Goal: Check status: Check status

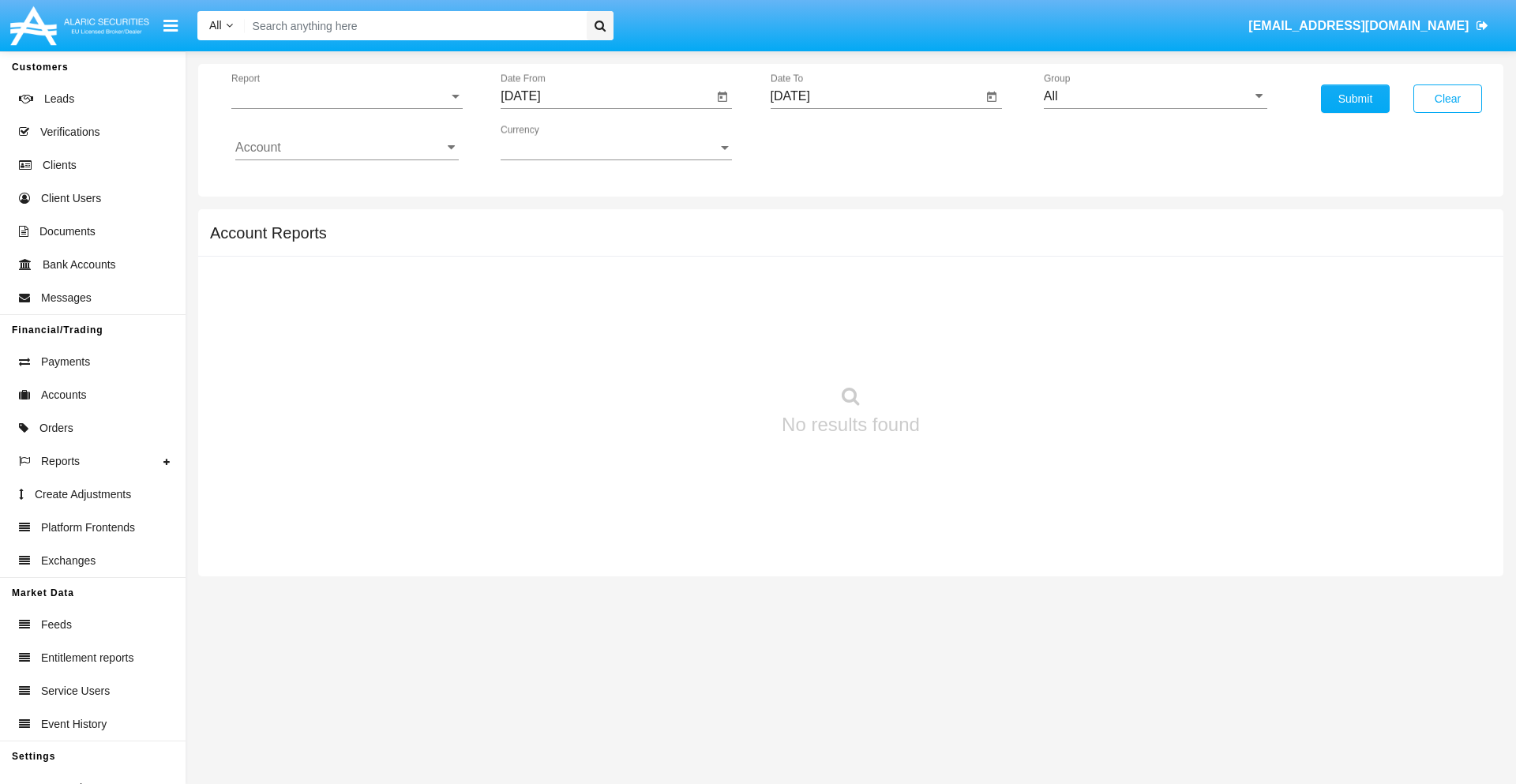
click at [347, 96] on span "Report" at bounding box center [340, 96] width 217 height 14
click at [341, 108] on span "Trades" at bounding box center [347, 108] width 224 height 38
click at [607, 96] on input "[DATE]" at bounding box center [607, 96] width 213 height 14
click at [553, 142] on span "[DATE]" at bounding box center [538, 143] width 35 height 13
click at [705, 349] on div "2025" at bounding box center [705, 349] width 50 height 28
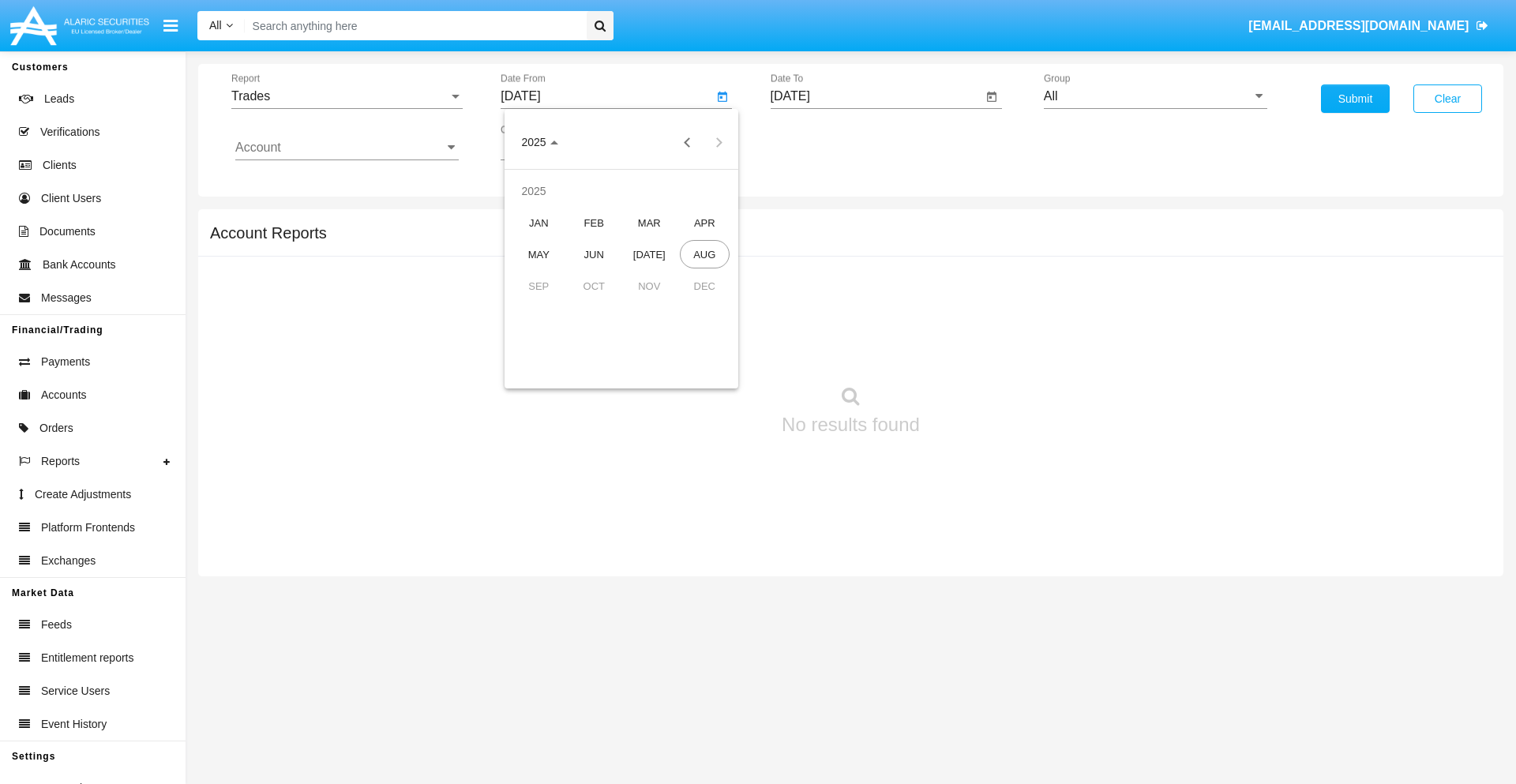
click at [539, 254] on div "MAY" at bounding box center [539, 254] width 50 height 28
click at [559, 337] on div "26" at bounding box center [558, 337] width 28 height 28
type input "[DATE]"
click at [875, 96] on input "[DATE]" at bounding box center [876, 96] width 213 height 14
click at [822, 142] on span "[DATE]" at bounding box center [808, 143] width 35 height 13
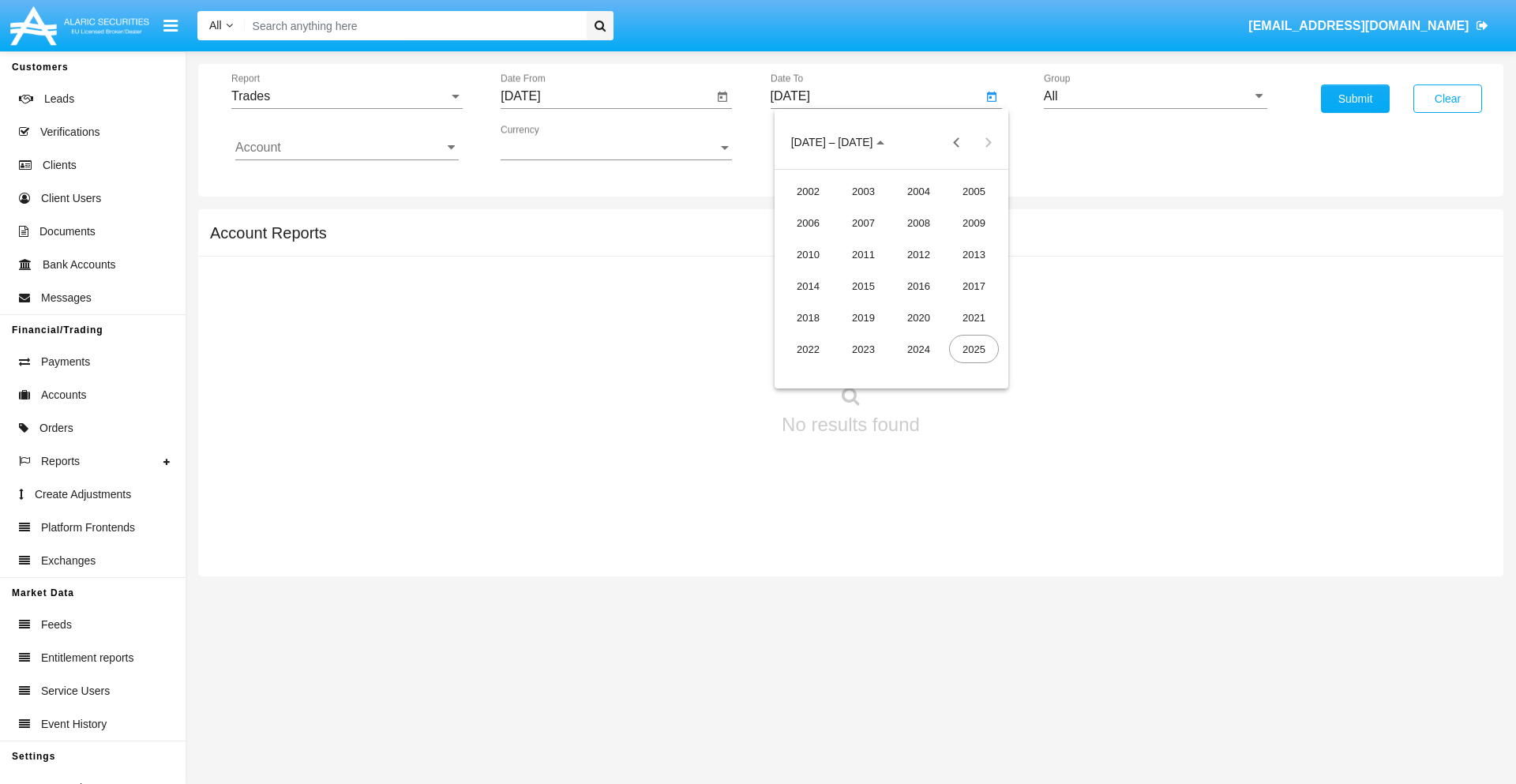
click at [973, 349] on div "2025" at bounding box center [974, 349] width 50 height 28
click at [973, 254] on div "AUG" at bounding box center [974, 254] width 50 height 28
click at [859, 337] on div "26" at bounding box center [859, 337] width 28 height 28
type input "[DATE]"
click at [1155, 96] on input "All" at bounding box center [1156, 96] width 224 height 14
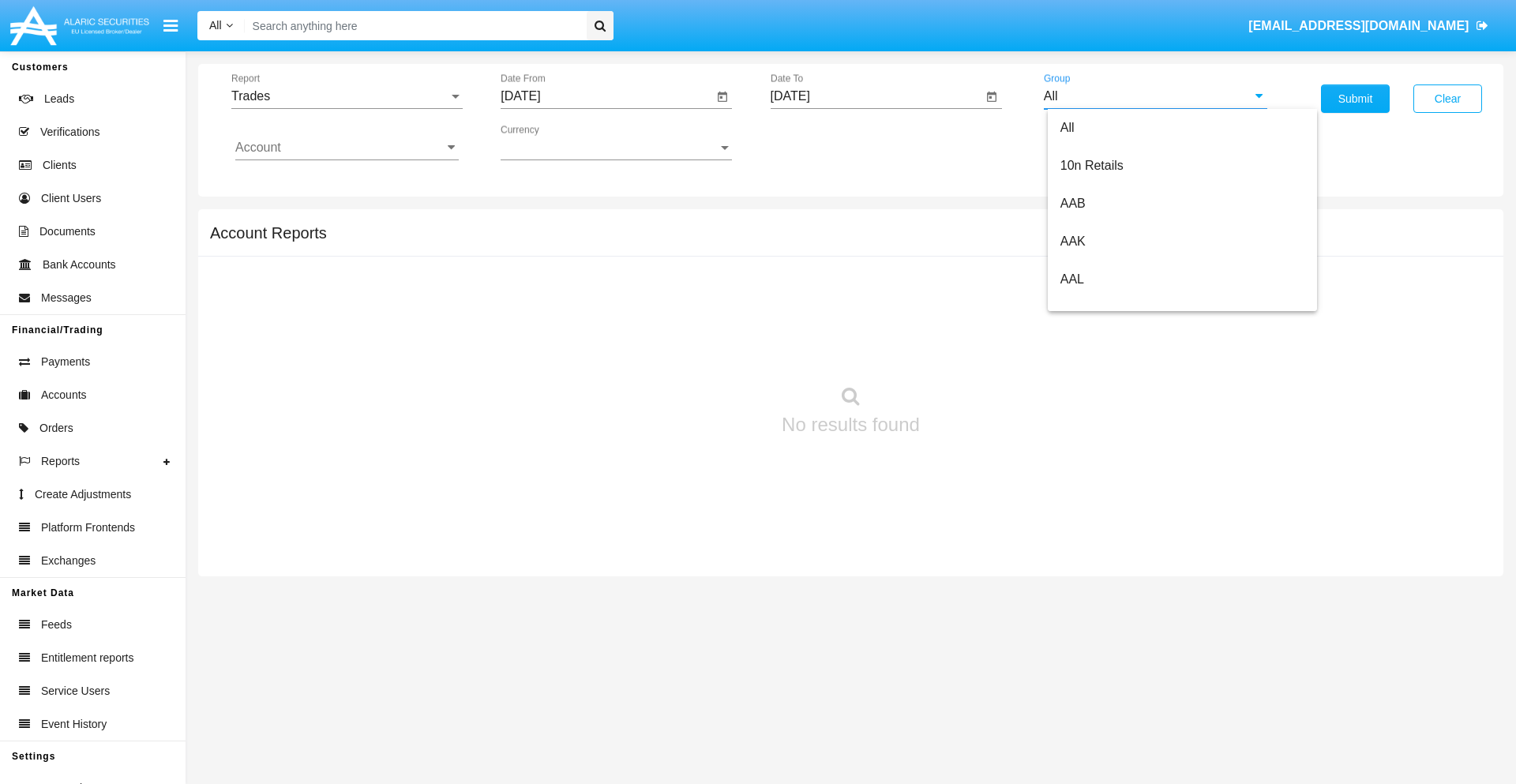
scroll to position [846, 0]
click at [1111, 304] on span "Hammer Web Lite" at bounding box center [1111, 304] width 102 height 13
type input "Hammer Web Lite"
click at [347, 148] on input "Account" at bounding box center [347, 148] width 224 height 14
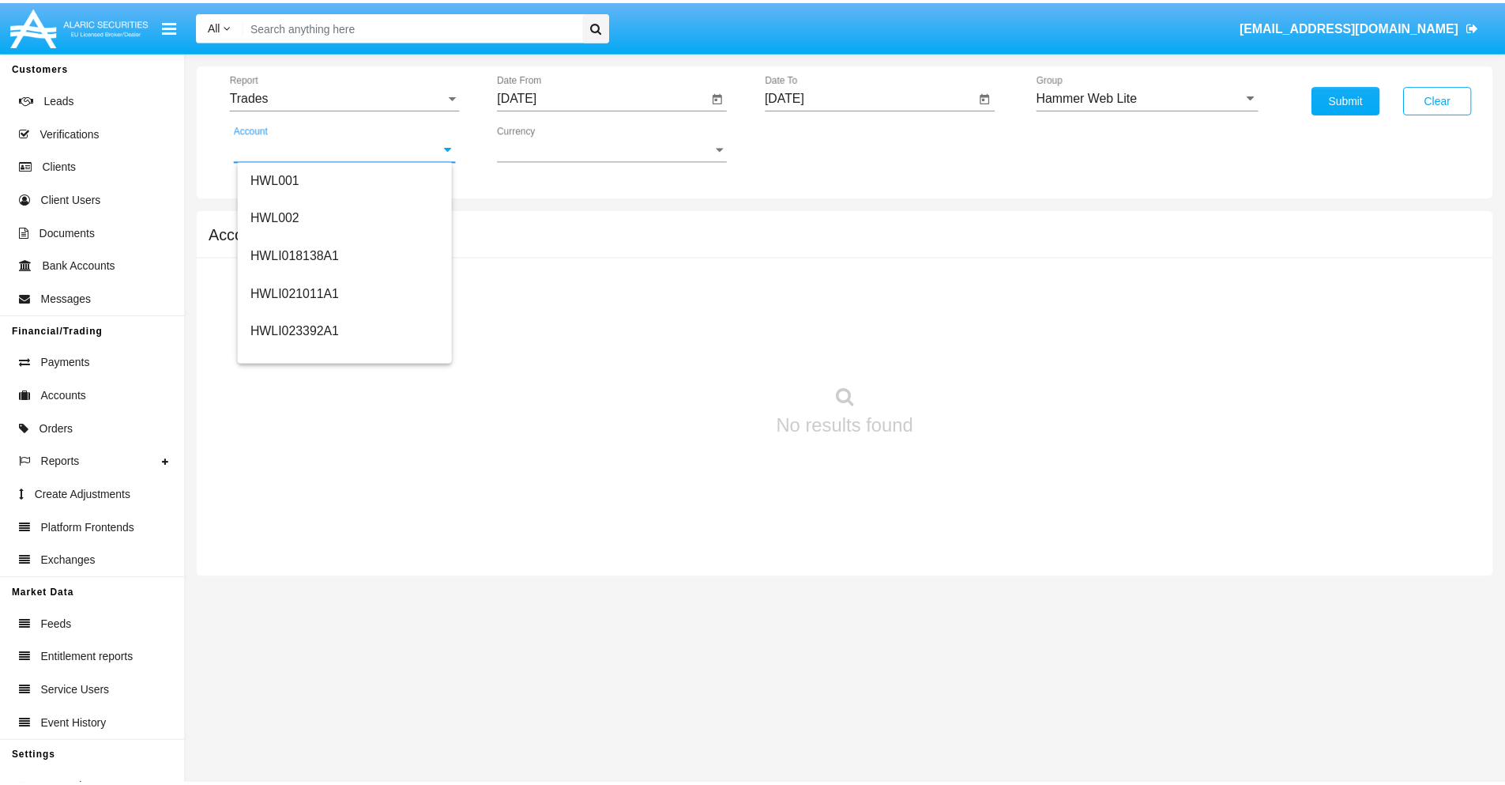
scroll to position [240, 0]
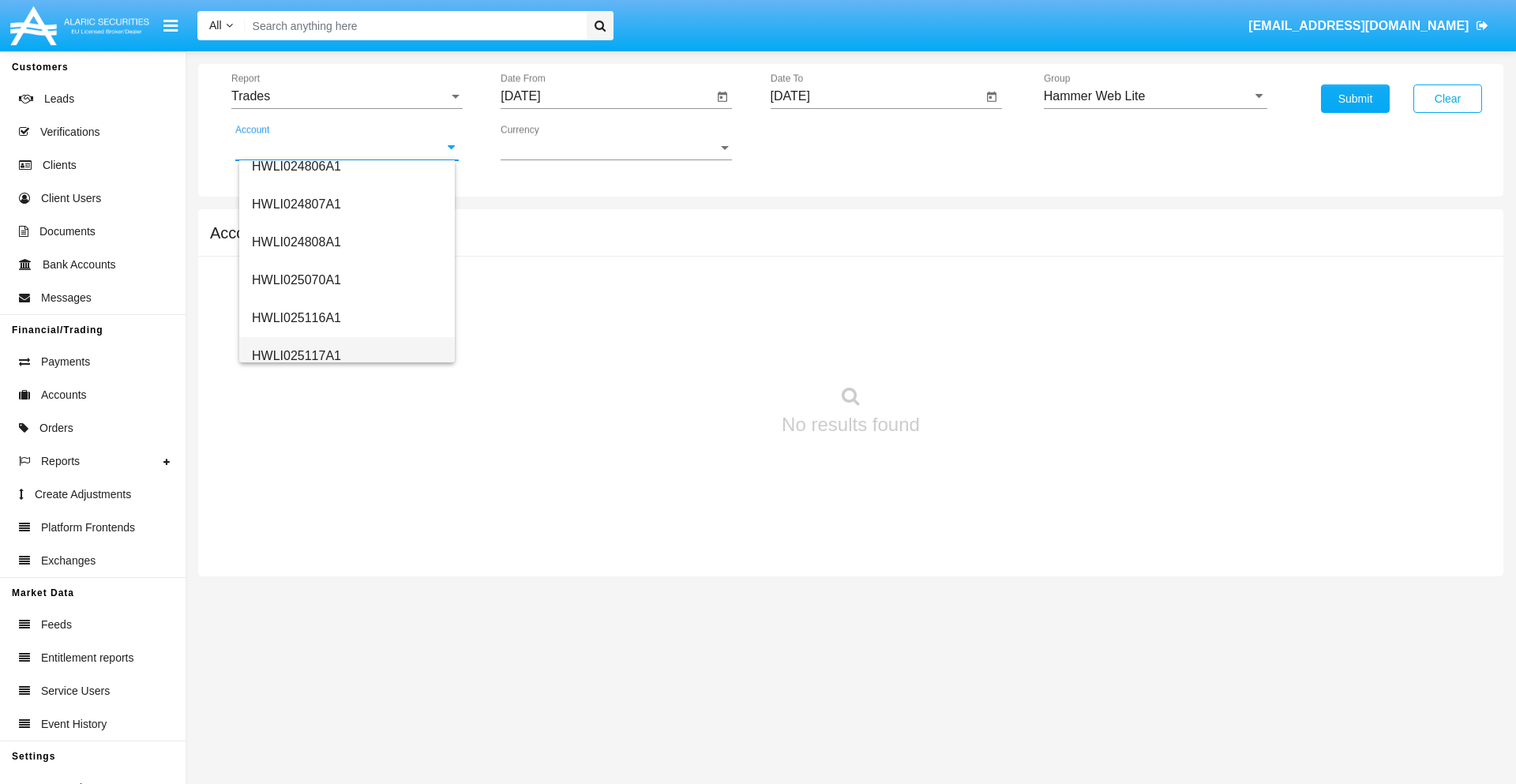
click at [296, 356] on span "HWLI025117A1" at bounding box center [296, 355] width 89 height 13
type input "HWLI025117A1"
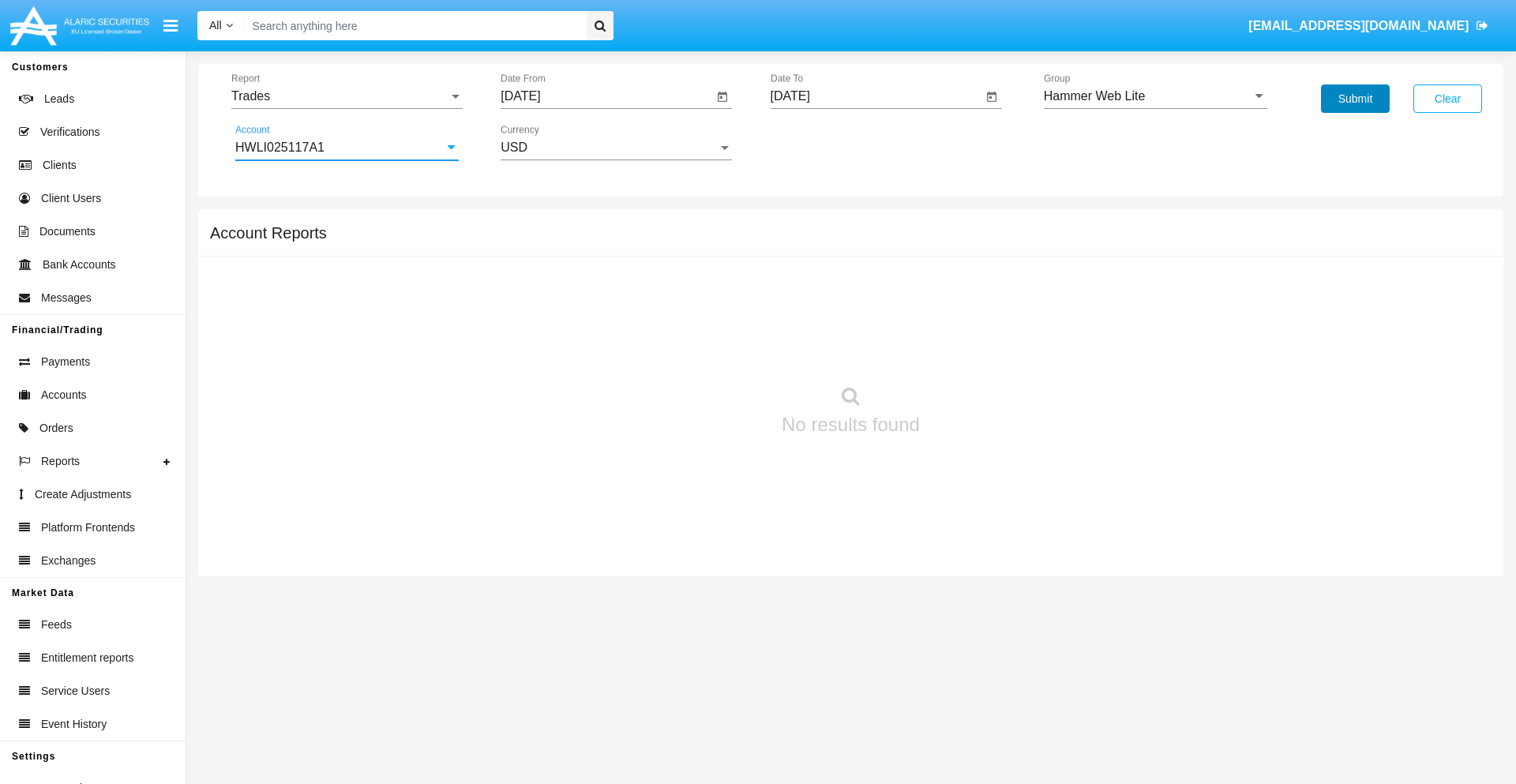
click at [1355, 99] on button "Submit" at bounding box center [1355, 99] width 69 height 28
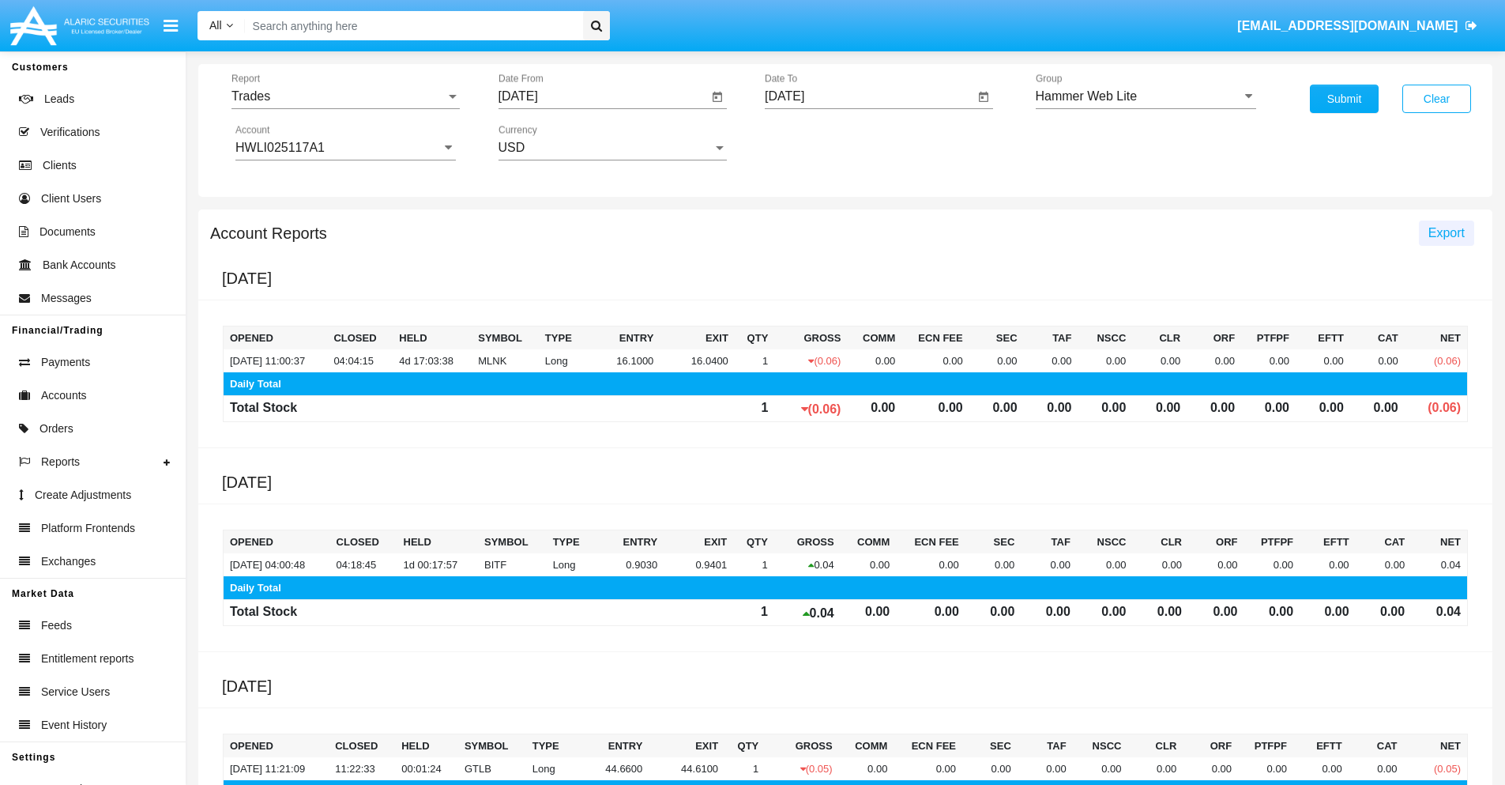
click at [1446, 232] on span "Export" at bounding box center [1447, 232] width 36 height 13
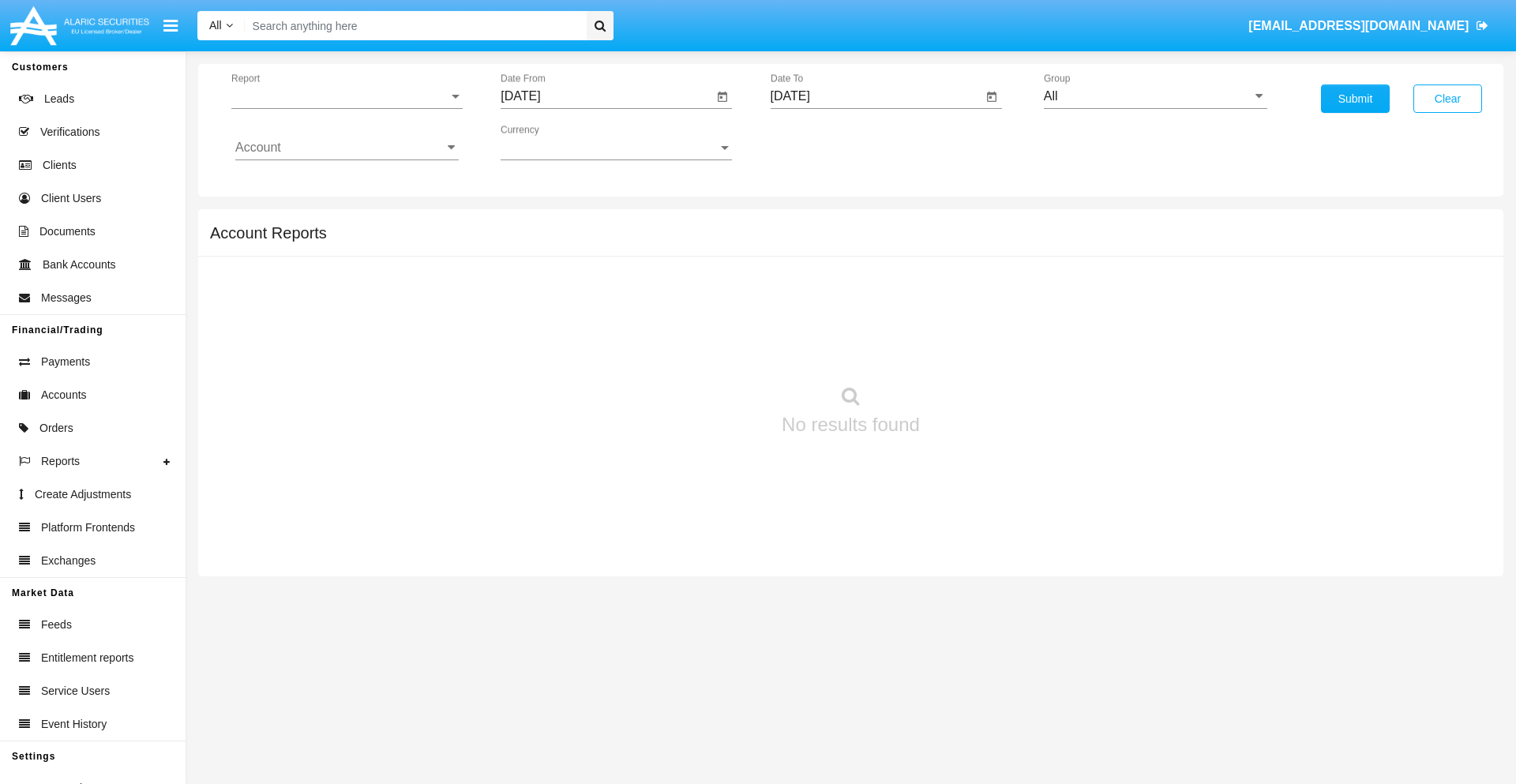
click at [347, 96] on span "Report" at bounding box center [340, 96] width 217 height 14
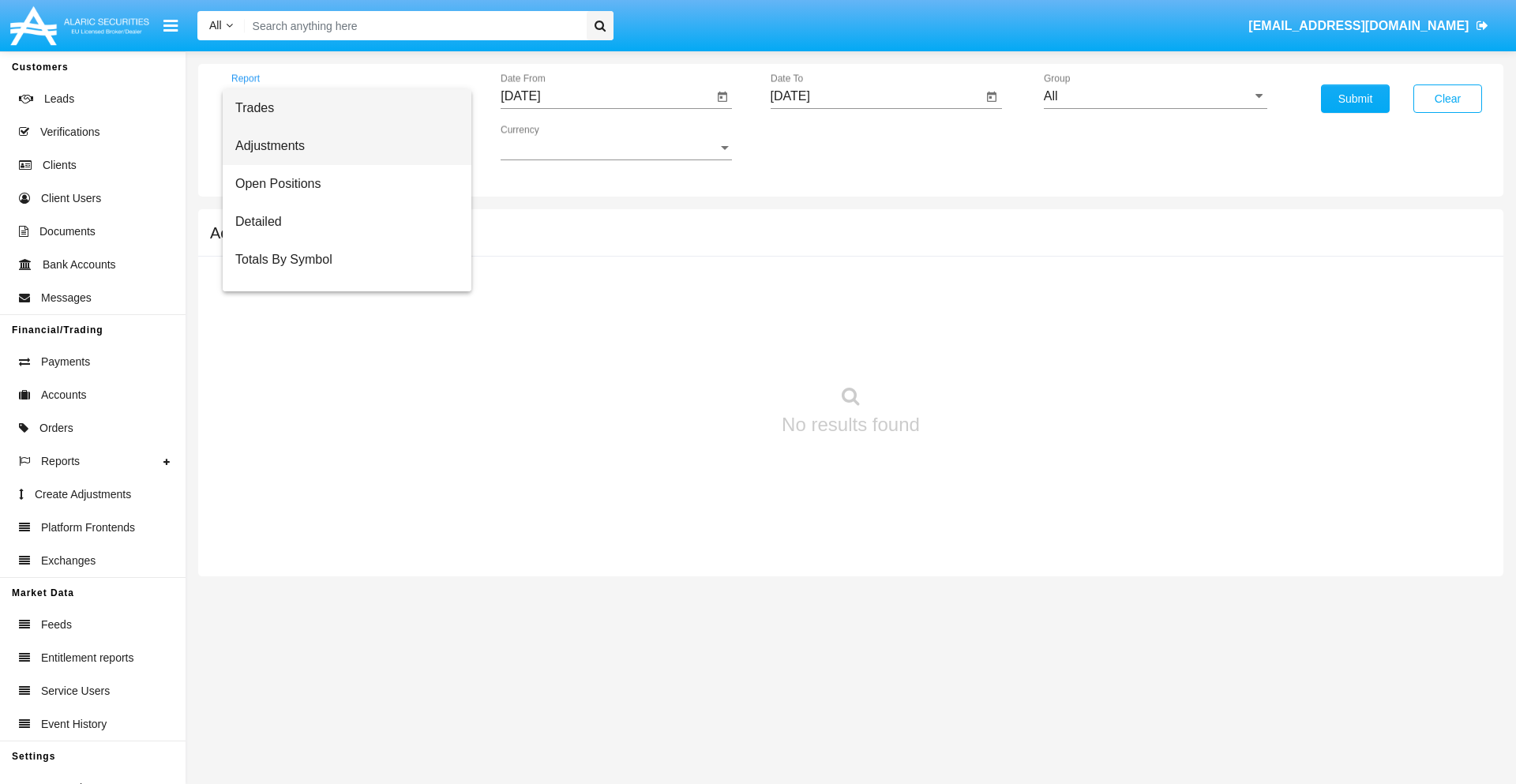
click at [341, 146] on span "Adjustments" at bounding box center [347, 146] width 224 height 38
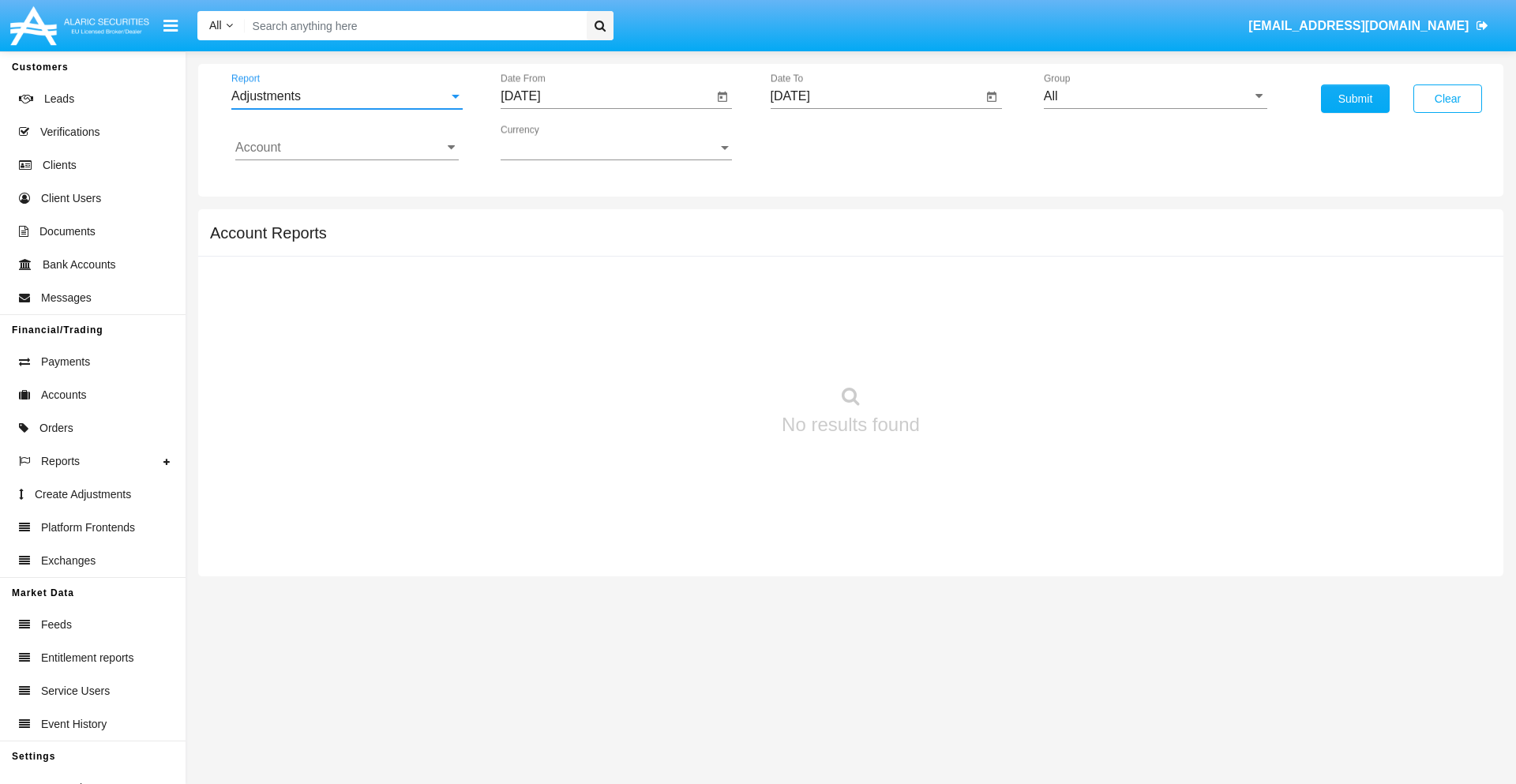
click at [607, 96] on input "[DATE]" at bounding box center [607, 96] width 213 height 14
click at [553, 142] on span "[DATE]" at bounding box center [538, 143] width 35 height 13
click at [705, 349] on div "2025" at bounding box center [705, 349] width 50 height 28
click at [650, 254] on div "[DATE]" at bounding box center [650, 254] width 50 height 28
click at [717, 337] on div "26" at bounding box center [716, 337] width 28 height 28
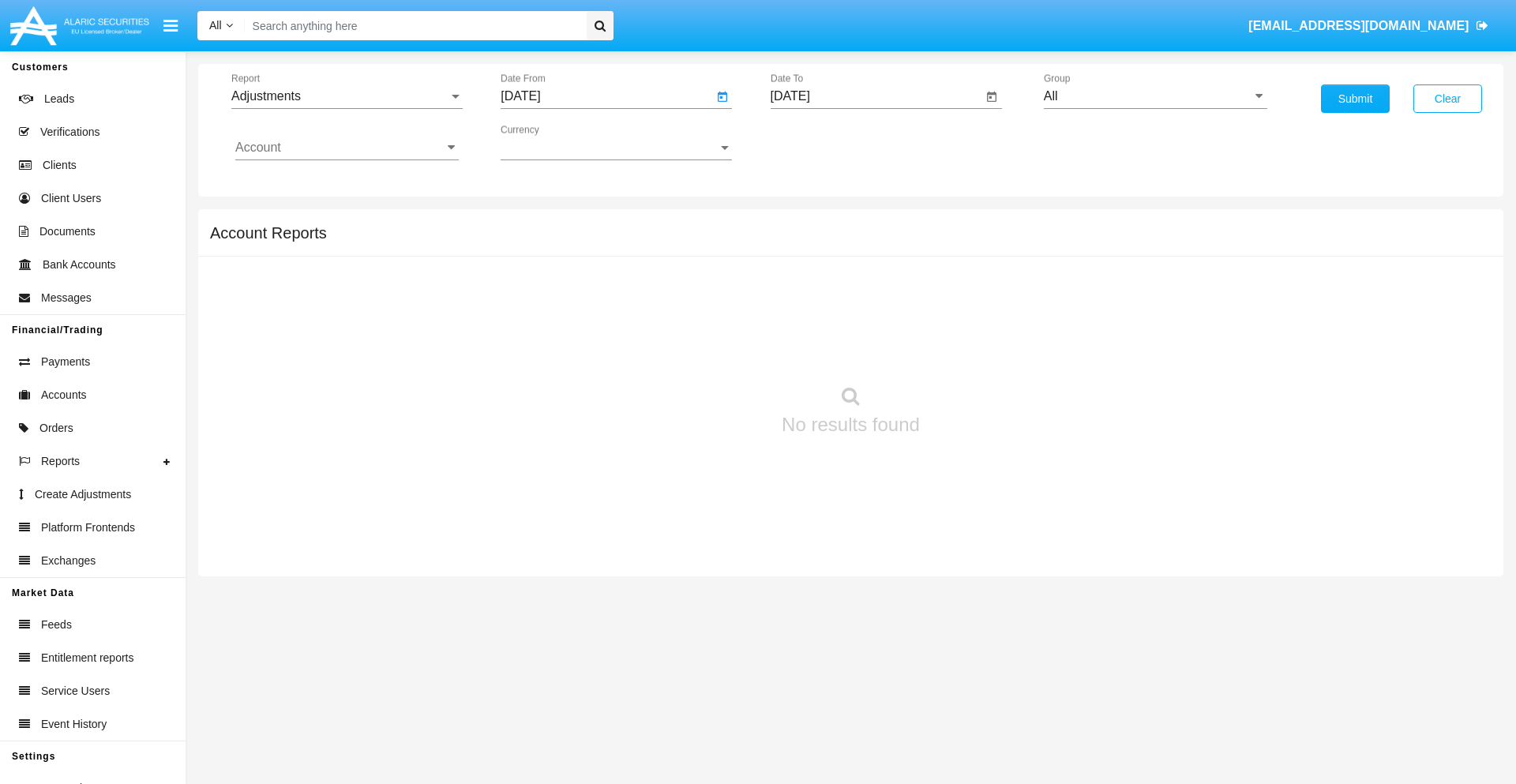
type input "07/26/25"
click at [875, 96] on input "[DATE]" at bounding box center [876, 96] width 213 height 14
click at [822, 142] on span "[DATE]" at bounding box center [808, 143] width 35 height 13
click at [973, 349] on div "2025" at bounding box center [974, 349] width 50 height 28
click at [973, 254] on div "AUG" at bounding box center [974, 254] width 50 height 28
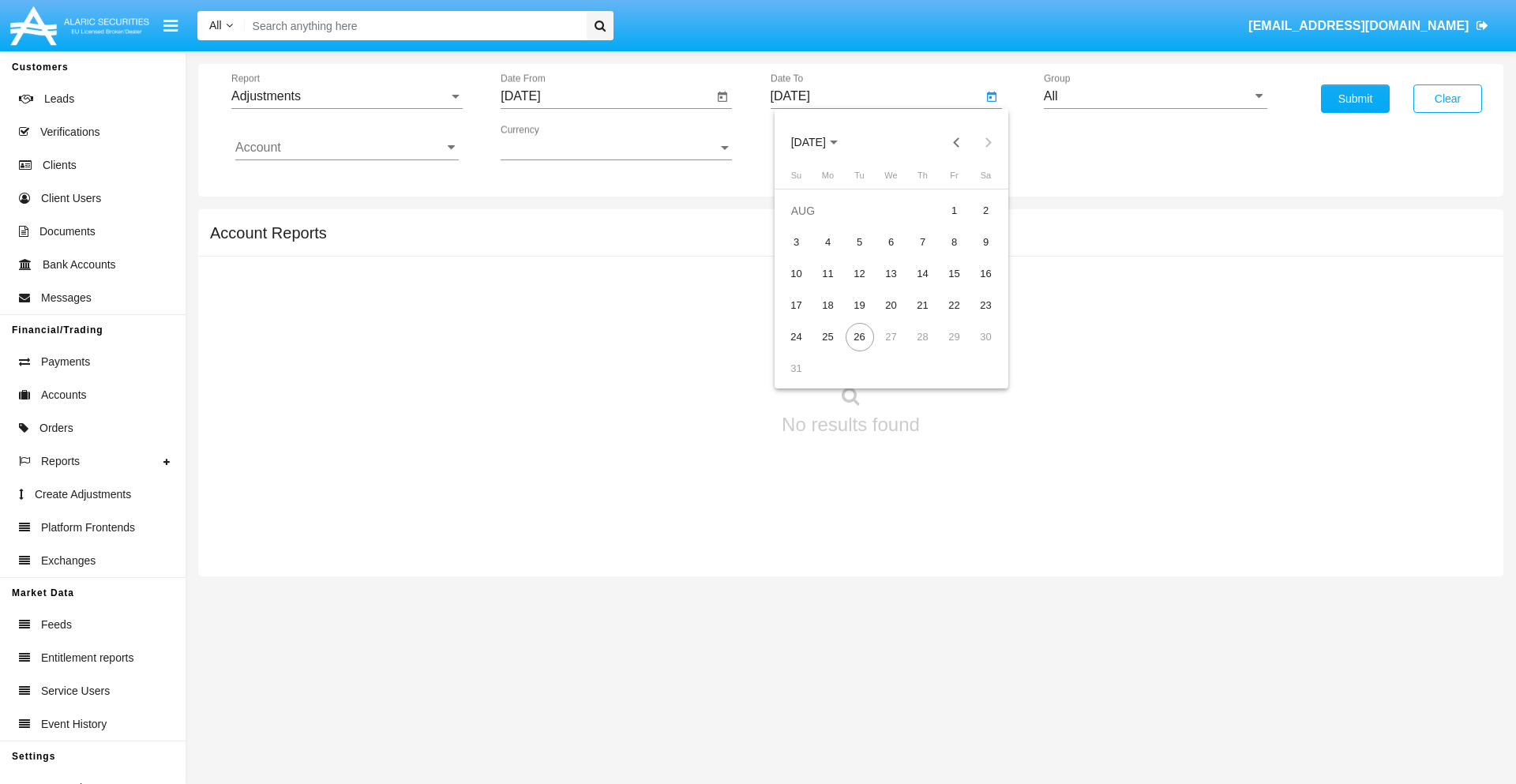
click at [859, 337] on div "26" at bounding box center [859, 337] width 28 height 28
type input "[DATE]"
click at [1155, 96] on input "All" at bounding box center [1156, 96] width 224 height 14
click at [1101, 651] on span "Company AQA" at bounding box center [1102, 657] width 84 height 13
type input "Company AQA"
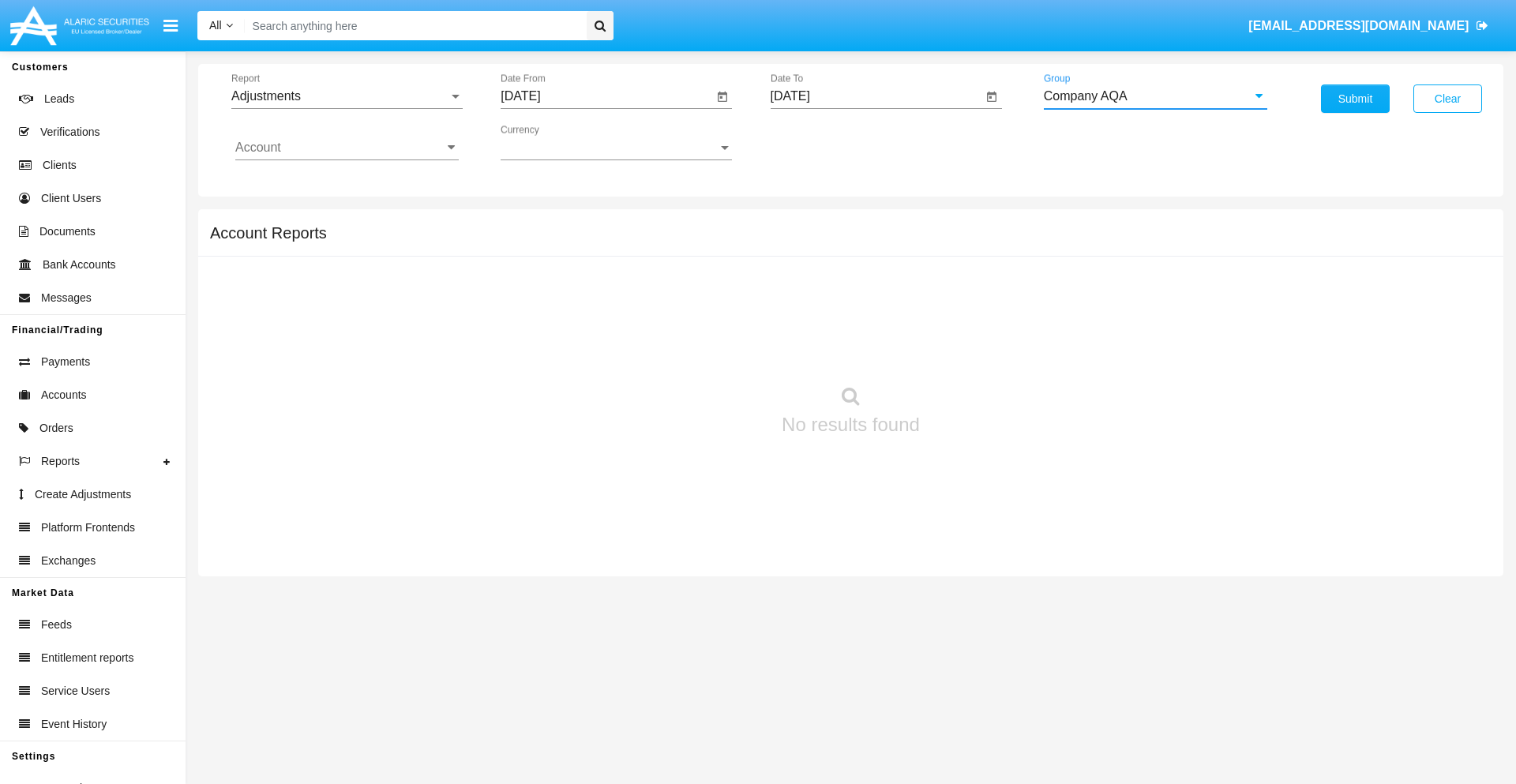
click at [347, 148] on input "Account" at bounding box center [347, 148] width 224 height 14
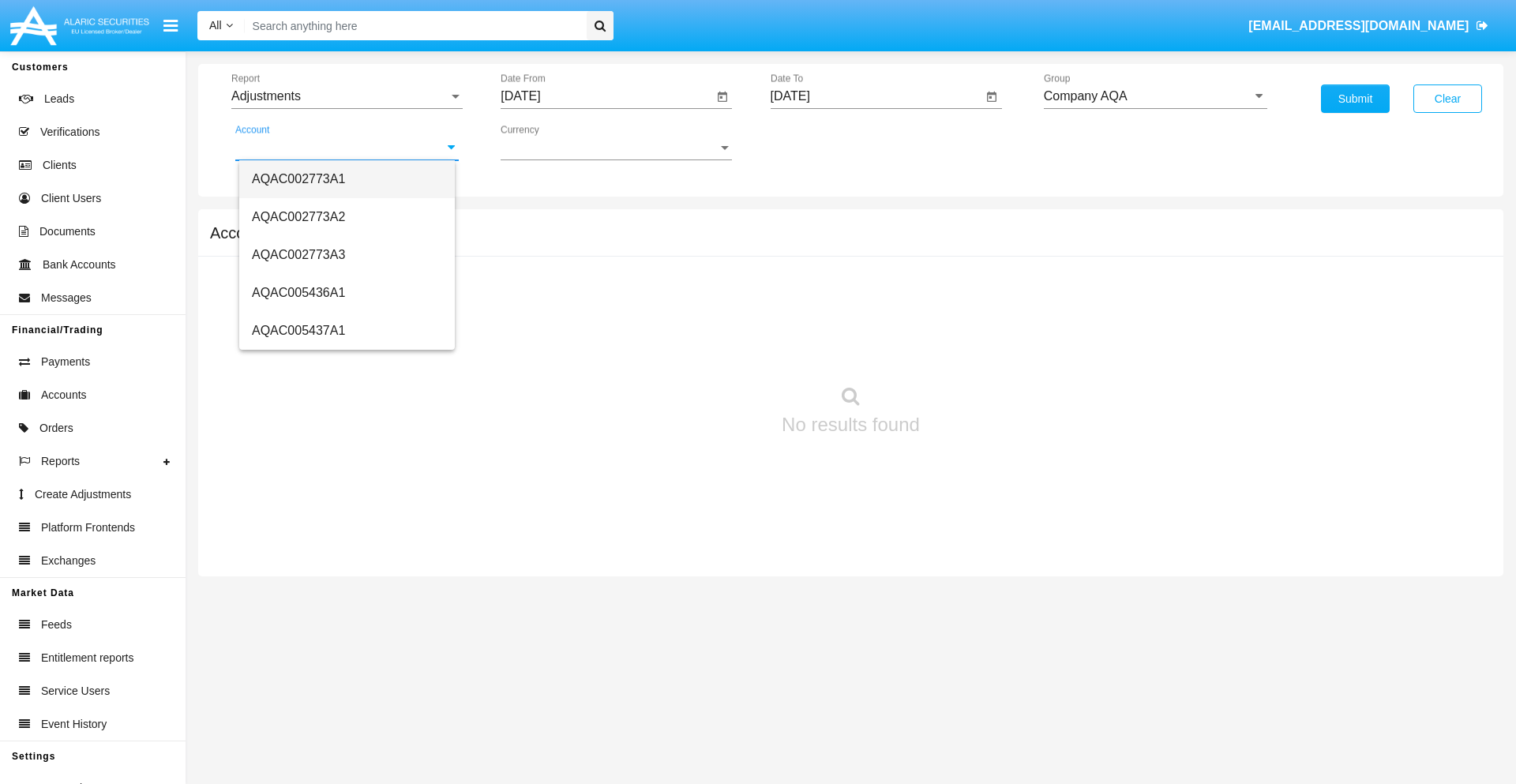
click at [299, 179] on span "AQAC002773A1" at bounding box center [298, 178] width 93 height 13
type input "AQAC002773A1"
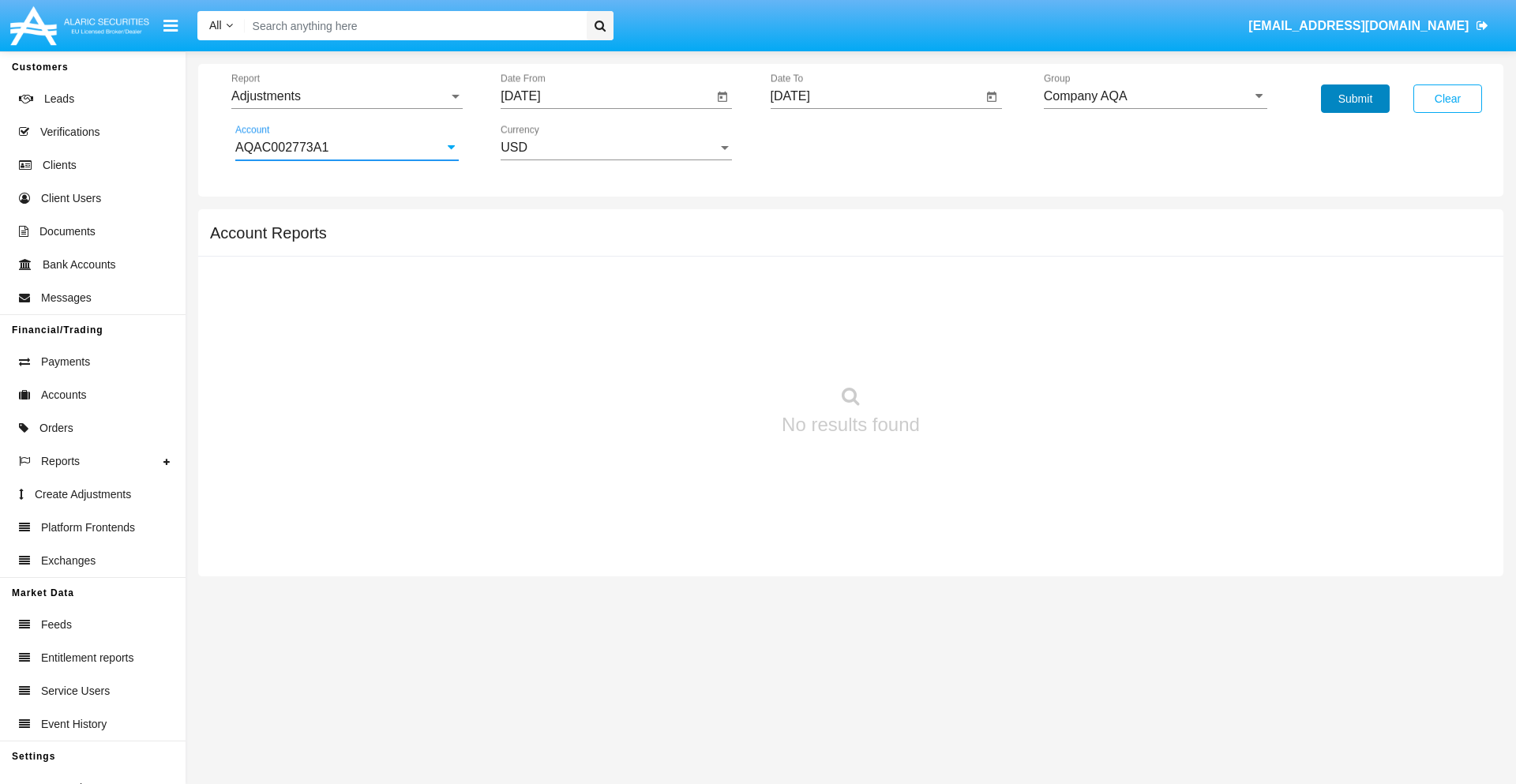
click at [1355, 99] on button "Submit" at bounding box center [1355, 99] width 69 height 28
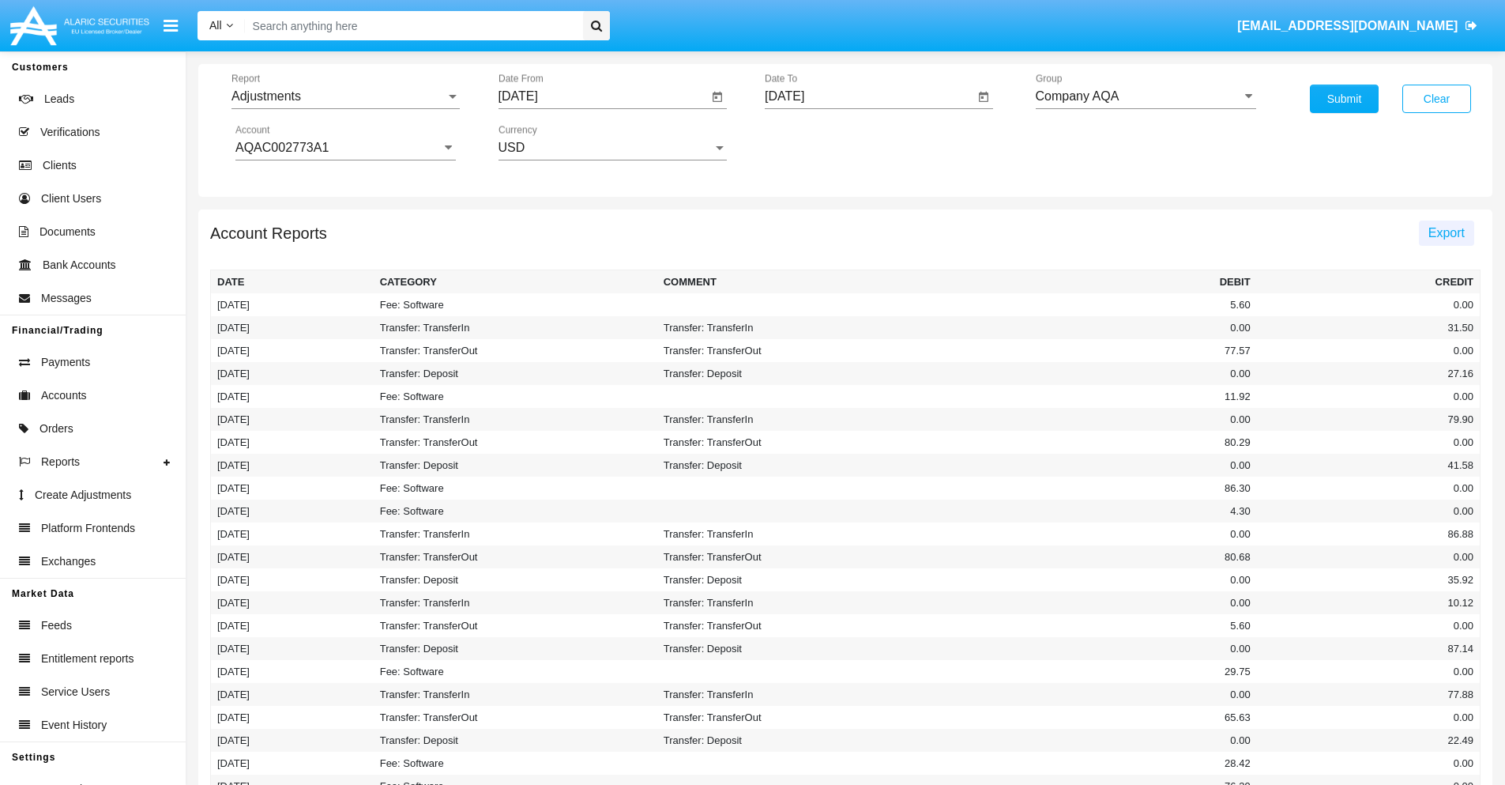
click at [1446, 232] on span "Export" at bounding box center [1447, 232] width 36 height 13
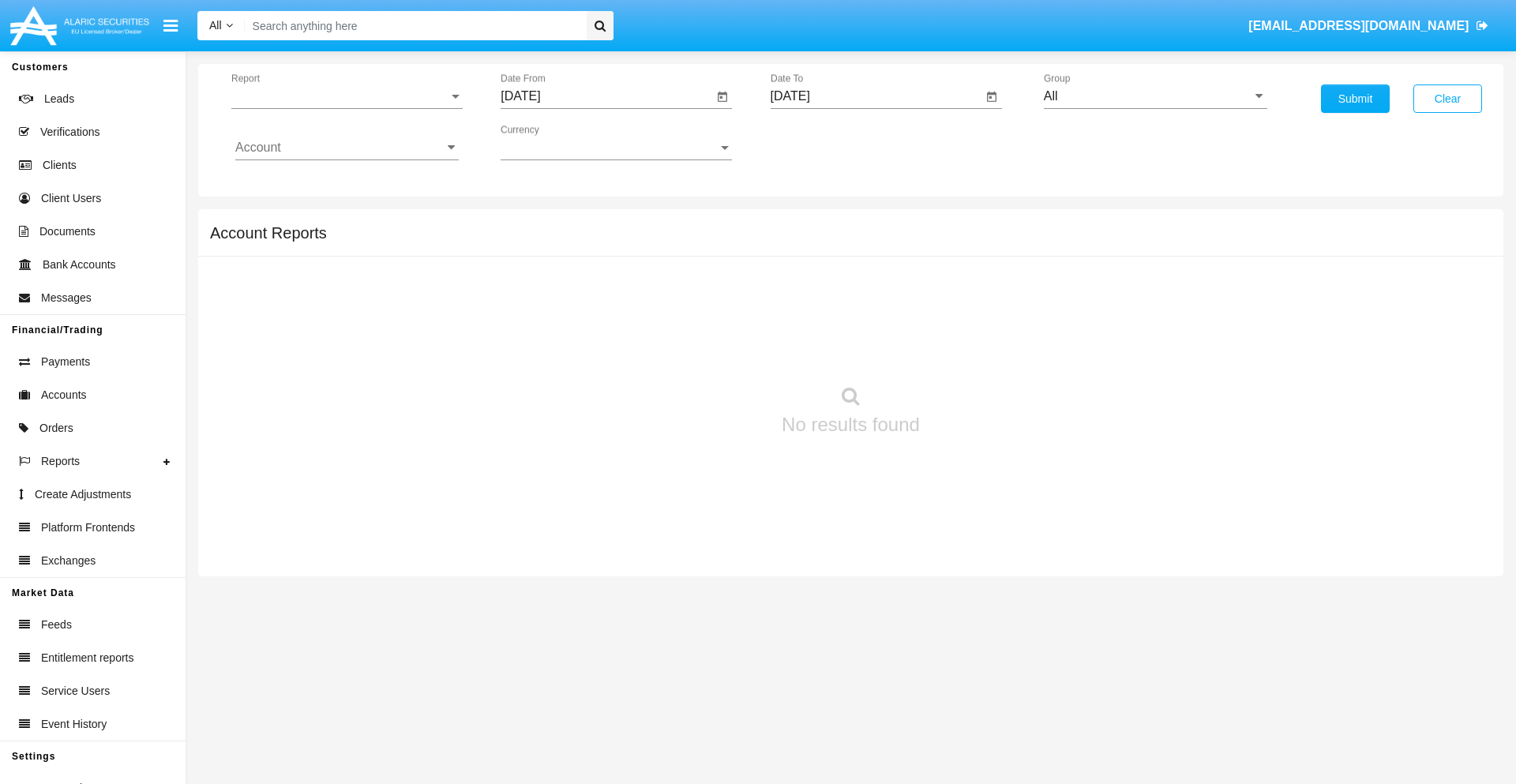
click at [347, 96] on span "Report" at bounding box center [340, 96] width 217 height 14
click at [341, 184] on span "Open Positions" at bounding box center [347, 184] width 224 height 38
click at [607, 96] on input "[DATE]" at bounding box center [607, 96] width 213 height 14
click at [553, 142] on span "[DATE]" at bounding box center [538, 143] width 35 height 13
click at [705, 349] on div "2025" at bounding box center [705, 349] width 50 height 28
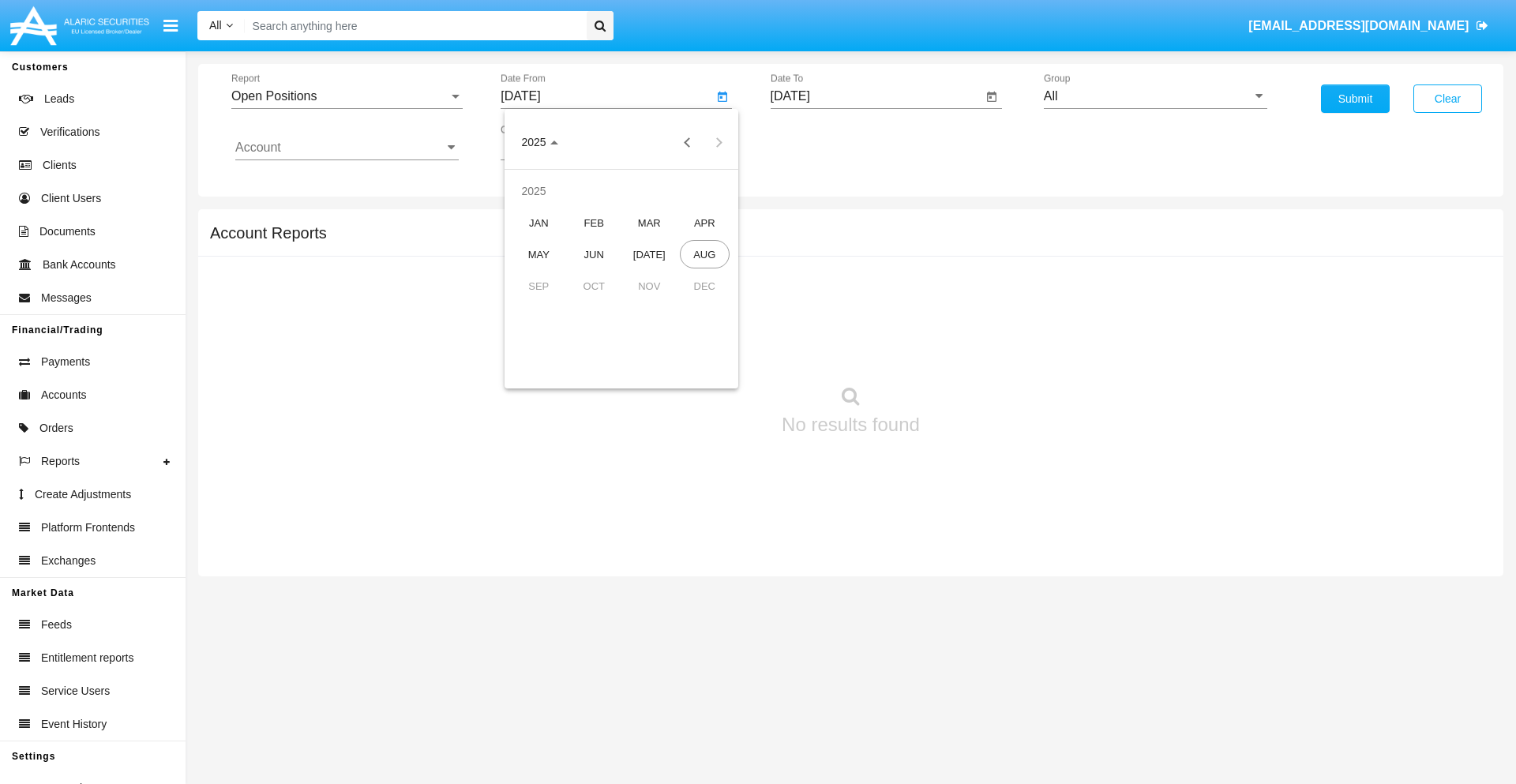
click at [650, 254] on div "[DATE]" at bounding box center [650, 254] width 50 height 28
click at [717, 337] on div "26" at bounding box center [716, 337] width 28 height 28
type input "07/26/25"
click at [875, 96] on input "[DATE]" at bounding box center [876, 96] width 213 height 14
click at [822, 142] on span "[DATE]" at bounding box center [808, 143] width 35 height 13
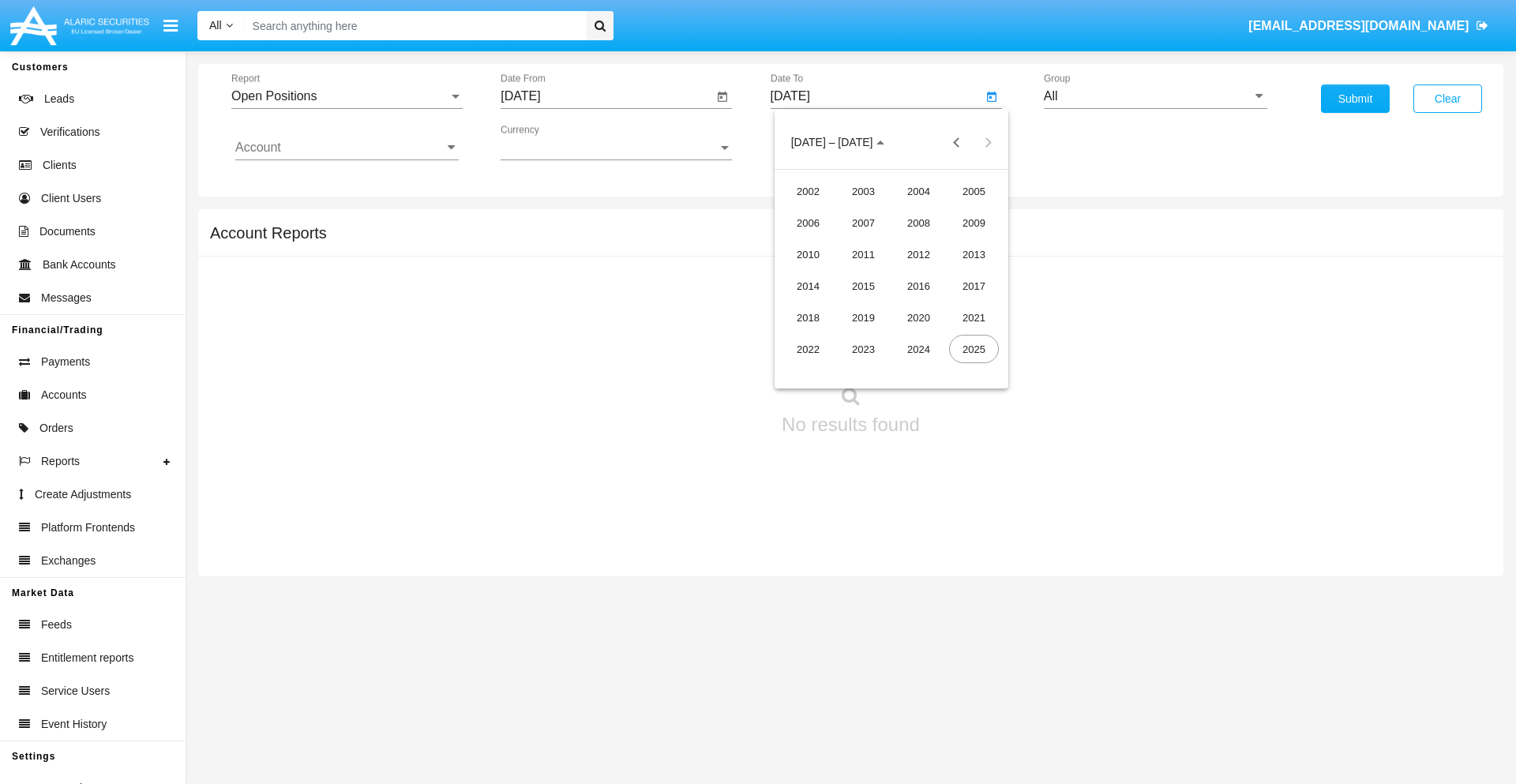
click at [973, 349] on div "2025" at bounding box center [974, 349] width 50 height 28
click at [973, 254] on div "AUG" at bounding box center [974, 254] width 50 height 28
click at [859, 337] on div "26" at bounding box center [859, 337] width 28 height 28
type input "[DATE]"
click at [1155, 96] on input "All" at bounding box center [1156, 96] width 224 height 14
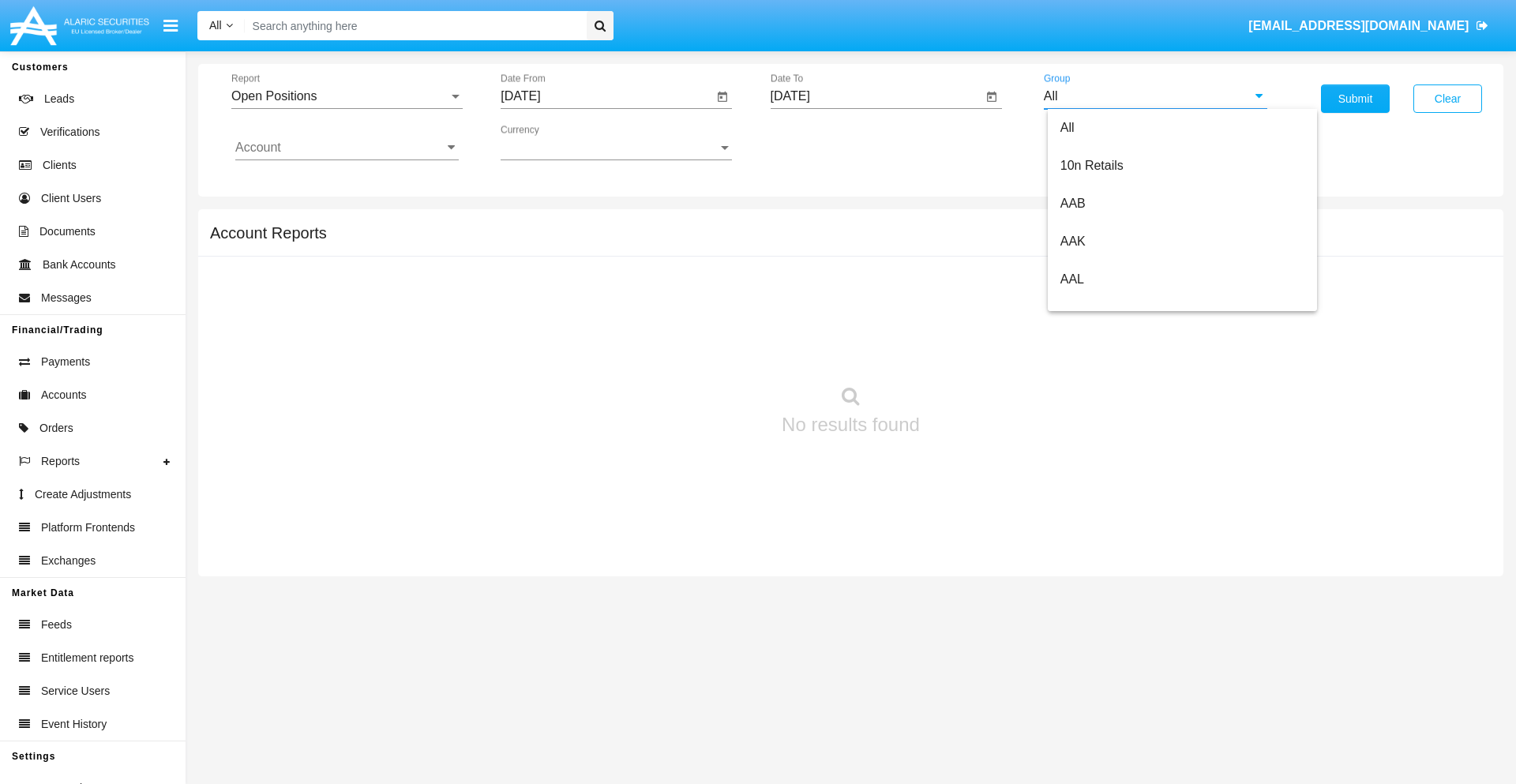
scroll to position [846, 0]
click at [1111, 304] on span "Hammer Web Lite" at bounding box center [1111, 304] width 102 height 13
type input "Hammer Web Lite"
click at [347, 148] on input "Account" at bounding box center [347, 148] width 224 height 14
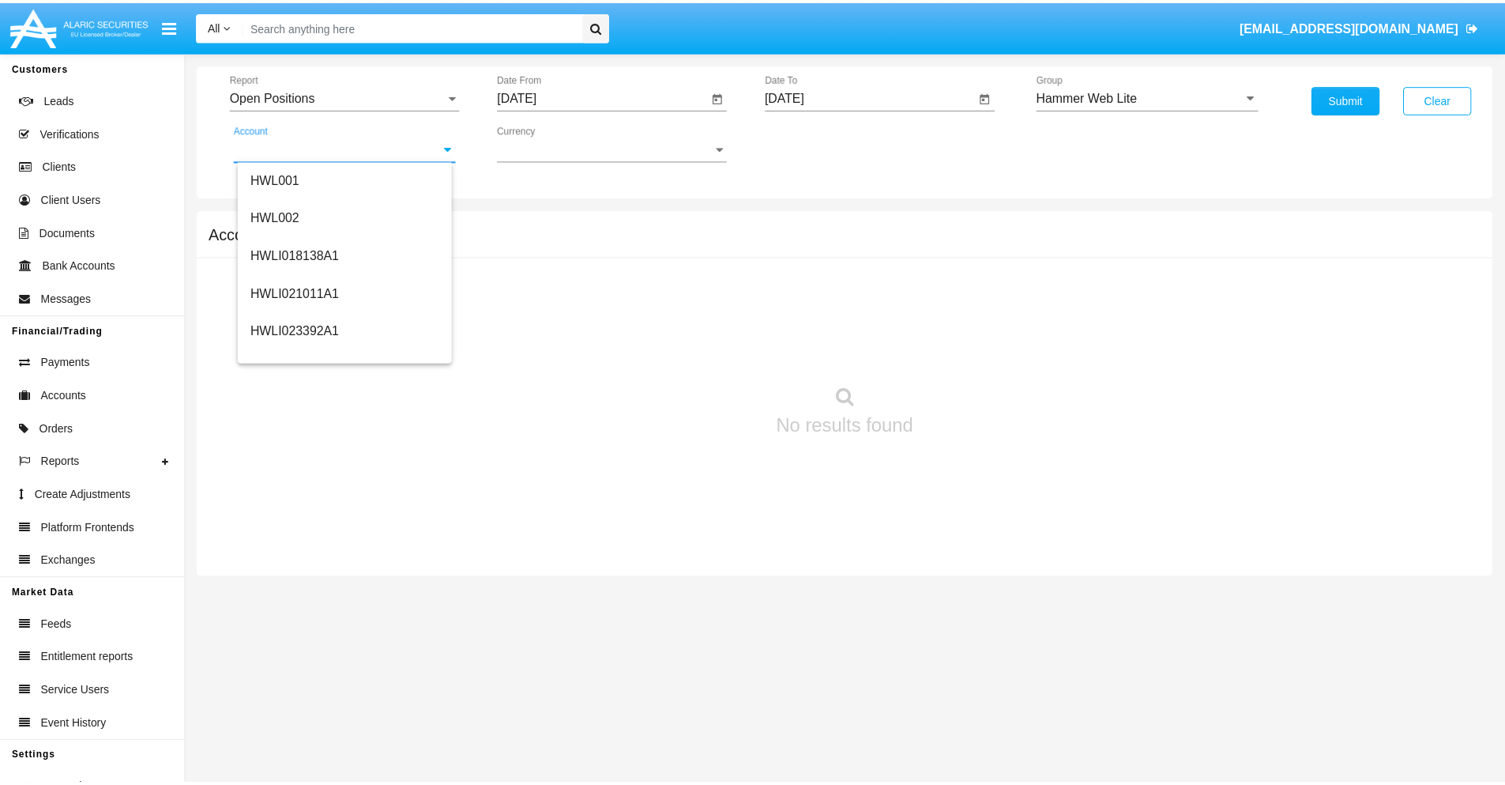
scroll to position [240, 0]
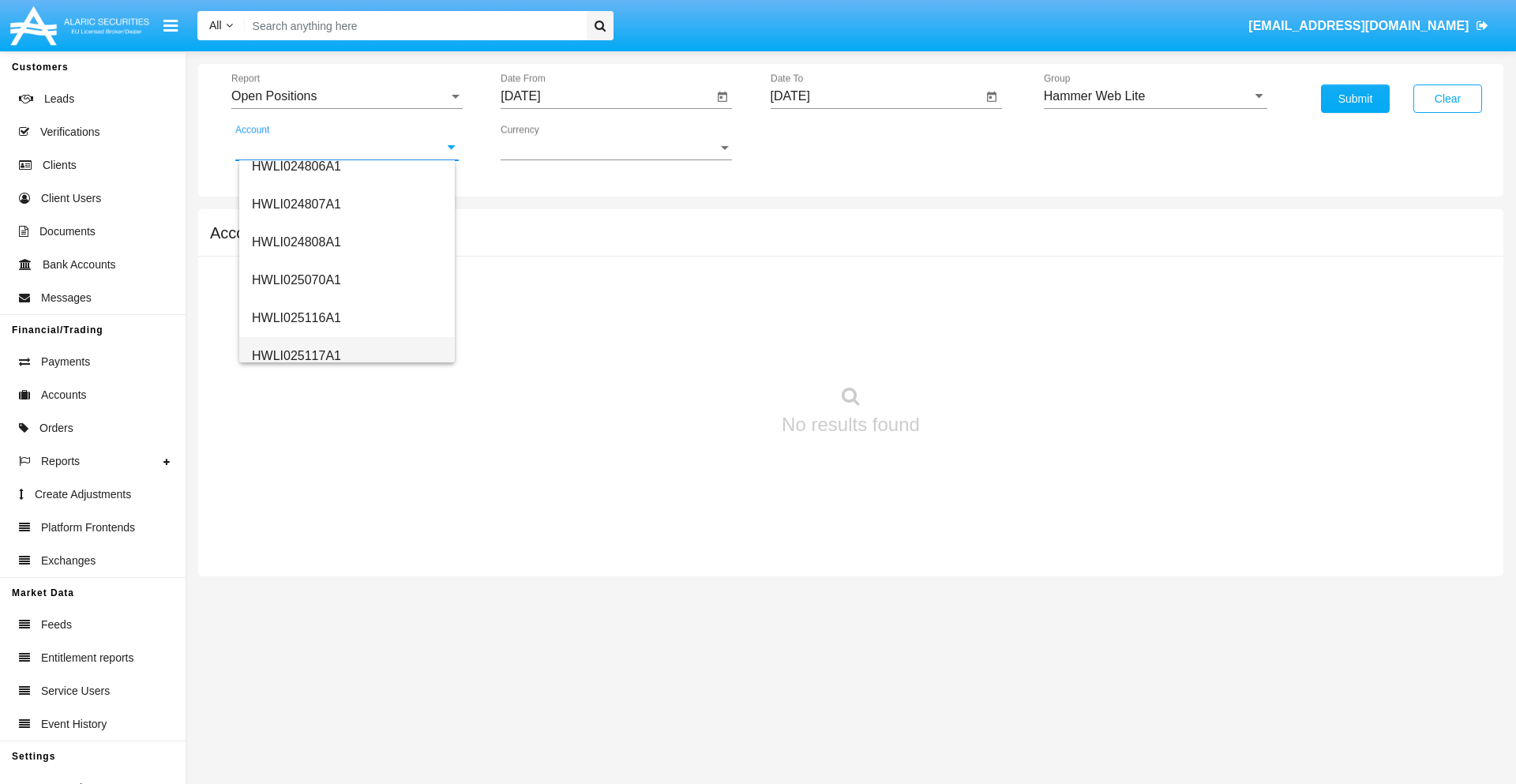
click at [296, 356] on span "HWLI025117A1" at bounding box center [296, 355] width 89 height 13
type input "HWLI025117A1"
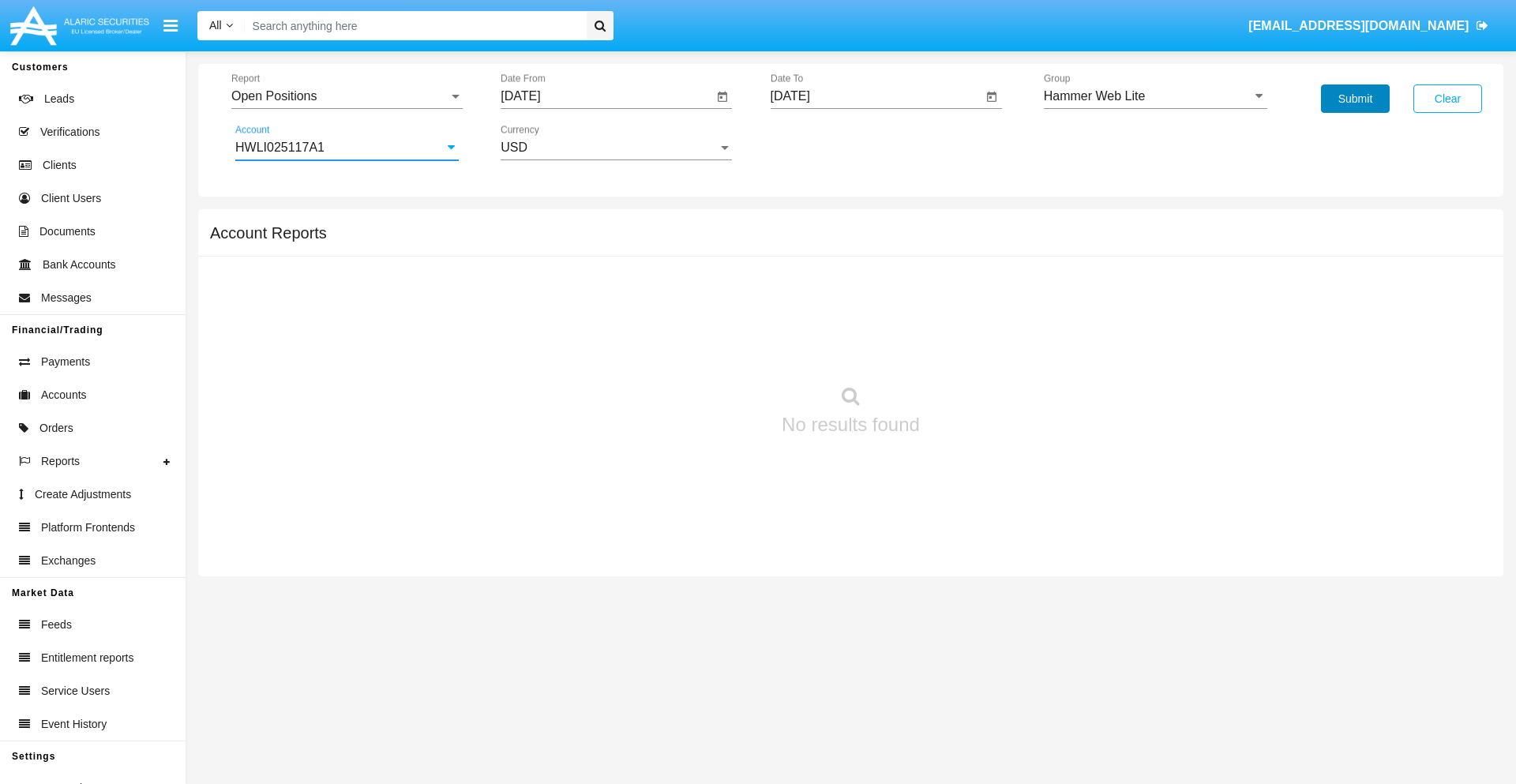
click at [1355, 99] on button "Submit" at bounding box center [1355, 99] width 69 height 28
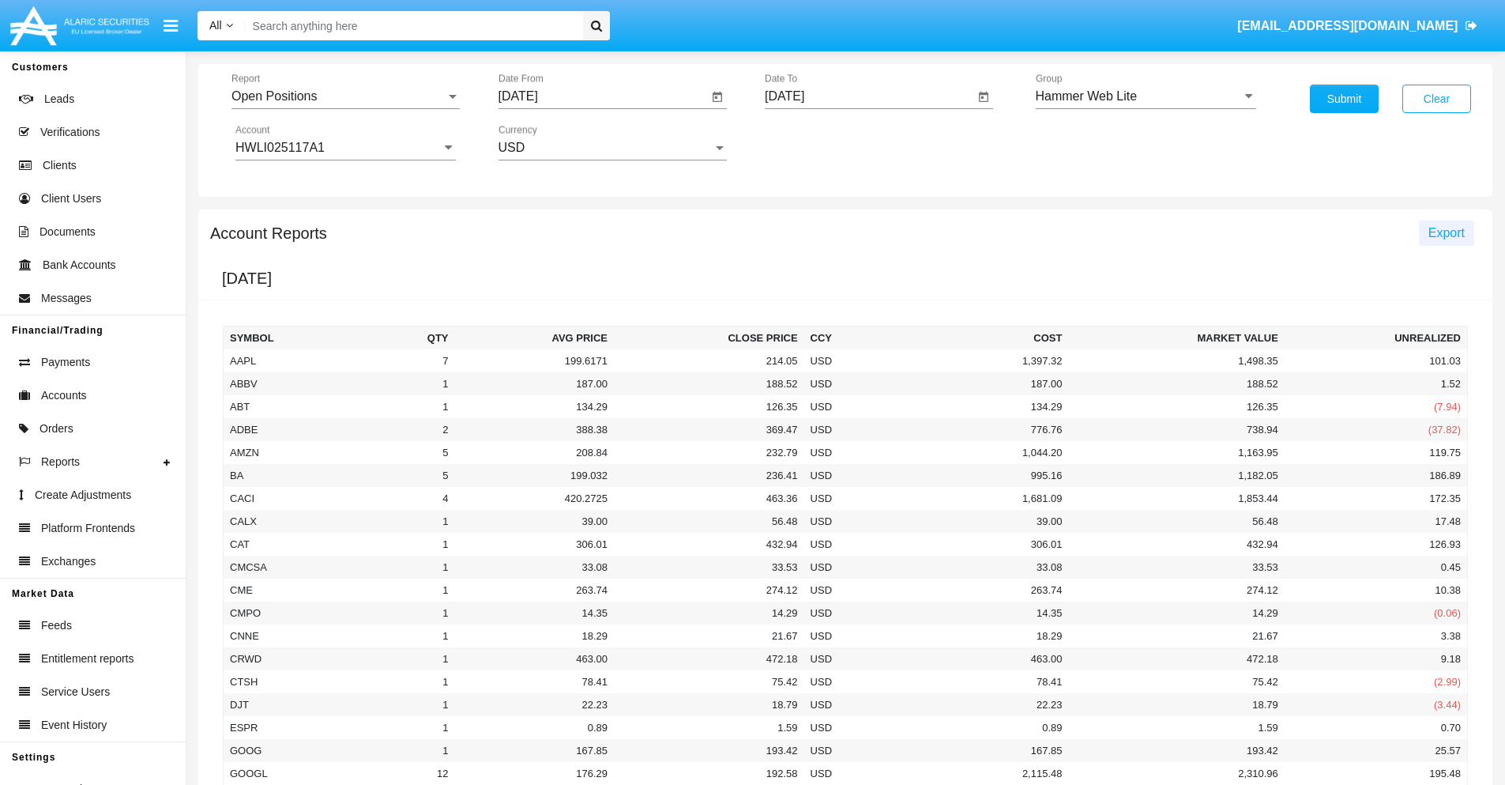
click at [1446, 232] on span "Export" at bounding box center [1447, 232] width 36 height 13
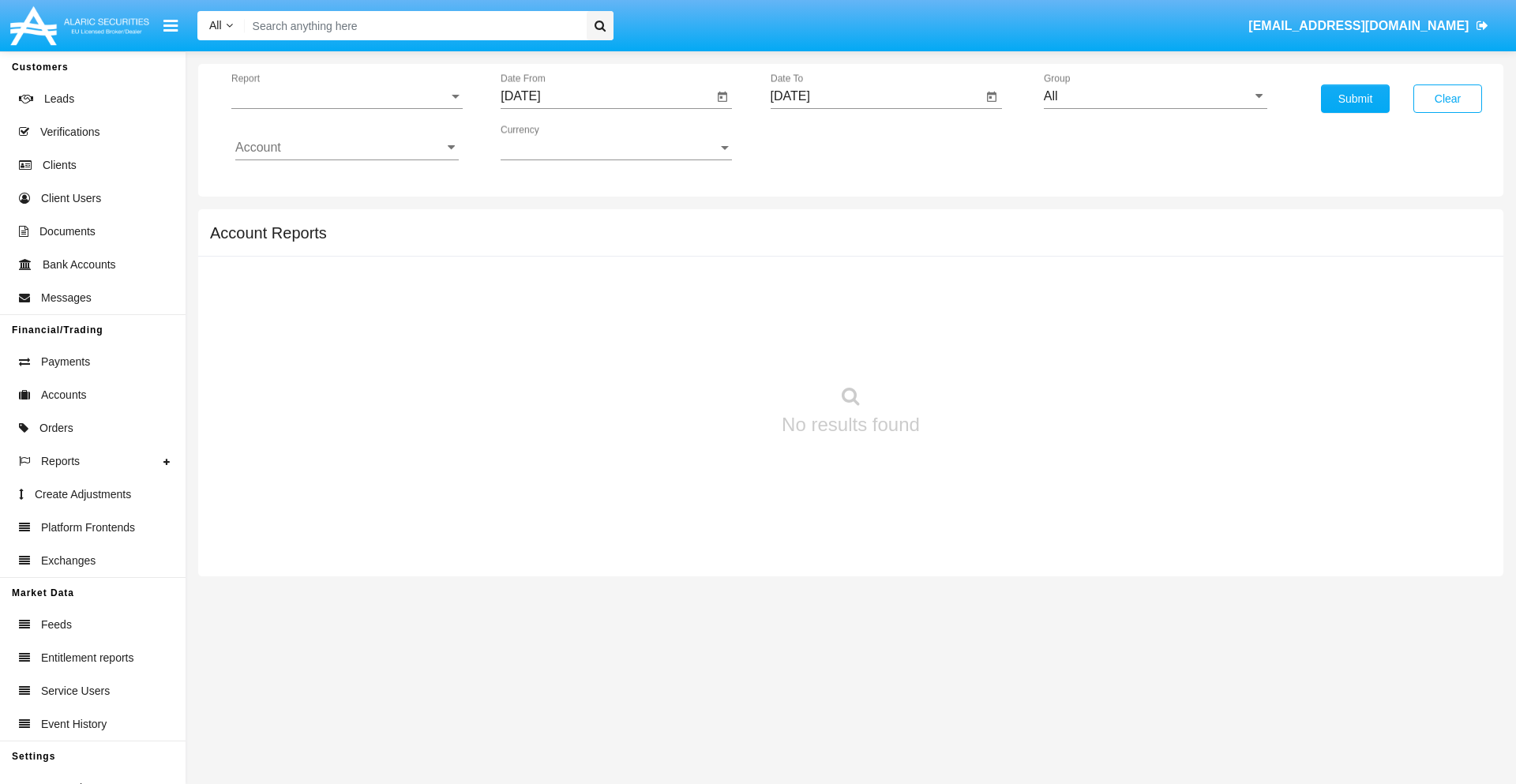
click at [347, 96] on span "Report" at bounding box center [340, 96] width 217 height 14
click at [341, 222] on span "Detailed" at bounding box center [347, 222] width 224 height 38
click at [607, 96] on input "[DATE]" at bounding box center [607, 96] width 213 height 14
click at [553, 142] on span "[DATE]" at bounding box center [538, 143] width 35 height 13
click at [705, 349] on div "2025" at bounding box center [705, 349] width 50 height 28
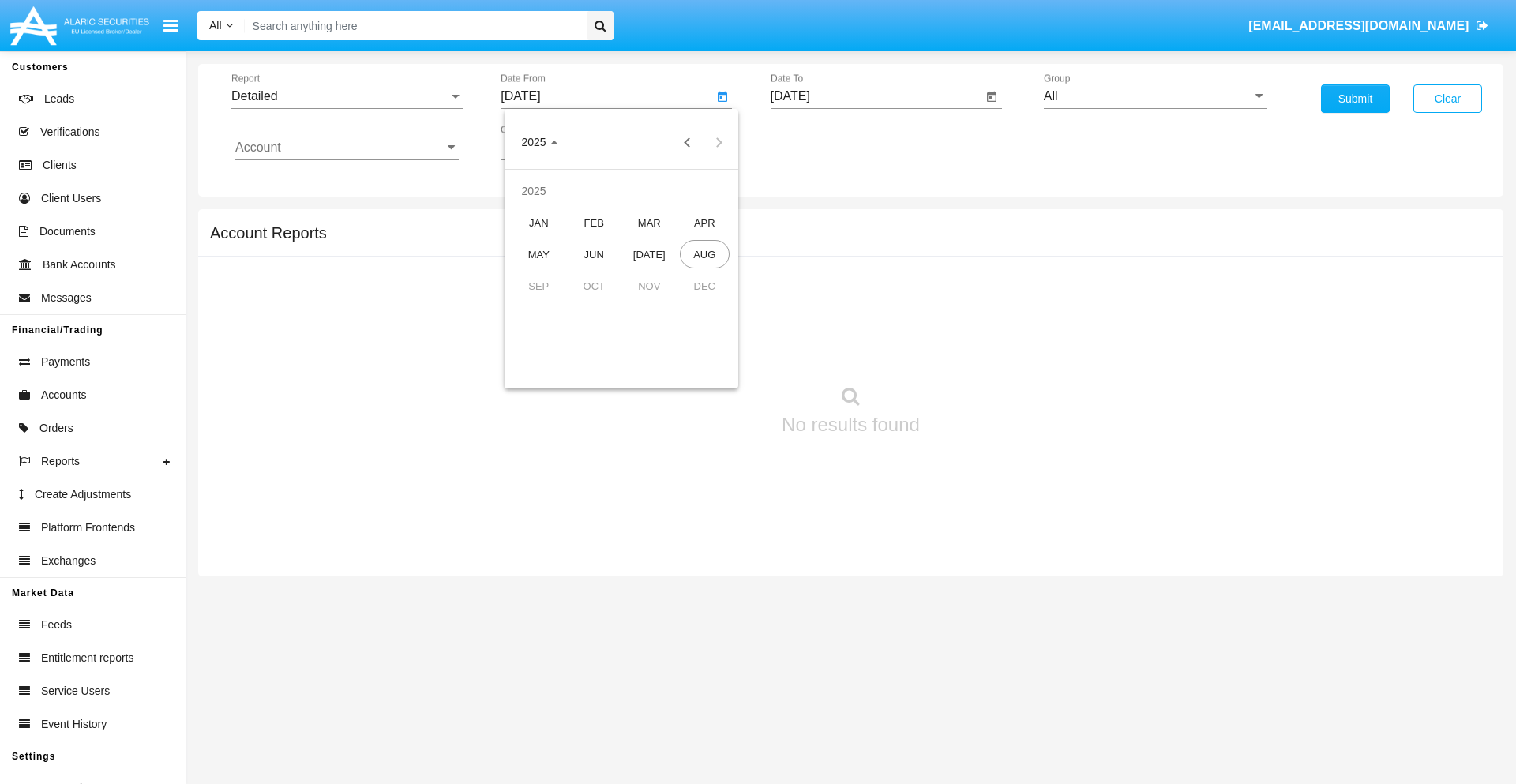
click at [705, 254] on div "AUG" at bounding box center [705, 254] width 50 height 28
click at [717, 273] on div "16" at bounding box center [716, 274] width 28 height 28
type input "08/16/25"
click at [875, 96] on input "[DATE]" at bounding box center [876, 96] width 213 height 14
click at [822, 142] on span "[DATE]" at bounding box center [808, 143] width 35 height 13
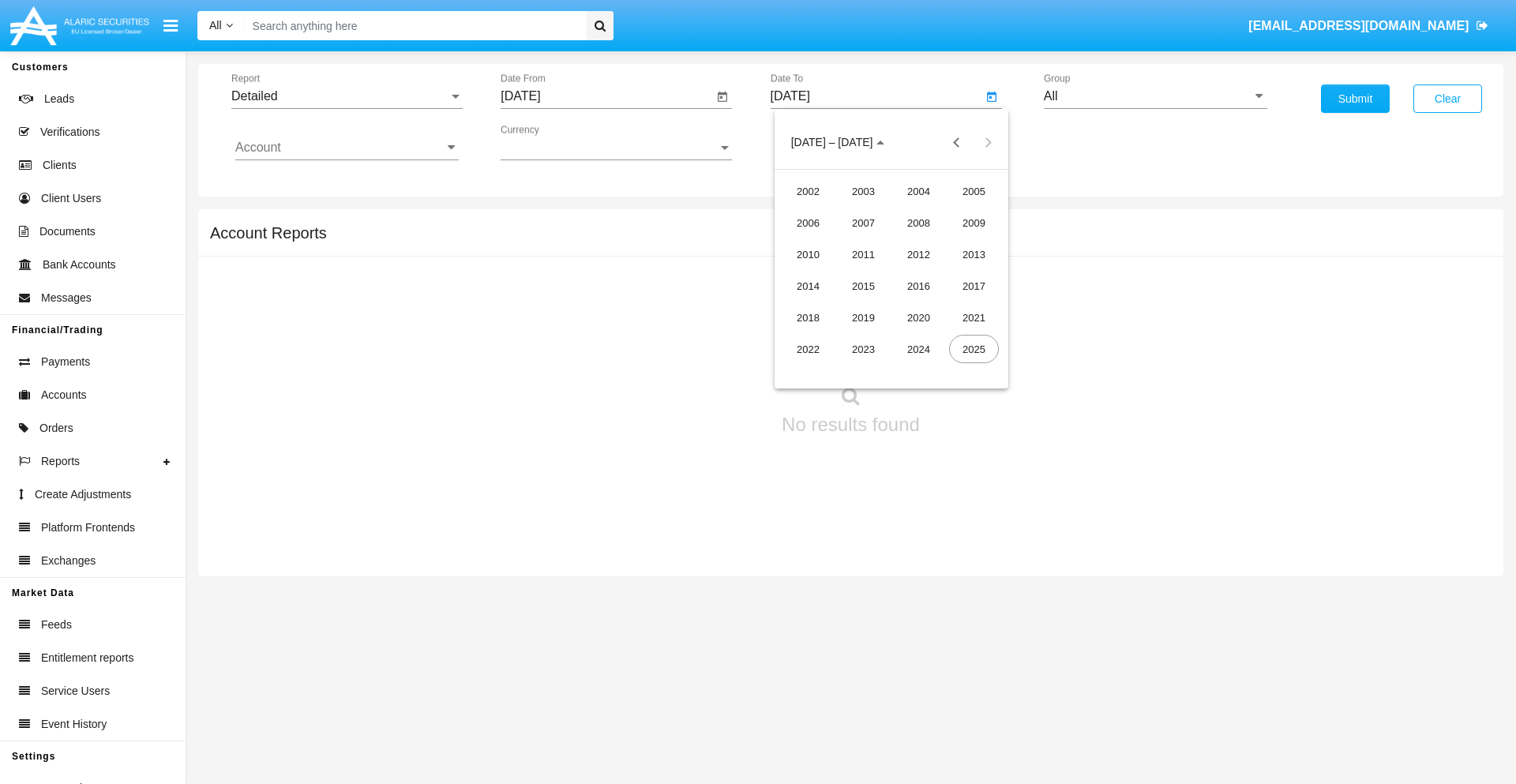
click at [973, 349] on div "2025" at bounding box center [974, 349] width 50 height 28
click at [973, 254] on div "AUG" at bounding box center [974, 254] width 50 height 28
click at [859, 337] on div "26" at bounding box center [859, 337] width 28 height 28
type input "[DATE]"
click at [1155, 96] on input "All" at bounding box center [1156, 96] width 224 height 14
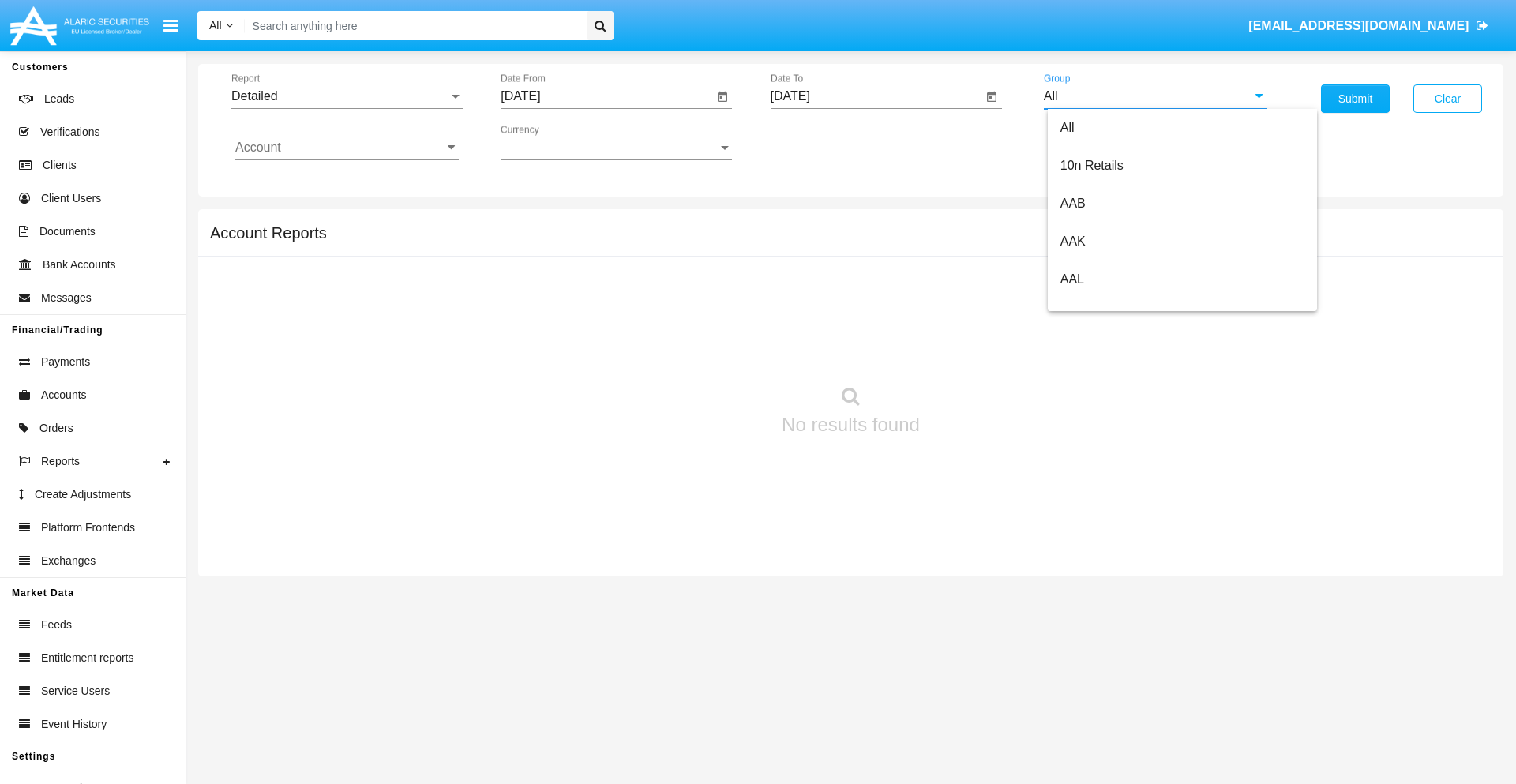
scroll to position [846, 0]
click at [1111, 304] on span "Hammer Web Lite" at bounding box center [1111, 304] width 102 height 13
type input "Hammer Web Lite"
click at [347, 148] on input "Account" at bounding box center [347, 148] width 224 height 14
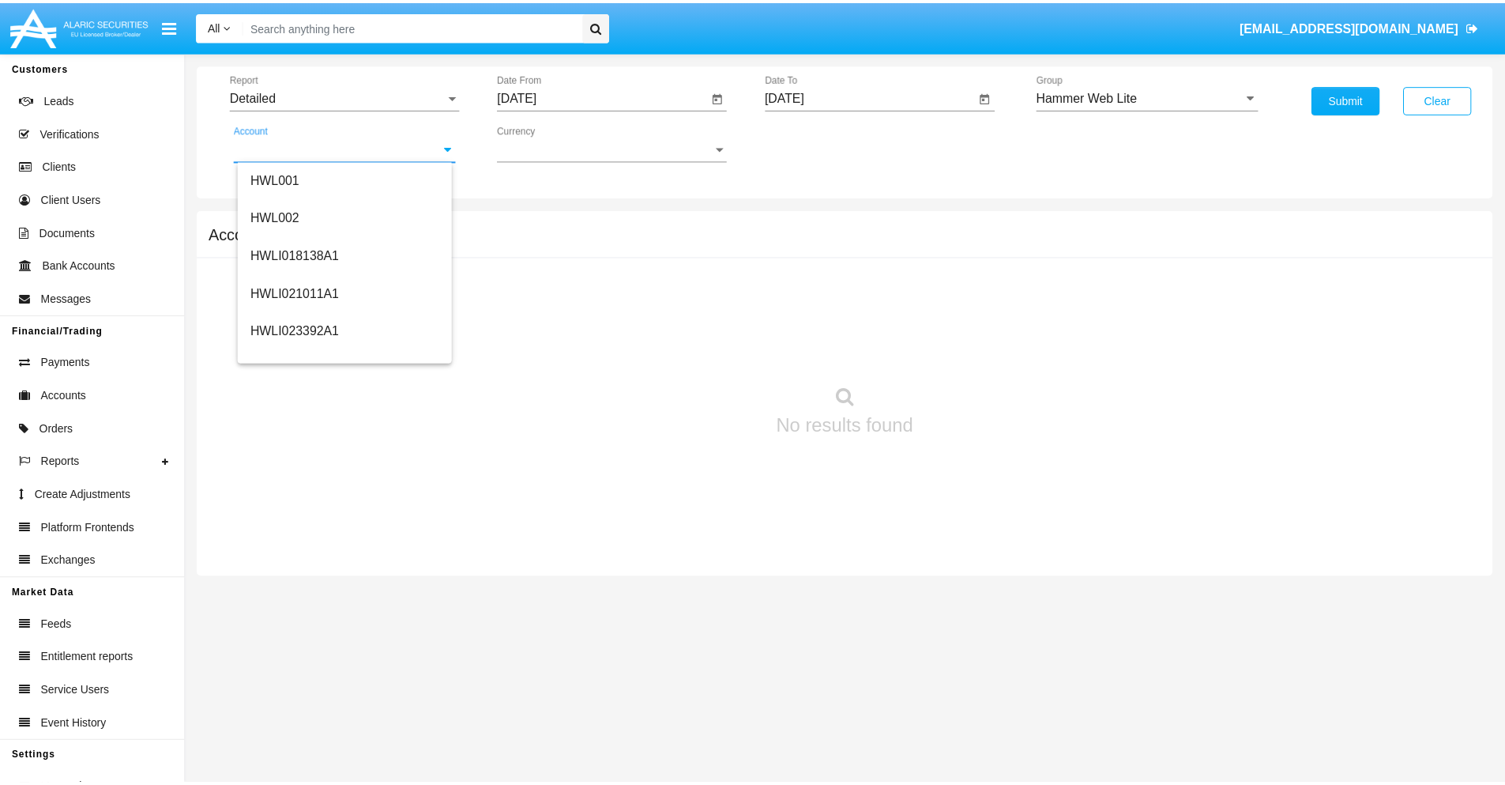
scroll to position [240, 0]
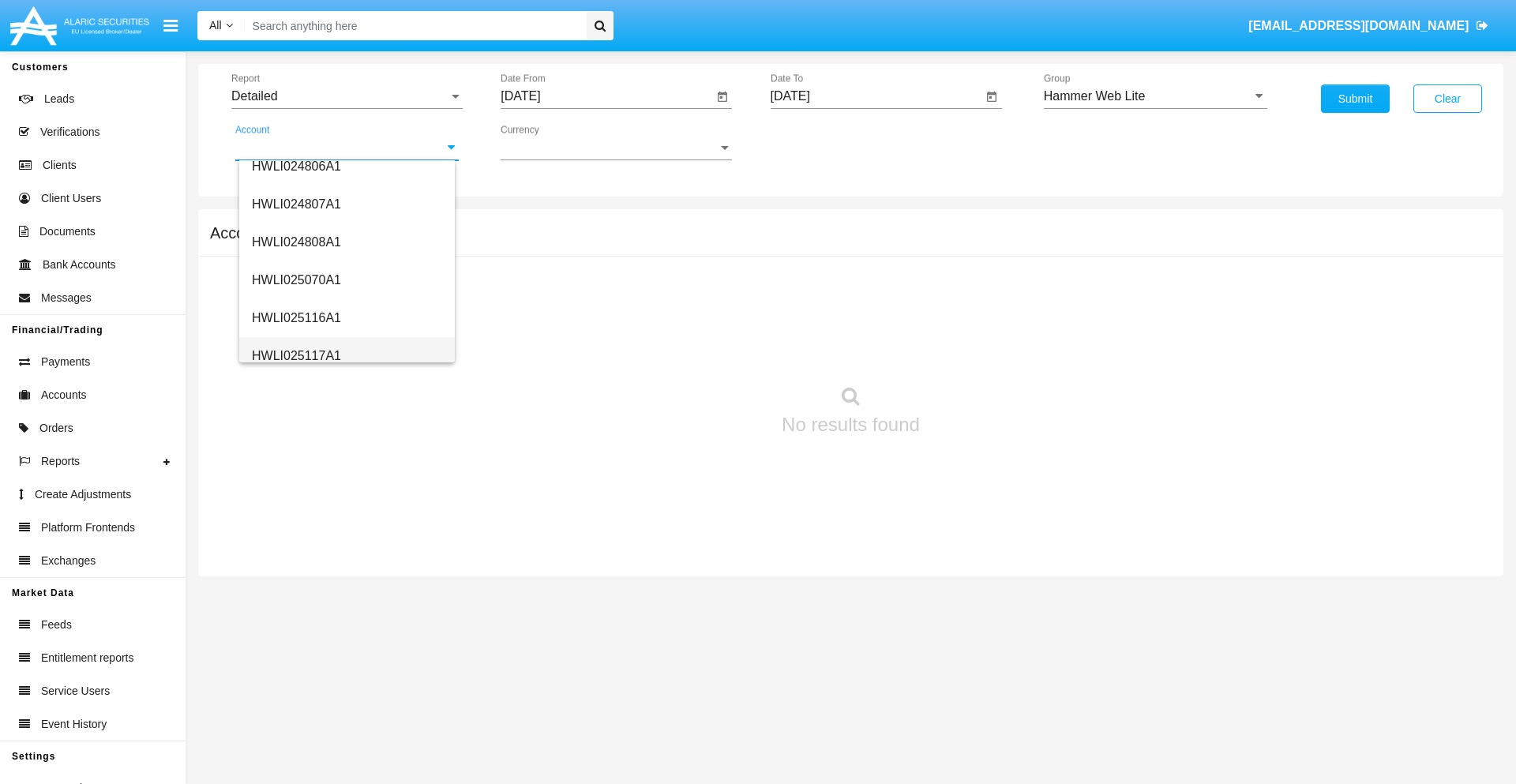
click at [296, 356] on span "HWLI025117A1" at bounding box center [296, 355] width 89 height 13
type input "HWLI025117A1"
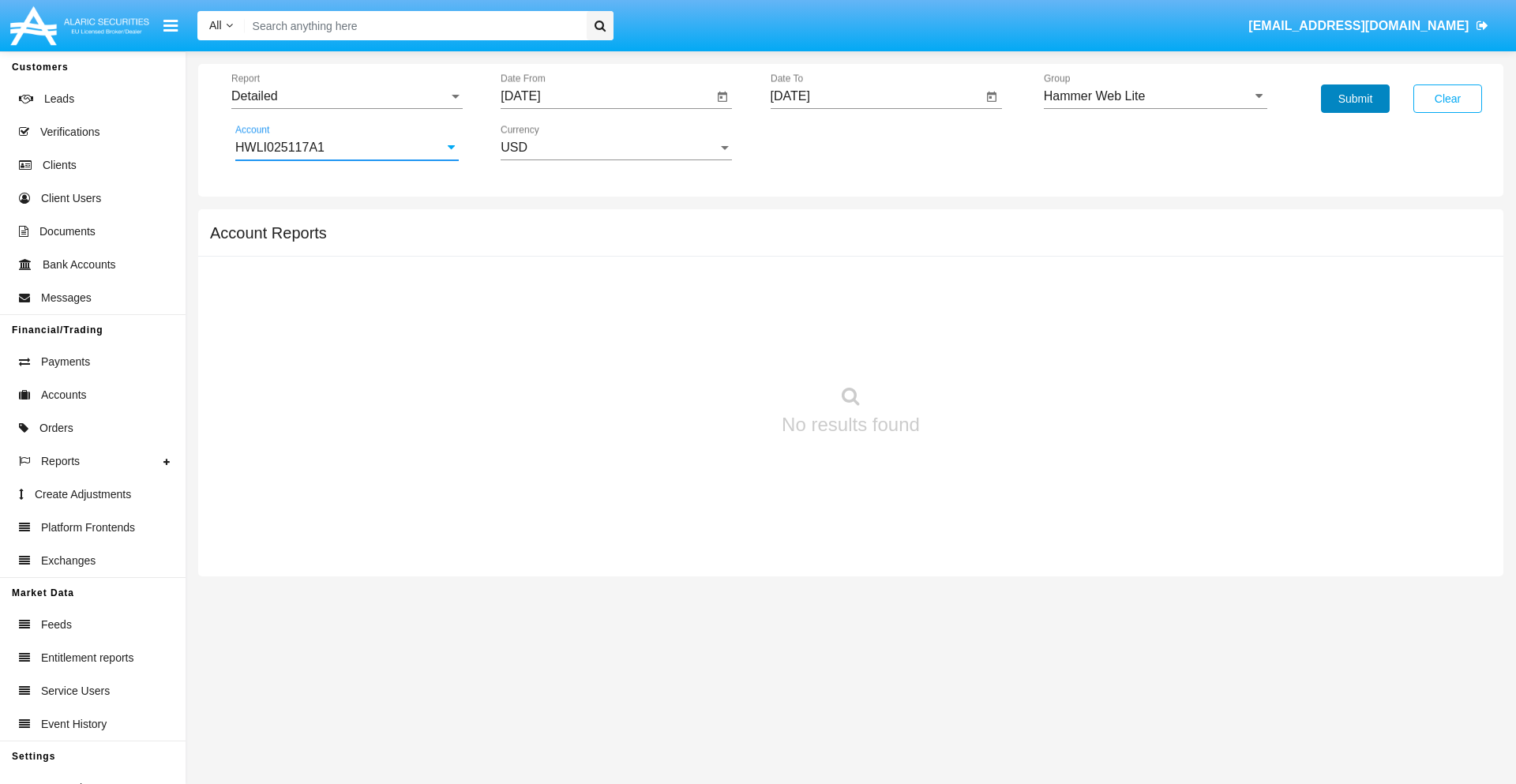
click at [1355, 99] on button "Submit" at bounding box center [1355, 99] width 69 height 28
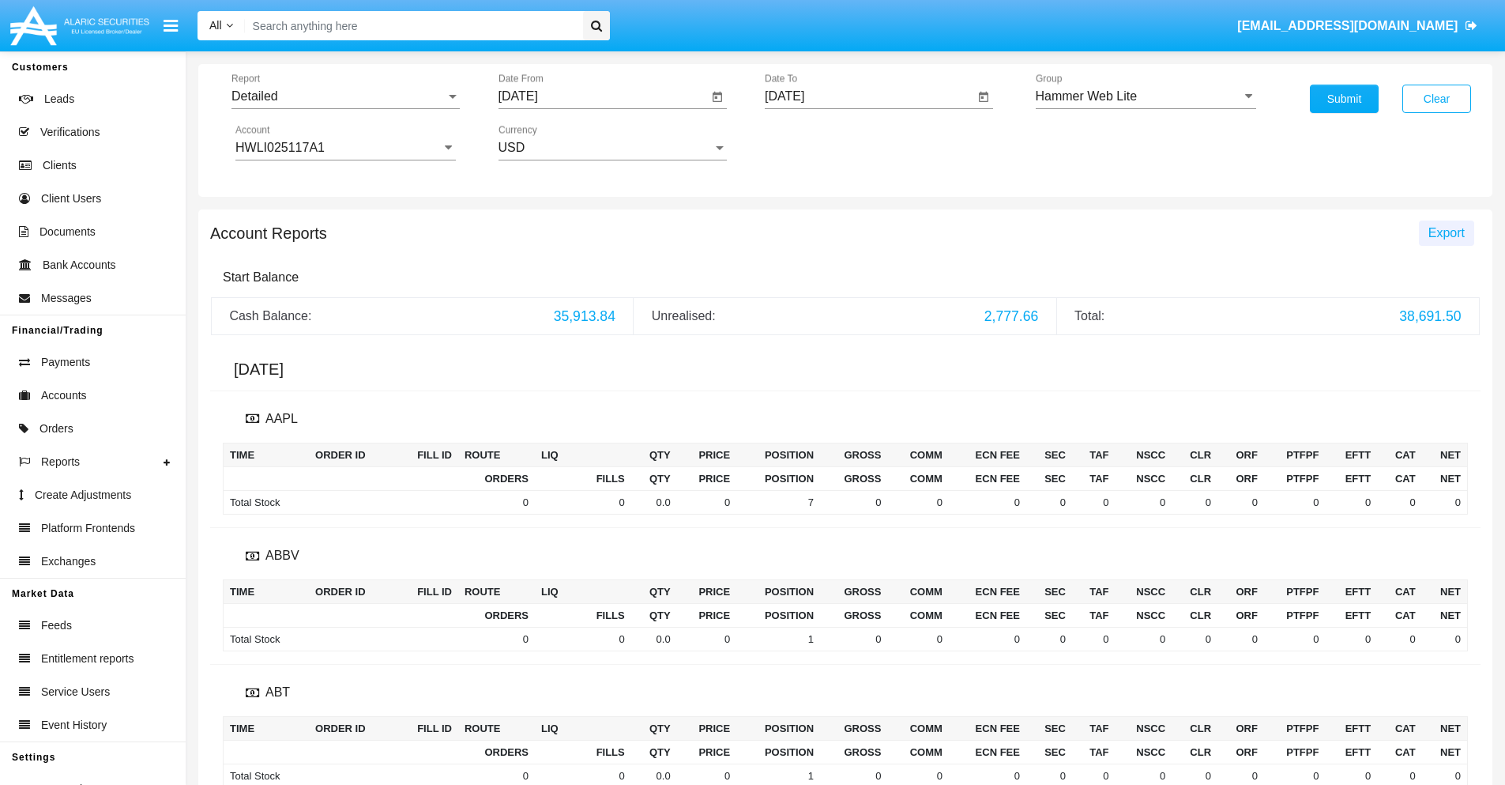
click at [1446, 232] on span "Export" at bounding box center [1447, 232] width 36 height 13
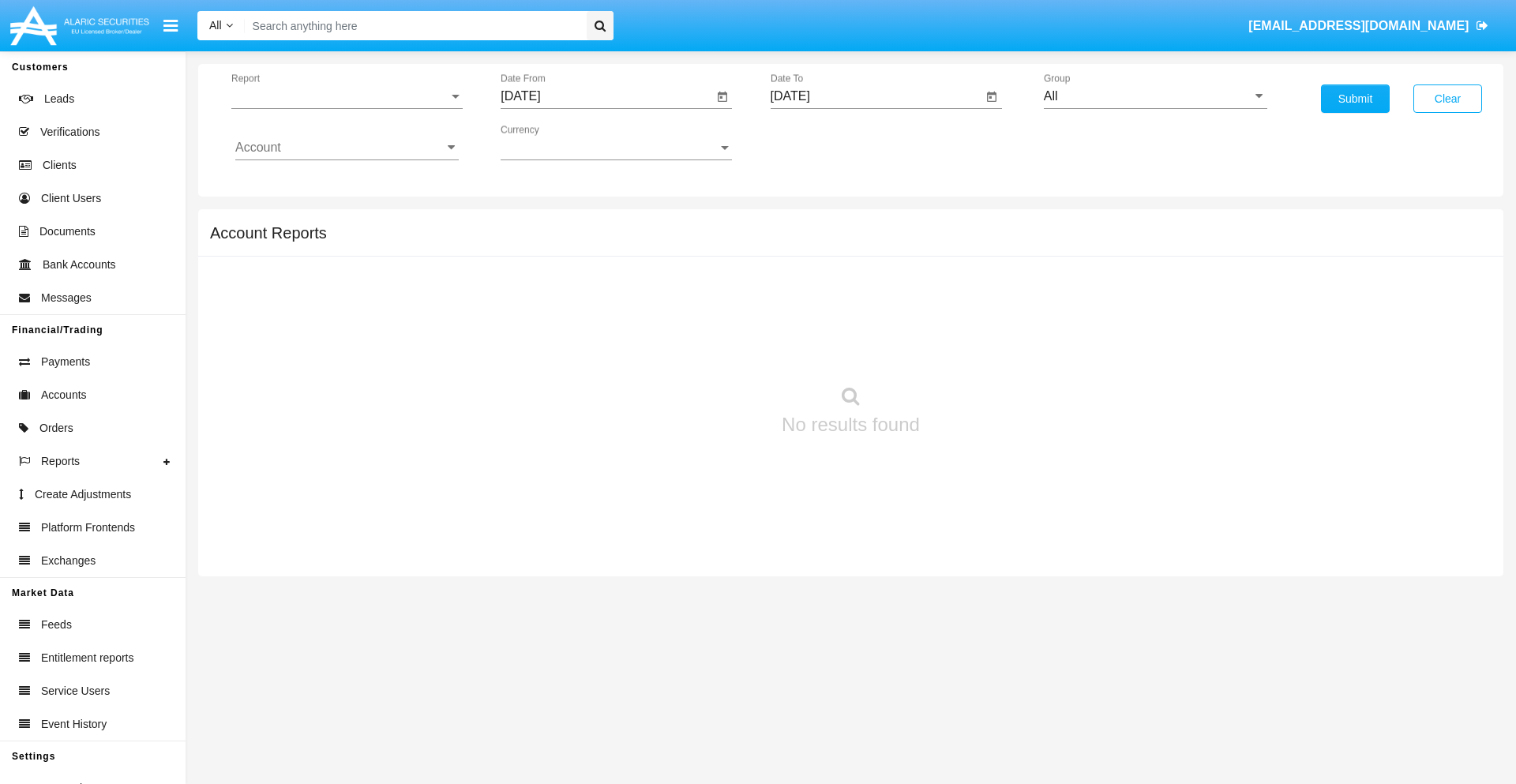
click at [347, 96] on span "Report" at bounding box center [340, 96] width 217 height 14
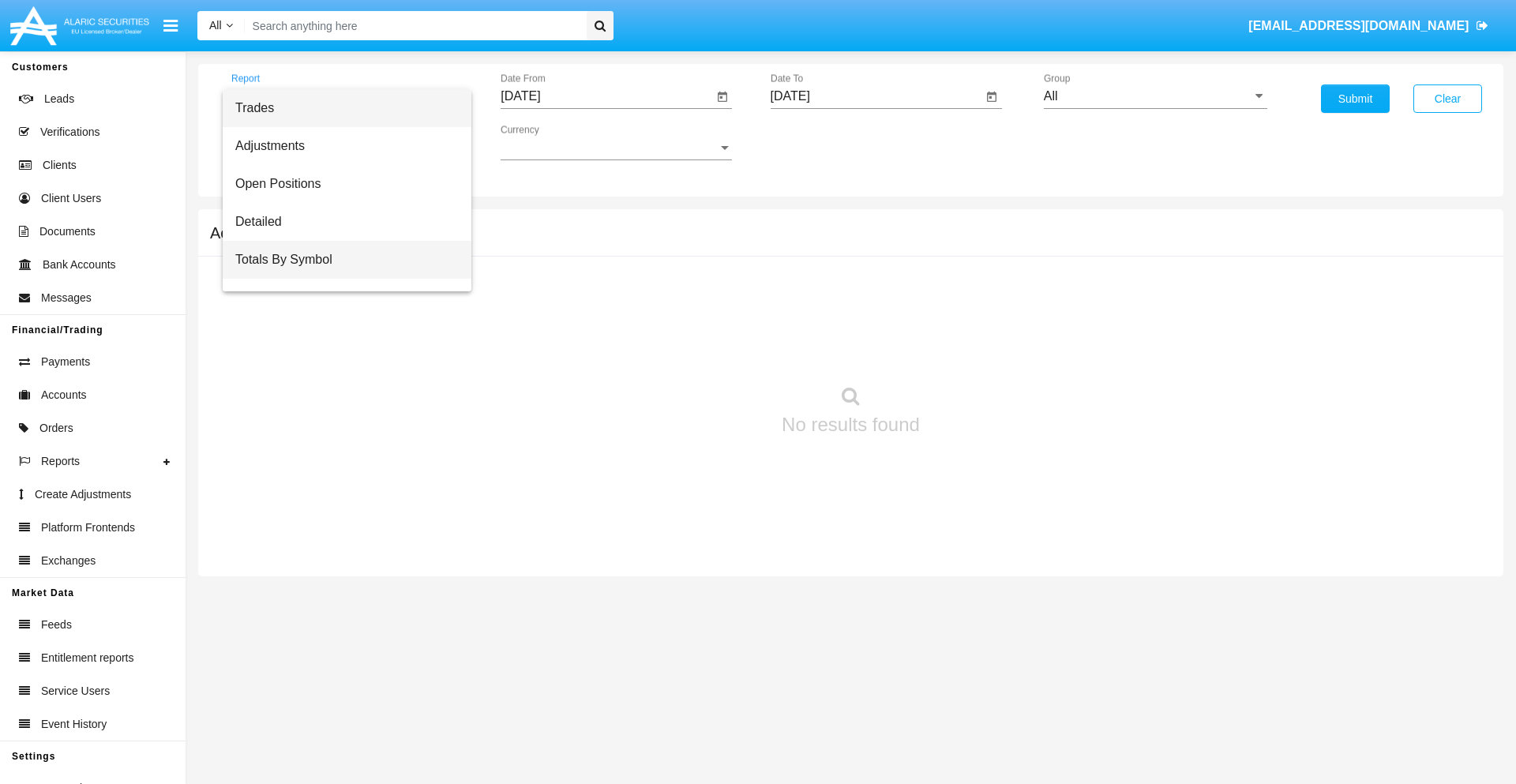
click at [341, 260] on span "Totals By Symbol" at bounding box center [347, 260] width 224 height 38
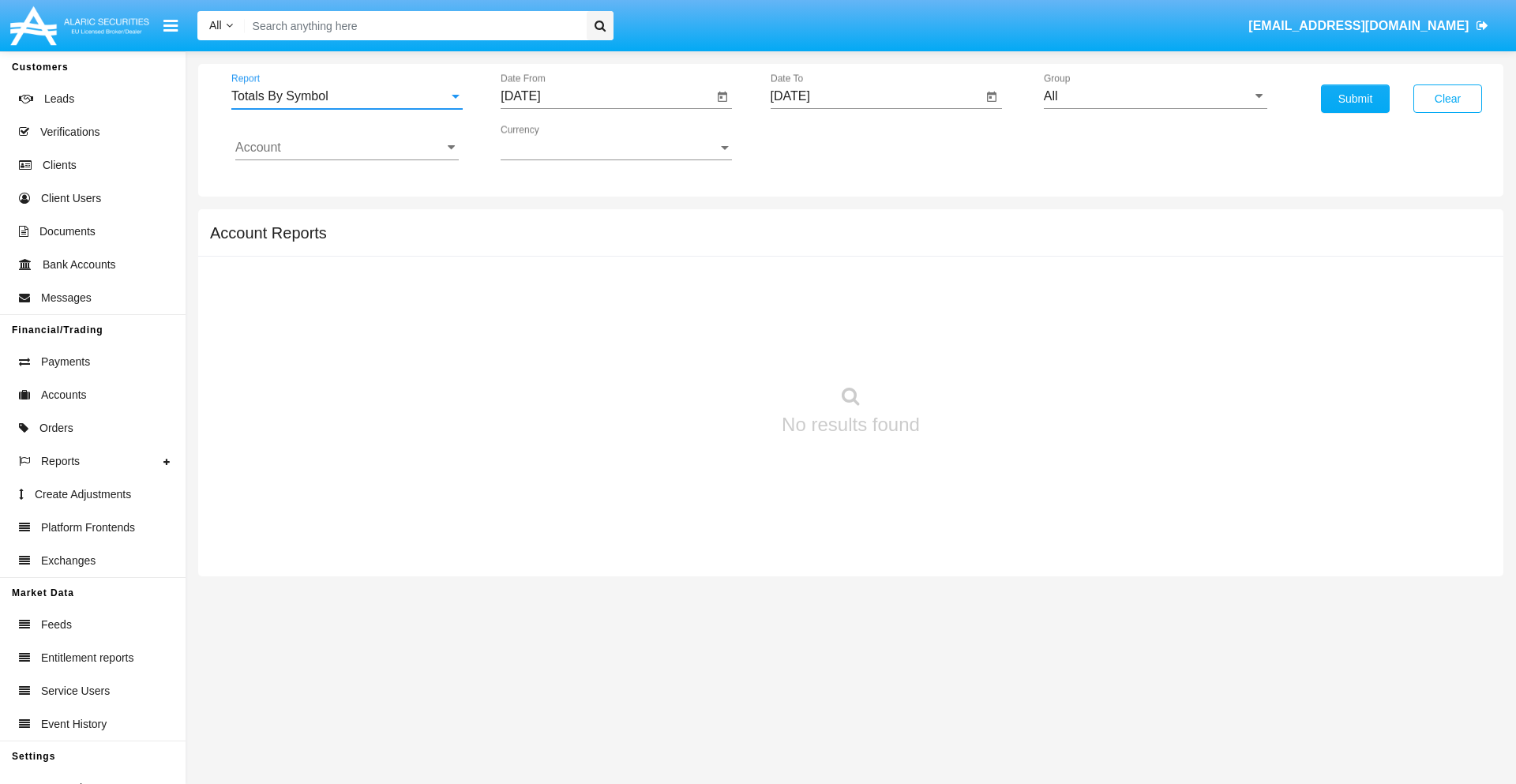
click at [607, 96] on input "[DATE]" at bounding box center [607, 96] width 213 height 14
click at [553, 142] on span "[DATE]" at bounding box center [538, 143] width 35 height 13
click at [705, 349] on div "2025" at bounding box center [705, 349] width 50 height 28
click at [650, 254] on div "[DATE]" at bounding box center [650, 254] width 50 height 28
click at [527, 368] on div "27" at bounding box center [527, 369] width 28 height 28
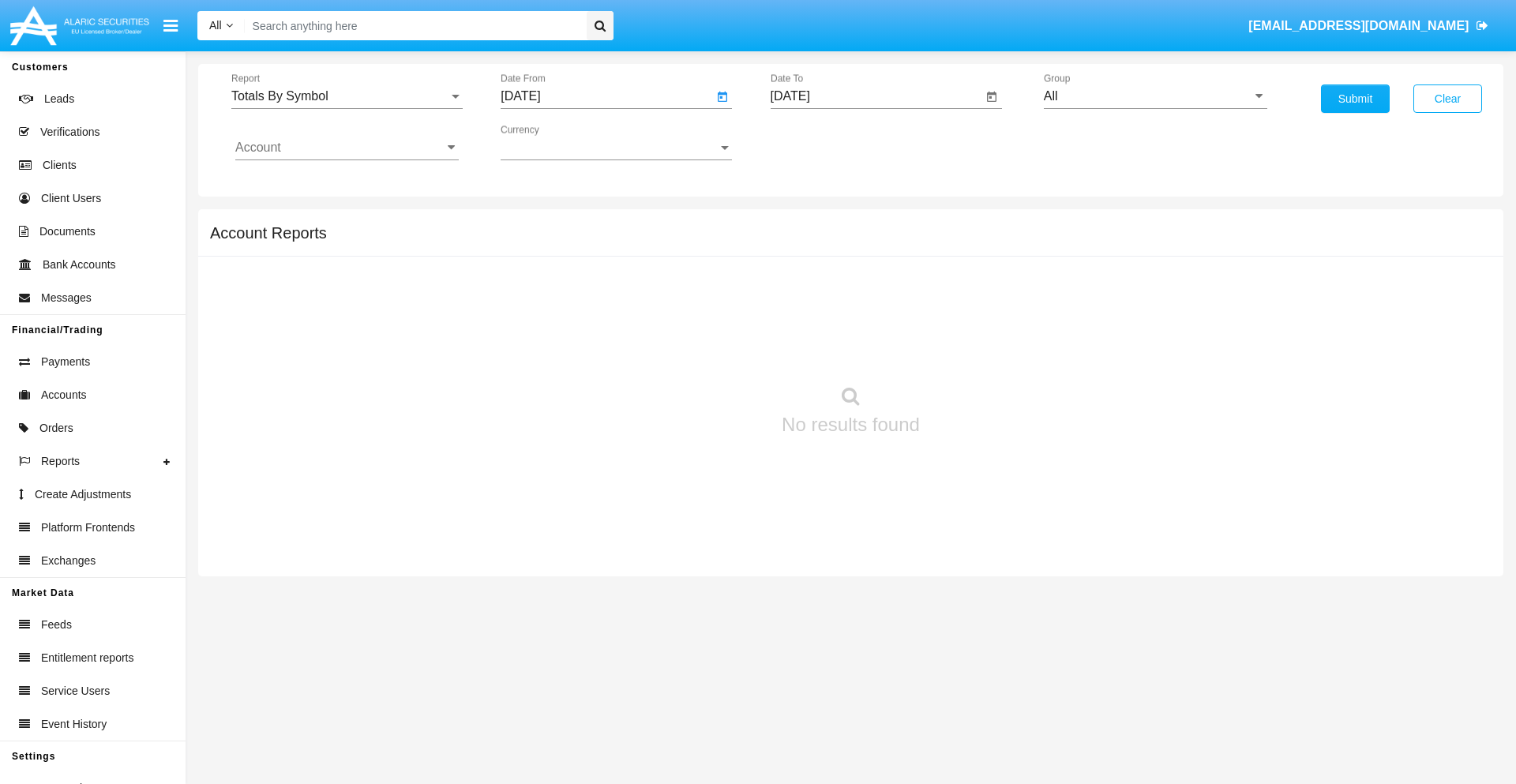
type input "07/27/25"
click at [875, 96] on input "[DATE]" at bounding box center [876, 96] width 213 height 14
click at [822, 142] on span "[DATE]" at bounding box center [808, 143] width 35 height 13
click at [973, 349] on div "2025" at bounding box center [974, 349] width 50 height 28
click at [973, 254] on div "AUG" at bounding box center [974, 254] width 50 height 28
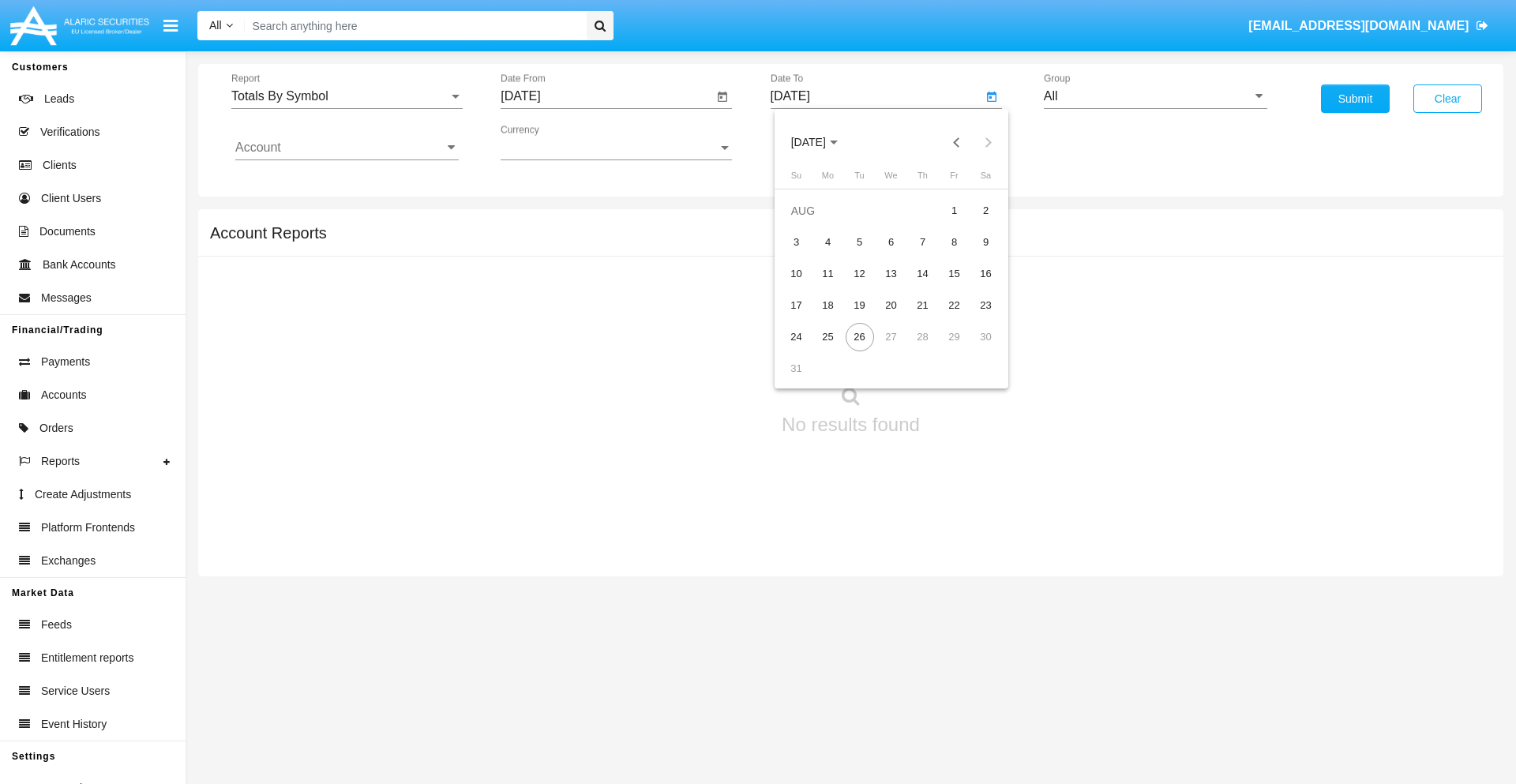
click at [859, 337] on div "26" at bounding box center [859, 337] width 28 height 28
type input "[DATE]"
click at [1155, 96] on input "All" at bounding box center [1156, 96] width 224 height 14
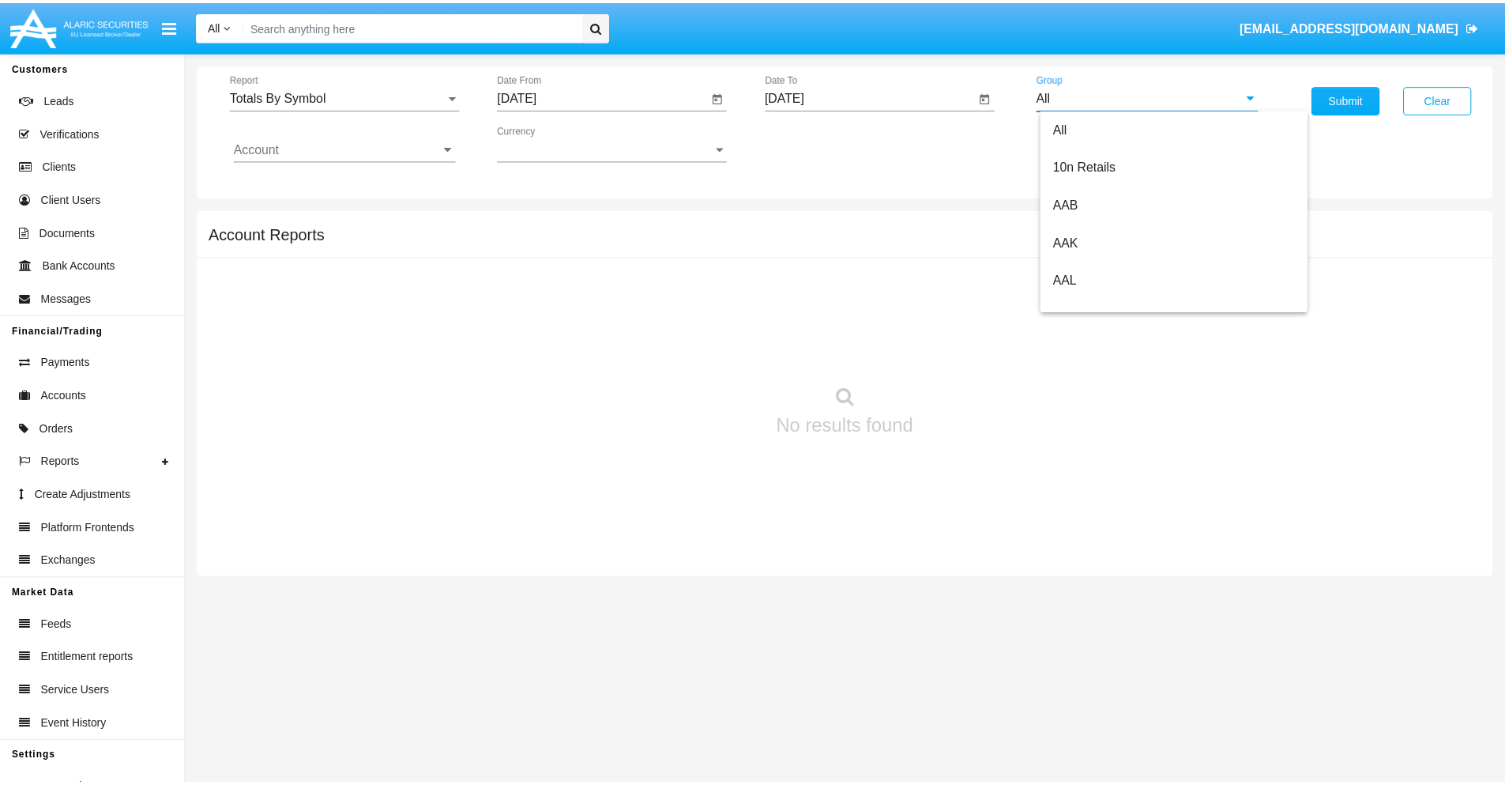
scroll to position [847, 0]
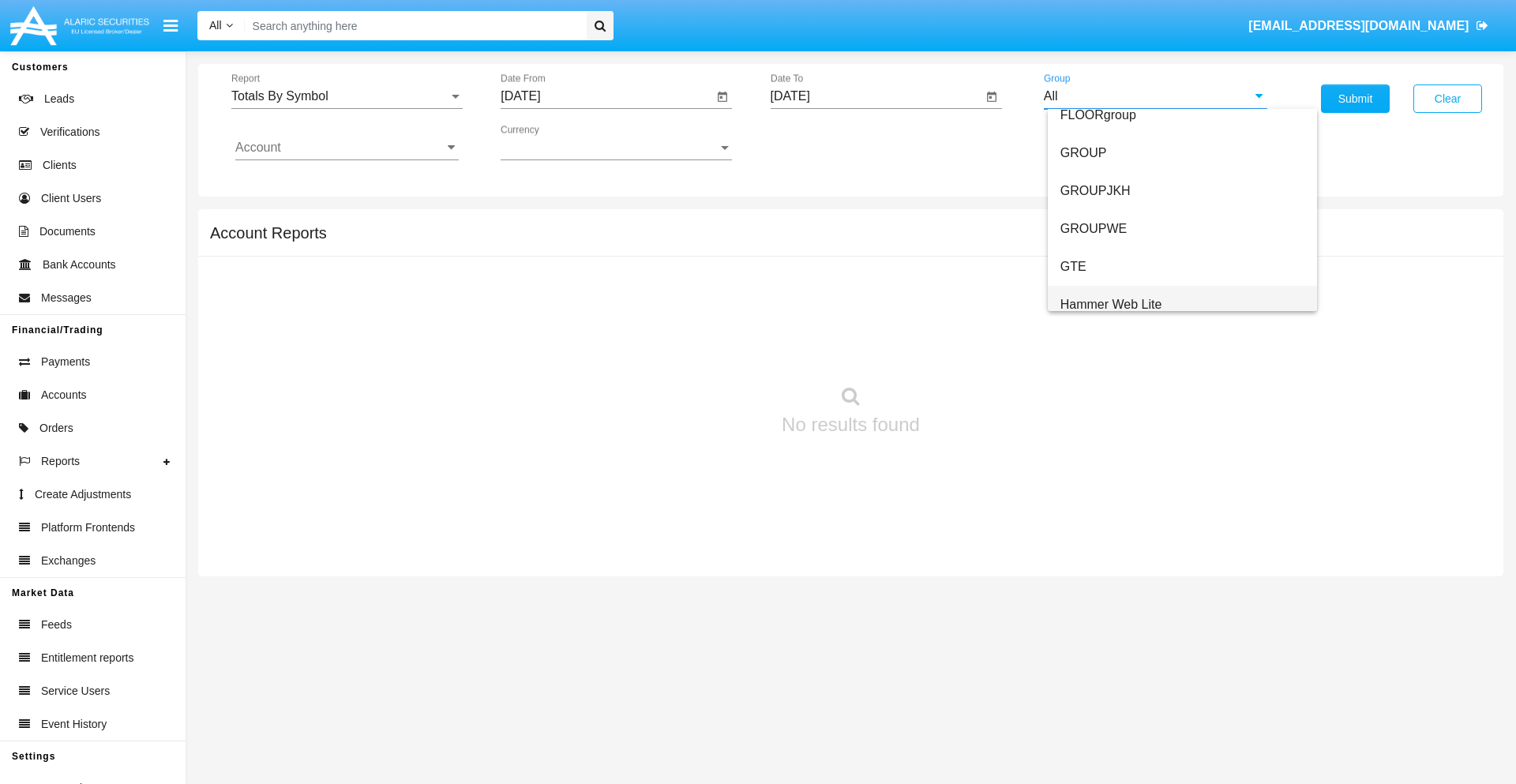
click at [1111, 304] on span "Hammer Web Lite" at bounding box center [1111, 304] width 102 height 13
type input "Hammer Web Lite"
click at [347, 148] on input "Account" at bounding box center [347, 148] width 224 height 14
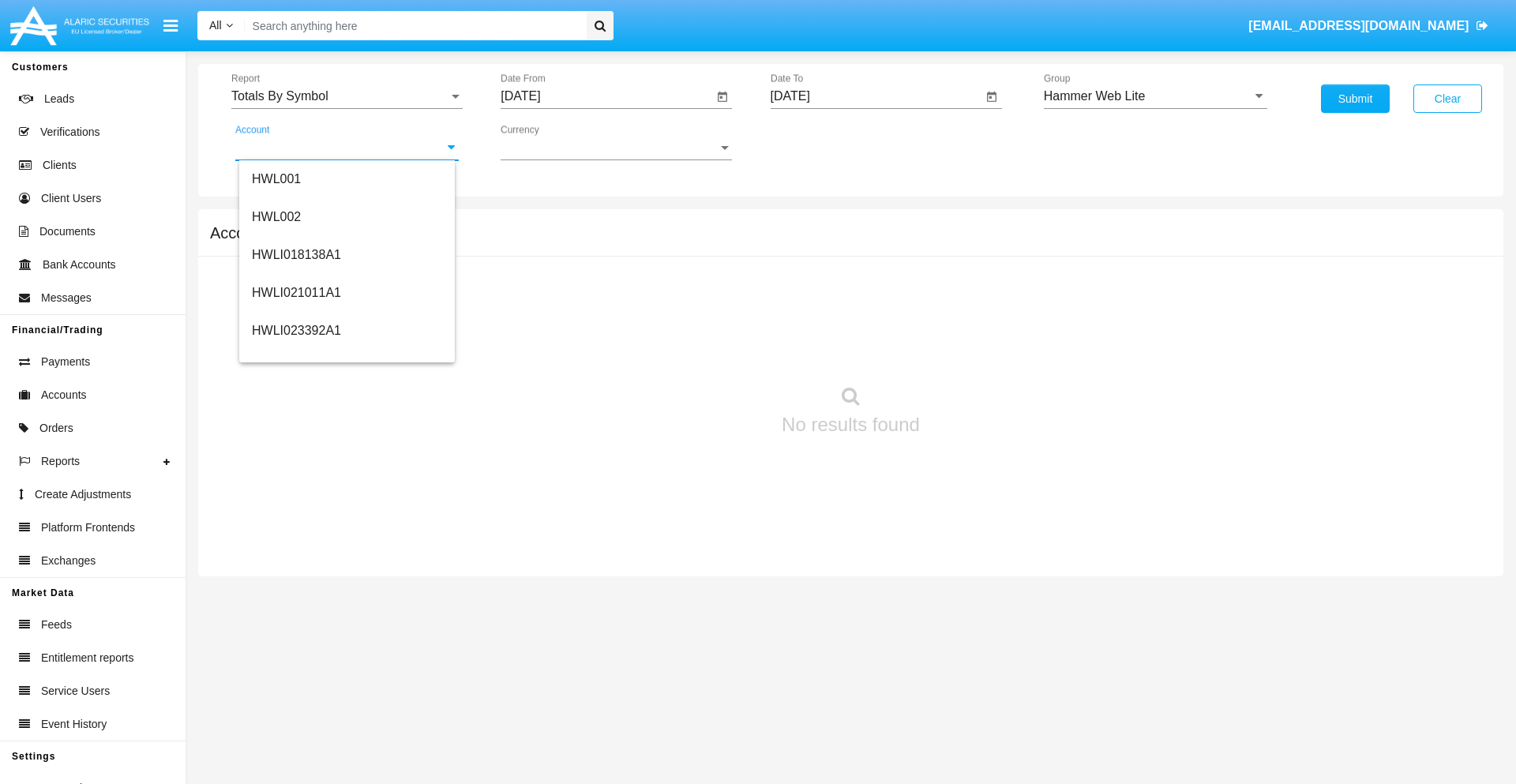
click at [296, 588] on span "HWLI025117A1" at bounding box center [296, 594] width 89 height 13
type input "HWLI025117A1"
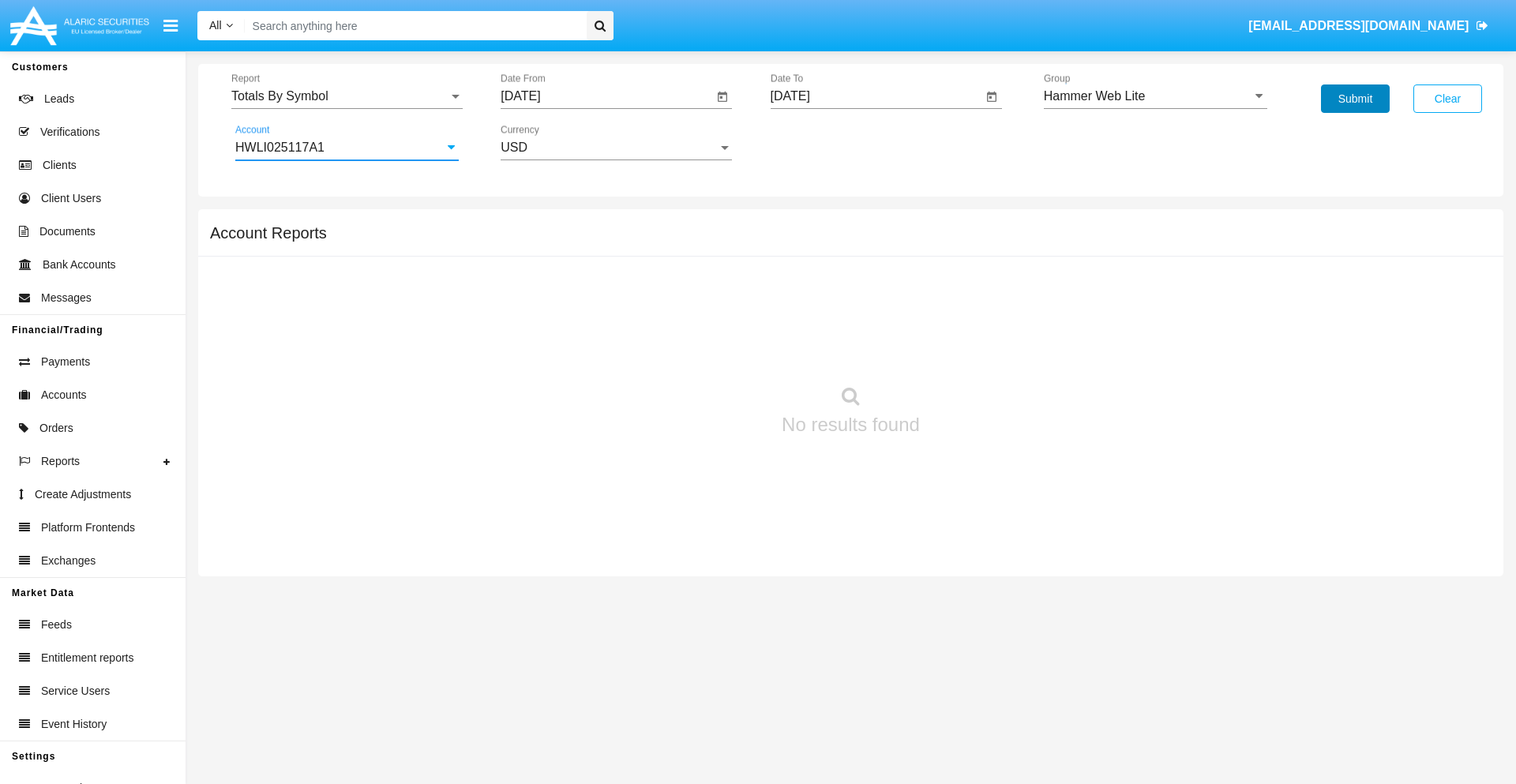
click at [1355, 99] on button "Submit" at bounding box center [1355, 99] width 69 height 28
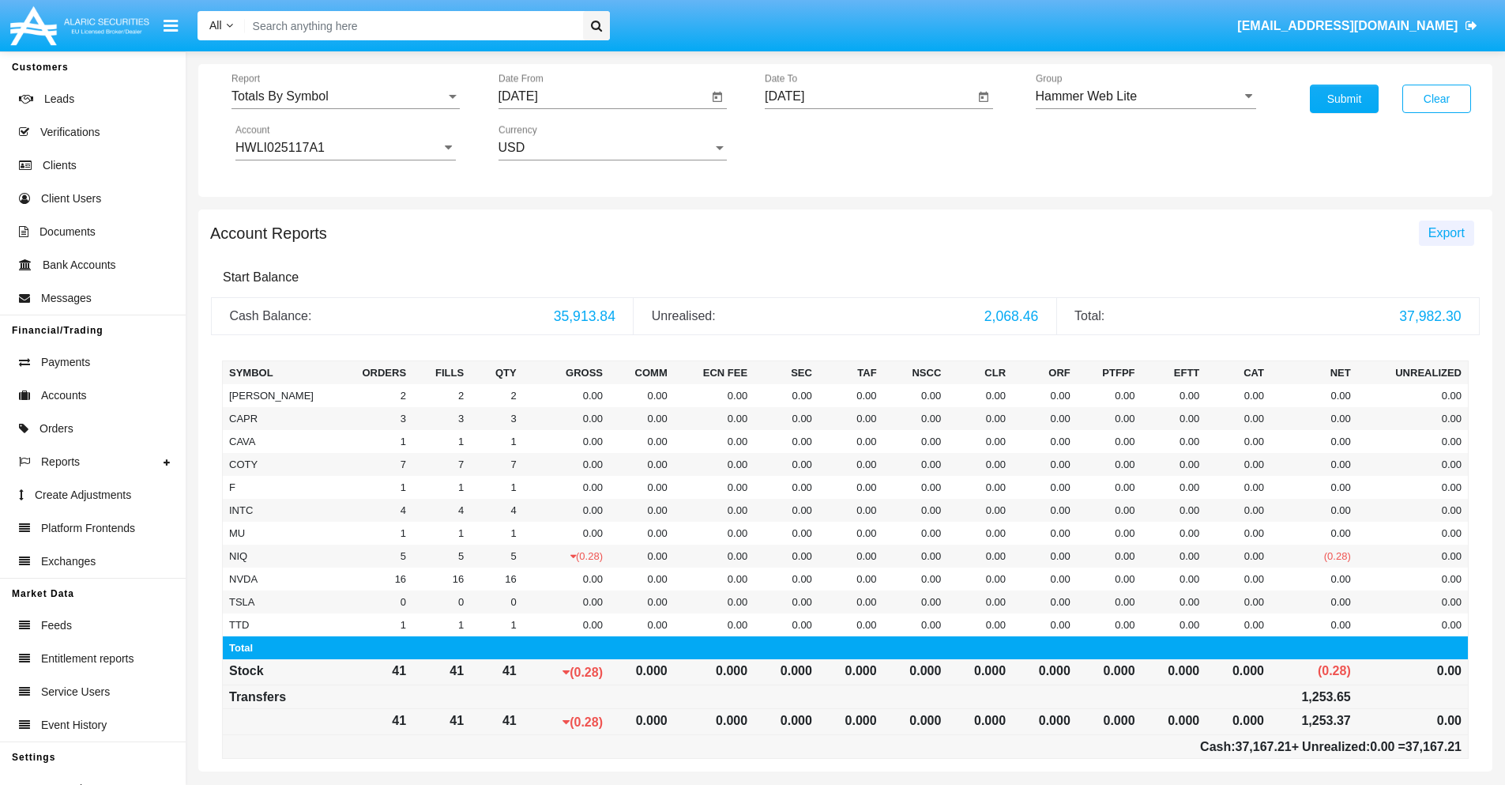
click at [1446, 232] on span "Export" at bounding box center [1447, 232] width 36 height 13
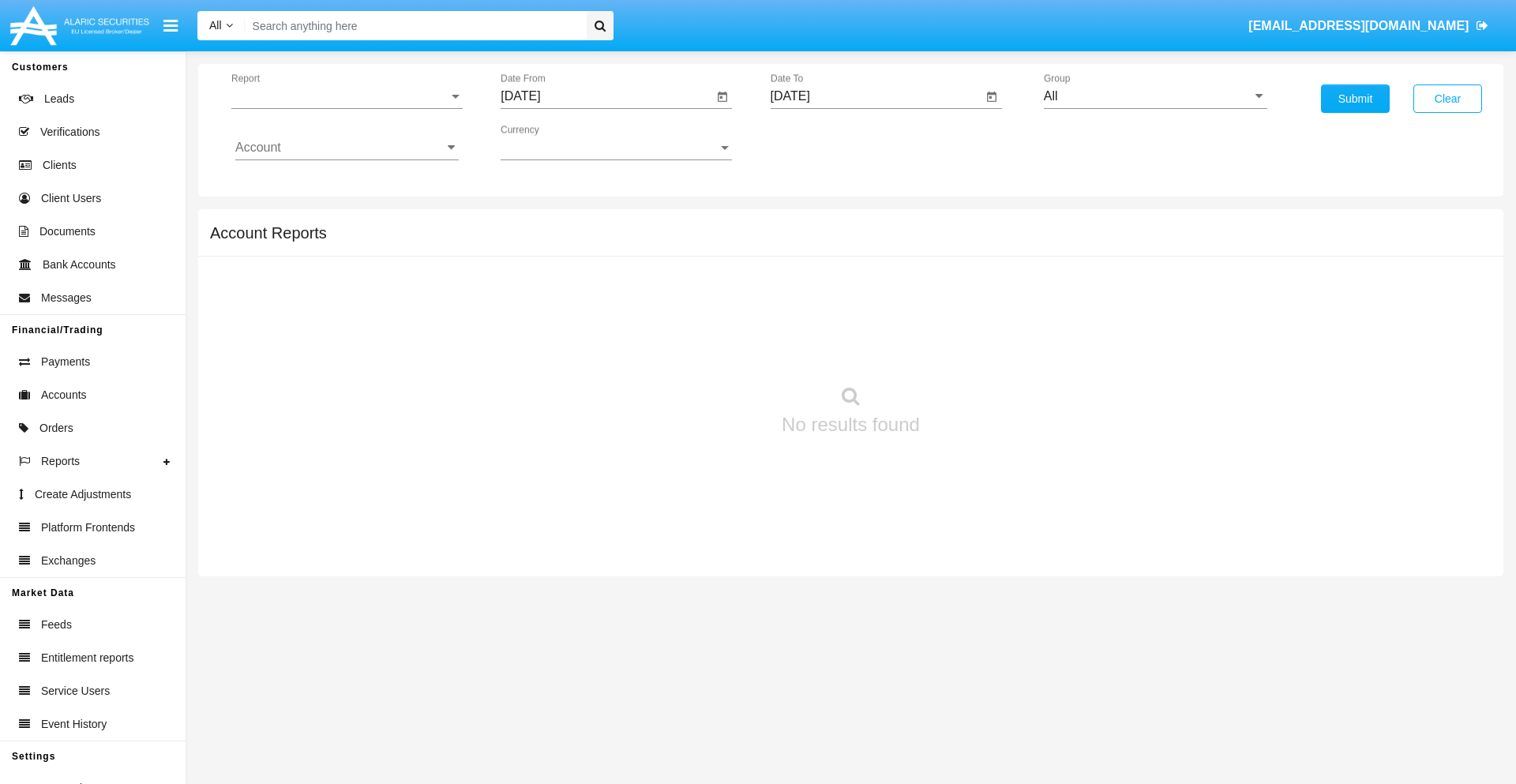
click at [347, 96] on span "Report" at bounding box center [340, 96] width 217 height 14
click at [341, 273] on span "Totals By Date" at bounding box center [347, 273] width 224 height 38
click at [607, 96] on input "[DATE]" at bounding box center [607, 96] width 213 height 14
click at [553, 142] on span "[DATE]" at bounding box center [538, 143] width 35 height 13
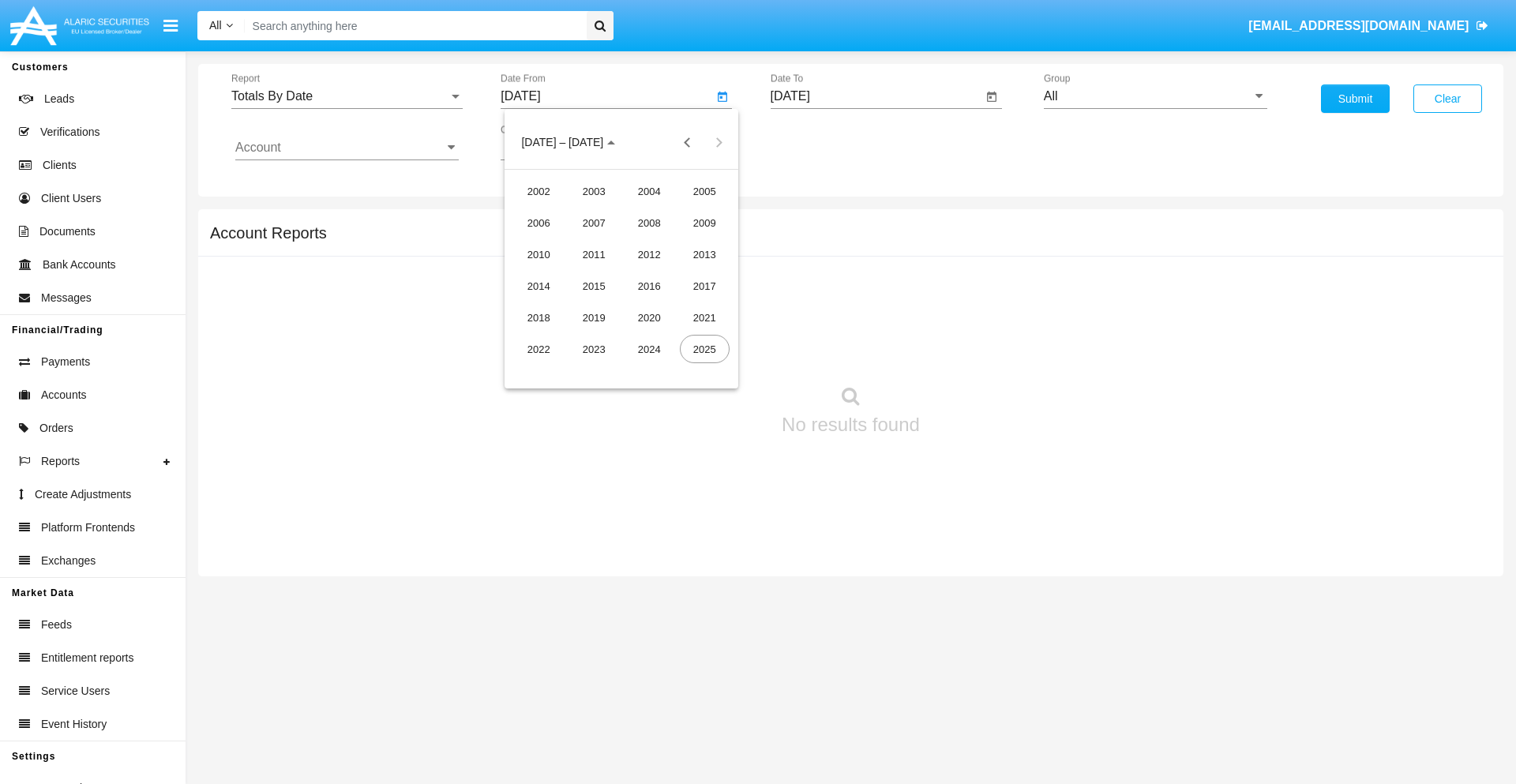
click at [705, 349] on div "2025" at bounding box center [705, 349] width 50 height 28
click at [705, 254] on div "AUG" at bounding box center [705, 254] width 50 height 28
click at [559, 273] on div "11" at bounding box center [558, 274] width 28 height 28
type input "08/11/25"
click at [875, 96] on input "[DATE]" at bounding box center [876, 96] width 213 height 14
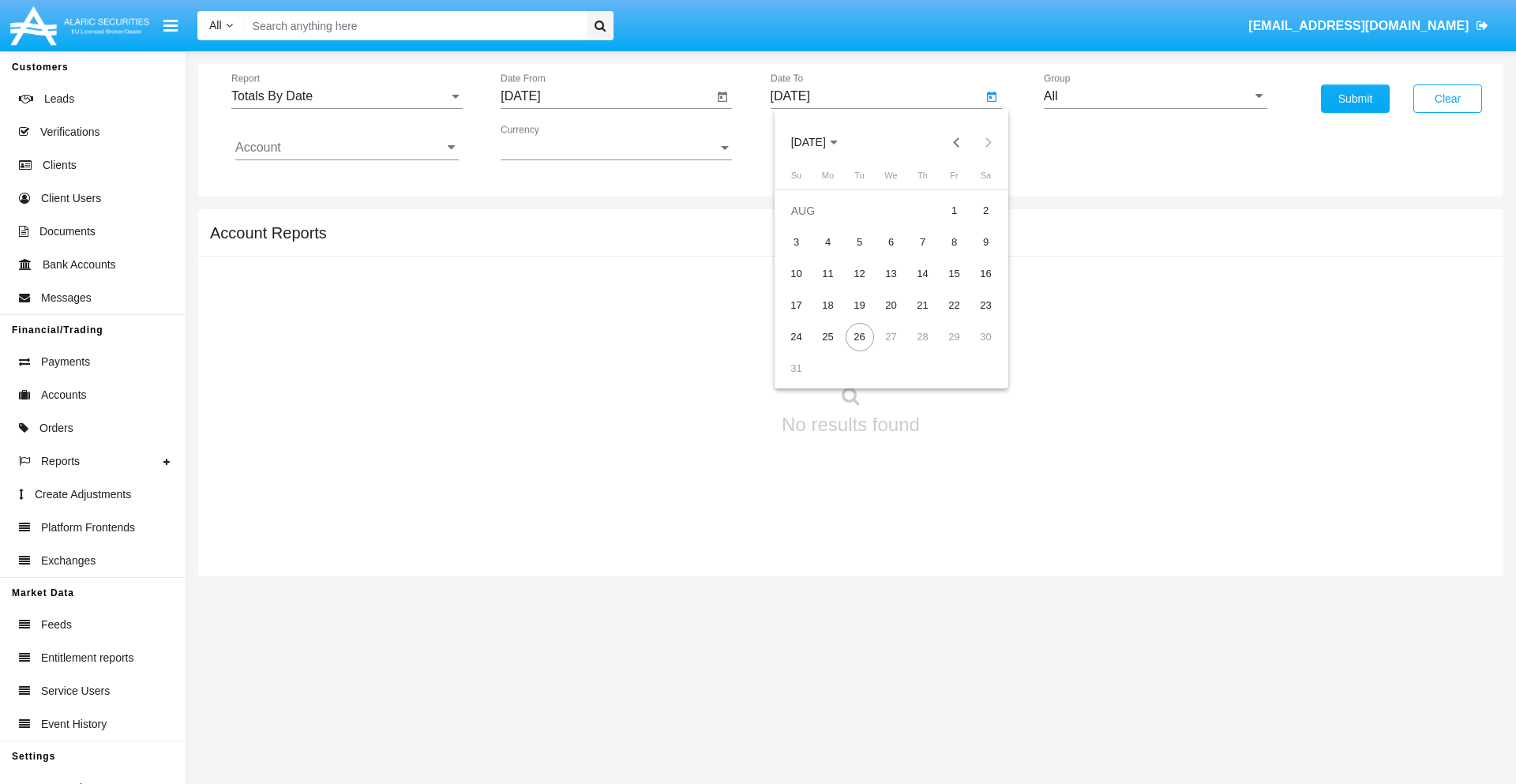
click at [822, 142] on span "[DATE]" at bounding box center [808, 143] width 35 height 13
click at [973, 349] on div "2025" at bounding box center [974, 349] width 50 height 28
click at [973, 254] on div "AUG" at bounding box center [974, 254] width 50 height 28
click at [859, 337] on div "26" at bounding box center [859, 337] width 28 height 28
type input "[DATE]"
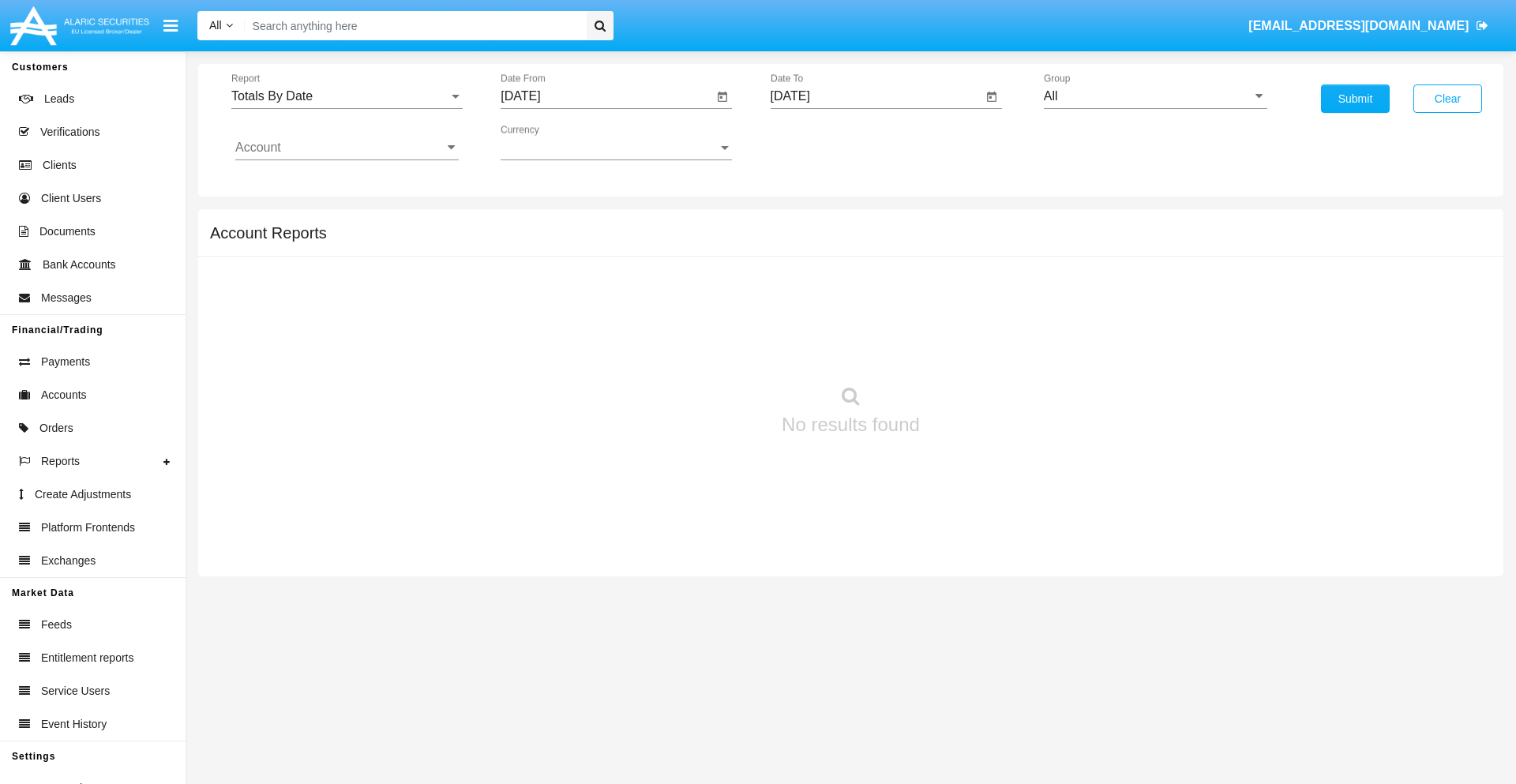
click at [1155, 96] on input "All" at bounding box center [1156, 96] width 224 height 14
click at [1111, 304] on span "Hammer Web Lite" at bounding box center [1111, 304] width 102 height 13
type input "Hammer Web Lite"
click at [347, 148] on input "Account" at bounding box center [347, 148] width 224 height 14
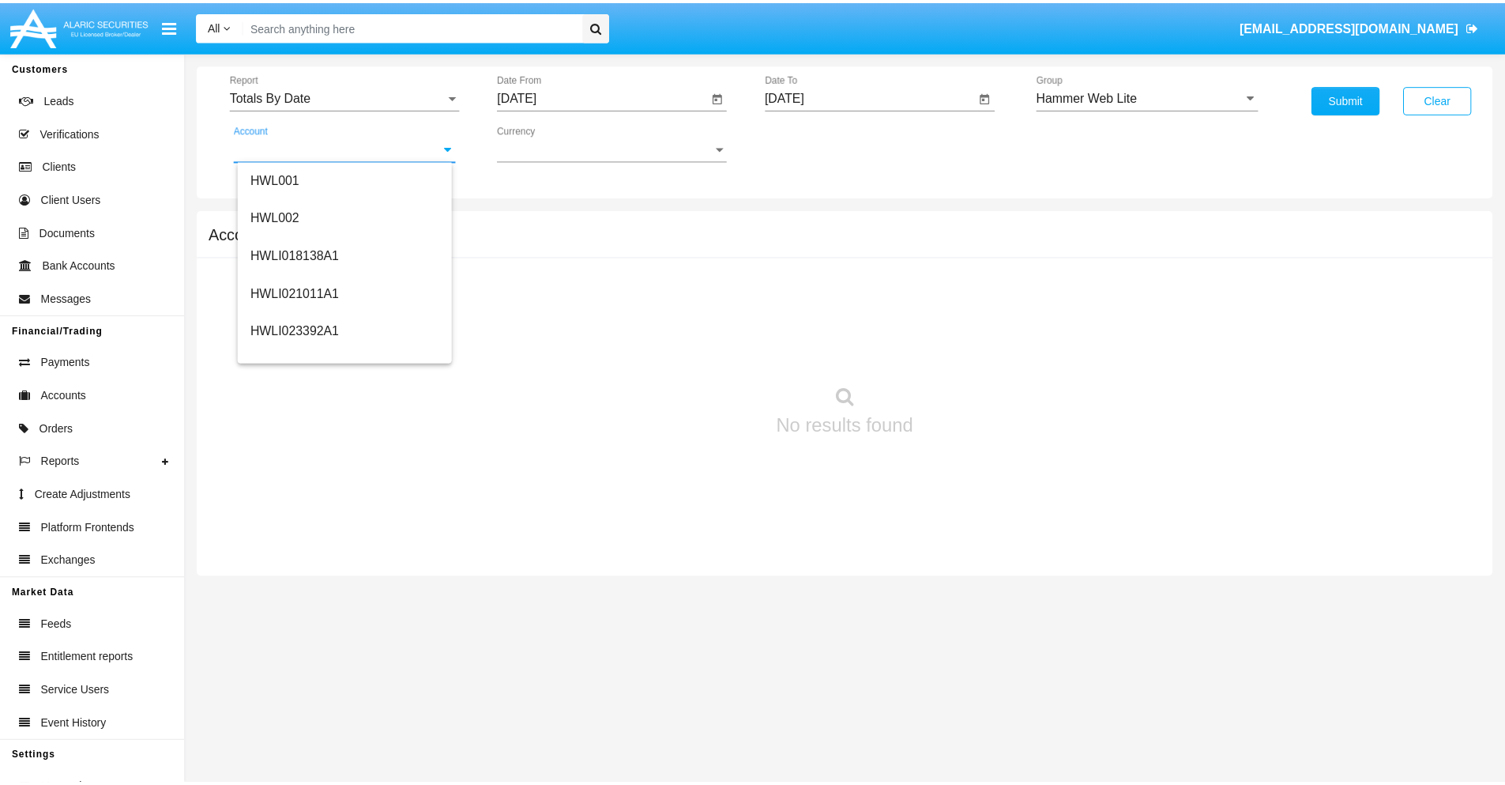
scroll to position [240, 0]
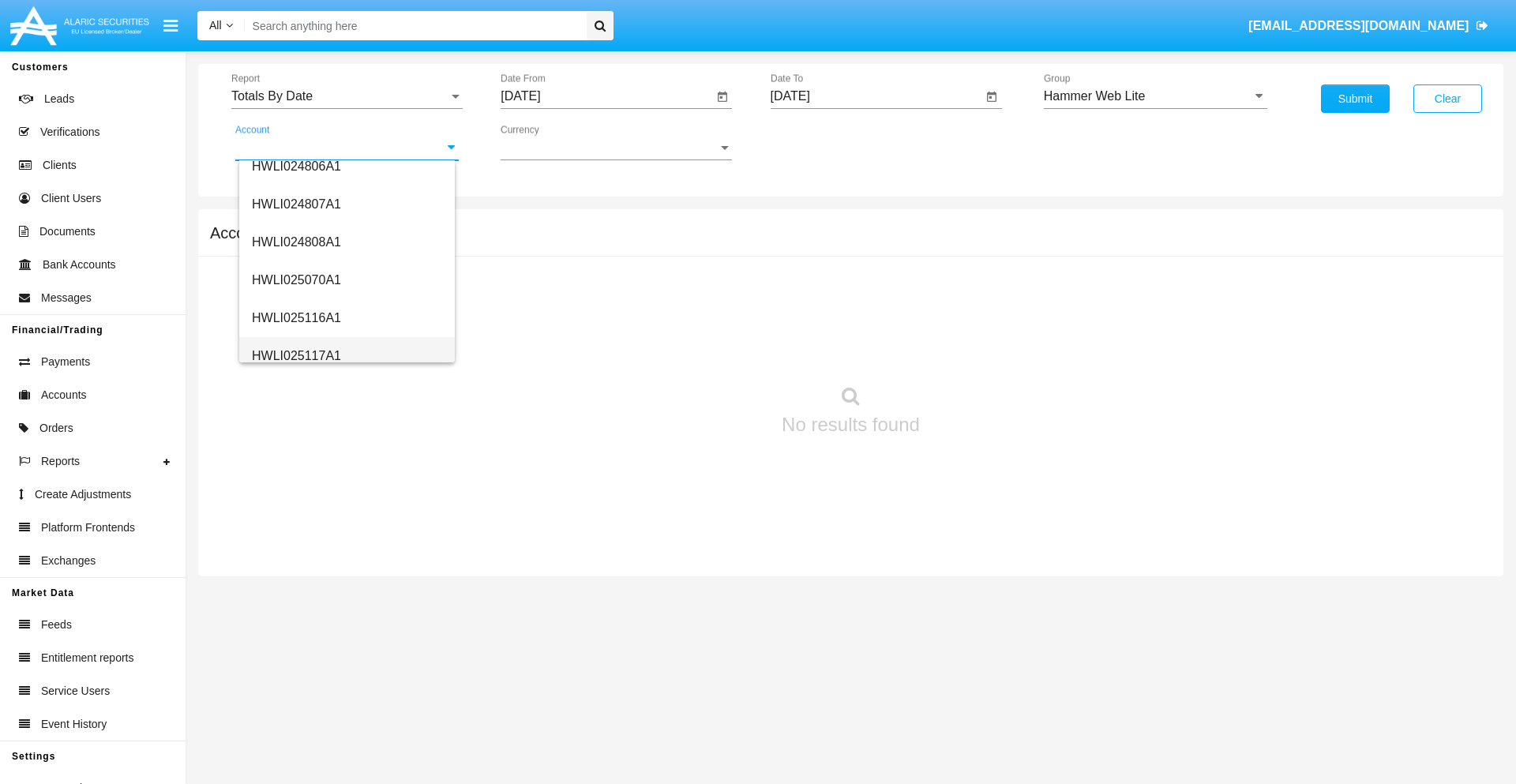
click at [296, 356] on span "HWLI025117A1" at bounding box center [296, 355] width 89 height 13
type input "HWLI025117A1"
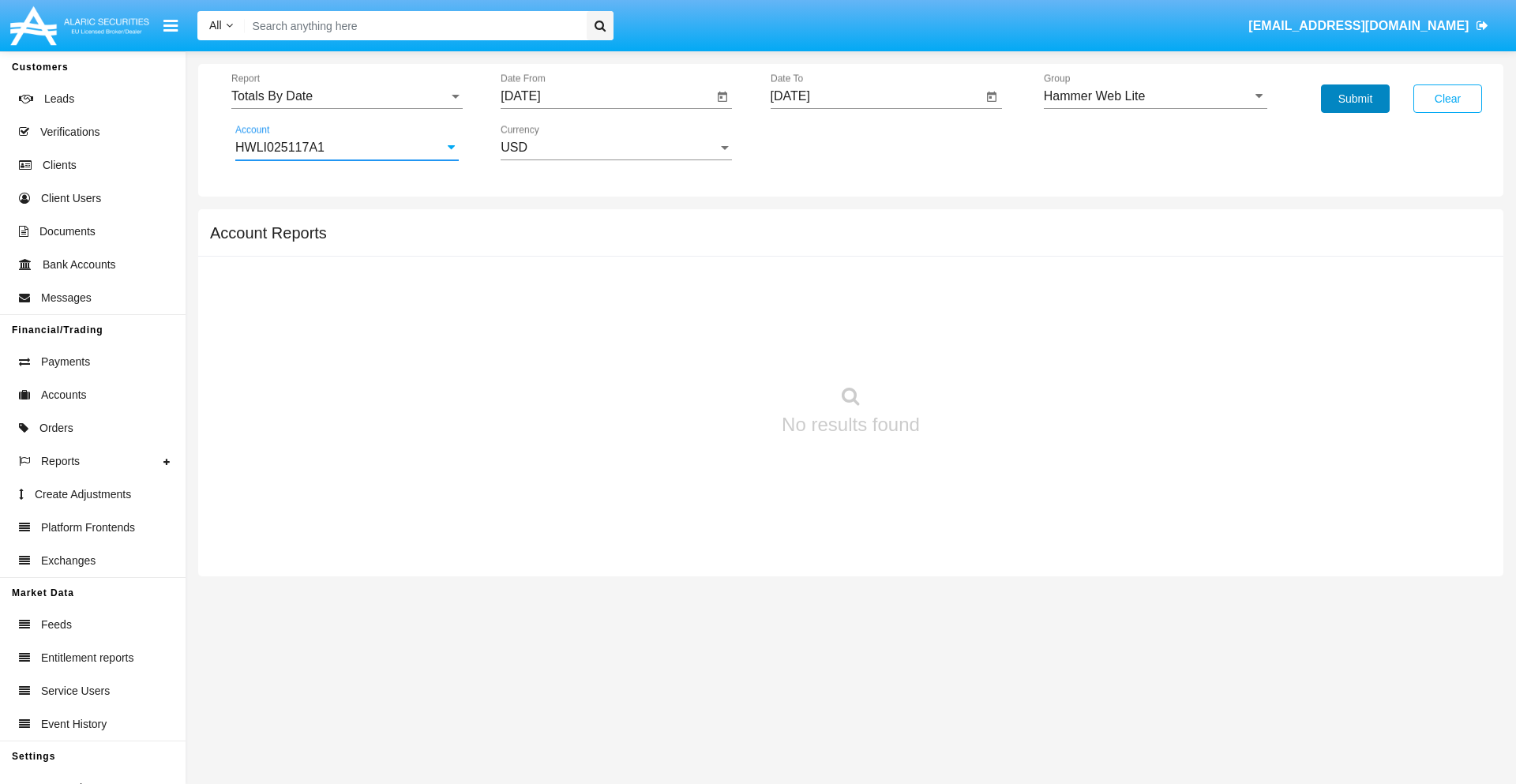
click at [1355, 99] on button "Submit" at bounding box center [1355, 99] width 69 height 28
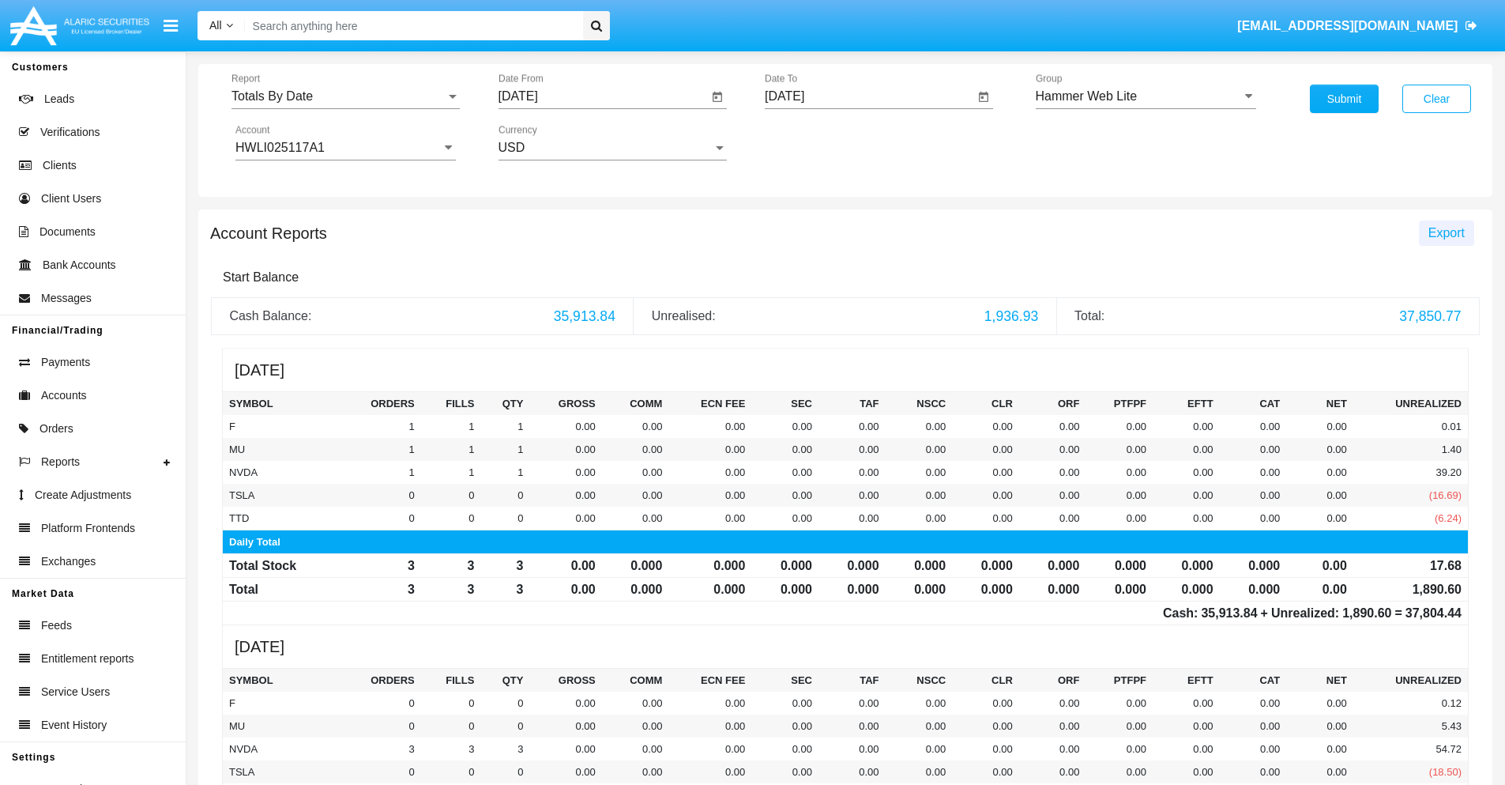
click at [1446, 232] on span "Export" at bounding box center [1447, 232] width 36 height 13
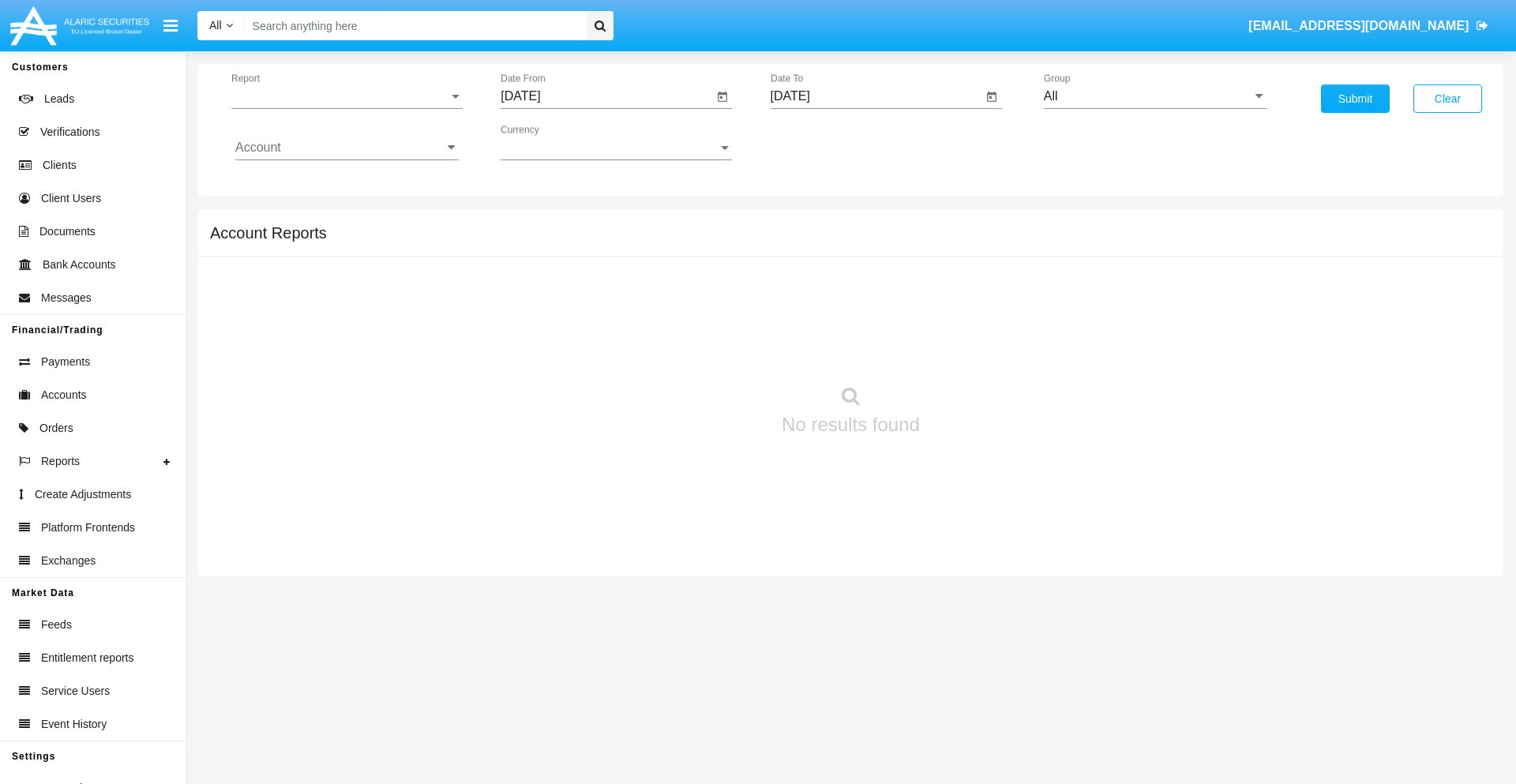
click at [347, 96] on span "Report" at bounding box center [340, 96] width 217 height 14
click at [341, 317] on span "Summary By Date" at bounding box center [347, 336] width 224 height 38
click at [607, 96] on input "[DATE]" at bounding box center [607, 96] width 213 height 14
click at [553, 142] on span "[DATE]" at bounding box center [538, 143] width 35 height 13
click at [705, 349] on div "2025" at bounding box center [705, 349] width 50 height 28
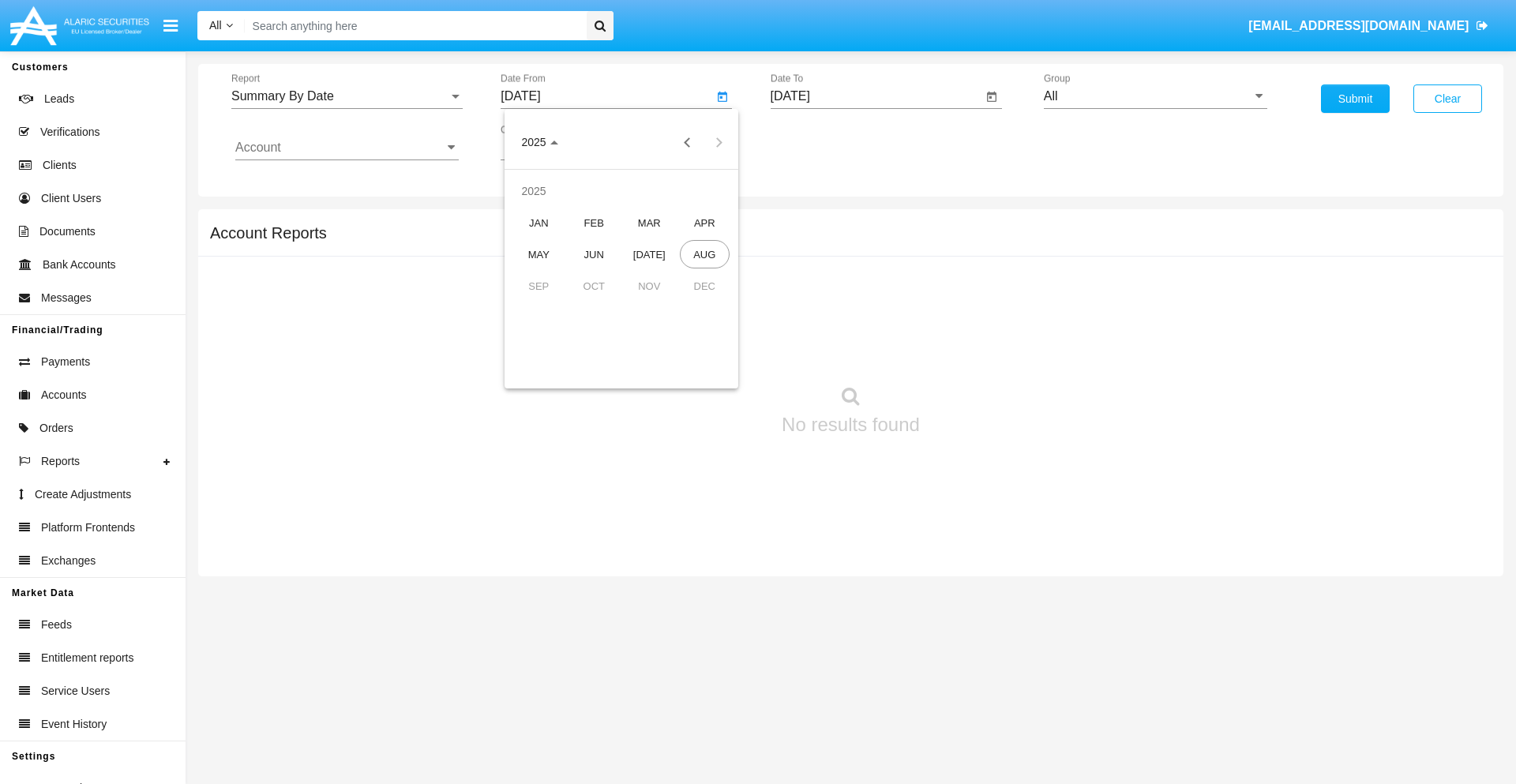
click at [705, 254] on div "AUG" at bounding box center [705, 254] width 50 height 28
click at [559, 273] on div "11" at bounding box center [558, 274] width 28 height 28
type input "08/11/25"
click at [875, 96] on input "[DATE]" at bounding box center [876, 96] width 213 height 14
click at [822, 142] on span "[DATE]" at bounding box center [808, 143] width 35 height 13
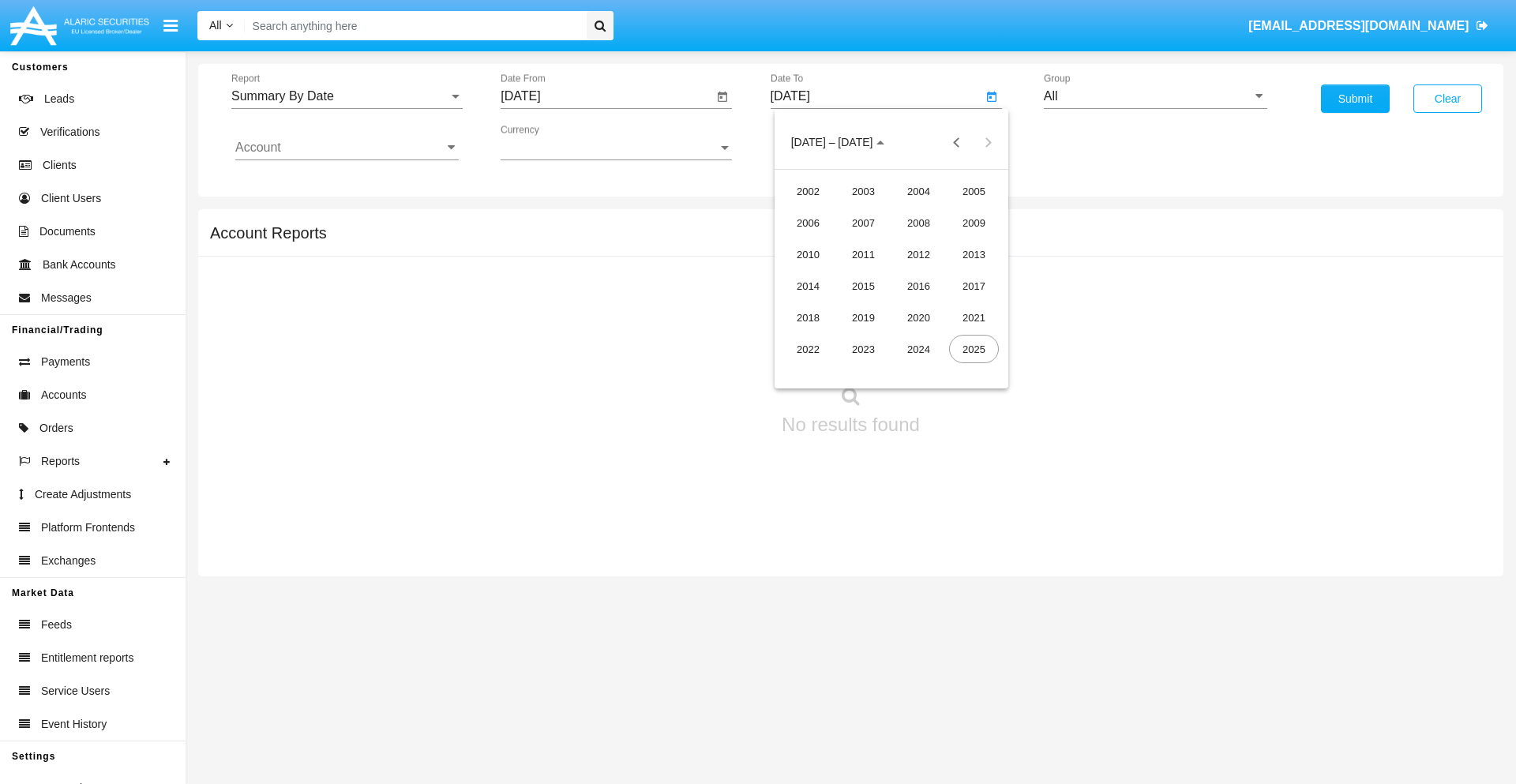
click at [973, 349] on div "2025" at bounding box center [974, 349] width 50 height 28
click at [973, 254] on div "AUG" at bounding box center [974, 254] width 50 height 28
click at [859, 337] on div "26" at bounding box center [859, 337] width 28 height 28
type input "[DATE]"
click at [1155, 96] on input "All" at bounding box center [1156, 96] width 224 height 14
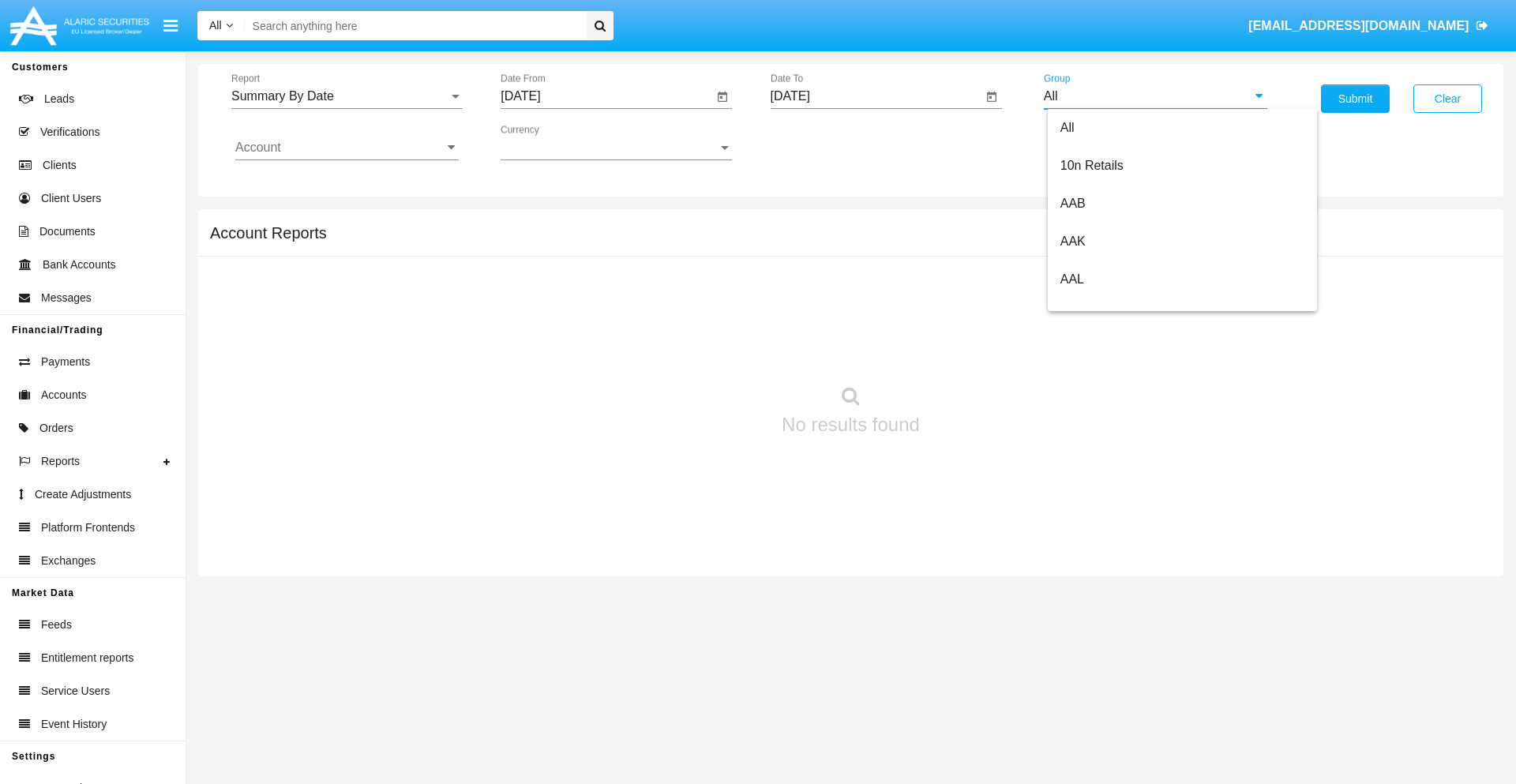
scroll to position [846, 0]
click at [1111, 304] on span "Hammer Web Lite" at bounding box center [1111, 304] width 102 height 13
type input "Hammer Web Lite"
click at [347, 148] on input "Account" at bounding box center [347, 148] width 224 height 14
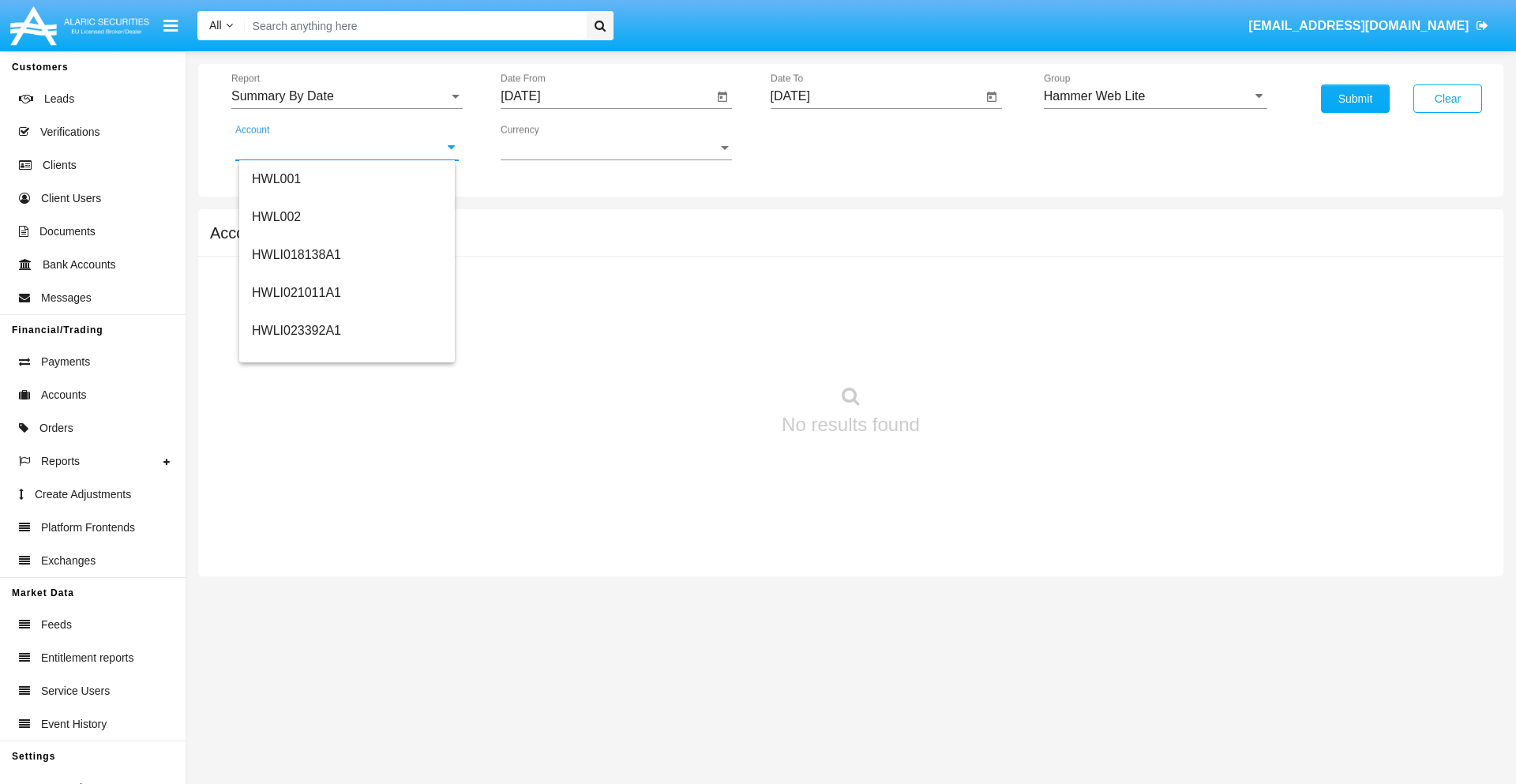
scroll to position [240, 0]
click at [296, 356] on span "HWLI025117A1" at bounding box center [296, 355] width 89 height 13
type input "HWLI025117A1"
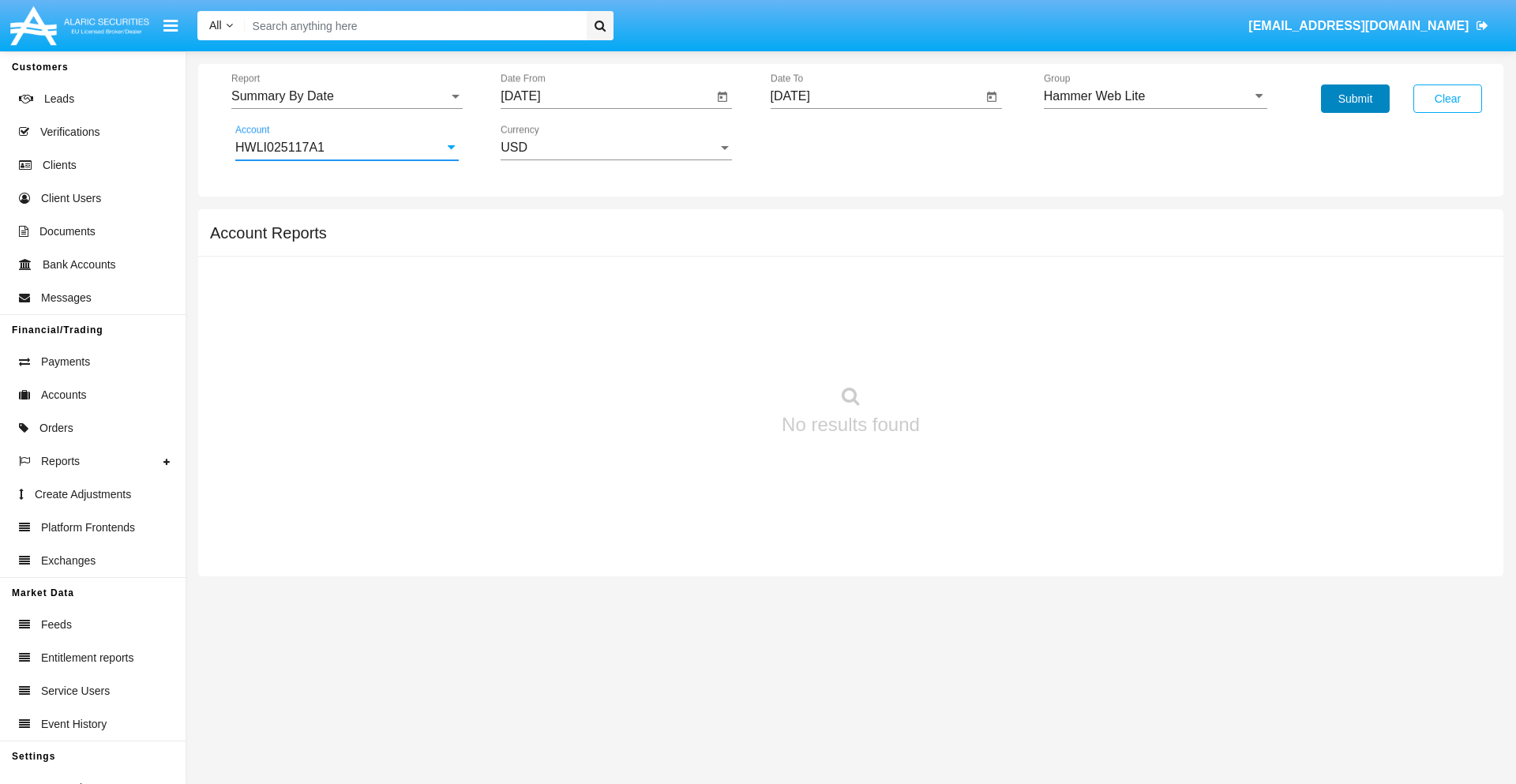
click at [1355, 99] on button "Submit" at bounding box center [1355, 99] width 69 height 28
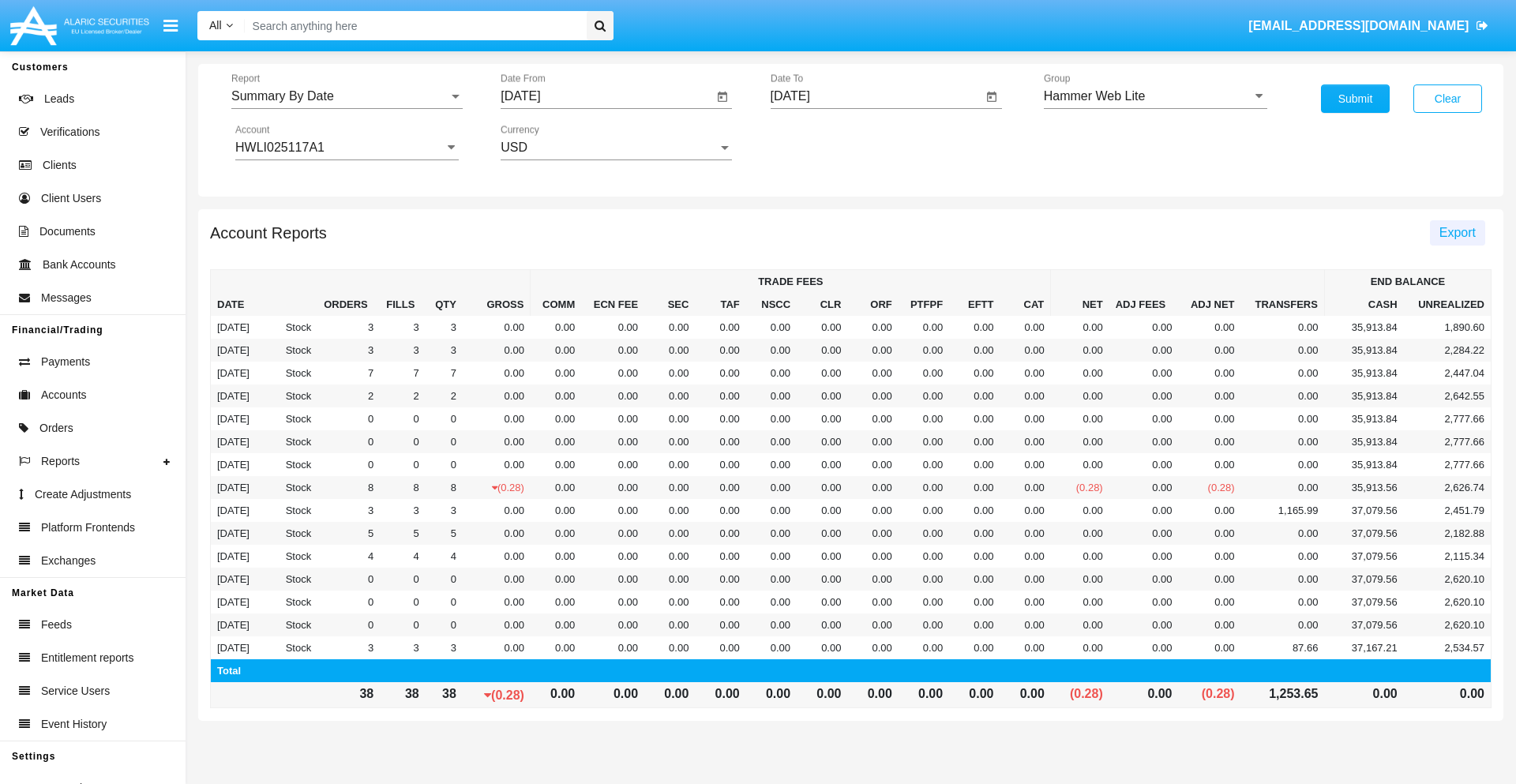
click at [1457, 232] on span "Export" at bounding box center [1457, 232] width 36 height 13
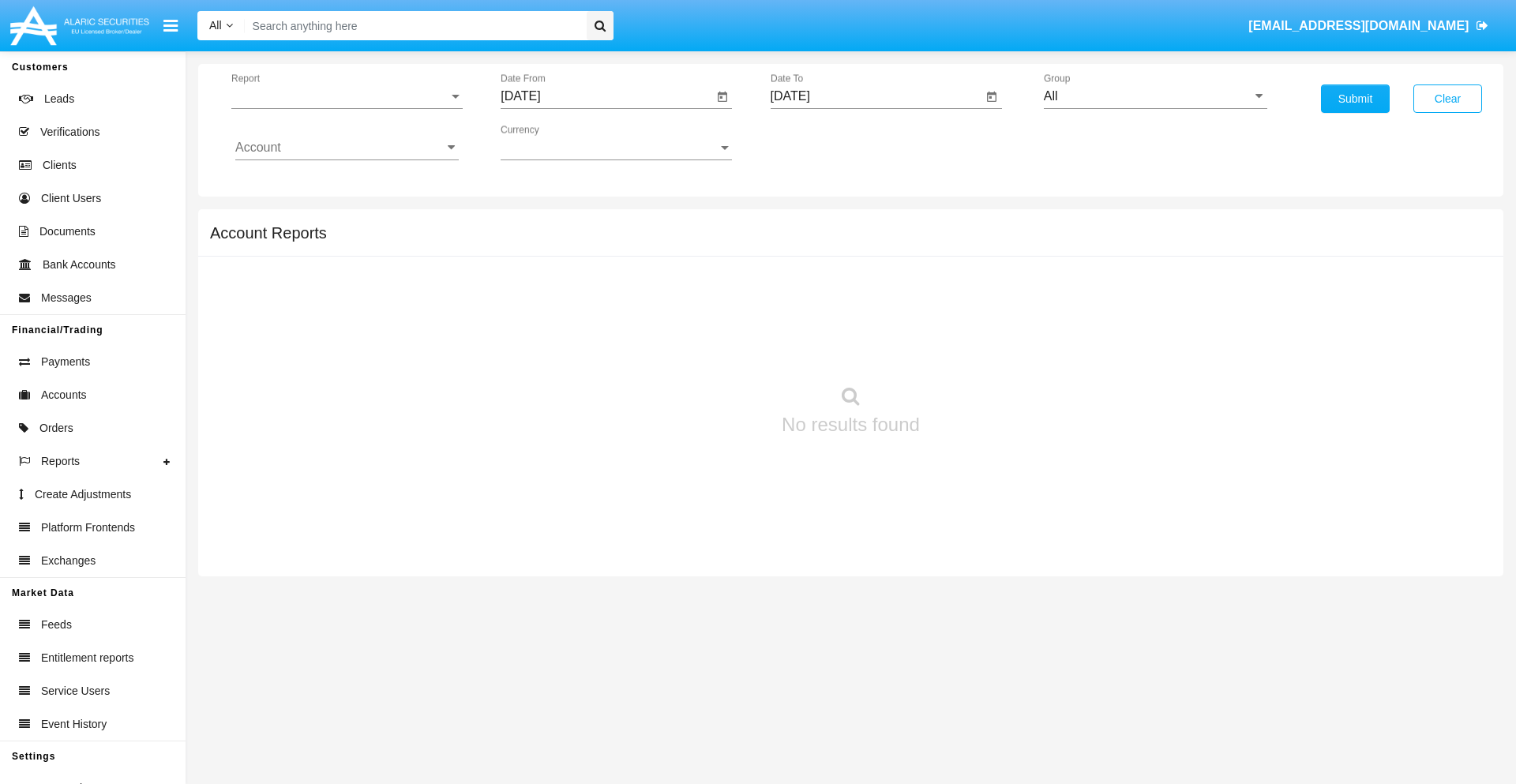
click at [347, 96] on span "Report" at bounding box center [340, 96] width 217 height 14
click at [341, 273] on span "Fees By Destination" at bounding box center [347, 273] width 224 height 38
click at [607, 96] on input "[DATE]" at bounding box center [607, 96] width 213 height 14
click at [553, 142] on span "[DATE]" at bounding box center [538, 143] width 35 height 13
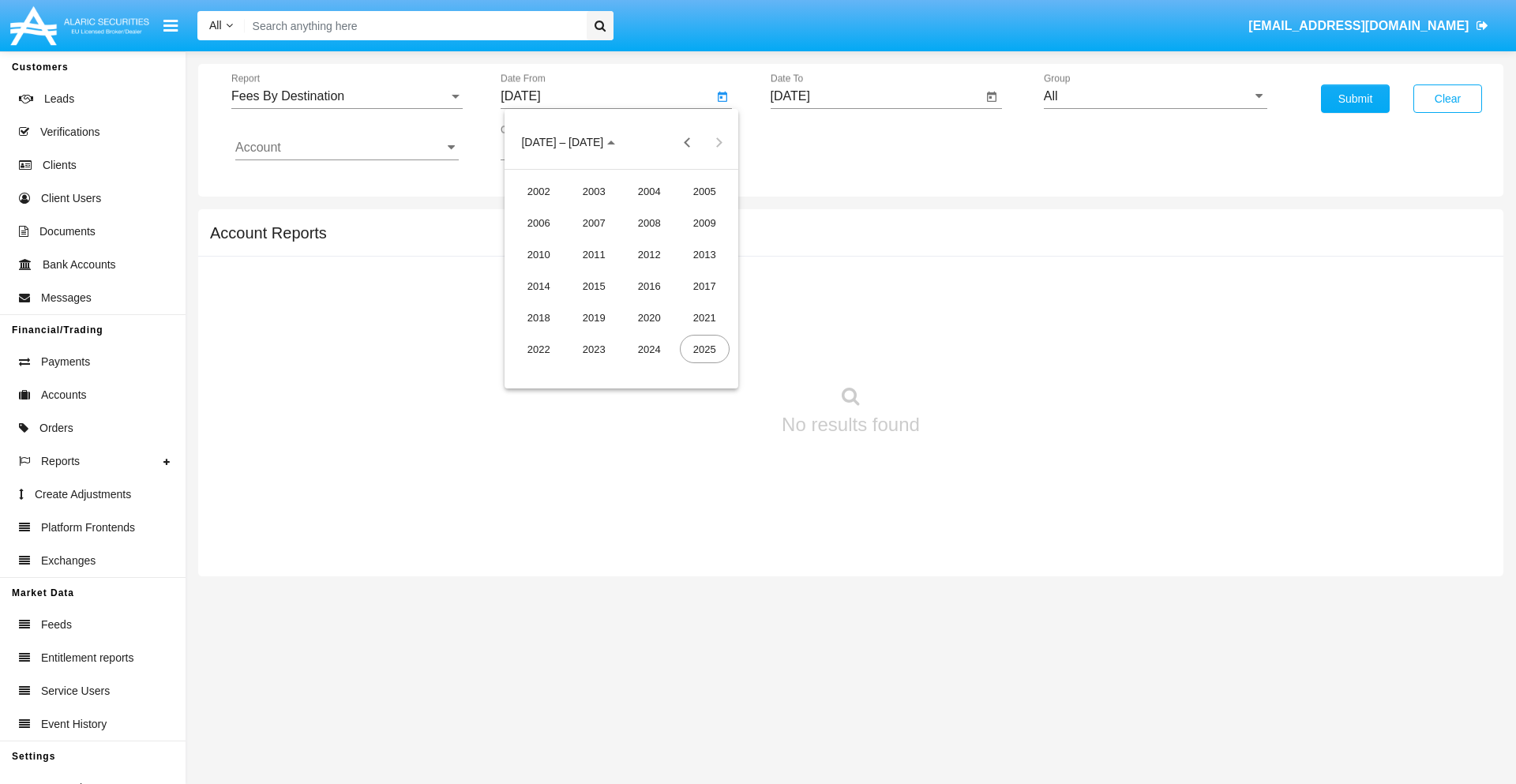
click at [705, 349] on div "2025" at bounding box center [705, 349] width 50 height 28
click at [539, 254] on div "MAY" at bounding box center [539, 254] width 50 height 28
click at [559, 337] on div "26" at bounding box center [558, 337] width 28 height 28
type input "[DATE]"
click at [875, 96] on input "[DATE]" at bounding box center [876, 96] width 213 height 14
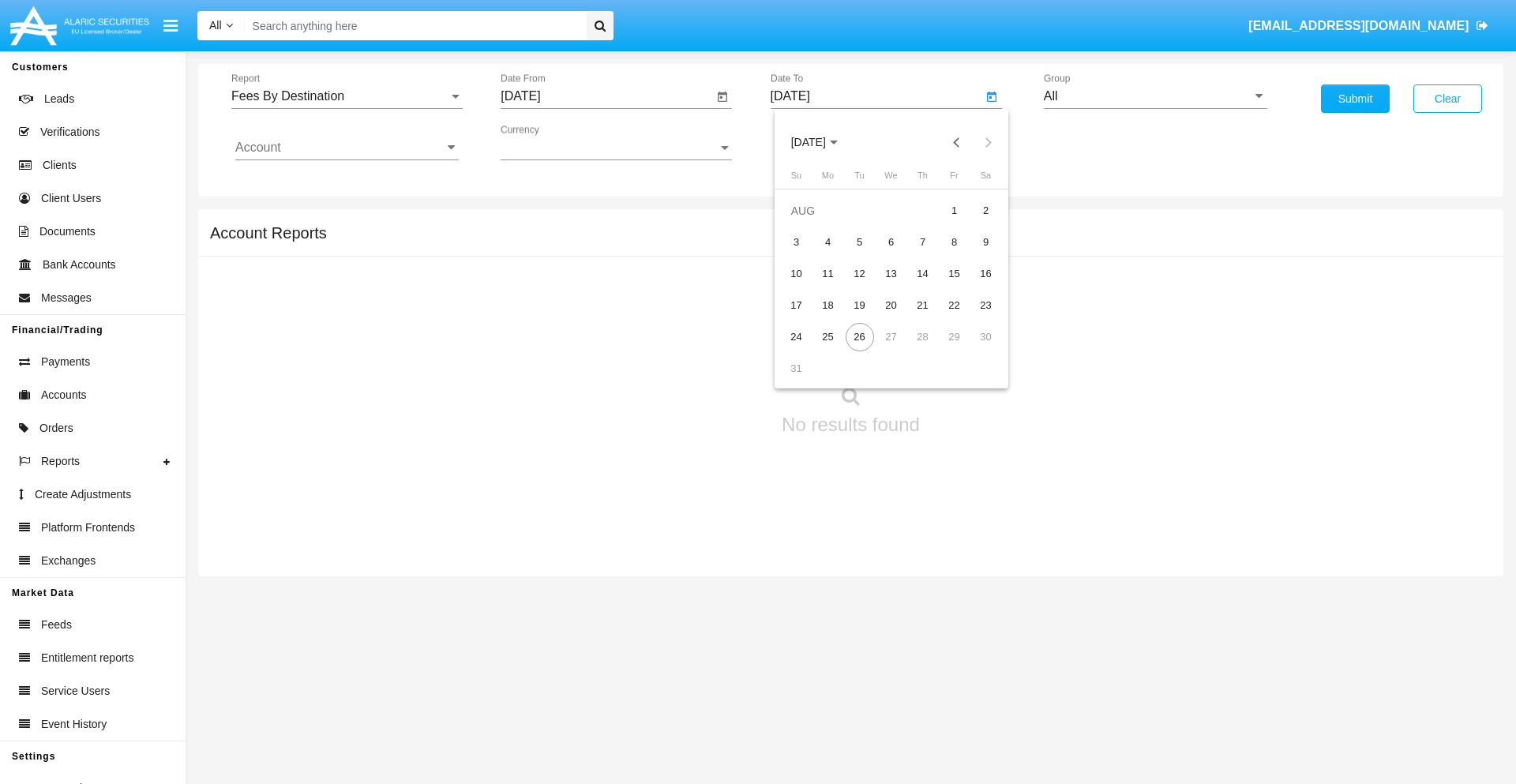
click at [822, 142] on span "[DATE]" at bounding box center [808, 143] width 35 height 13
click at [973, 349] on div "2025" at bounding box center [974, 349] width 50 height 28
click at [973, 254] on div "AUG" at bounding box center [974, 254] width 50 height 28
click at [859, 337] on div "26" at bounding box center [859, 337] width 28 height 28
type input "[DATE]"
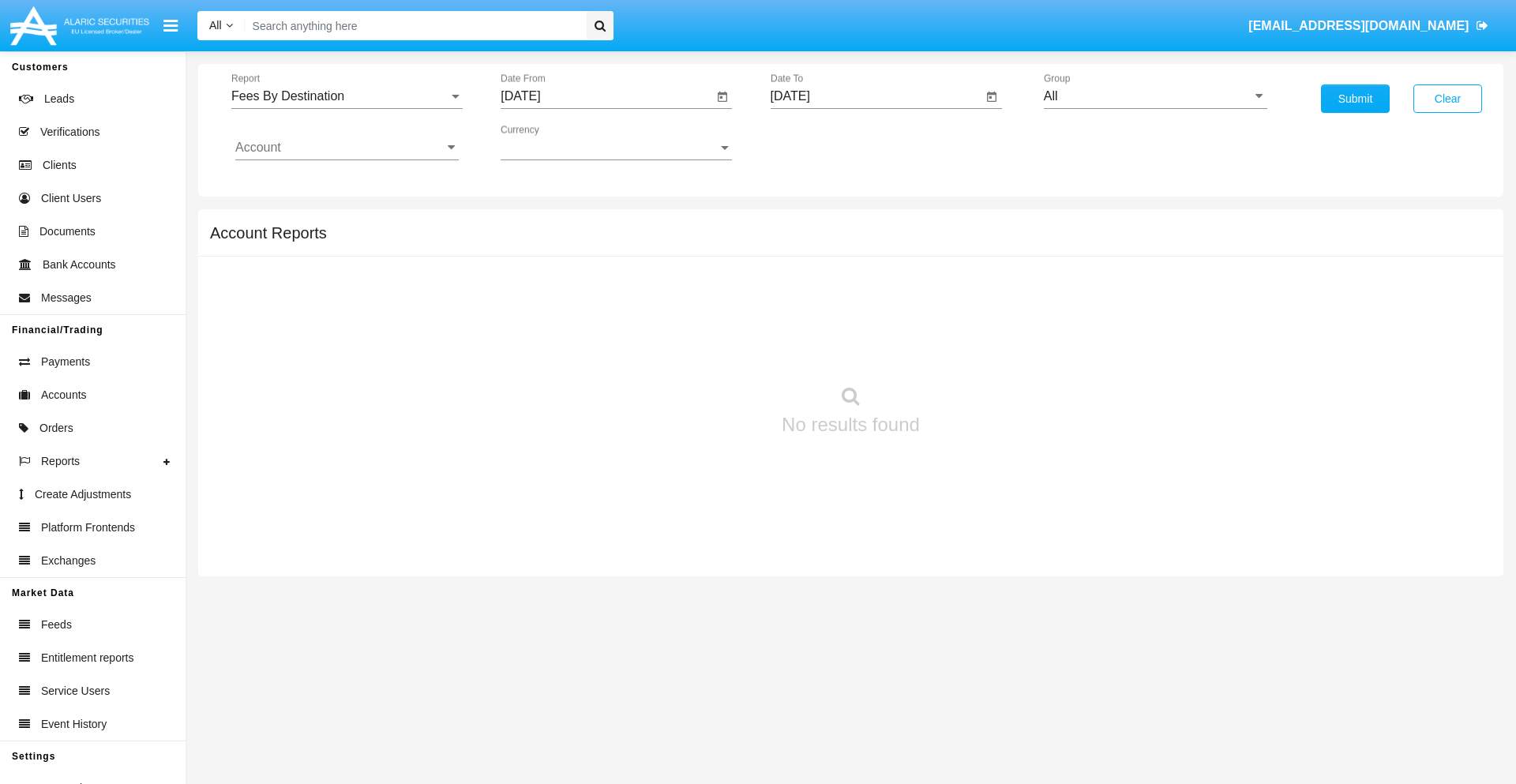
click at [1155, 96] on input "All" at bounding box center [1156, 96] width 224 height 14
type input "Hammer Web Lite"
click at [347, 148] on input "Account" at bounding box center [347, 148] width 224 height 14
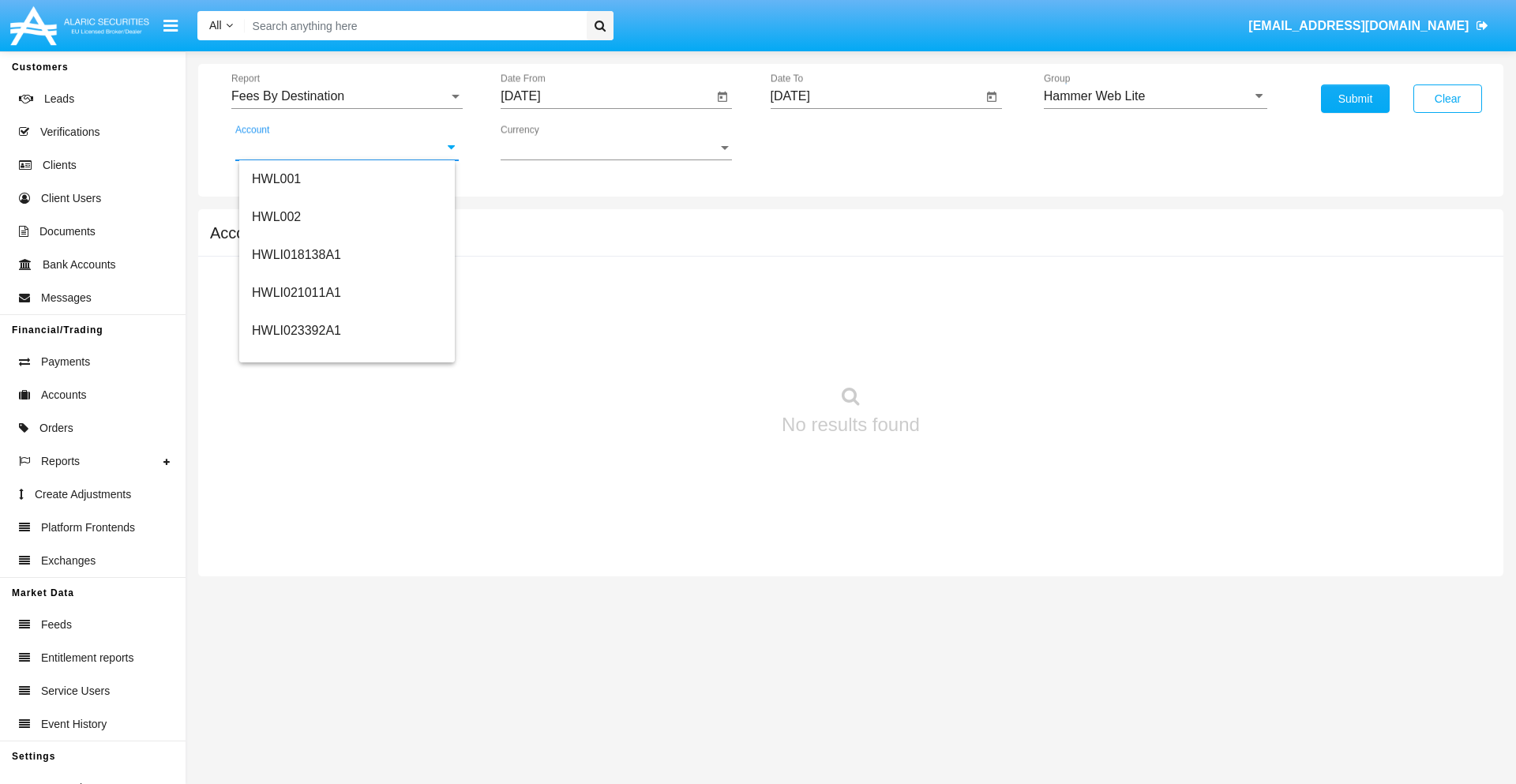
click at [296, 588] on span "HWLI025117A1" at bounding box center [296, 594] width 89 height 13
type input "HWLI025117A1"
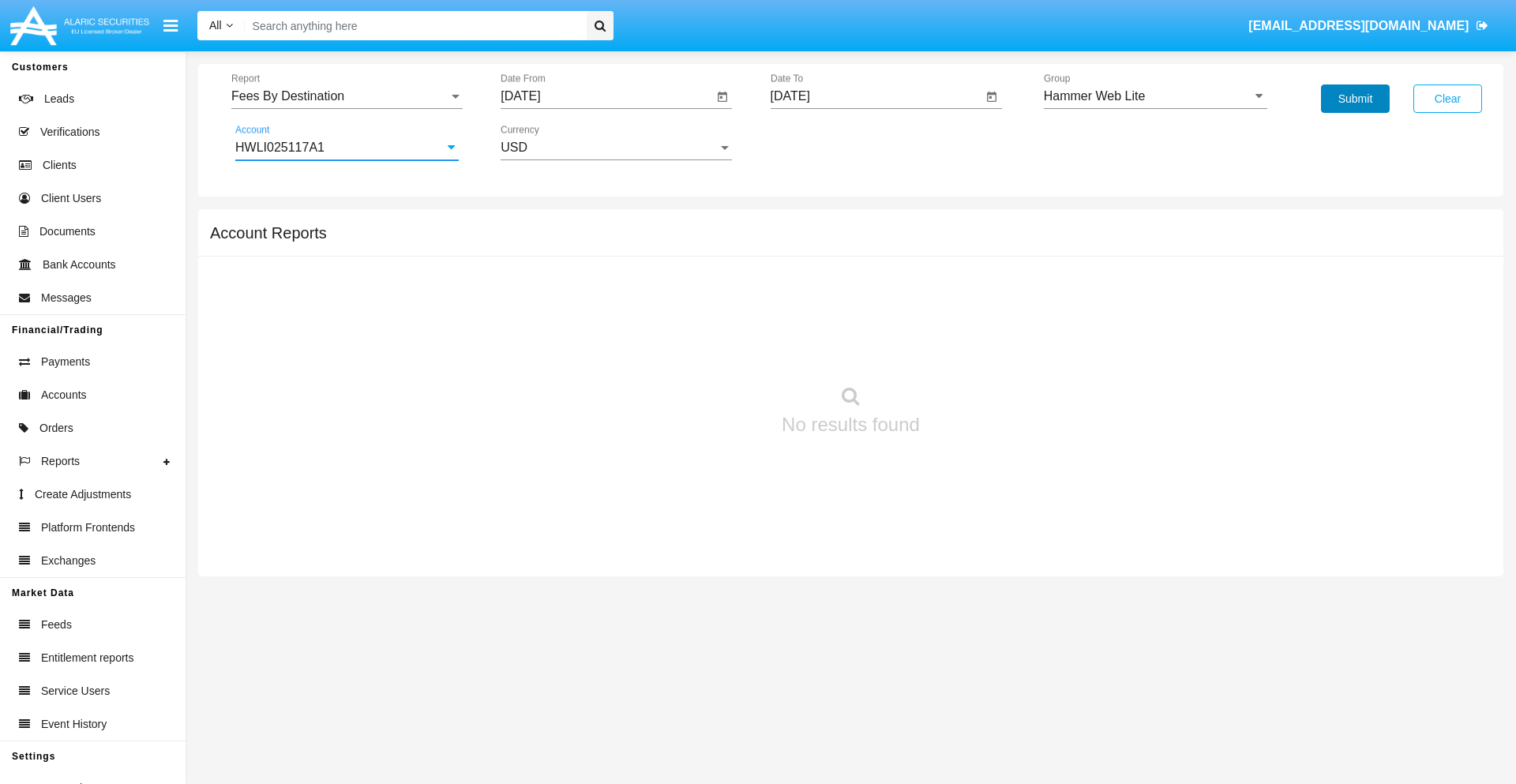
click at [1355, 99] on button "Submit" at bounding box center [1355, 99] width 69 height 28
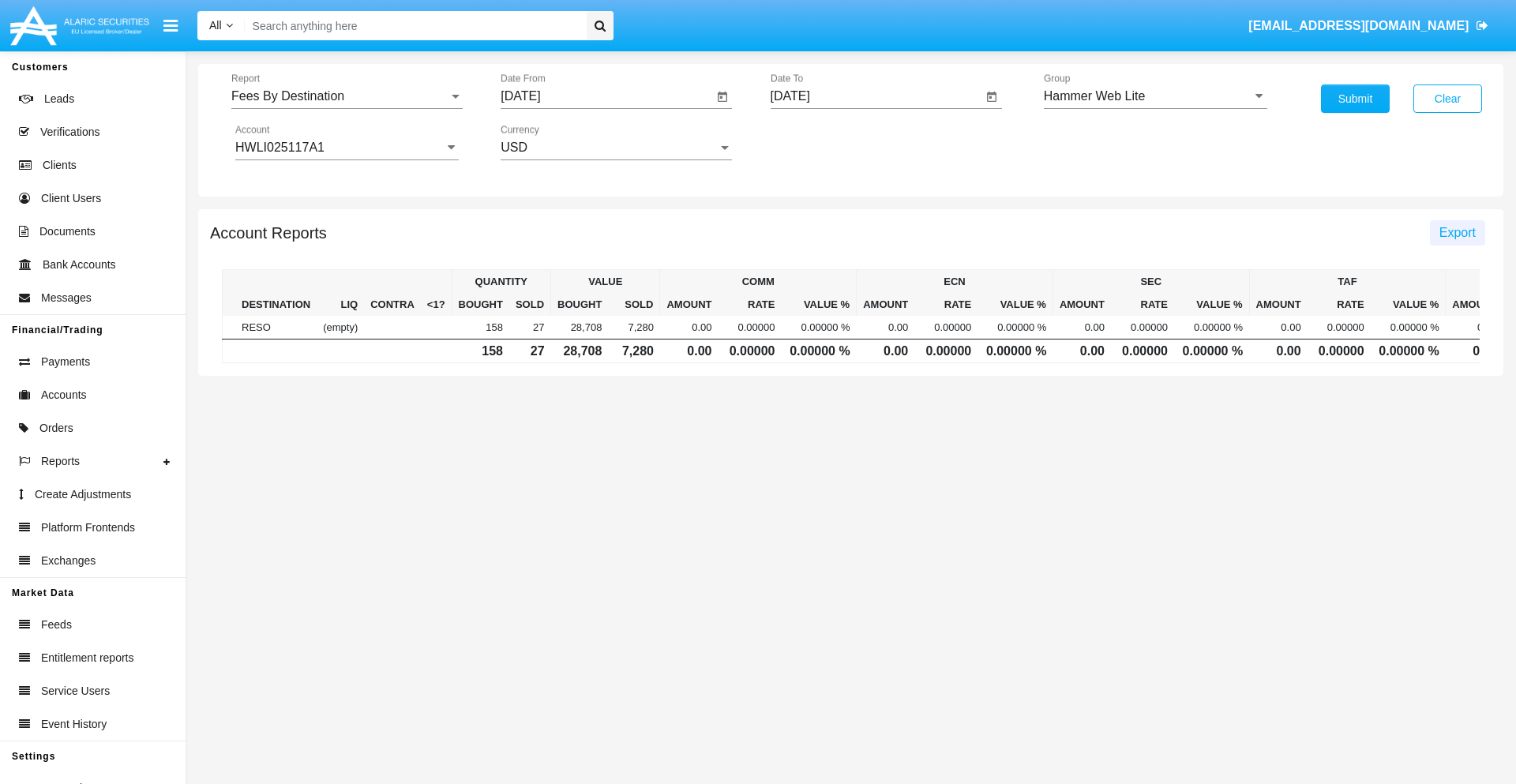
click at [1457, 232] on span "Export" at bounding box center [1457, 232] width 36 height 13
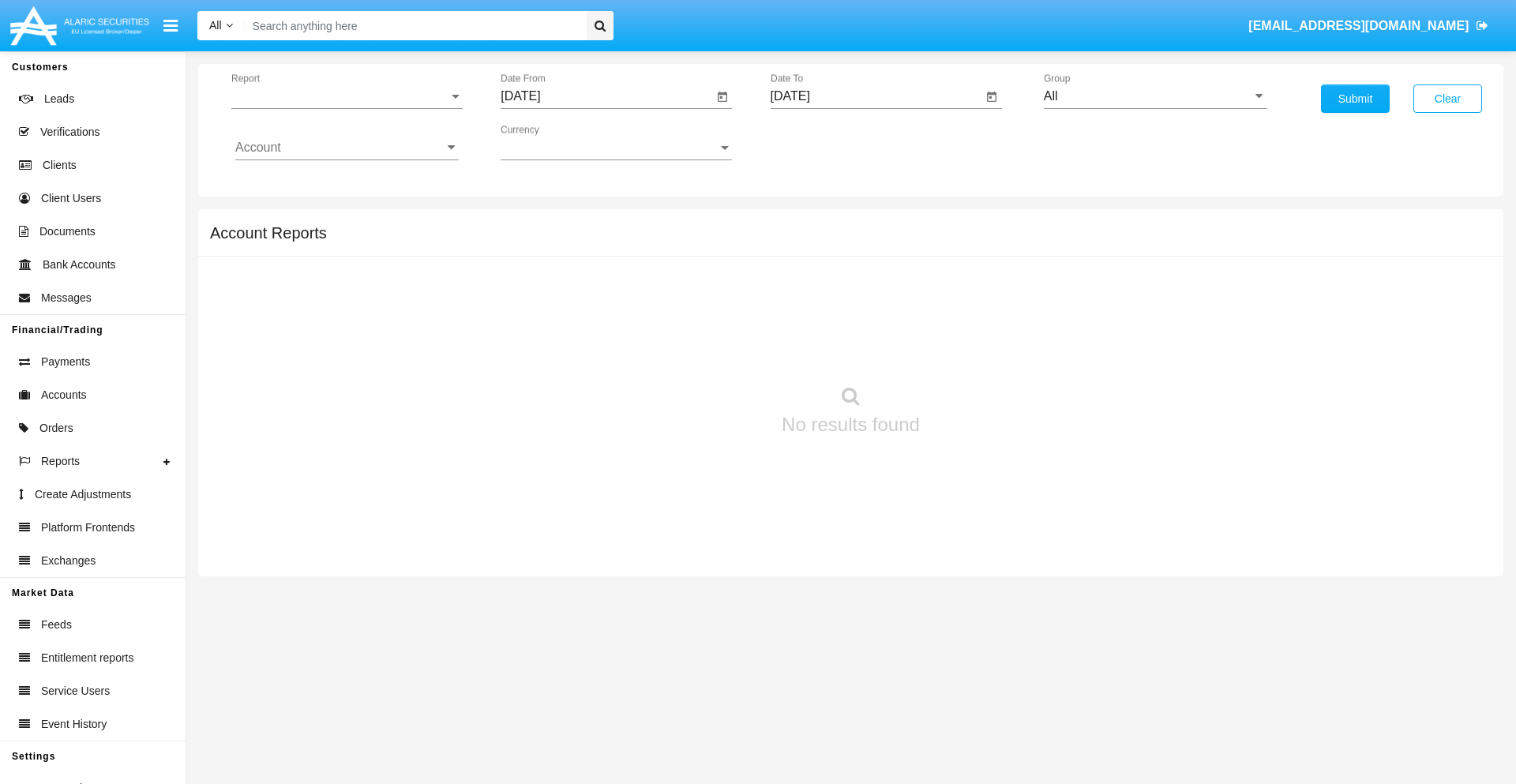
click at [347, 96] on span "Report" at bounding box center [340, 96] width 217 height 14
click at [341, 108] on span "Trades" at bounding box center [347, 108] width 224 height 38
click at [607, 96] on input "[DATE]" at bounding box center [607, 96] width 213 height 14
click at [553, 142] on span "[DATE]" at bounding box center [538, 143] width 35 height 13
click at [594, 318] on div "2019" at bounding box center [595, 317] width 50 height 28
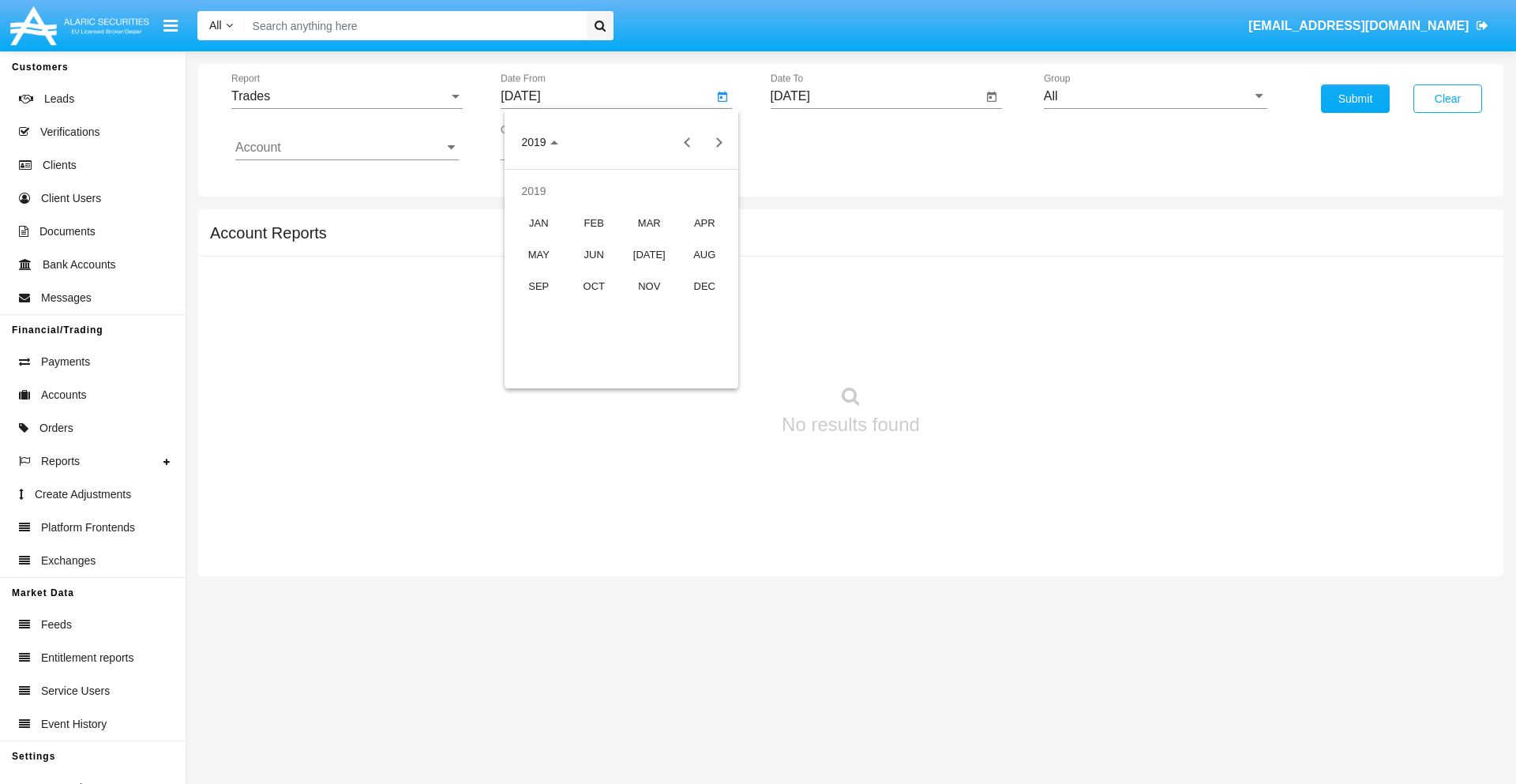
click at [539, 223] on div "JAN" at bounding box center [539, 223] width 50 height 28
click at [590, 242] on div "1" at bounding box center [590, 242] width 28 height 28
type input "[DATE]"
click at [875, 96] on input "[DATE]" at bounding box center [876, 96] width 213 height 14
click at [822, 142] on span "[DATE]" at bounding box center [808, 143] width 35 height 13
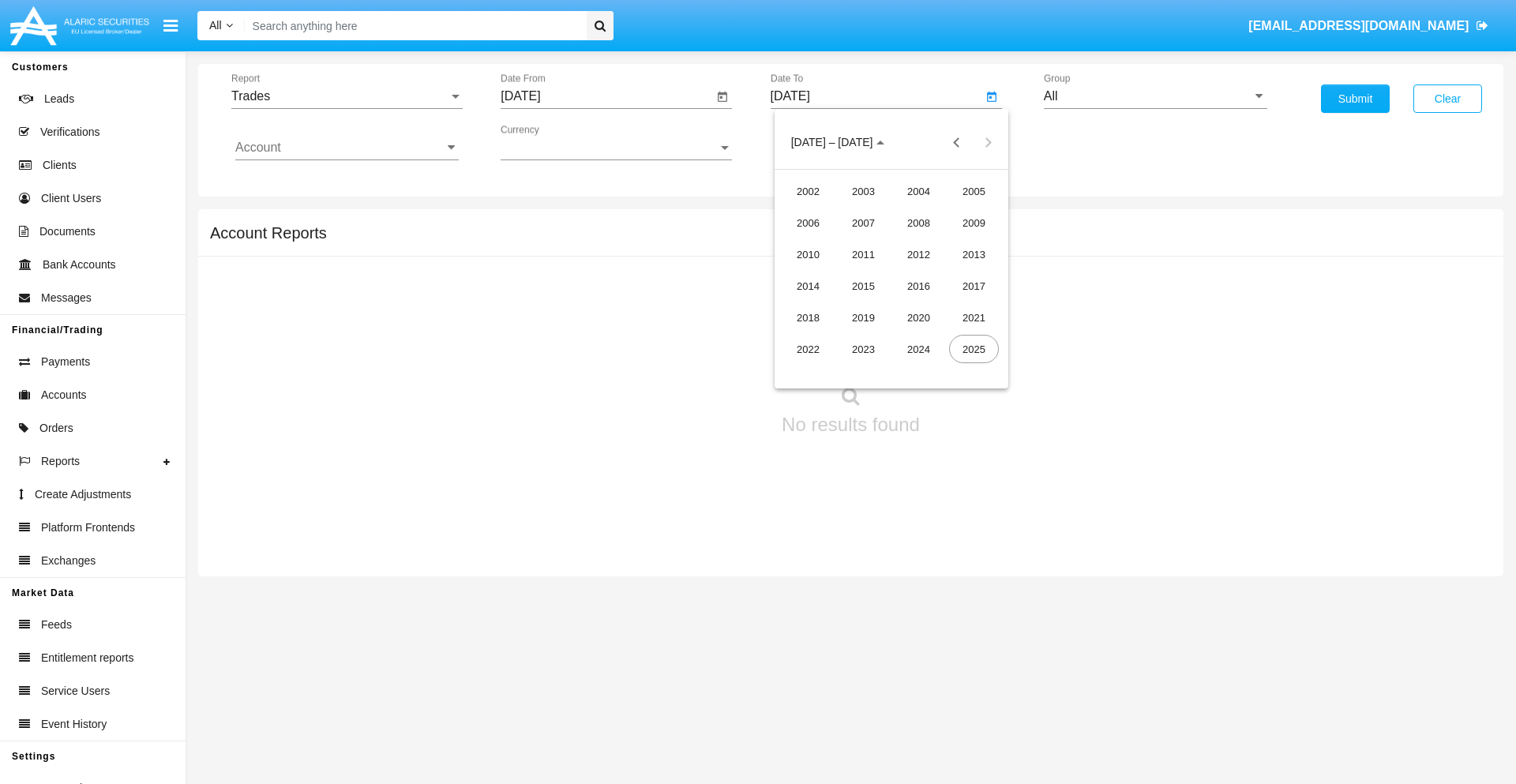
click at [863, 318] on div "2019" at bounding box center [863, 317] width 50 height 28
click at [807, 223] on div "JAN" at bounding box center [808, 223] width 50 height 28
click at [859, 242] on div "1" at bounding box center [859, 242] width 28 height 28
type input "[DATE]"
click at [347, 148] on input "Account" at bounding box center [347, 148] width 224 height 14
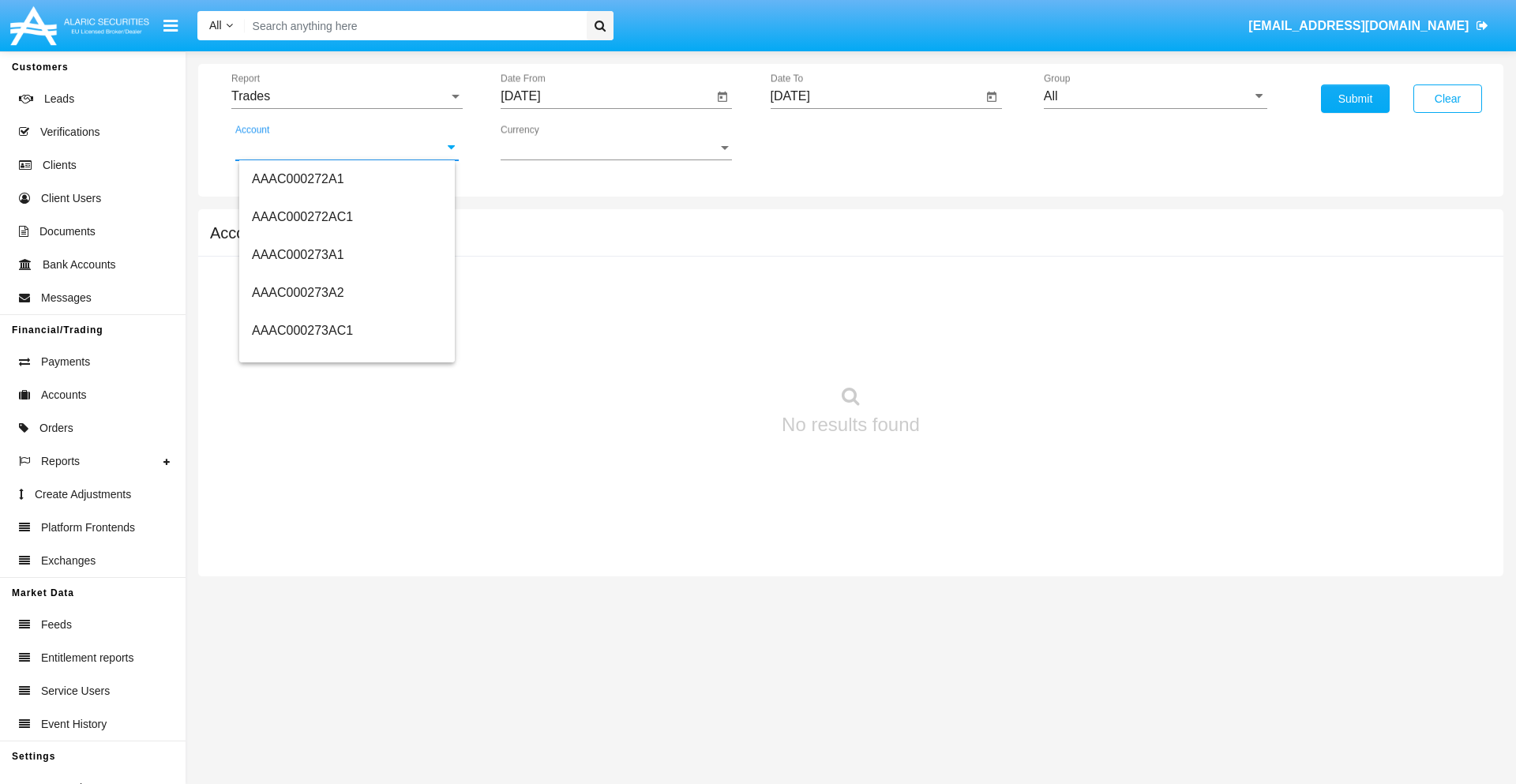
scroll to position [158043, 0]
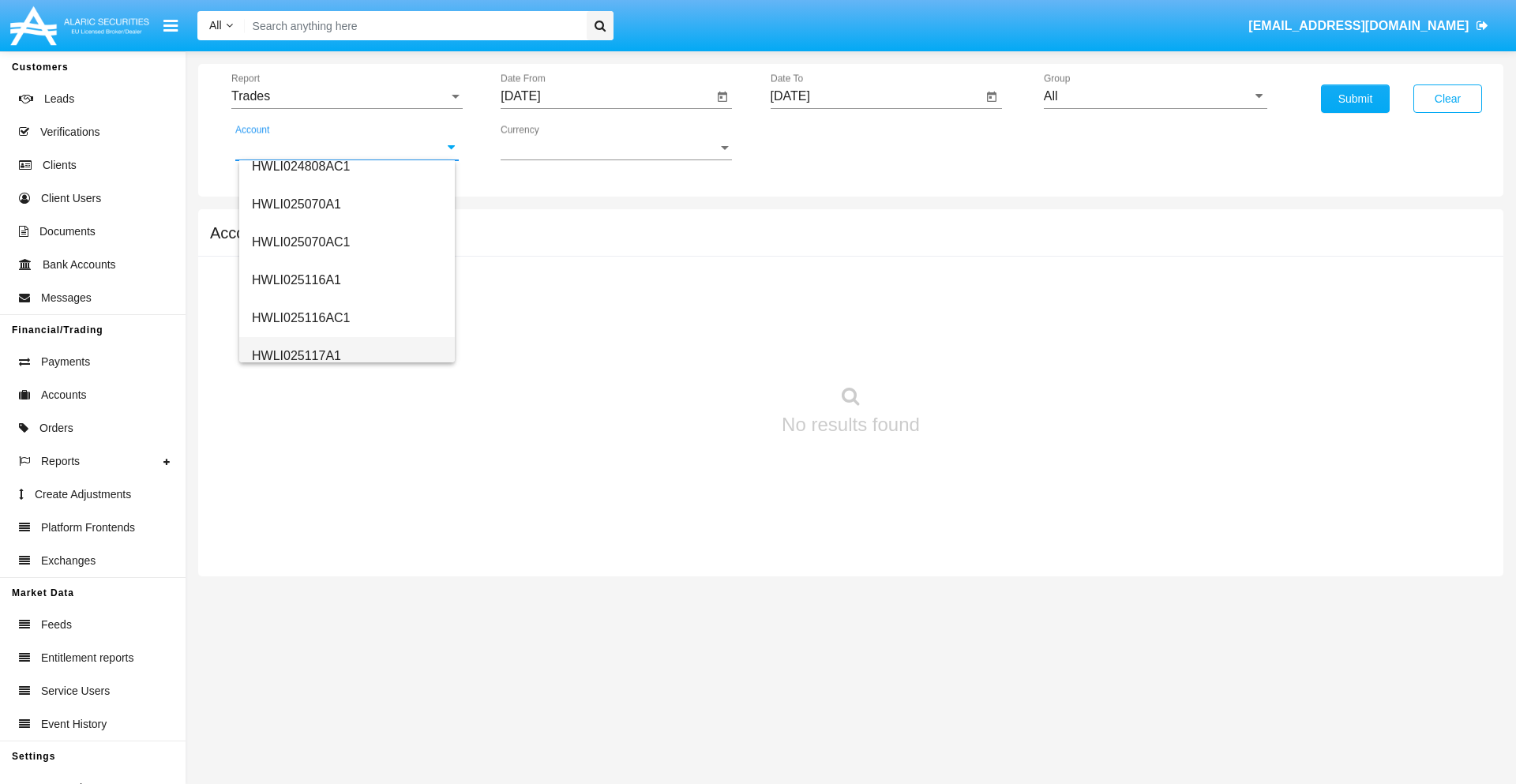
click at [296, 356] on span "HWLI025117A1" at bounding box center [296, 355] width 89 height 13
type input "HWLI025117A1"
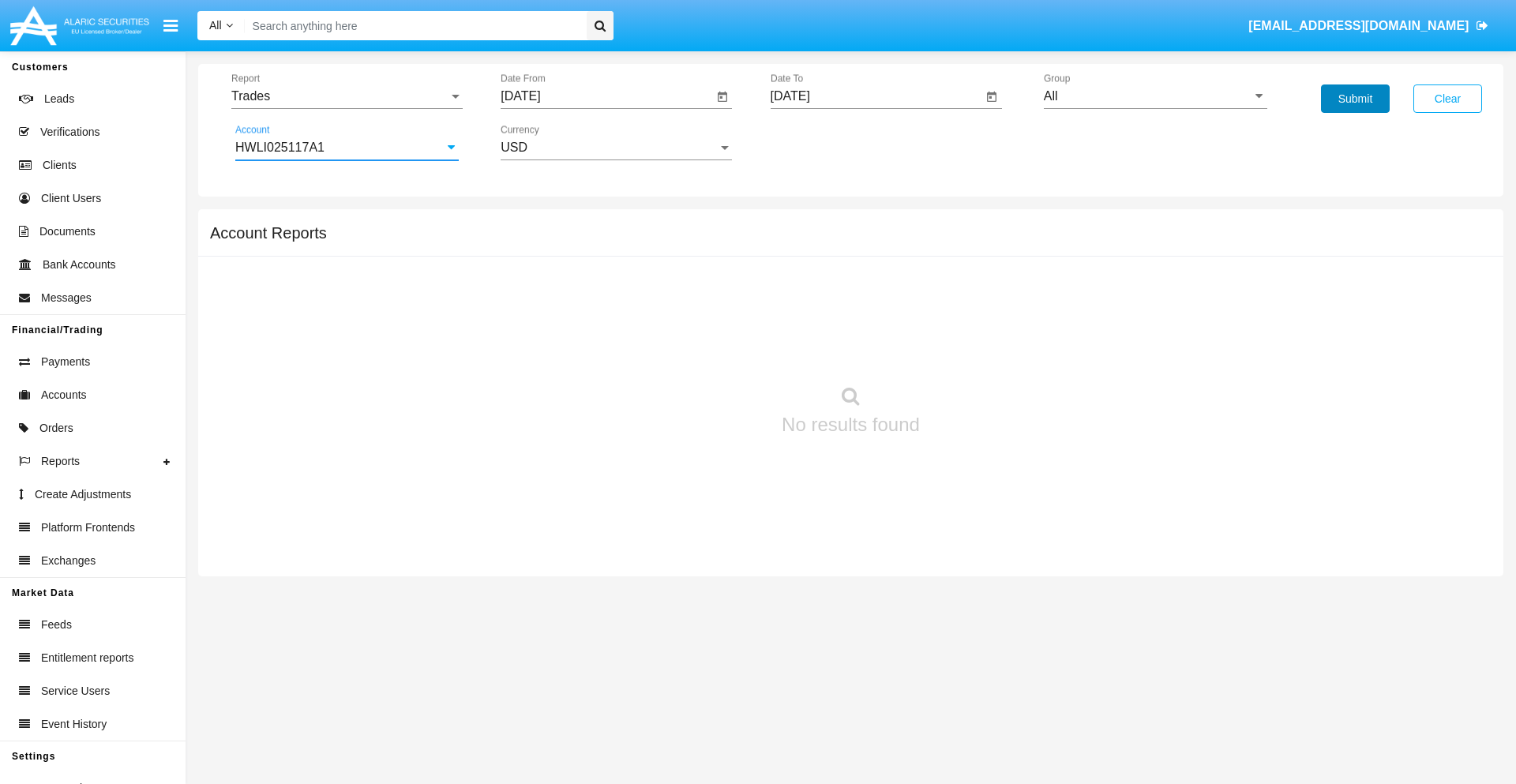
click at [1355, 99] on button "Submit" at bounding box center [1355, 99] width 69 height 28
click at [347, 96] on span "Report" at bounding box center [340, 96] width 217 height 14
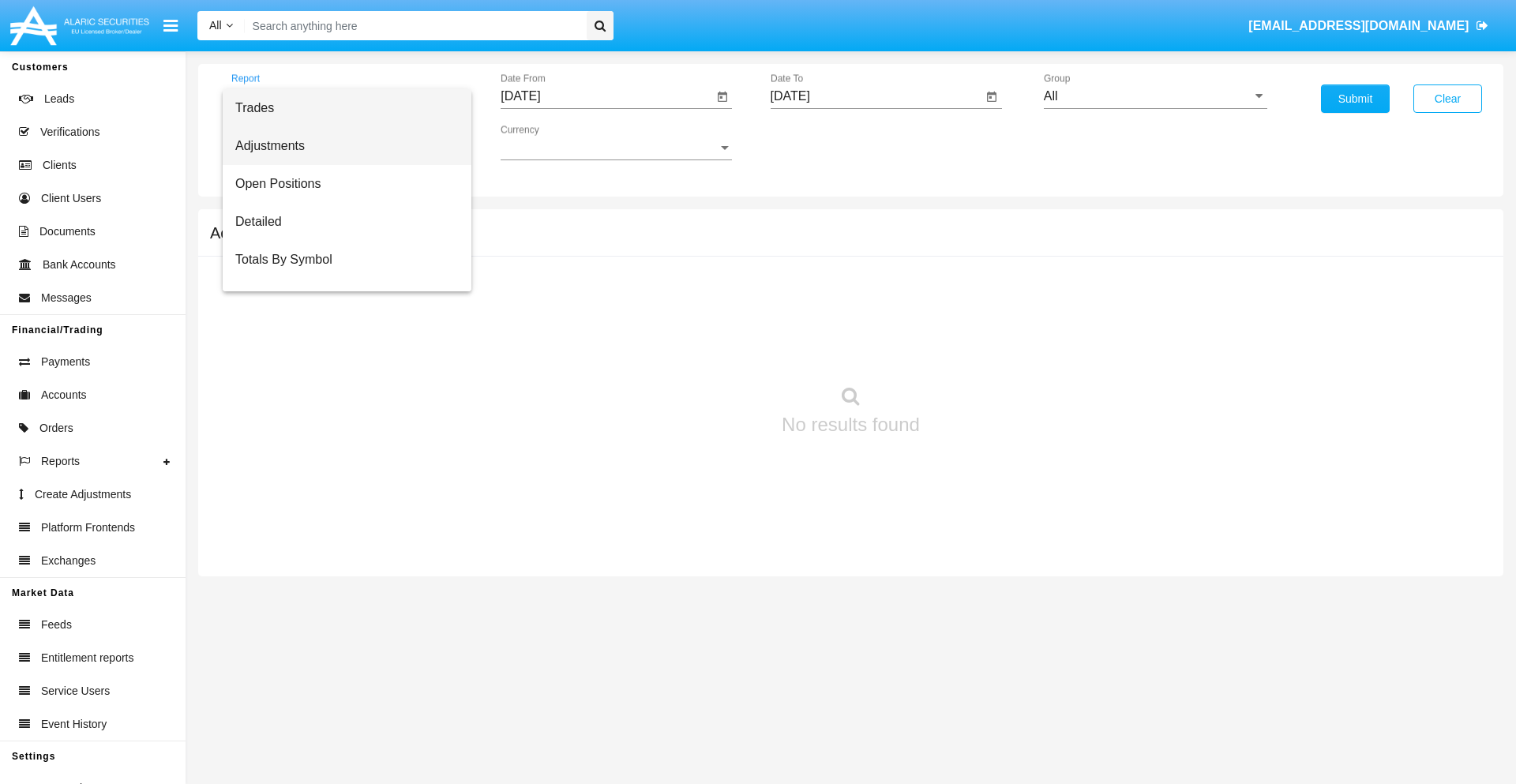
click at [341, 146] on span "Adjustments" at bounding box center [347, 146] width 224 height 38
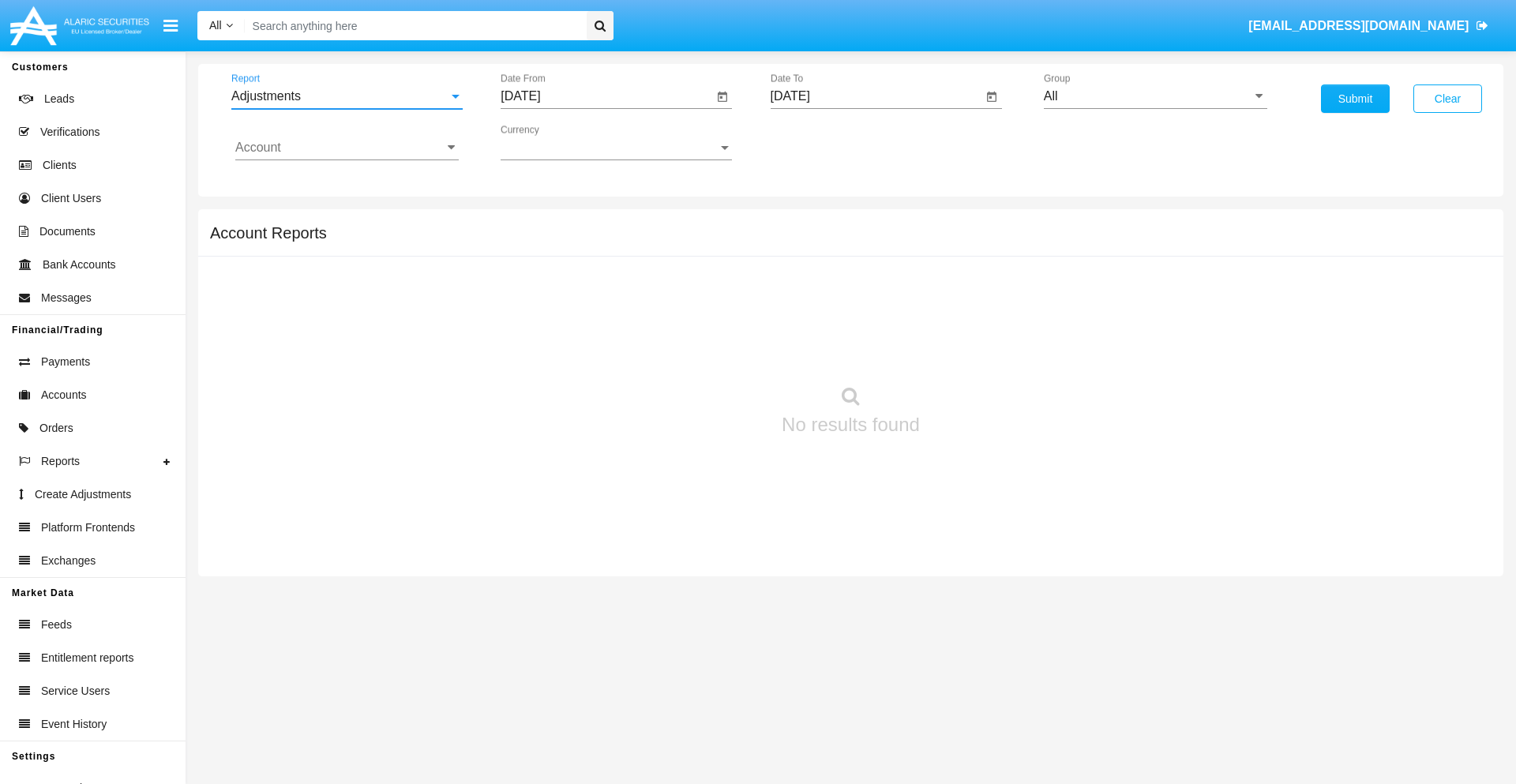
click at [607, 96] on input "[DATE]" at bounding box center [607, 96] width 213 height 14
click at [553, 142] on span "[DATE]" at bounding box center [538, 143] width 35 height 13
click at [594, 318] on div "2019" at bounding box center [595, 317] width 50 height 28
click at [539, 223] on div "JAN" at bounding box center [539, 223] width 50 height 28
click at [590, 242] on div "1" at bounding box center [590, 242] width 28 height 28
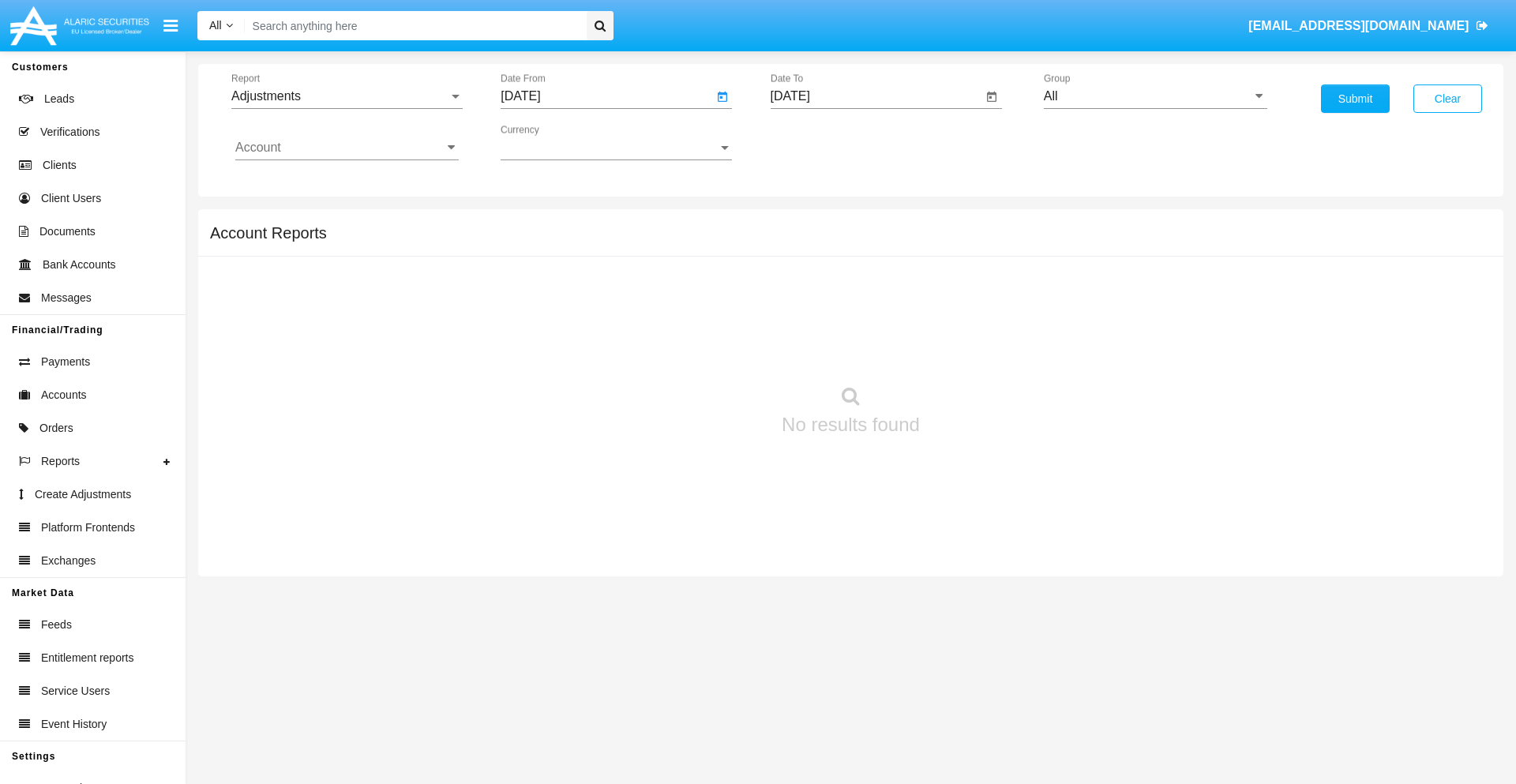
type input "[DATE]"
click at [875, 96] on input "[DATE]" at bounding box center [876, 96] width 213 height 14
click at [822, 142] on span "[DATE]" at bounding box center [808, 143] width 35 height 13
click at [863, 318] on div "2019" at bounding box center [863, 317] width 50 height 28
click at [807, 223] on div "JAN" at bounding box center [808, 223] width 50 height 28
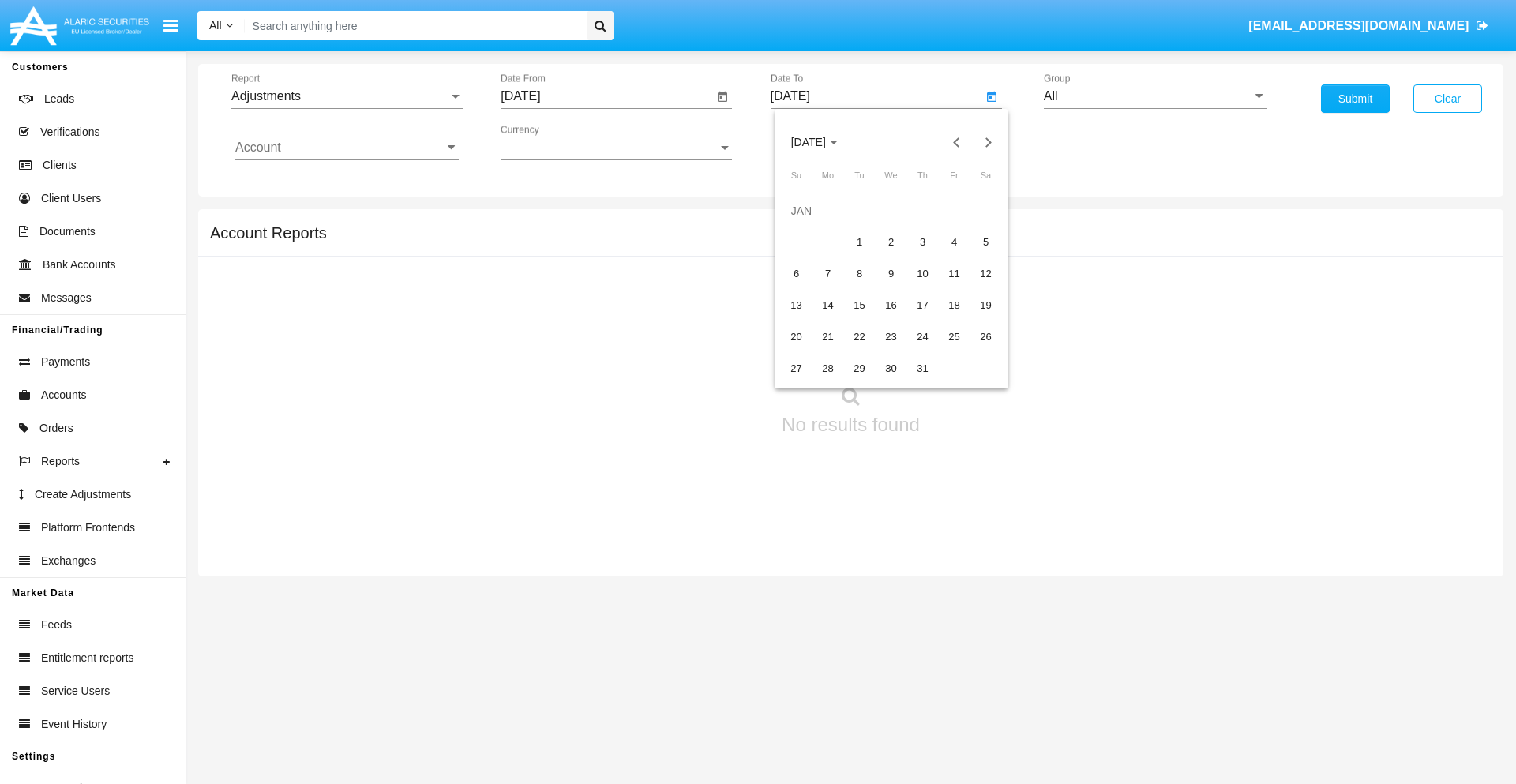
click at [859, 242] on div "1" at bounding box center [859, 242] width 28 height 28
type input "[DATE]"
click at [347, 148] on input "Account" at bounding box center [347, 148] width 224 height 14
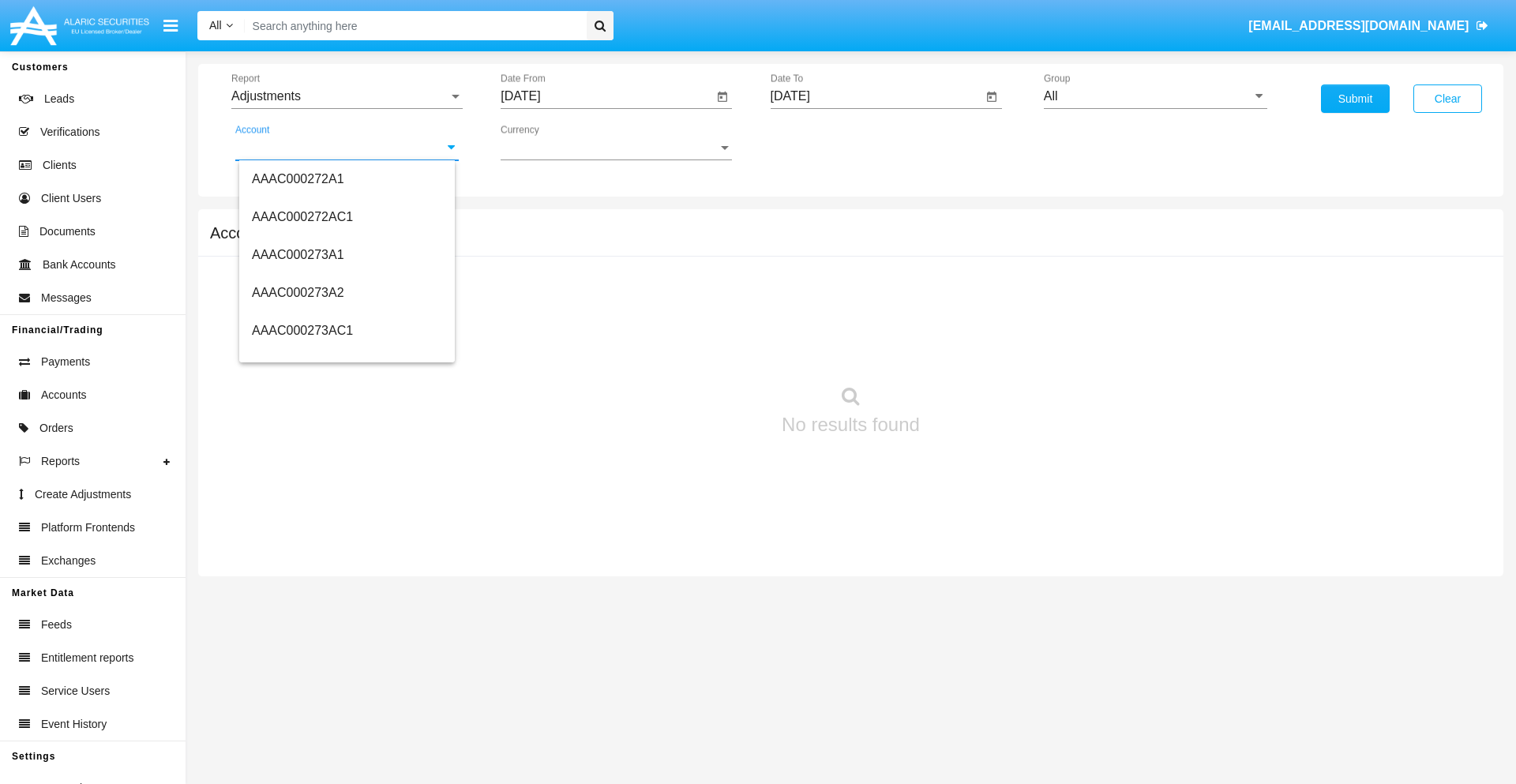
scroll to position [158043, 0]
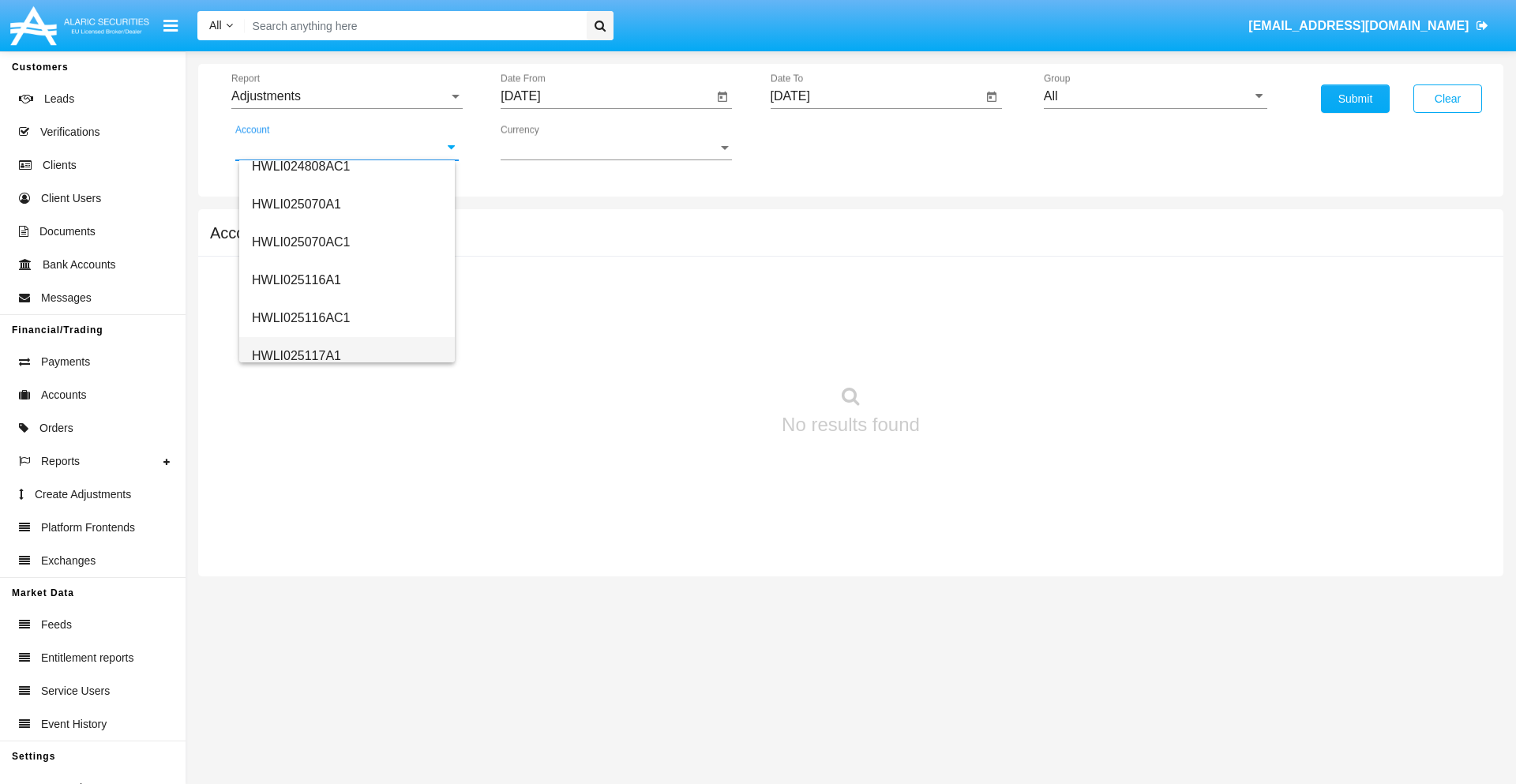
click at [296, 356] on span "HWLI025117A1" at bounding box center [296, 355] width 89 height 13
type input "HWLI025117A1"
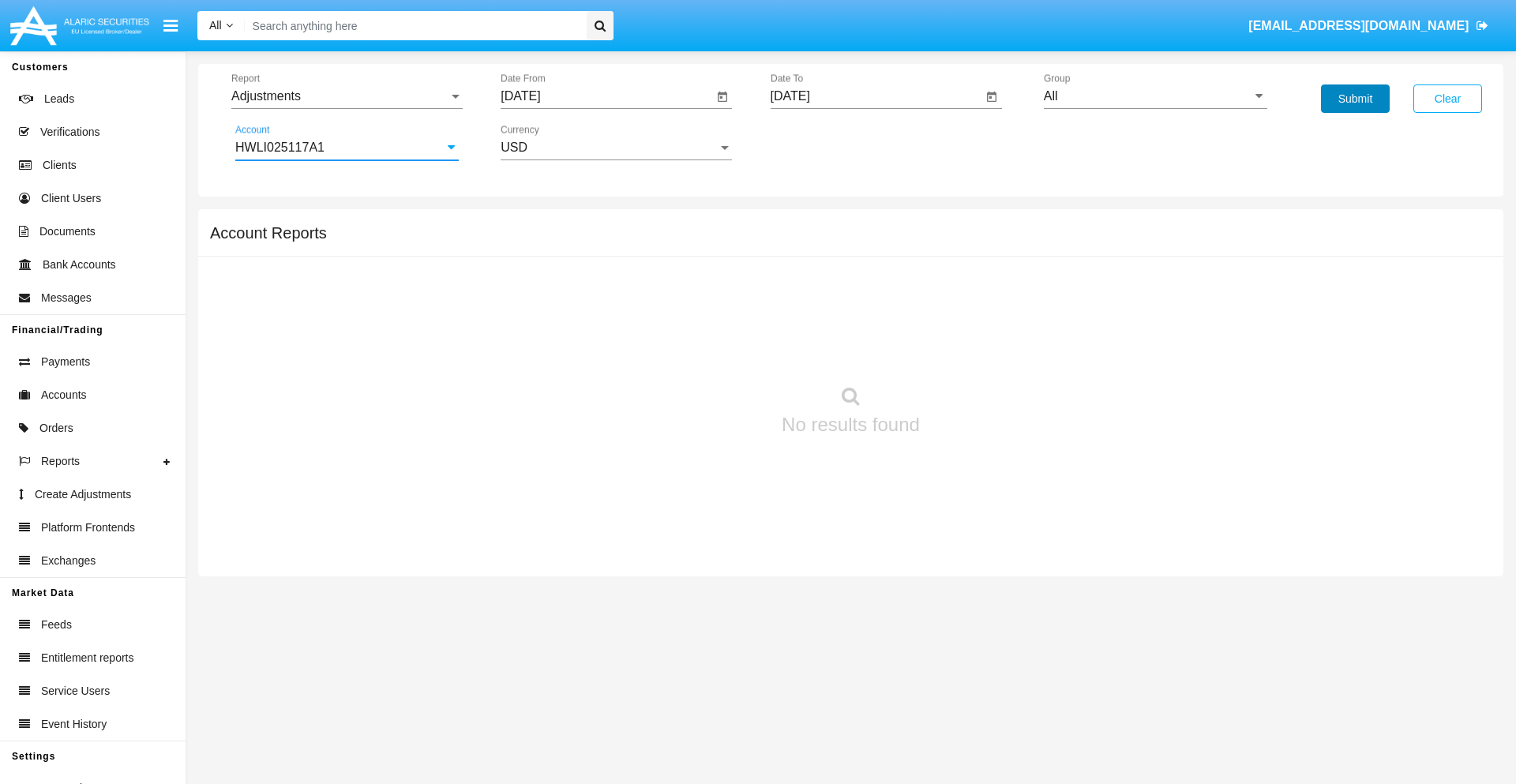
click at [1355, 99] on button "Submit" at bounding box center [1355, 99] width 69 height 28
click at [347, 96] on span "Report" at bounding box center [340, 96] width 217 height 14
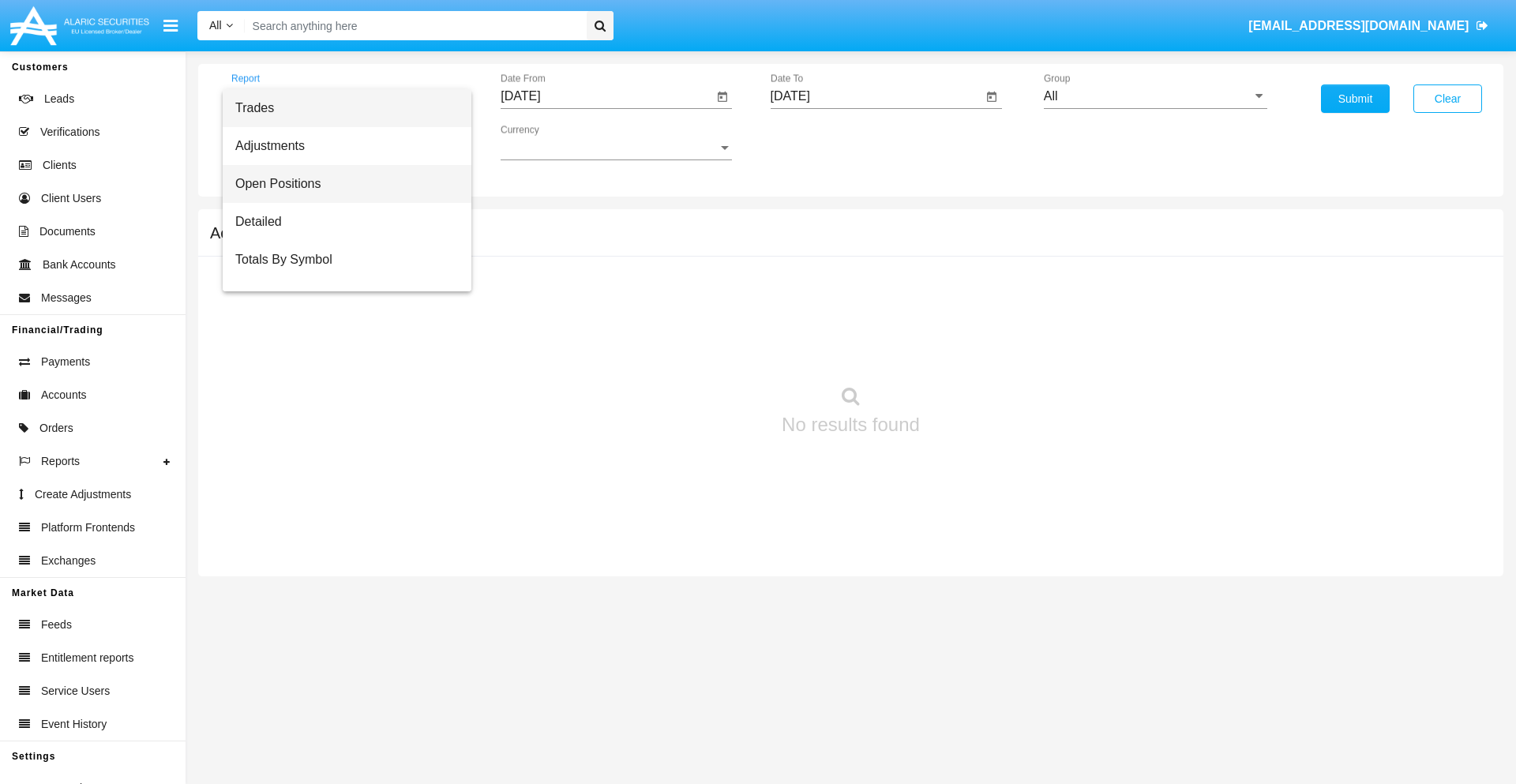
click at [341, 184] on span "Open Positions" at bounding box center [347, 184] width 224 height 38
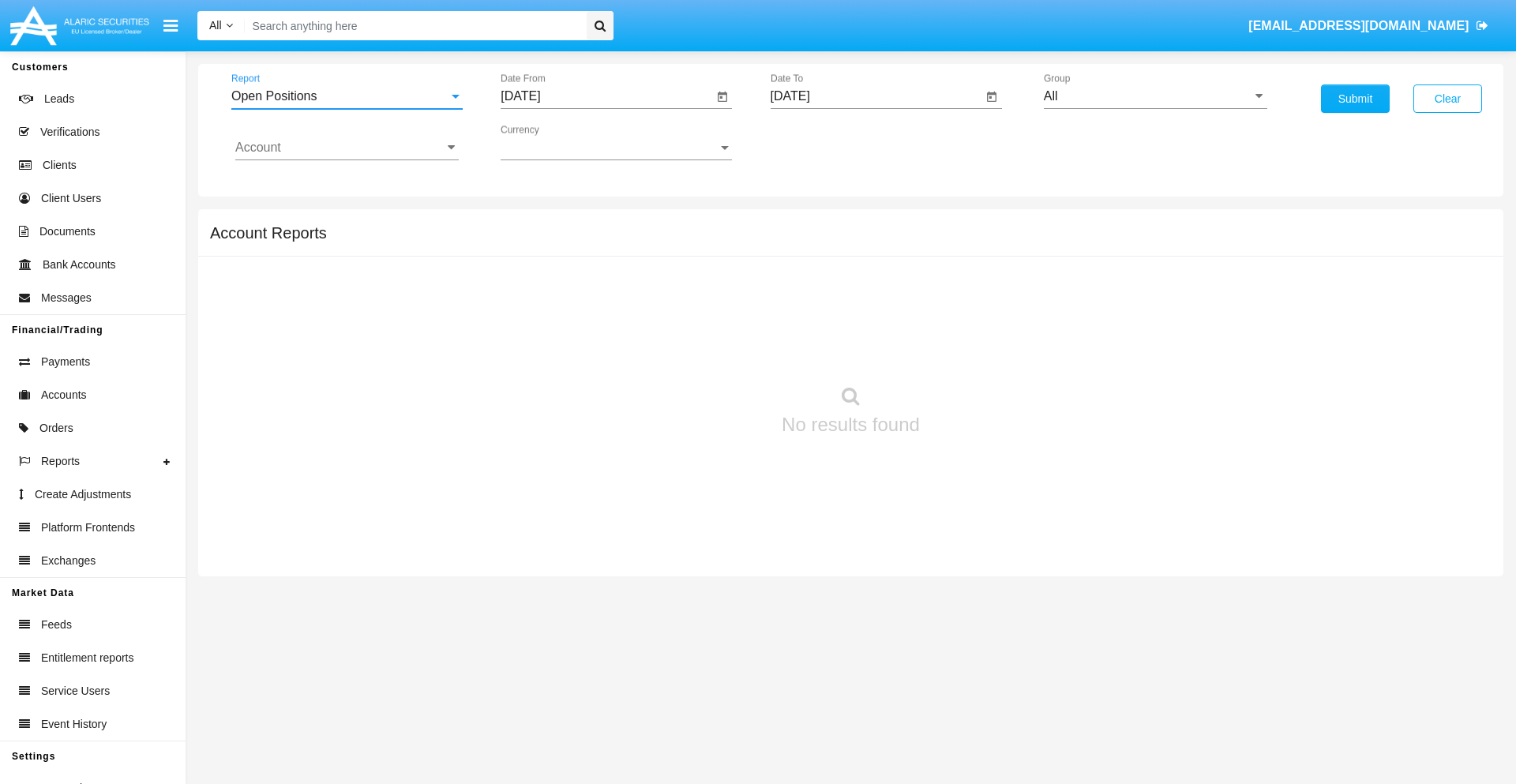
click at [607, 96] on input "[DATE]" at bounding box center [607, 96] width 213 height 14
click at [553, 142] on span "[DATE]" at bounding box center [538, 143] width 35 height 13
click at [594, 318] on div "2019" at bounding box center [595, 317] width 50 height 28
click at [539, 223] on div "JAN" at bounding box center [539, 223] width 50 height 28
click at [590, 242] on div "1" at bounding box center [590, 242] width 28 height 28
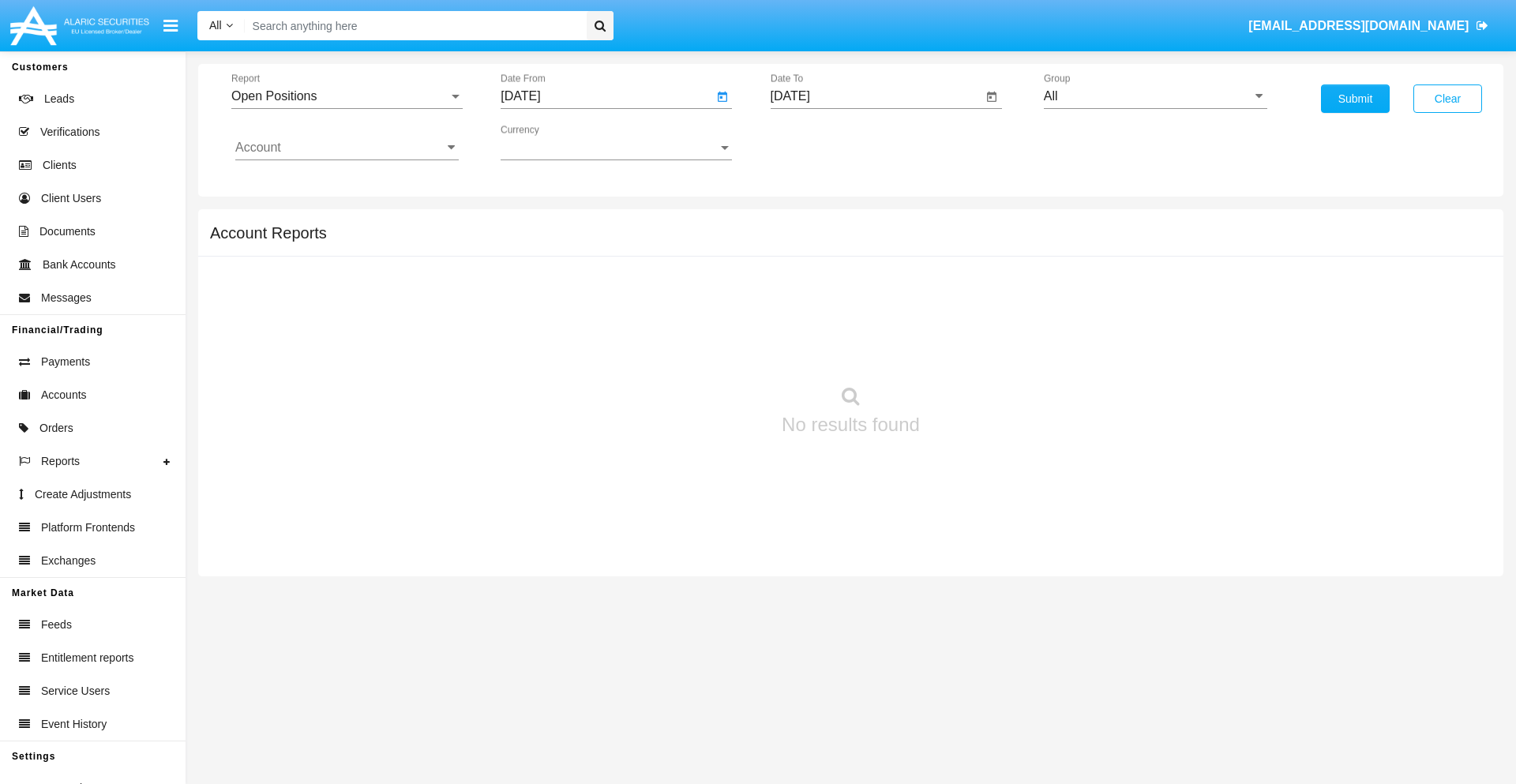
type input "[DATE]"
click at [875, 96] on input "[DATE]" at bounding box center [876, 96] width 213 height 14
click at [822, 142] on span "[DATE]" at bounding box center [808, 143] width 35 height 13
click at [863, 318] on div "2019" at bounding box center [863, 317] width 50 height 28
click at [807, 223] on div "JAN" at bounding box center [808, 223] width 50 height 28
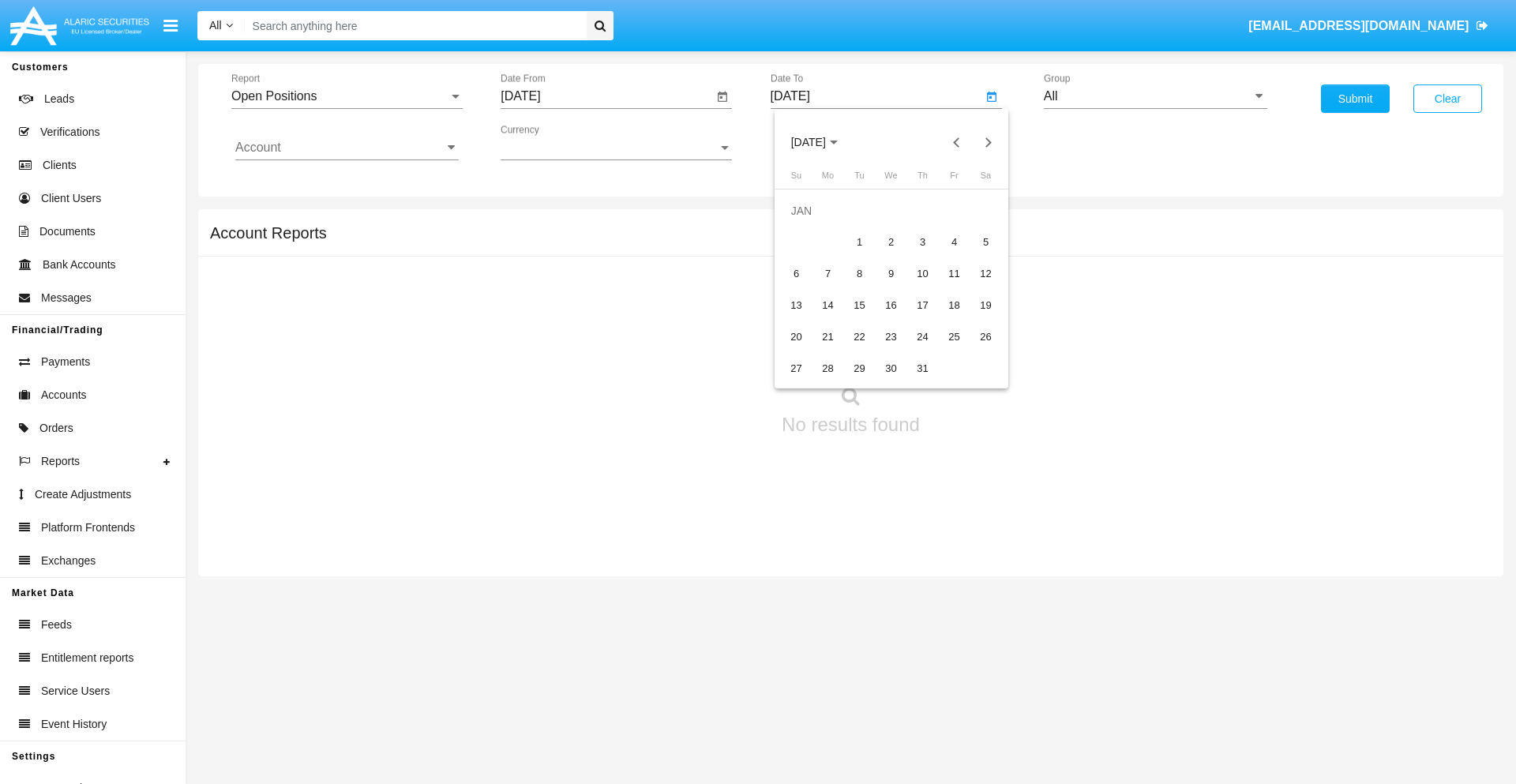
click at [859, 242] on div "1" at bounding box center [859, 242] width 28 height 28
type input "[DATE]"
click at [347, 148] on input "Account" at bounding box center [347, 148] width 224 height 14
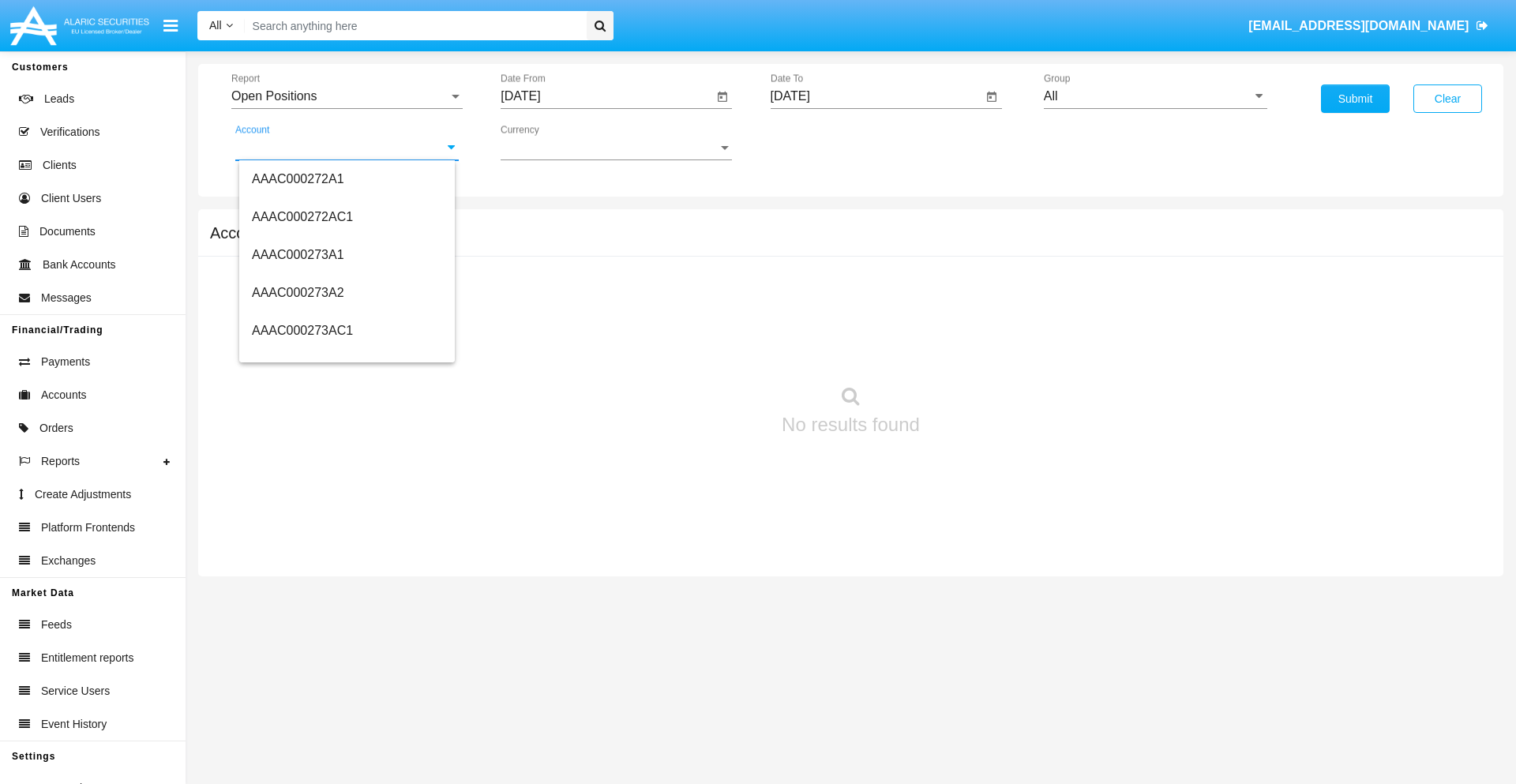
scroll to position [158043, 0]
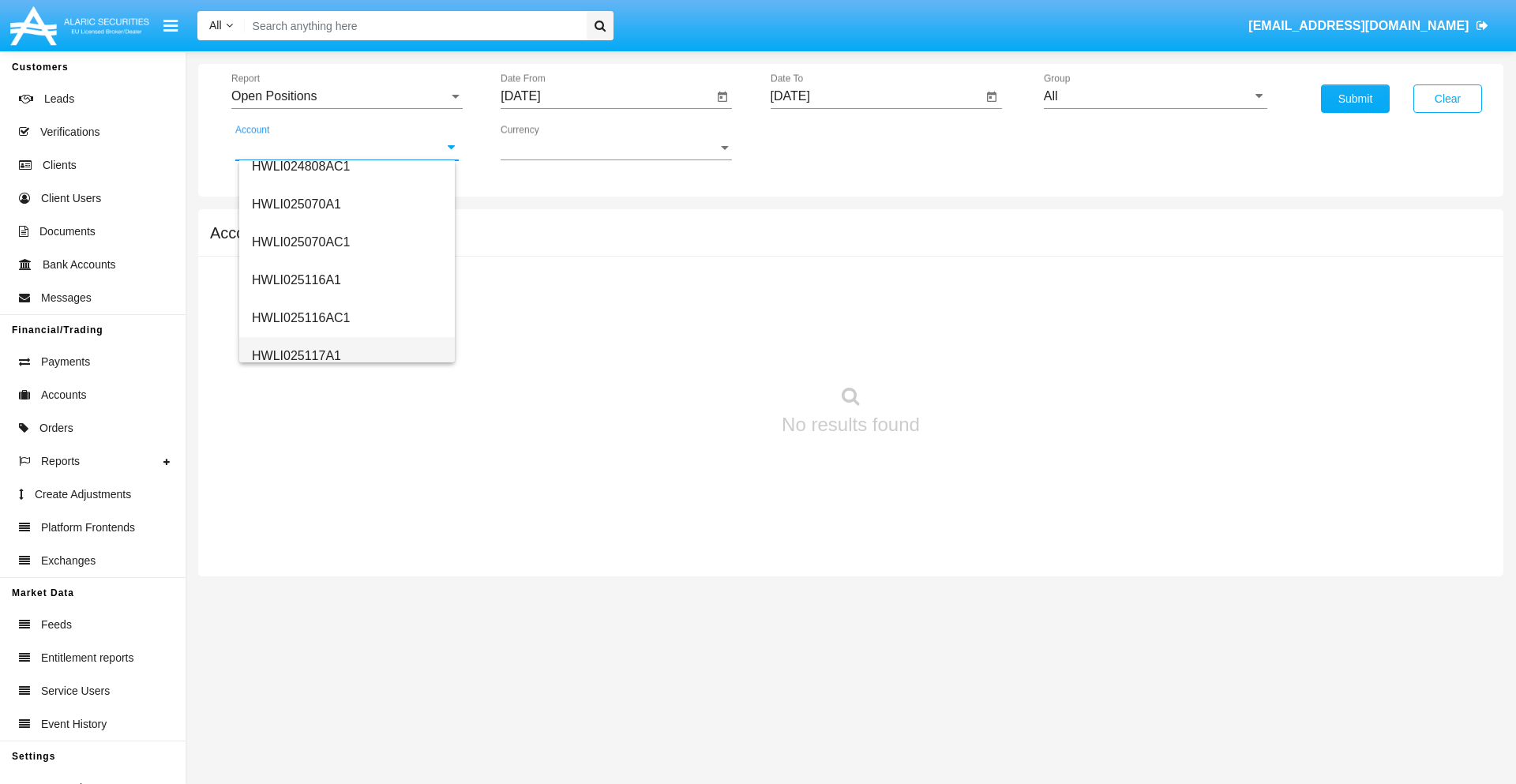
click at [296, 356] on span "HWLI025117A1" at bounding box center [296, 355] width 89 height 13
type input "HWLI025117A1"
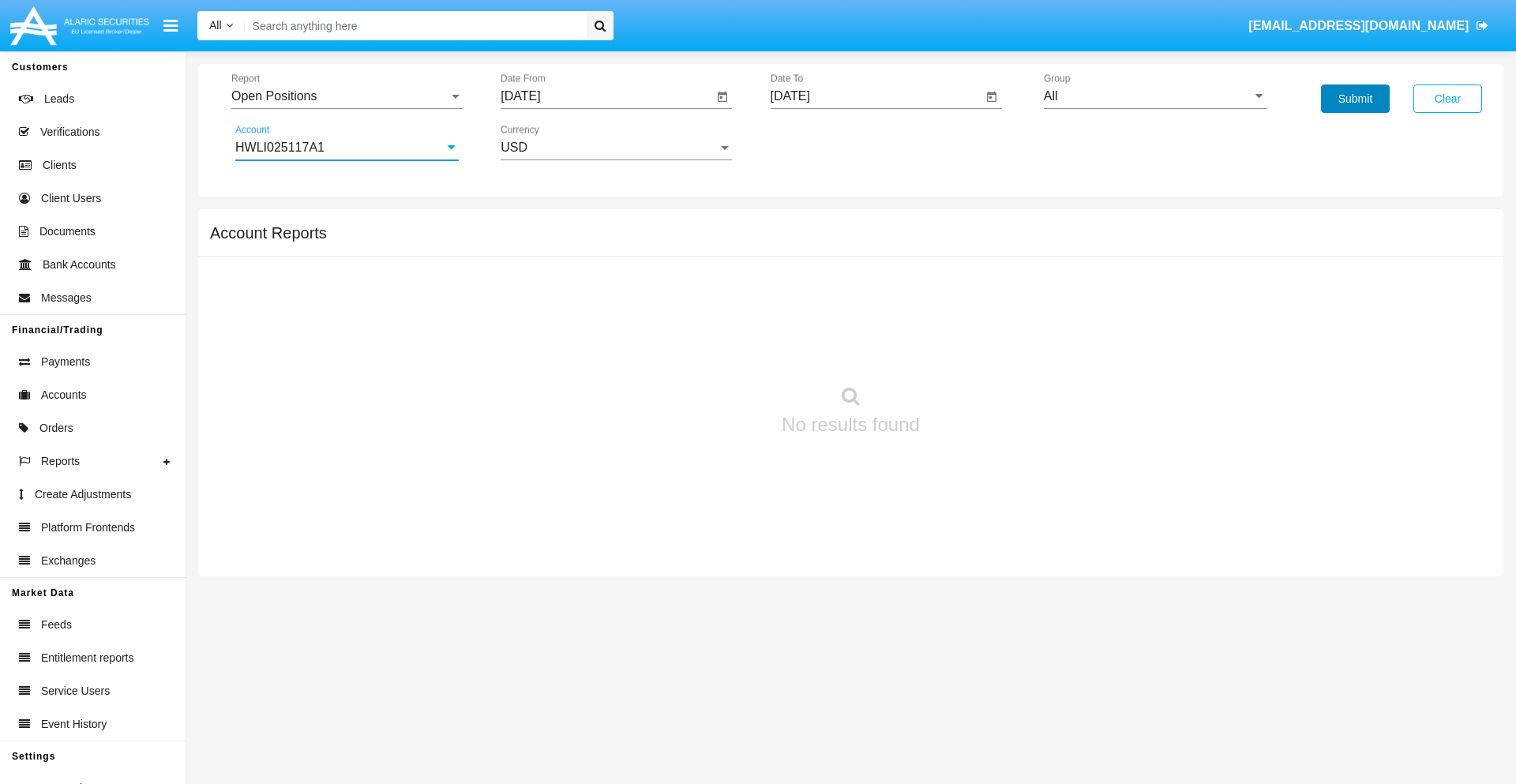
click at [1355, 99] on button "Submit" at bounding box center [1355, 99] width 69 height 28
click at [347, 96] on span "Report" at bounding box center [340, 96] width 217 height 14
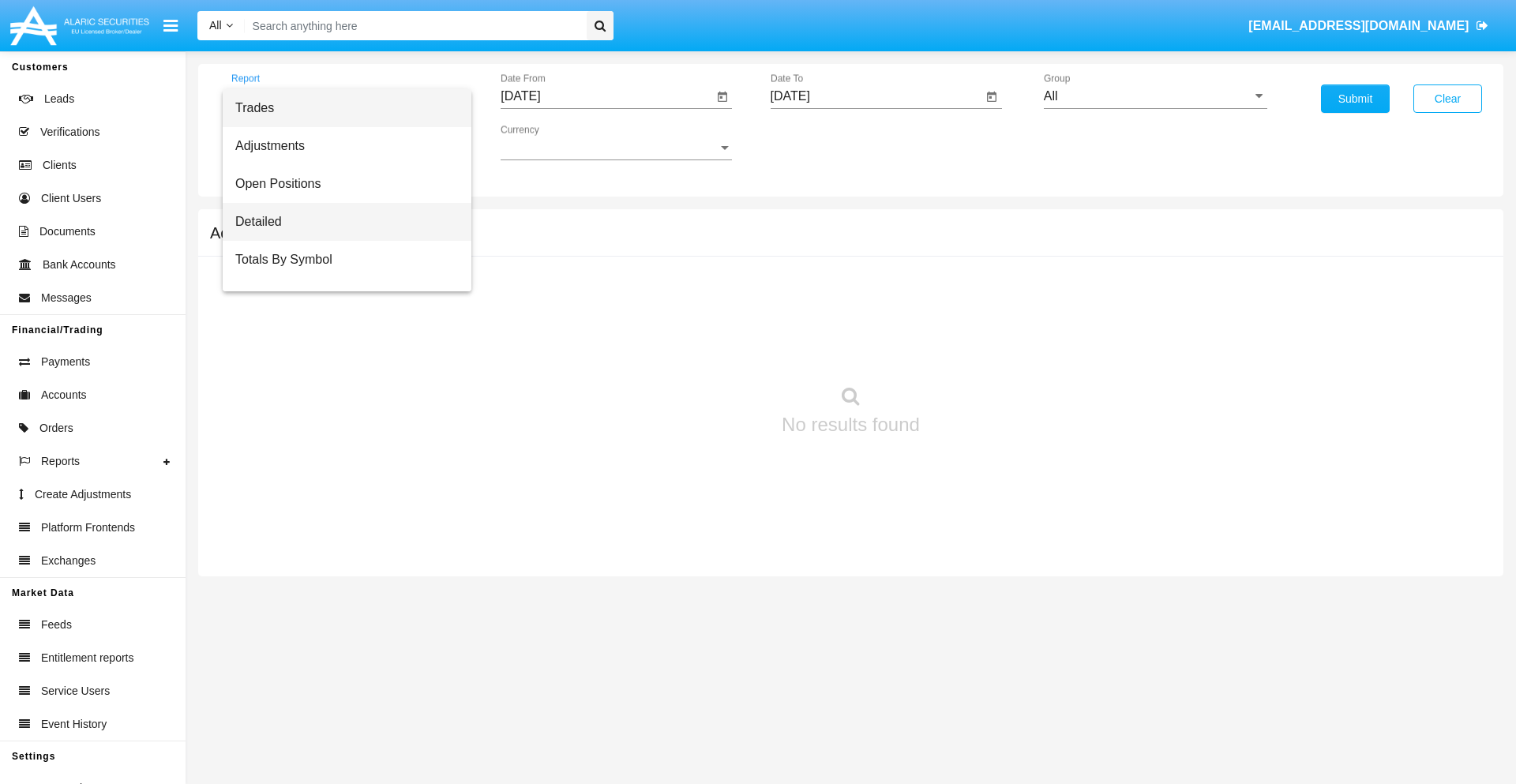
click at [341, 222] on span "Detailed" at bounding box center [347, 222] width 224 height 38
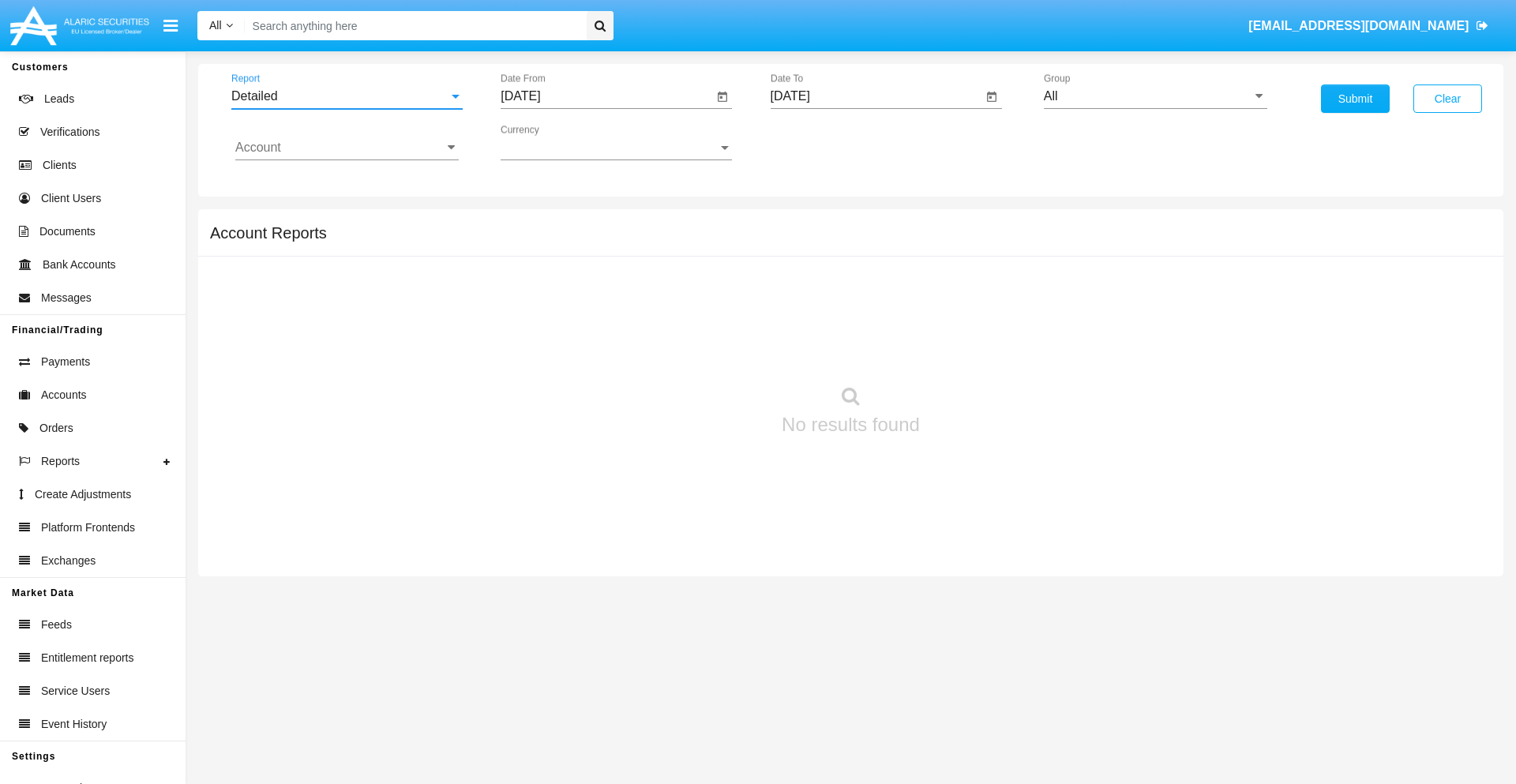
click at [607, 96] on input "[DATE]" at bounding box center [607, 96] width 213 height 14
click at [553, 142] on span "[DATE]" at bounding box center [538, 143] width 35 height 13
click at [594, 318] on div "2019" at bounding box center [595, 317] width 50 height 28
click at [539, 223] on div "JAN" at bounding box center [539, 223] width 50 height 28
click at [590, 242] on div "1" at bounding box center [590, 242] width 28 height 28
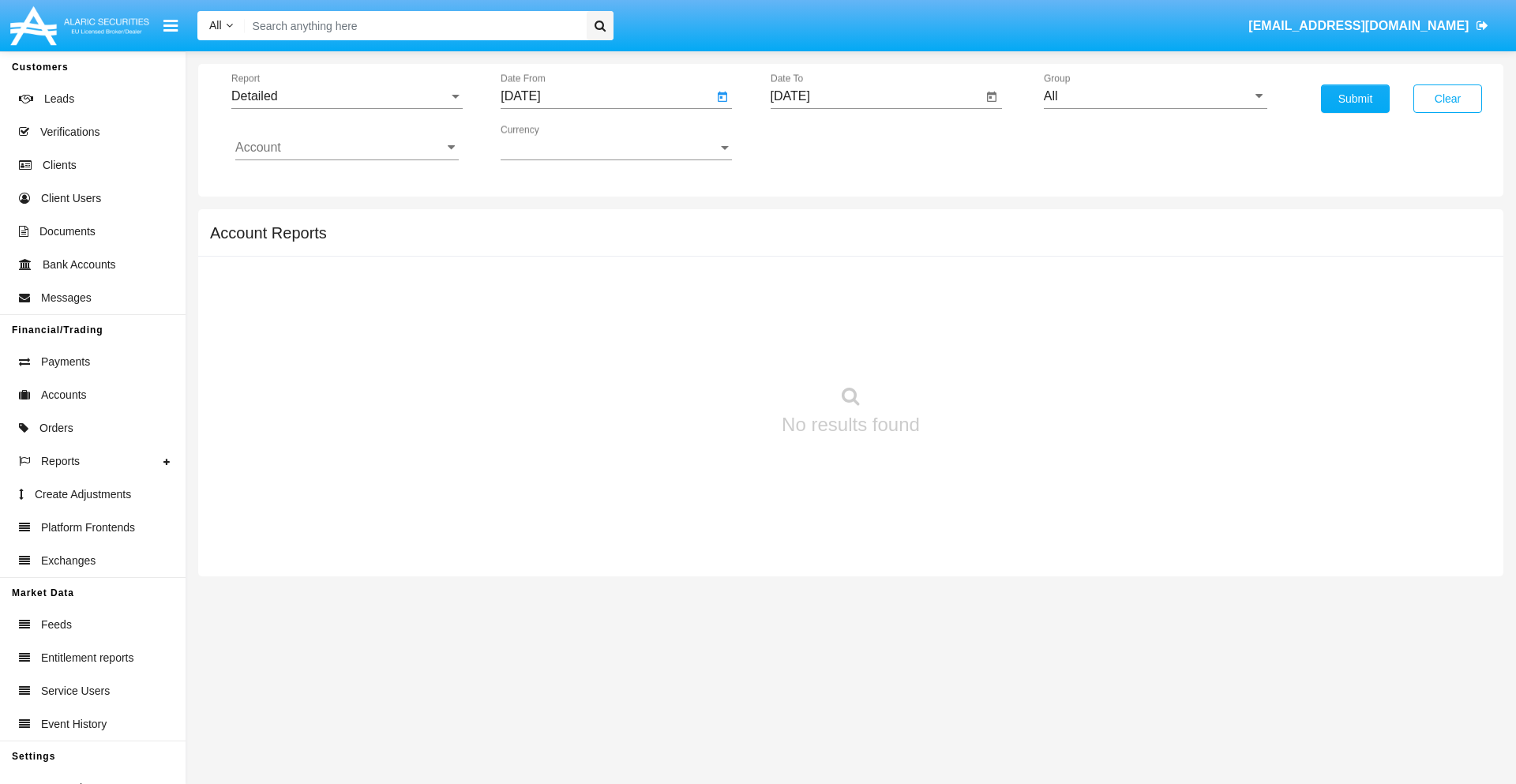
type input "[DATE]"
click at [875, 96] on input "[DATE]" at bounding box center [876, 96] width 213 height 14
click at [822, 142] on span "[DATE]" at bounding box center [808, 143] width 35 height 13
click at [863, 318] on div "2019" at bounding box center [863, 317] width 50 height 28
click at [807, 223] on div "JAN" at bounding box center [808, 223] width 50 height 28
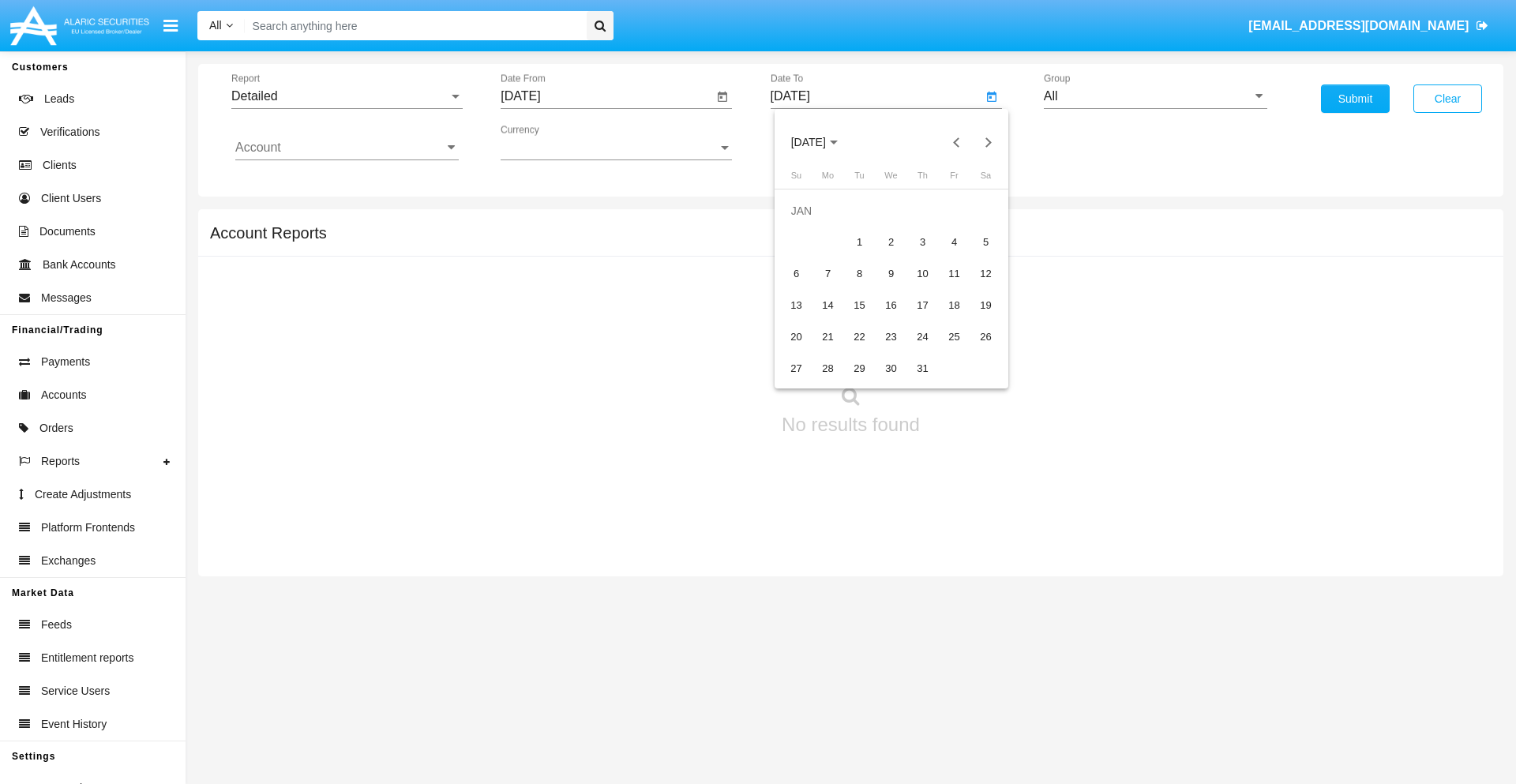
click at [859, 242] on div "1" at bounding box center [859, 242] width 28 height 28
type input "[DATE]"
click at [347, 148] on input "Account" at bounding box center [347, 148] width 224 height 14
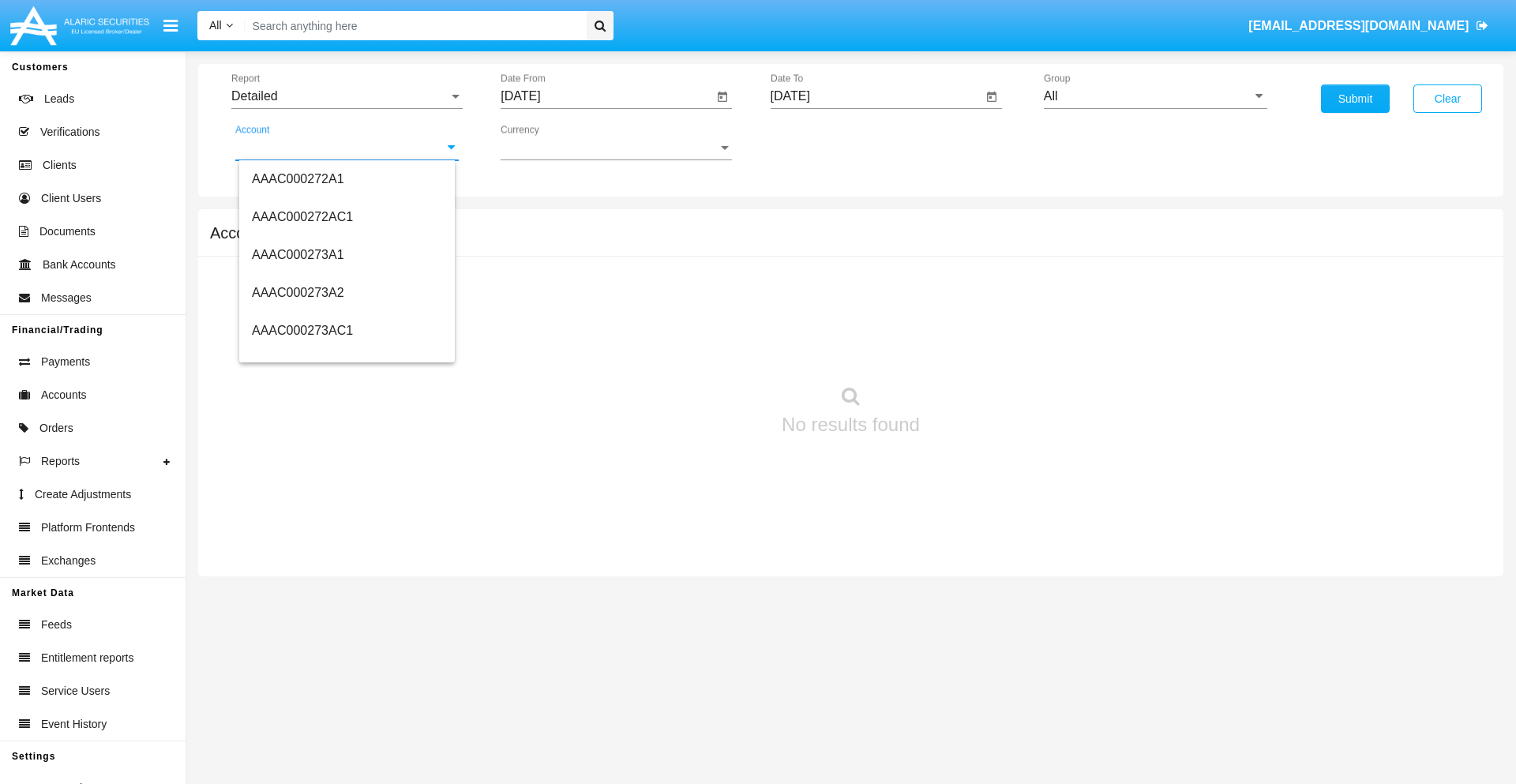
scroll to position [158043, 0]
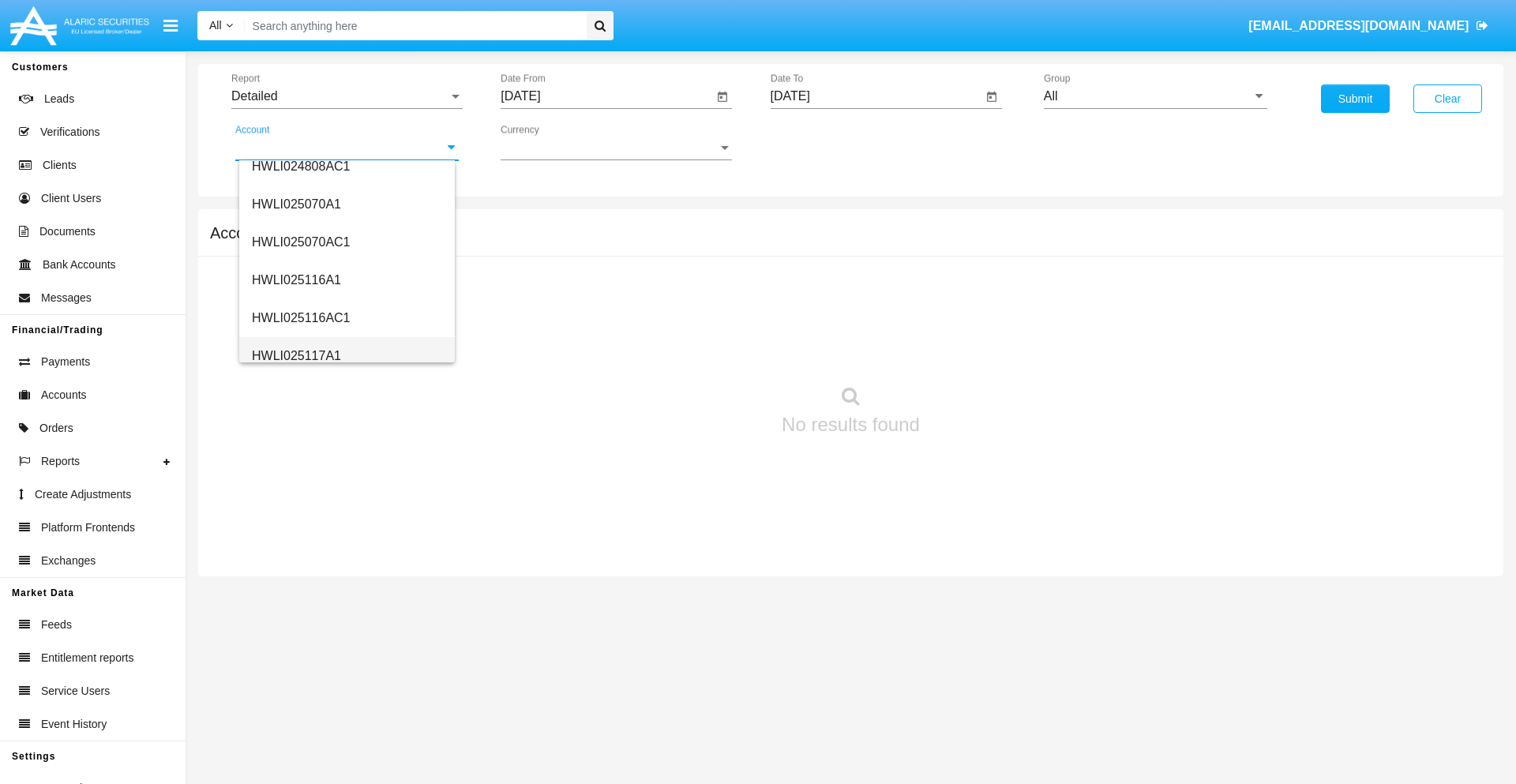
click at [296, 356] on span "HWLI025117A1" at bounding box center [296, 355] width 89 height 13
type input "HWLI025117A1"
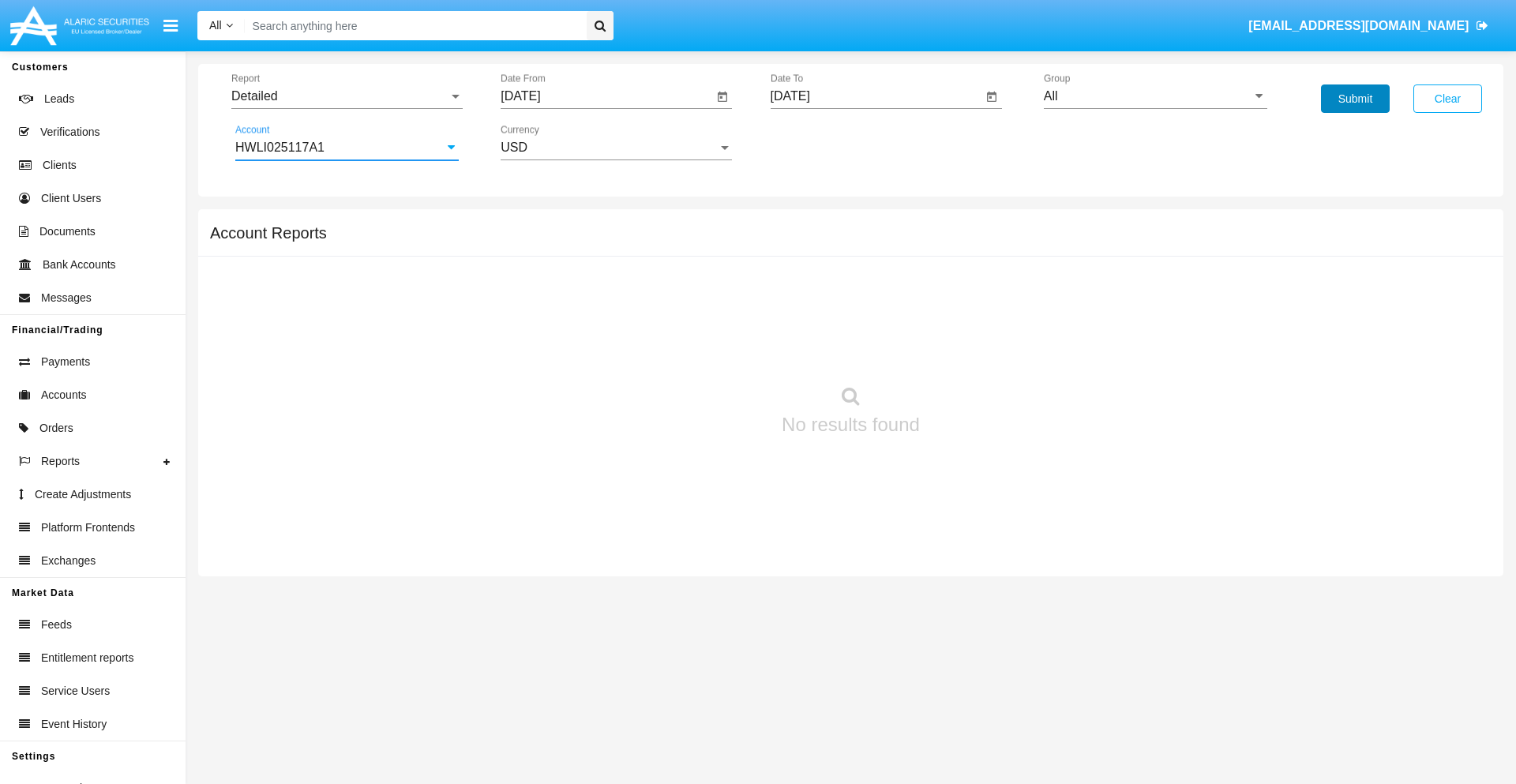
click at [1355, 99] on button "Submit" at bounding box center [1355, 99] width 69 height 28
click at [347, 96] on span "Report" at bounding box center [340, 96] width 217 height 14
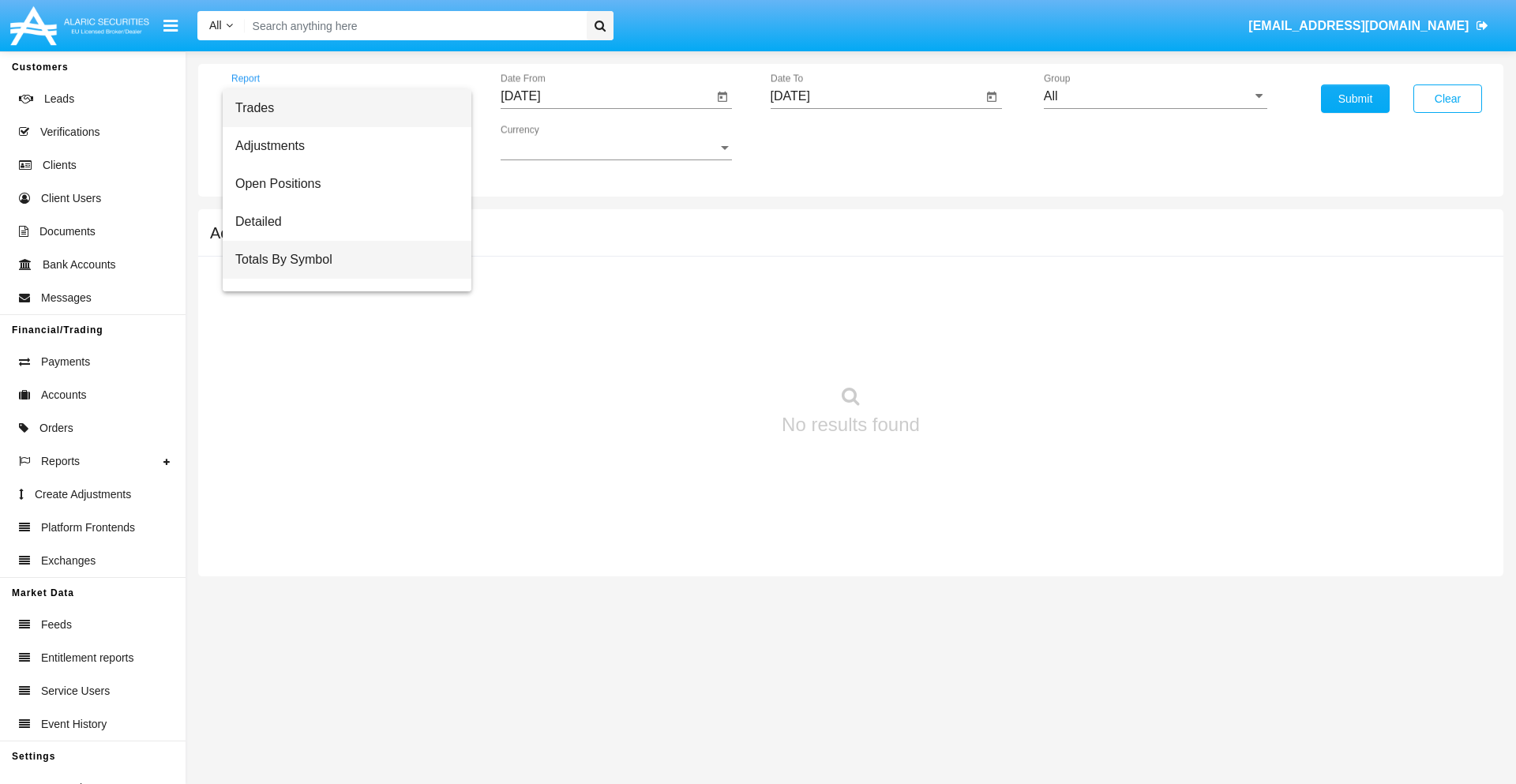
click at [341, 260] on span "Totals By Symbol" at bounding box center [347, 260] width 224 height 38
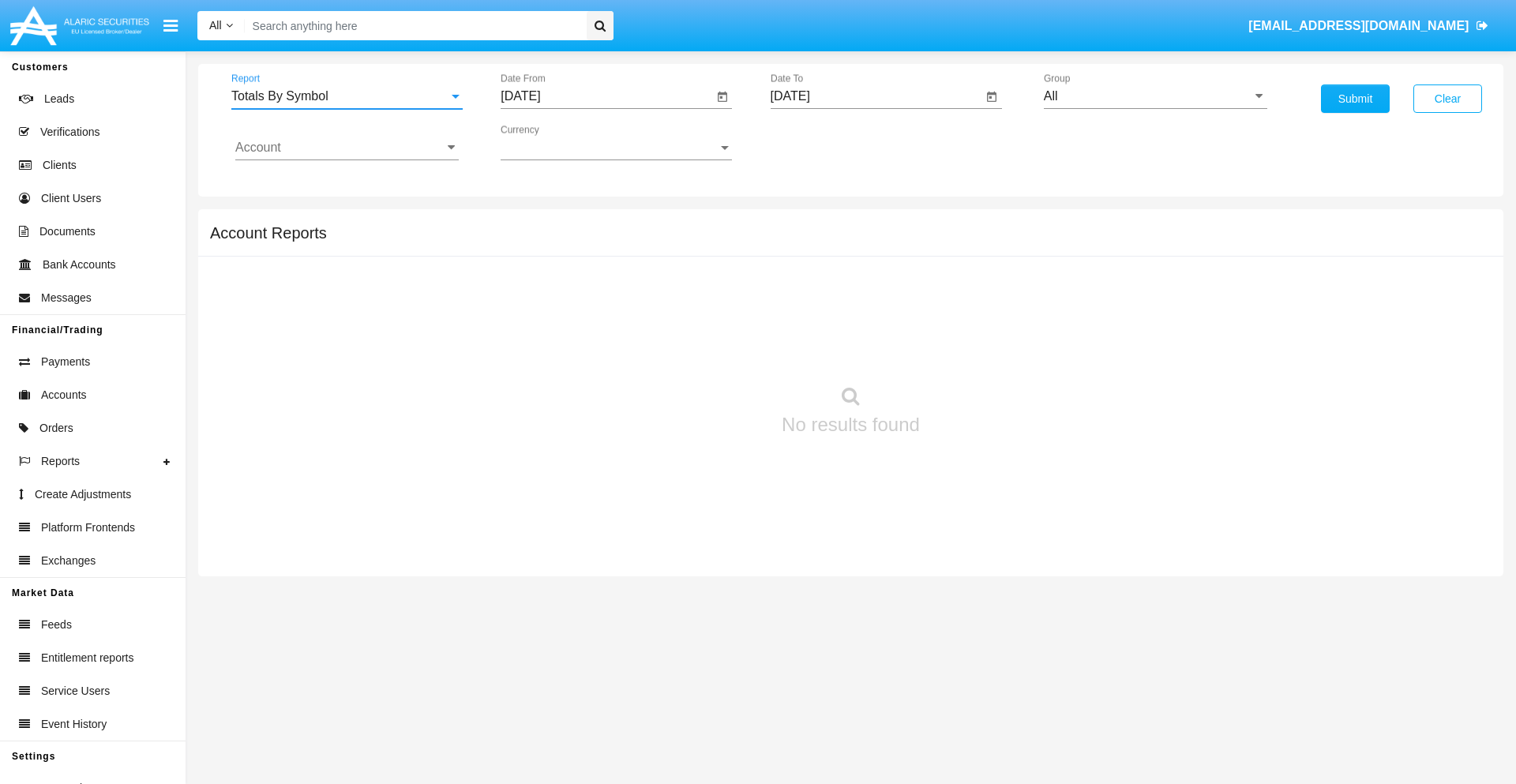
click at [607, 96] on input "[DATE]" at bounding box center [607, 96] width 213 height 14
click at [553, 142] on span "[DATE]" at bounding box center [538, 143] width 35 height 13
click at [594, 318] on div "2019" at bounding box center [595, 317] width 50 height 28
click at [539, 223] on div "JAN" at bounding box center [539, 223] width 50 height 28
click at [590, 242] on div "1" at bounding box center [590, 242] width 28 height 28
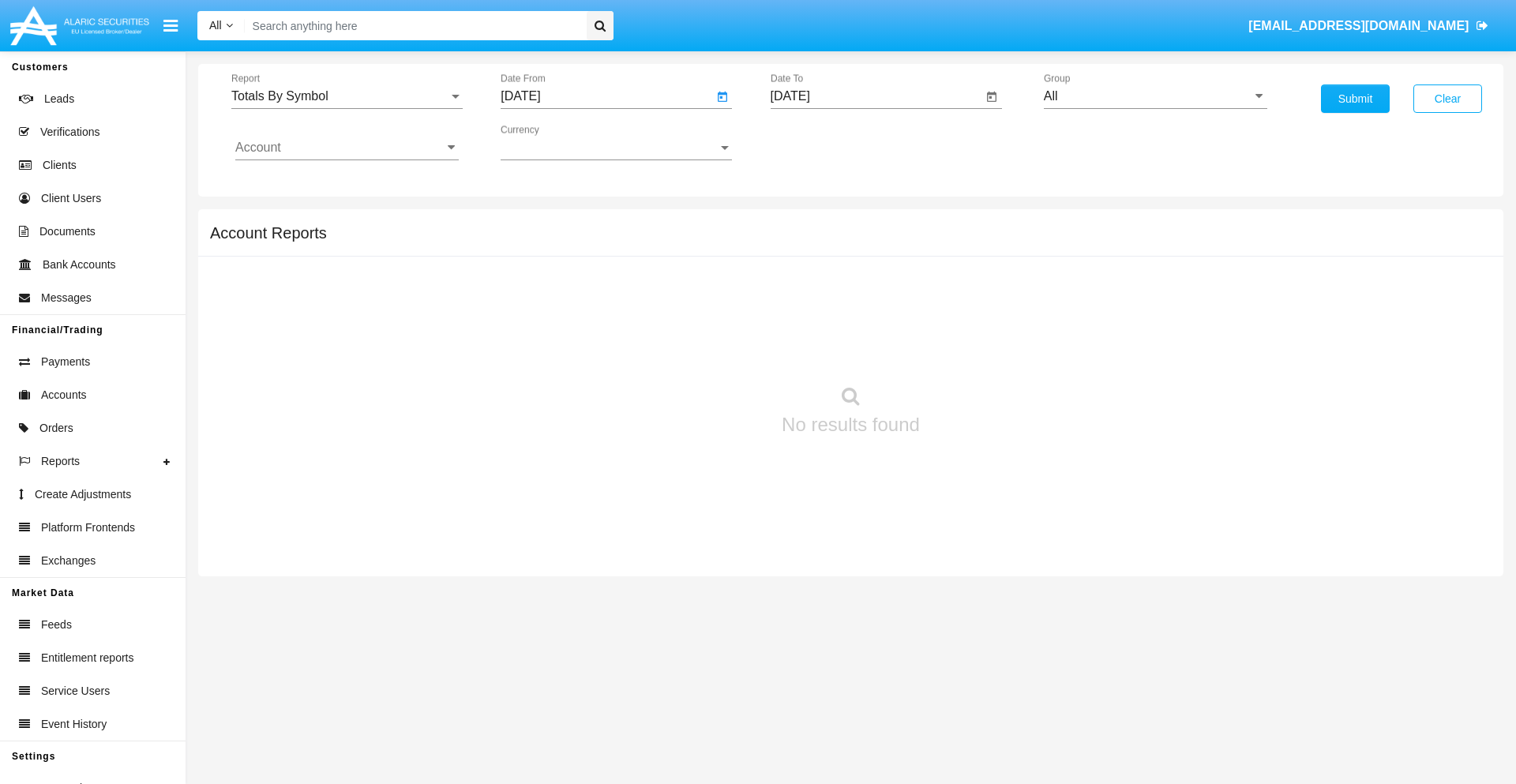
type input "[DATE]"
click at [875, 96] on input "[DATE]" at bounding box center [876, 96] width 213 height 14
click at [822, 142] on span "[DATE]" at bounding box center [808, 143] width 35 height 13
click at [863, 318] on div "2019" at bounding box center [863, 317] width 50 height 28
click at [807, 223] on div "JAN" at bounding box center [808, 223] width 50 height 28
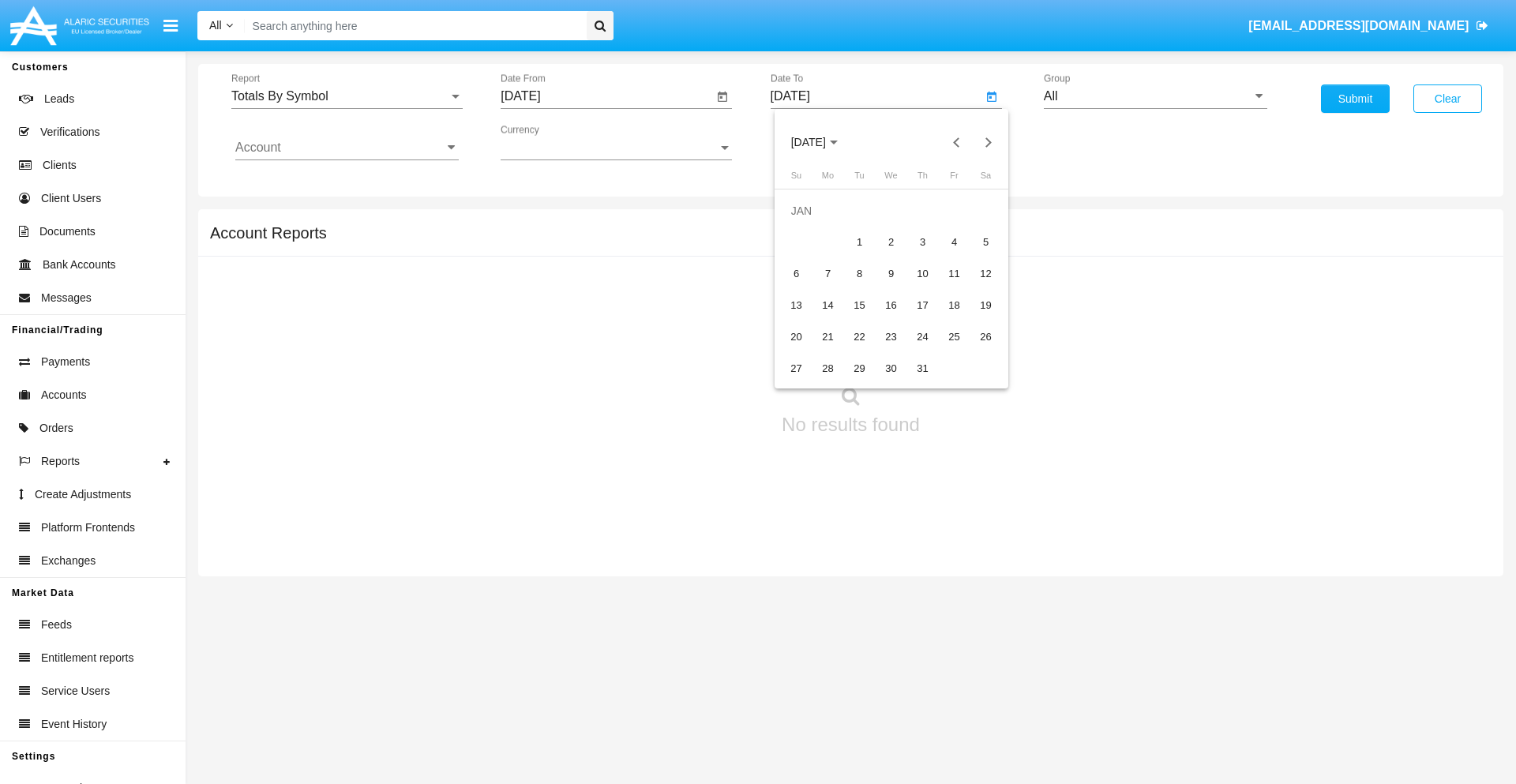
click at [859, 242] on div "1" at bounding box center [859, 242] width 28 height 28
type input "[DATE]"
click at [347, 148] on input "Account" at bounding box center [347, 148] width 224 height 14
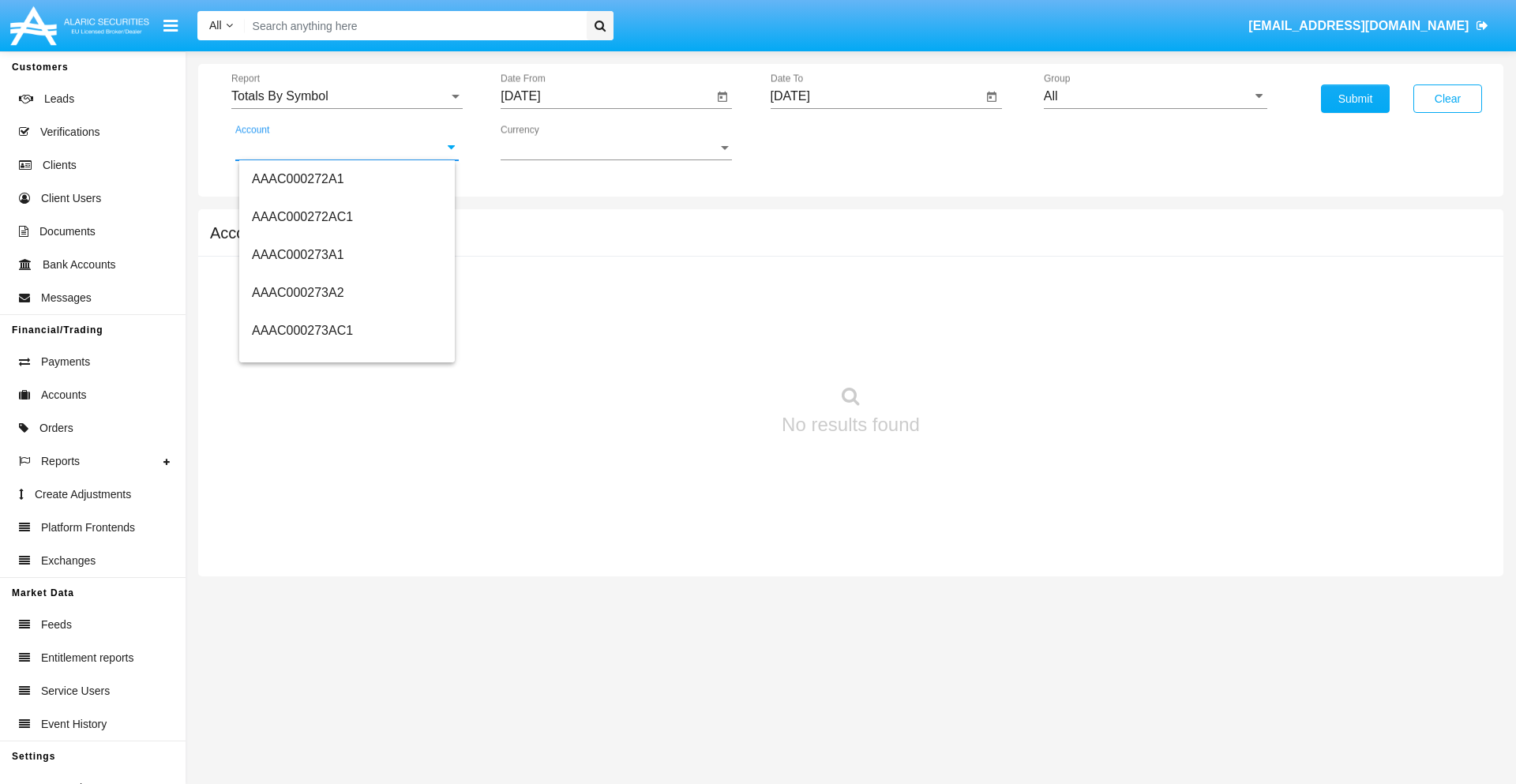
scroll to position [158043, 0]
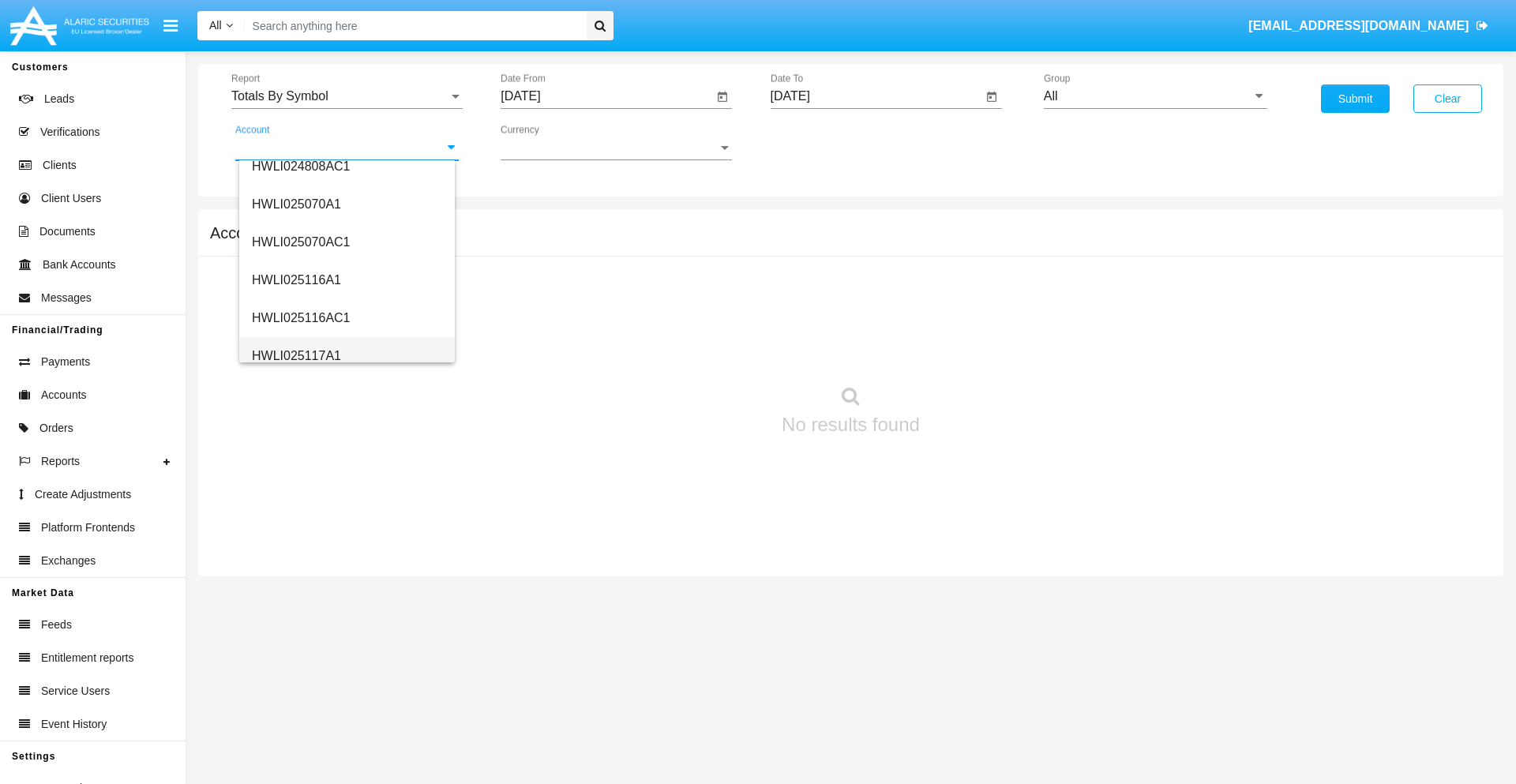
click at [296, 356] on span "HWLI025117A1" at bounding box center [296, 355] width 89 height 13
type input "HWLI025117A1"
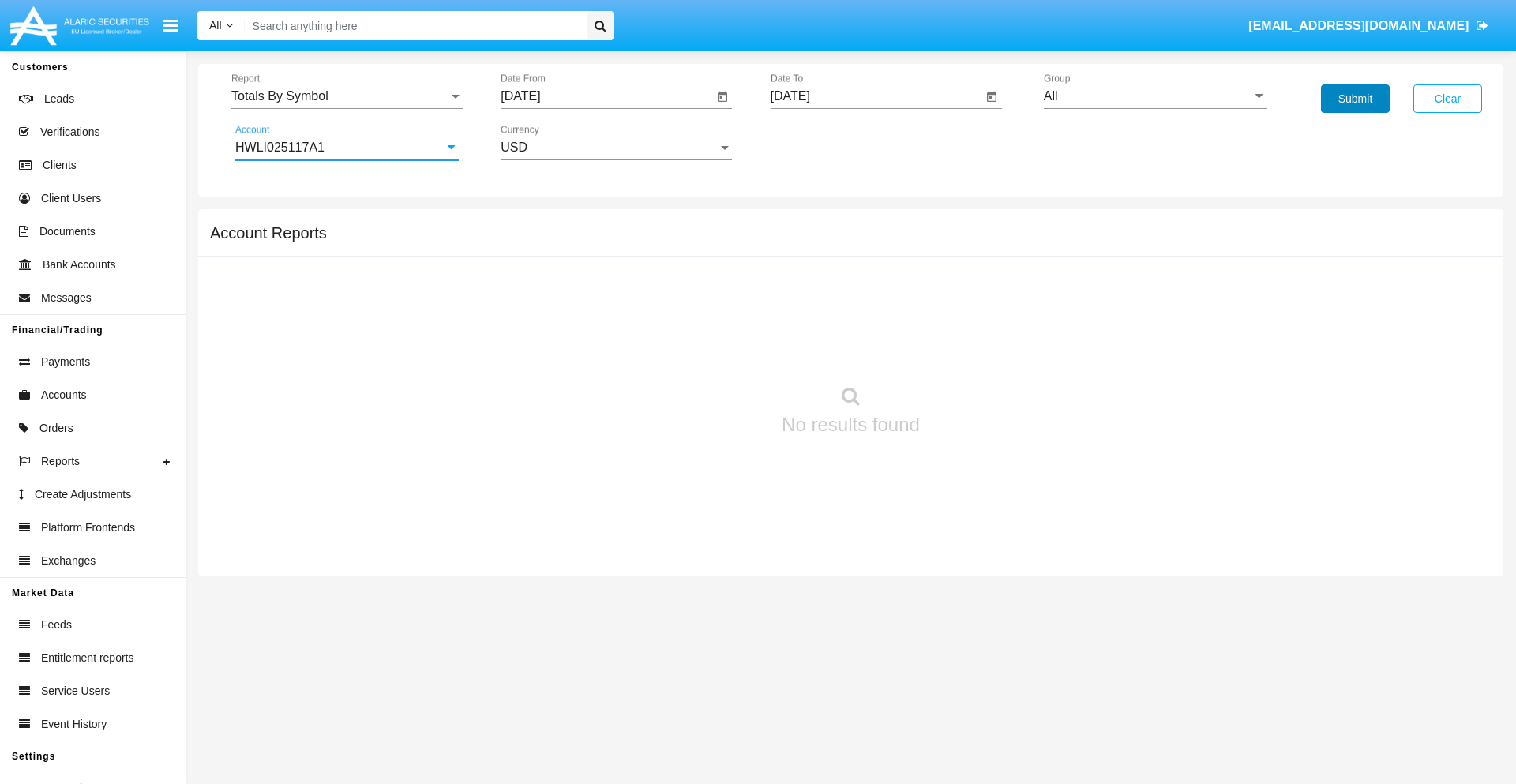
click at [1355, 99] on button "Submit" at bounding box center [1355, 99] width 69 height 28
click at [347, 96] on span "Report" at bounding box center [340, 96] width 217 height 14
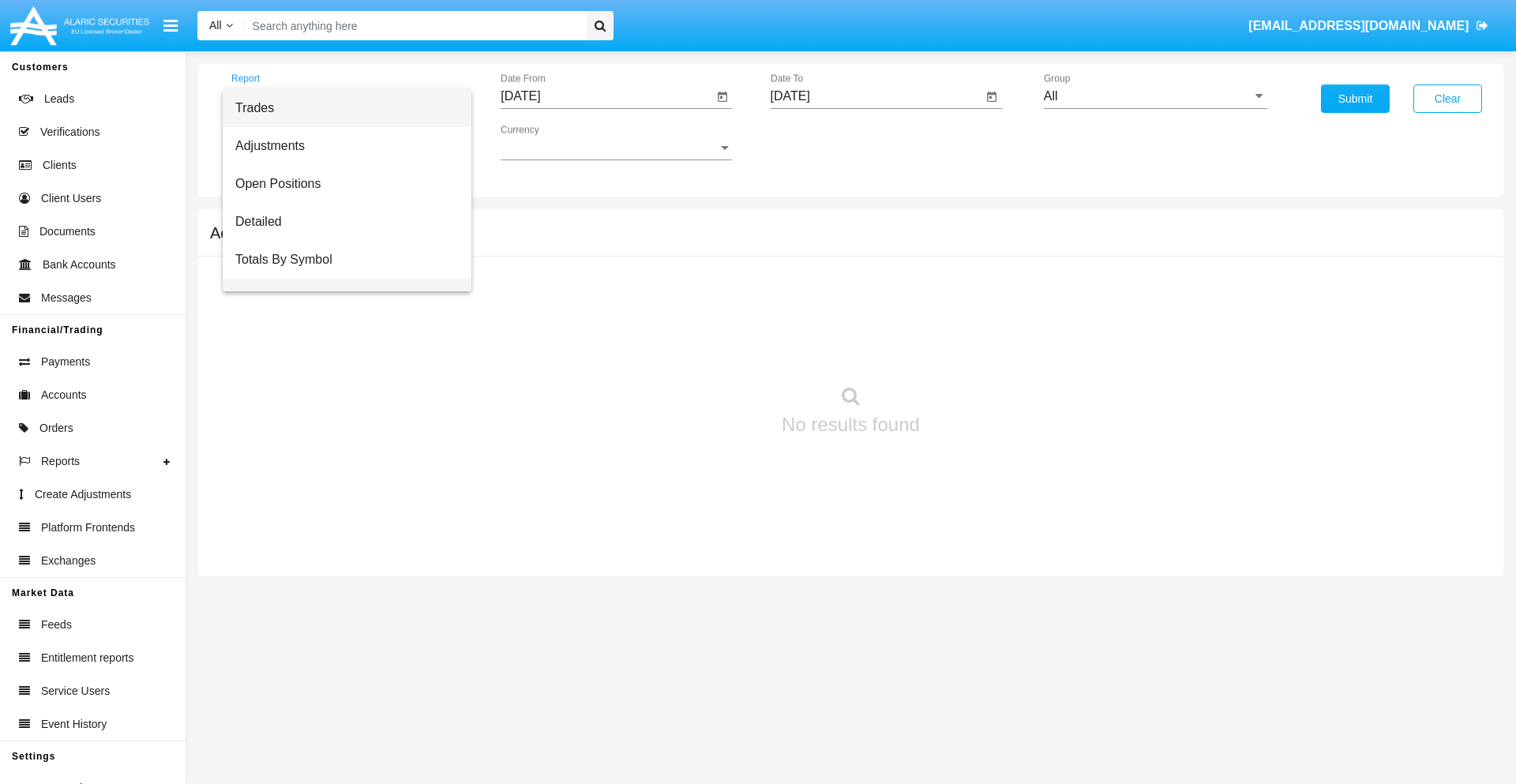
click at [341, 279] on span "Totals By Date" at bounding box center [347, 298] width 224 height 38
click at [607, 96] on input "[DATE]" at bounding box center [607, 96] width 213 height 14
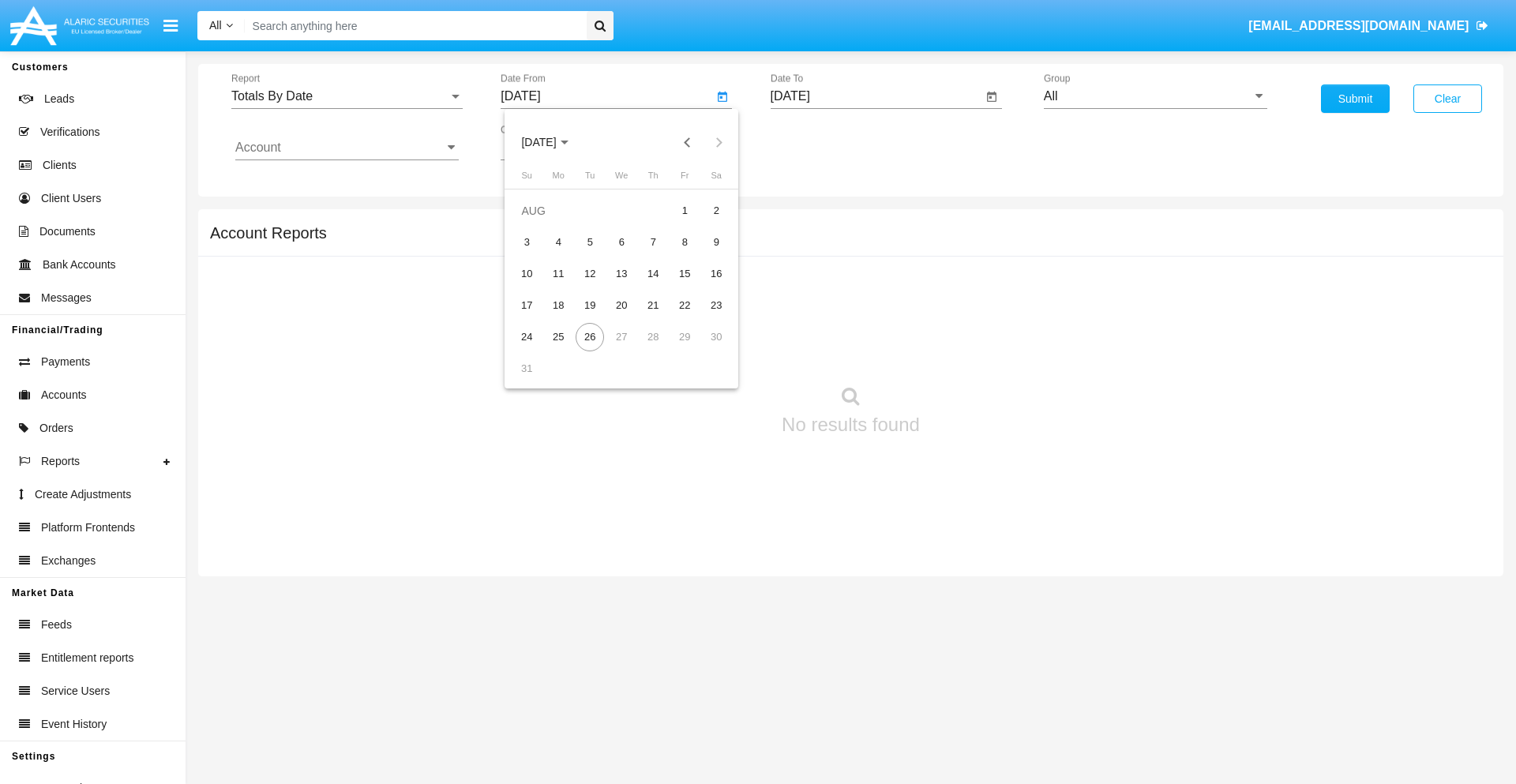
click at [553, 142] on span "[DATE]" at bounding box center [538, 143] width 35 height 13
click at [594, 318] on div "2019" at bounding box center [595, 317] width 50 height 28
click at [539, 223] on div "JAN" at bounding box center [539, 223] width 50 height 28
click at [590, 242] on div "1" at bounding box center [590, 242] width 28 height 28
type input "[DATE]"
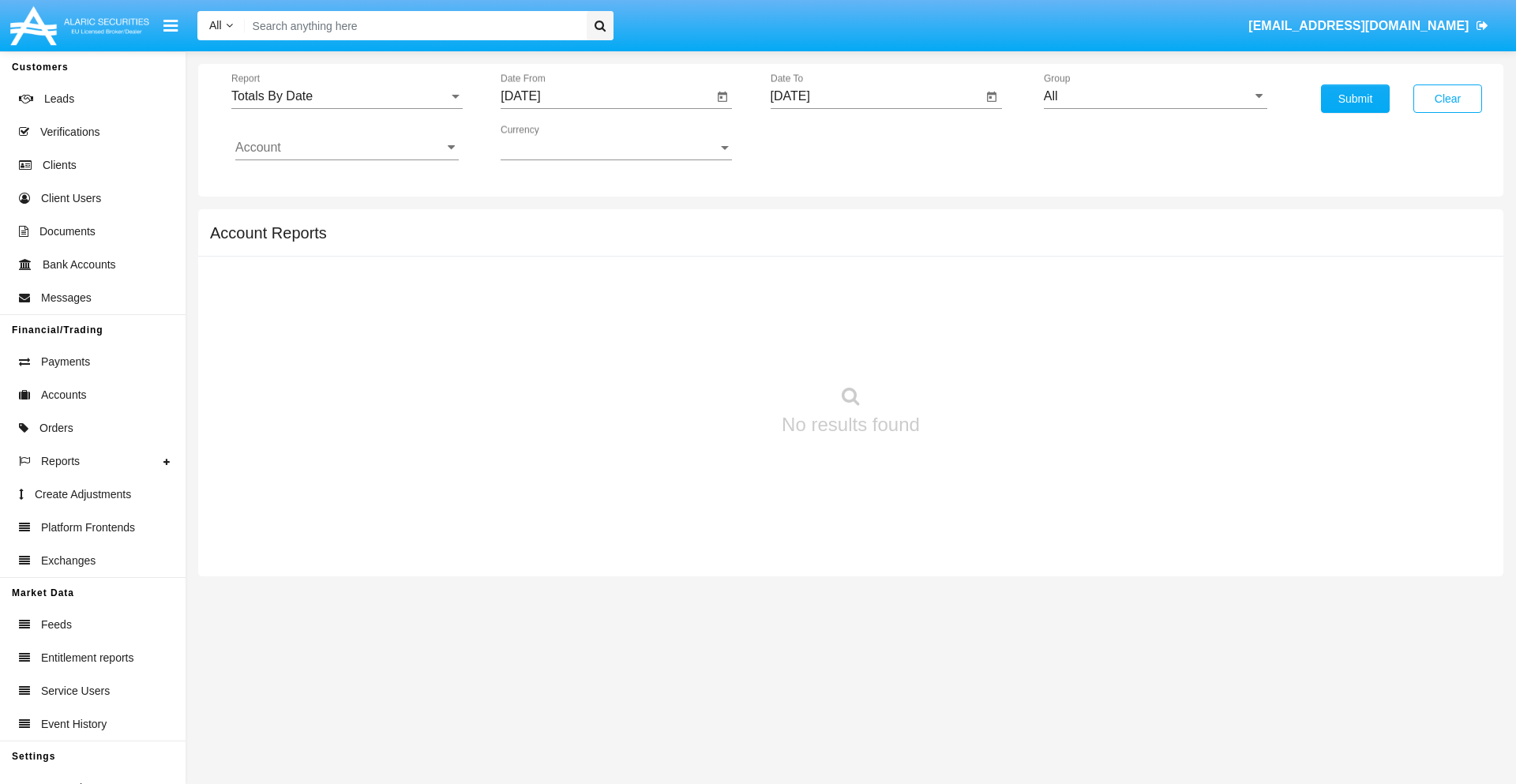
click at [875, 96] on input "[DATE]" at bounding box center [876, 96] width 213 height 14
click at [822, 142] on span "[DATE]" at bounding box center [808, 143] width 35 height 13
click at [863, 318] on div "2019" at bounding box center [863, 317] width 50 height 28
click at [807, 223] on div "JAN" at bounding box center [808, 223] width 50 height 28
click at [859, 242] on div "1" at bounding box center [859, 242] width 28 height 28
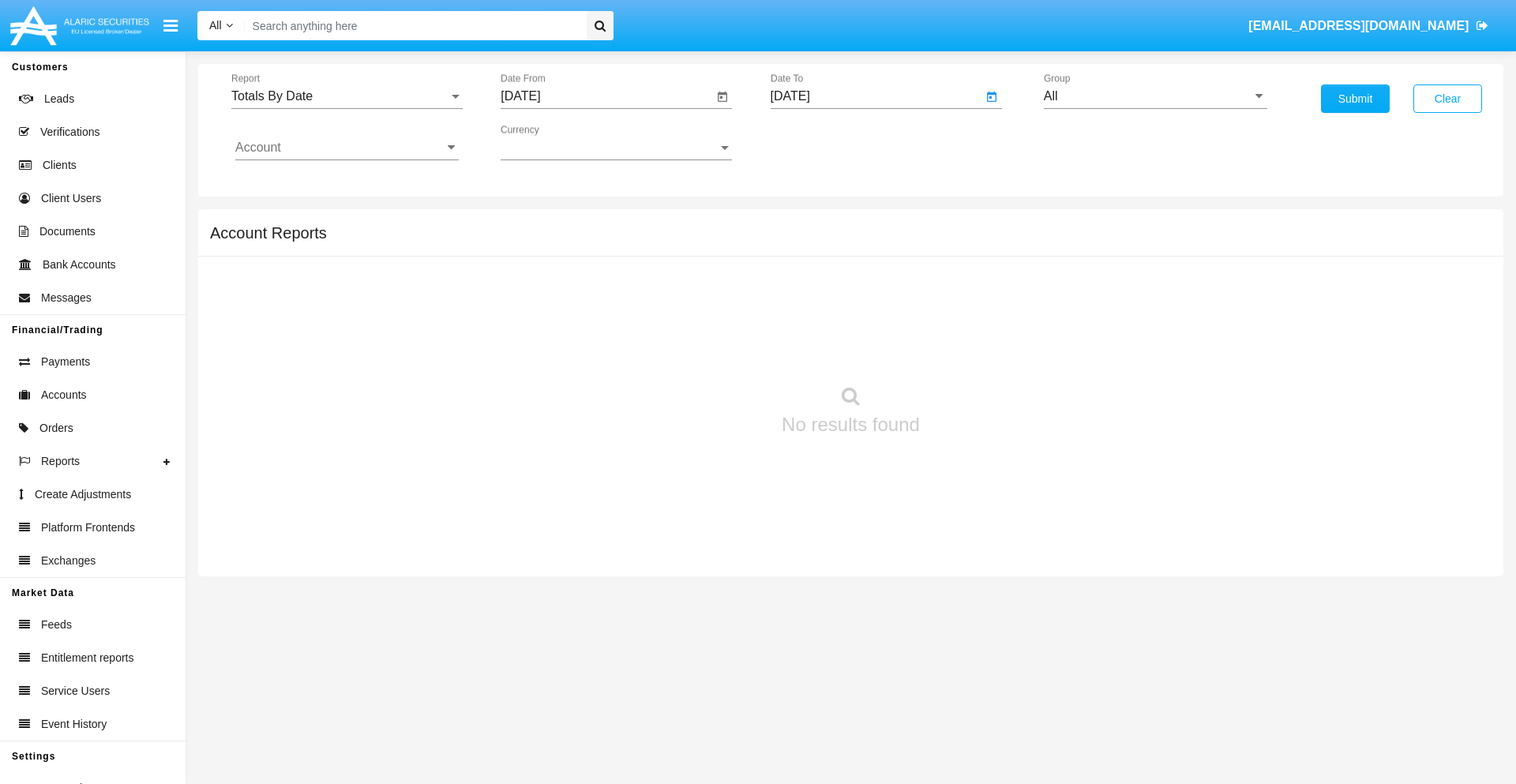
type input "[DATE]"
click at [347, 148] on input "Account" at bounding box center [347, 148] width 224 height 14
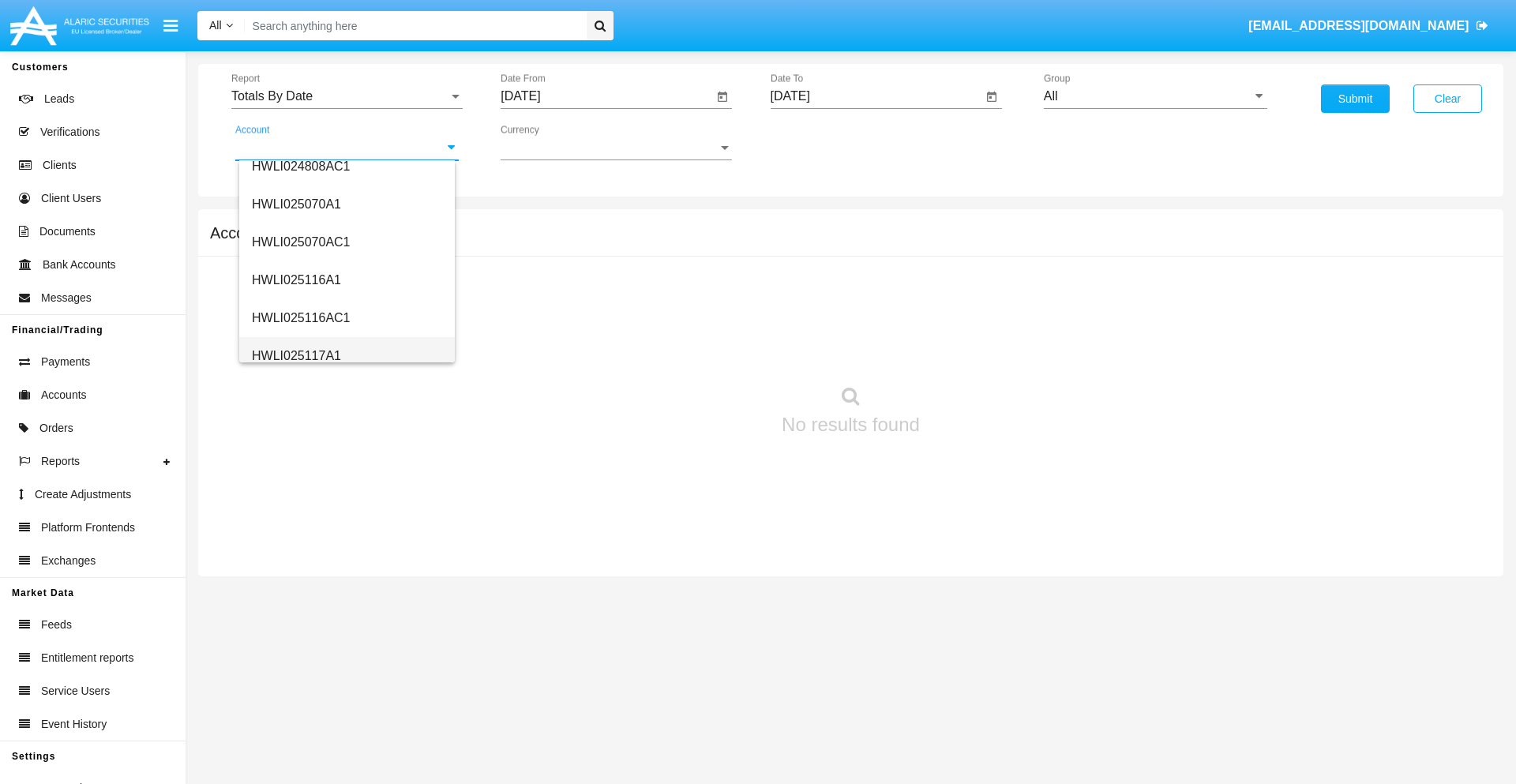
click at [296, 356] on span "HWLI025117A1" at bounding box center [296, 355] width 89 height 13
type input "HWLI025117A1"
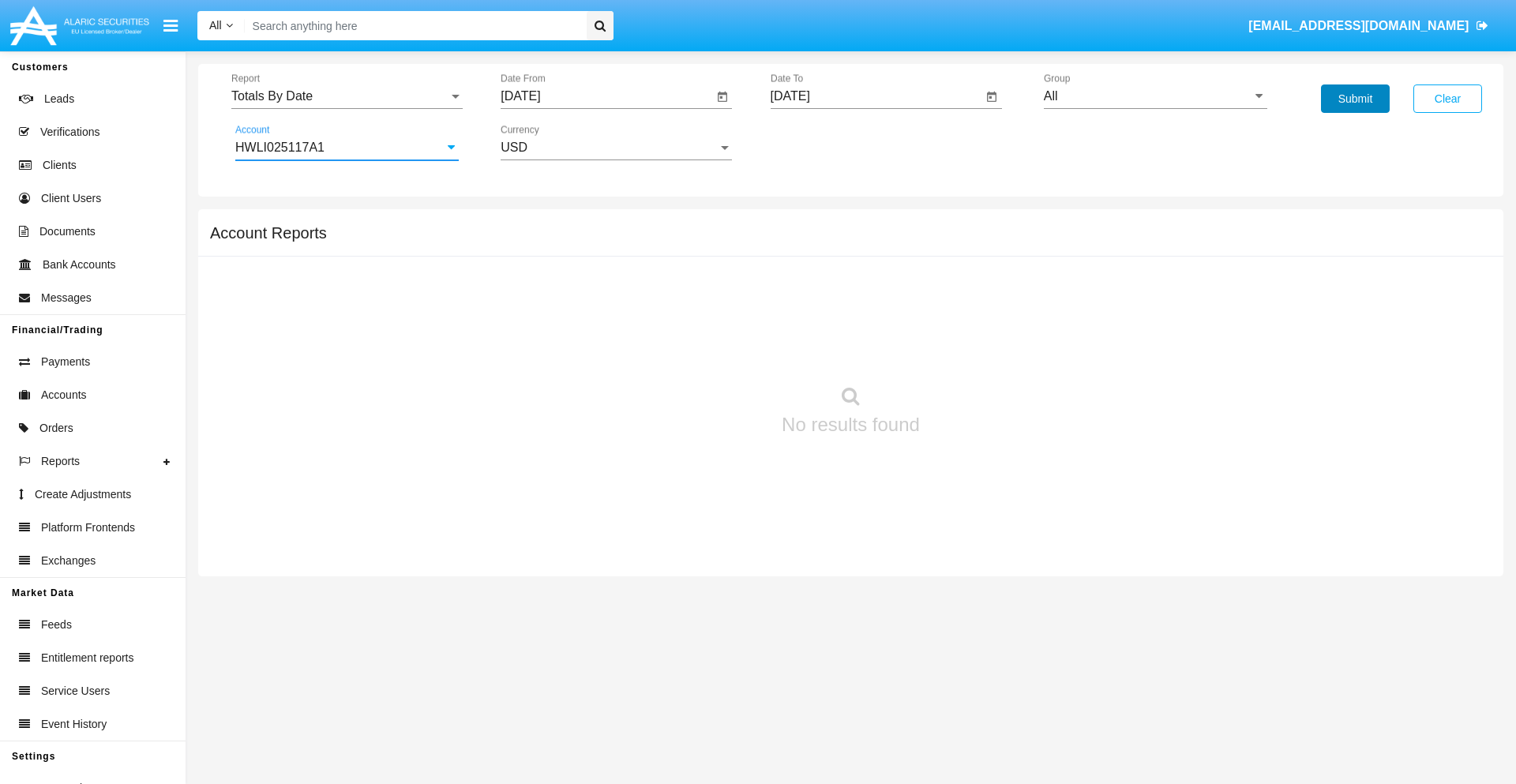
click at [1355, 99] on button "Submit" at bounding box center [1355, 99] width 69 height 28
click at [347, 96] on span "Report" at bounding box center [340, 96] width 217 height 14
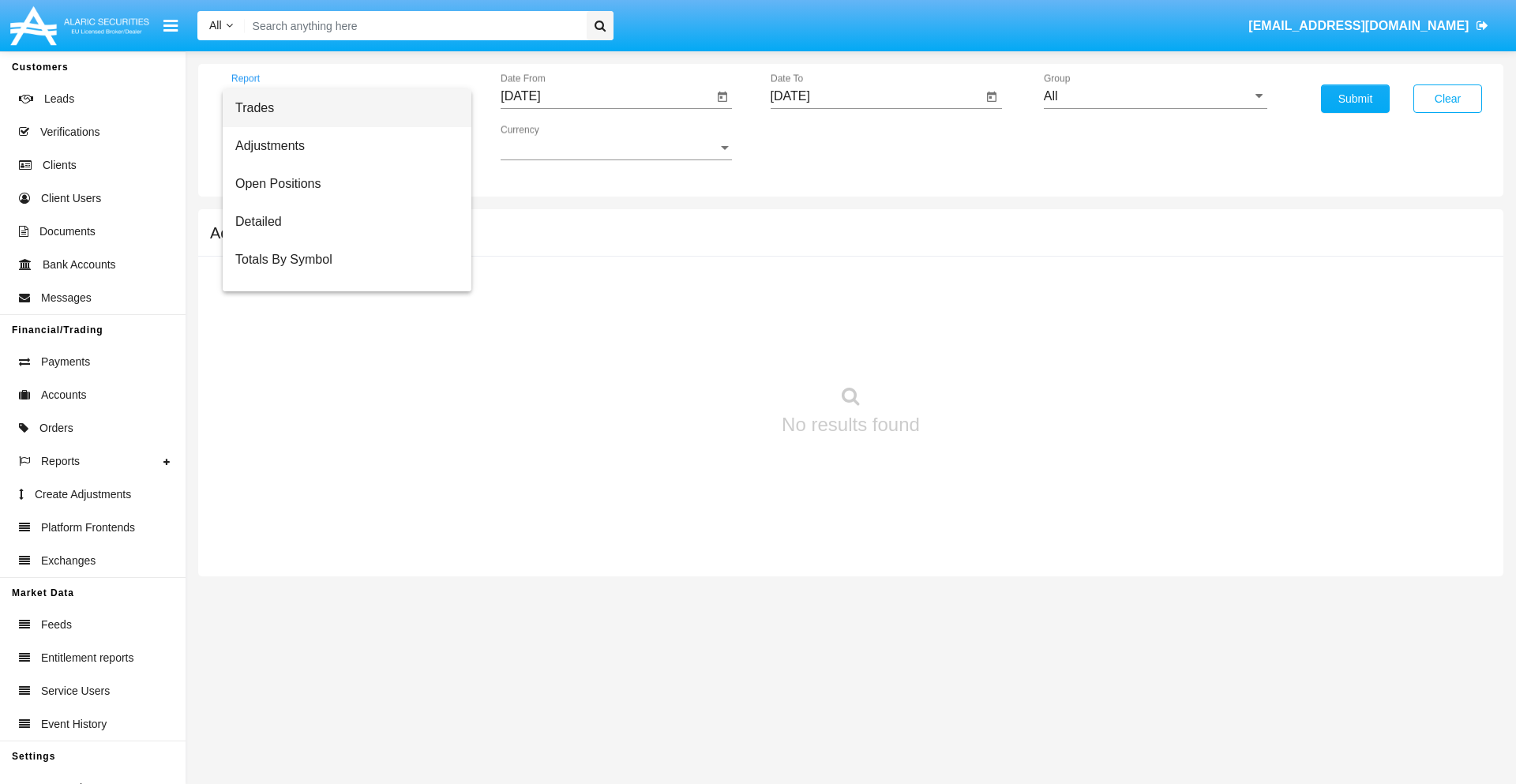
scroll to position [63, 0]
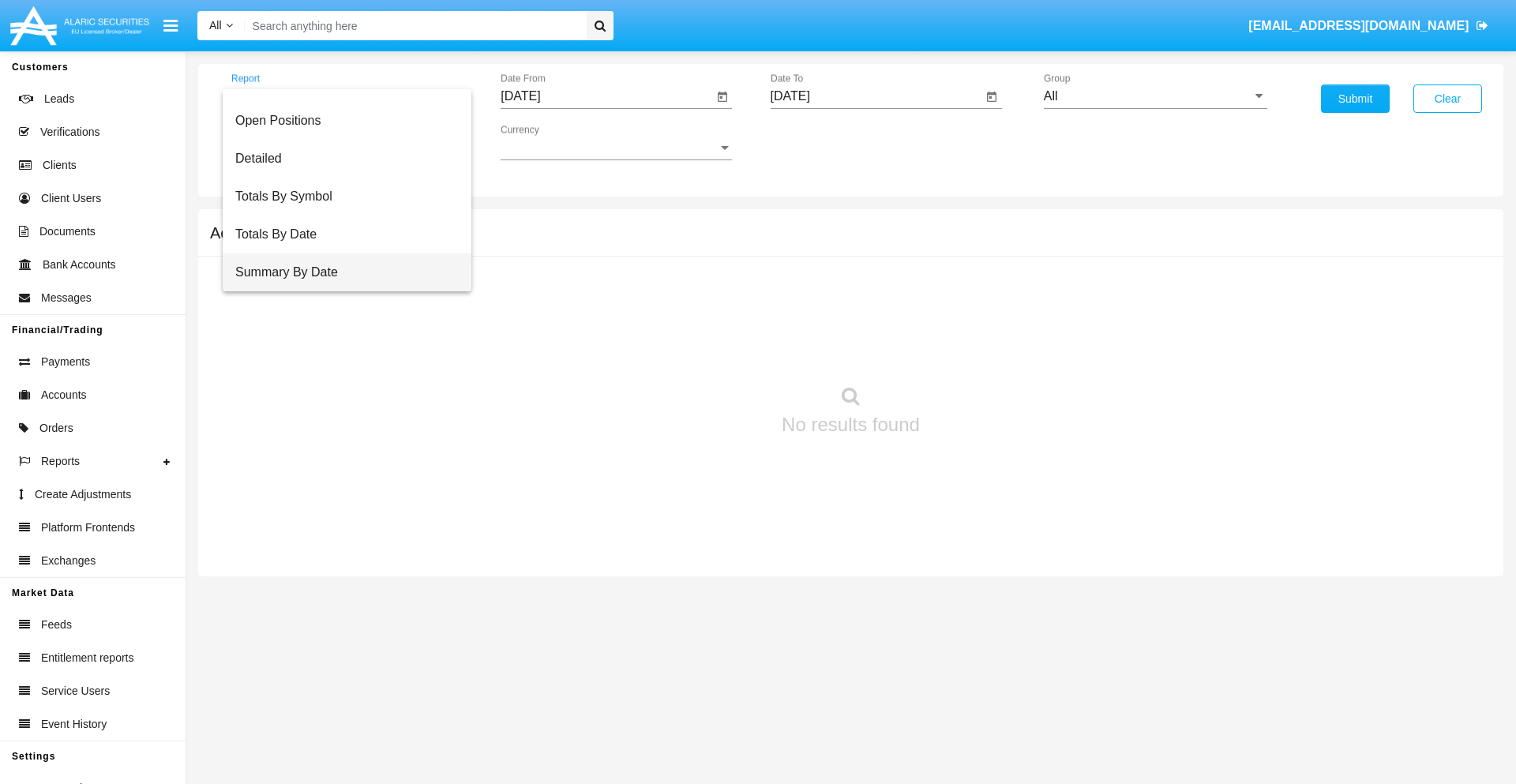
click at [341, 273] on span "Summary By Date" at bounding box center [347, 273] width 224 height 38
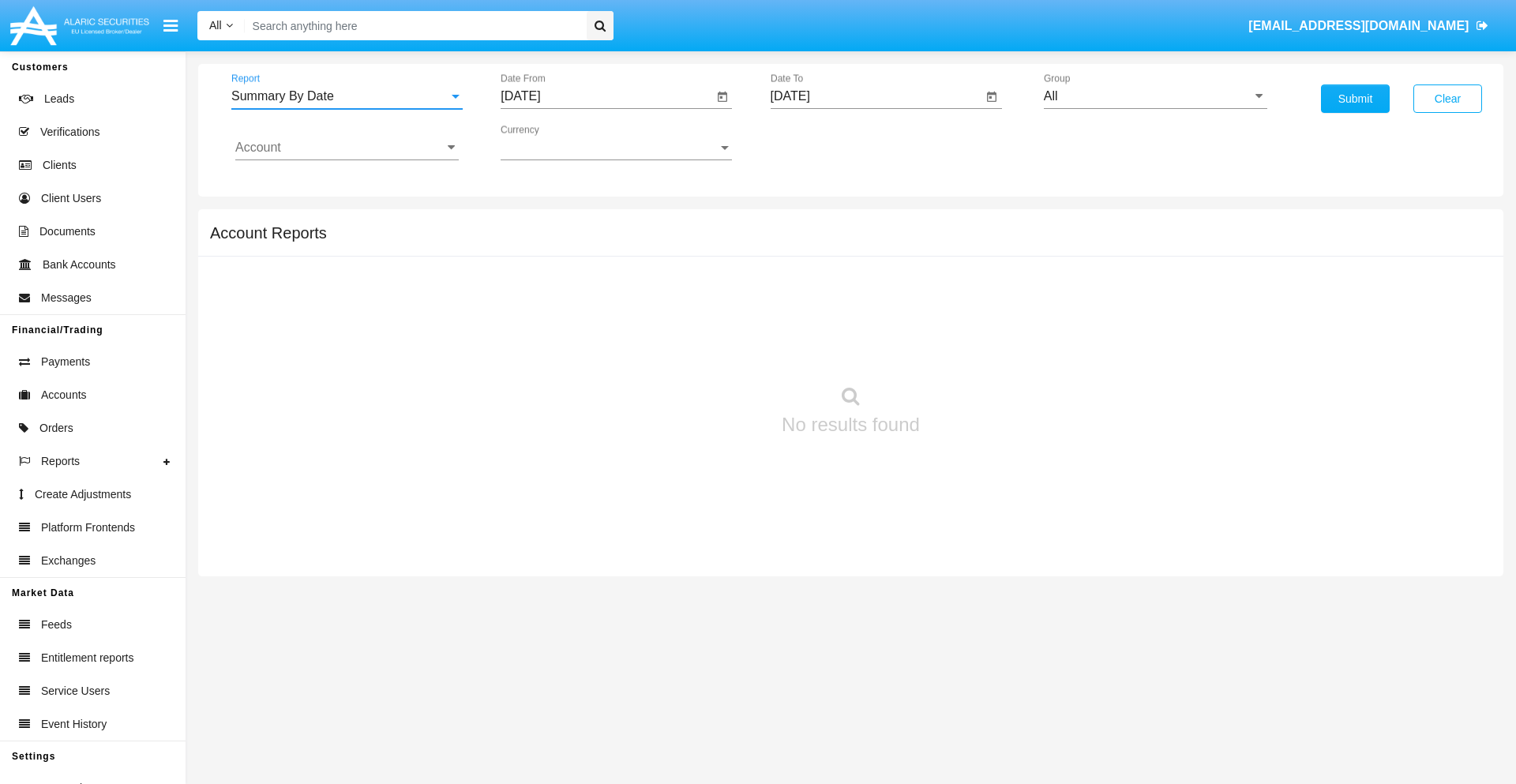
click at [607, 96] on input "[DATE]" at bounding box center [607, 96] width 213 height 14
click at [553, 142] on span "[DATE]" at bounding box center [538, 143] width 35 height 13
click at [594, 318] on div "2019" at bounding box center [595, 317] width 50 height 28
click at [539, 223] on div "JAN" at bounding box center [539, 223] width 50 height 28
click at [590, 242] on div "1" at bounding box center [590, 242] width 28 height 28
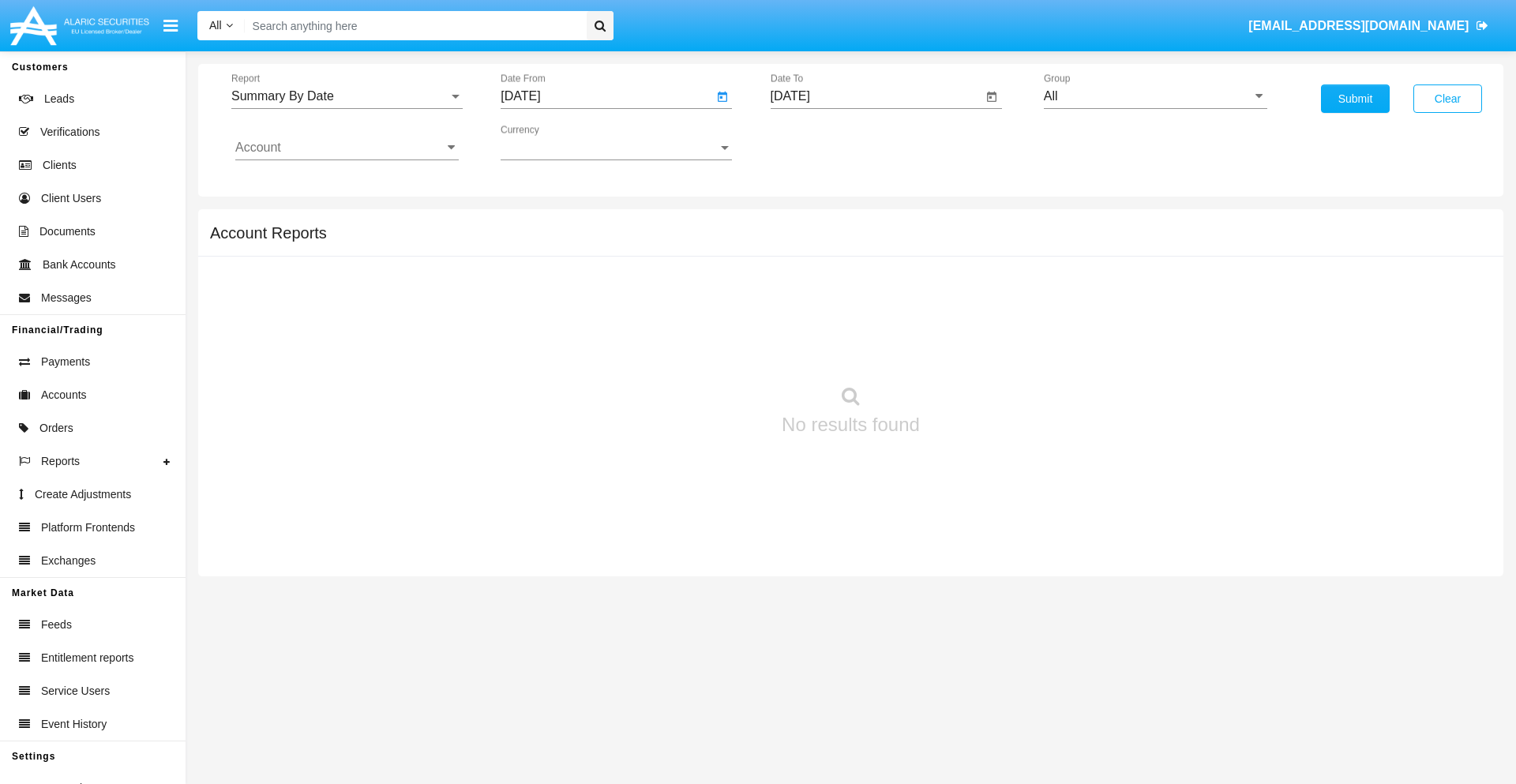
type input "[DATE]"
click at [875, 96] on input "[DATE]" at bounding box center [876, 96] width 213 height 14
click at [822, 142] on span "[DATE]" at bounding box center [808, 143] width 35 height 13
click at [863, 318] on div "2019" at bounding box center [863, 317] width 50 height 28
click at [807, 223] on div "JAN" at bounding box center [808, 223] width 50 height 28
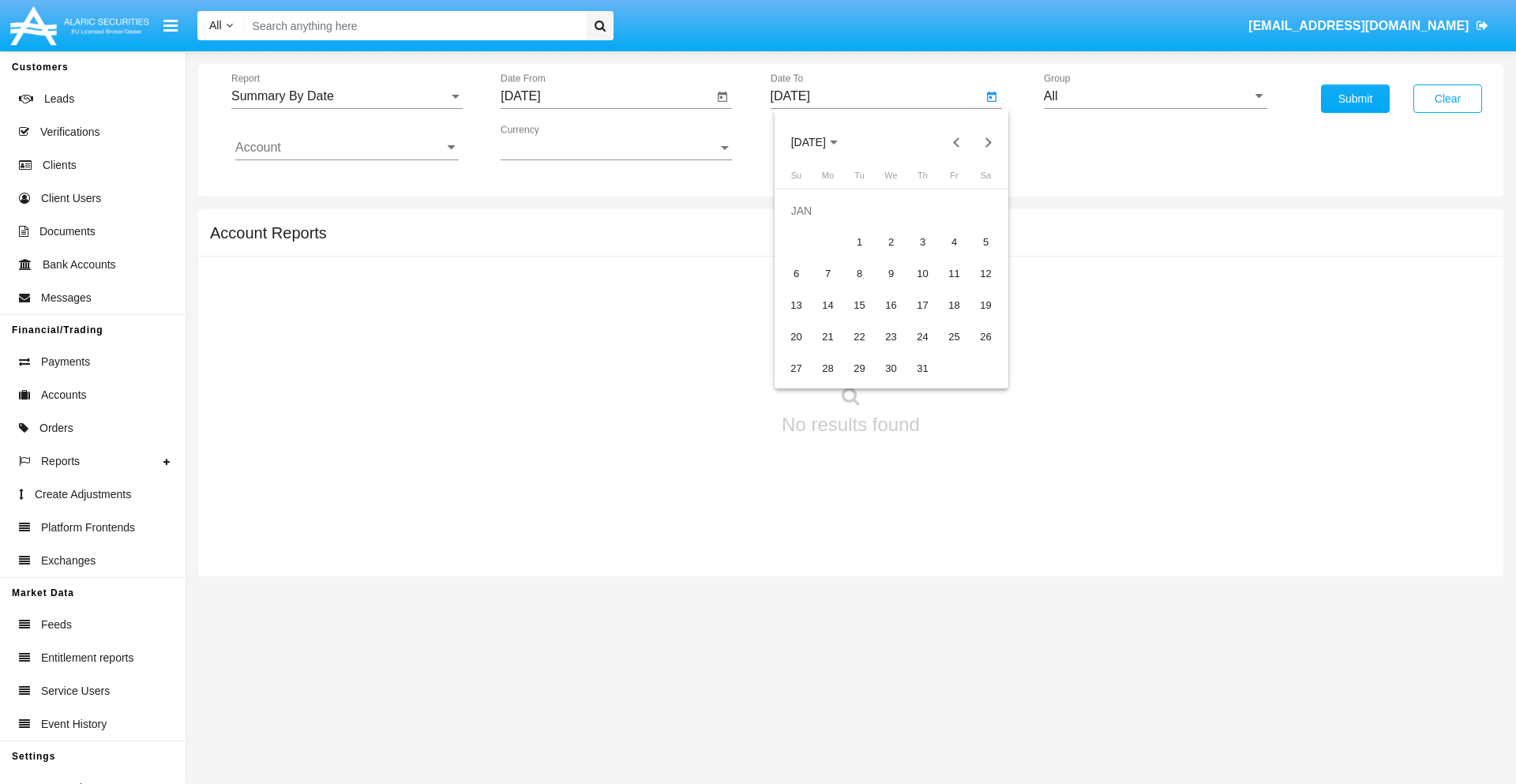
click at [859, 242] on div "1" at bounding box center [859, 242] width 28 height 28
type input "[DATE]"
click at [347, 148] on input "Account" at bounding box center [347, 148] width 224 height 14
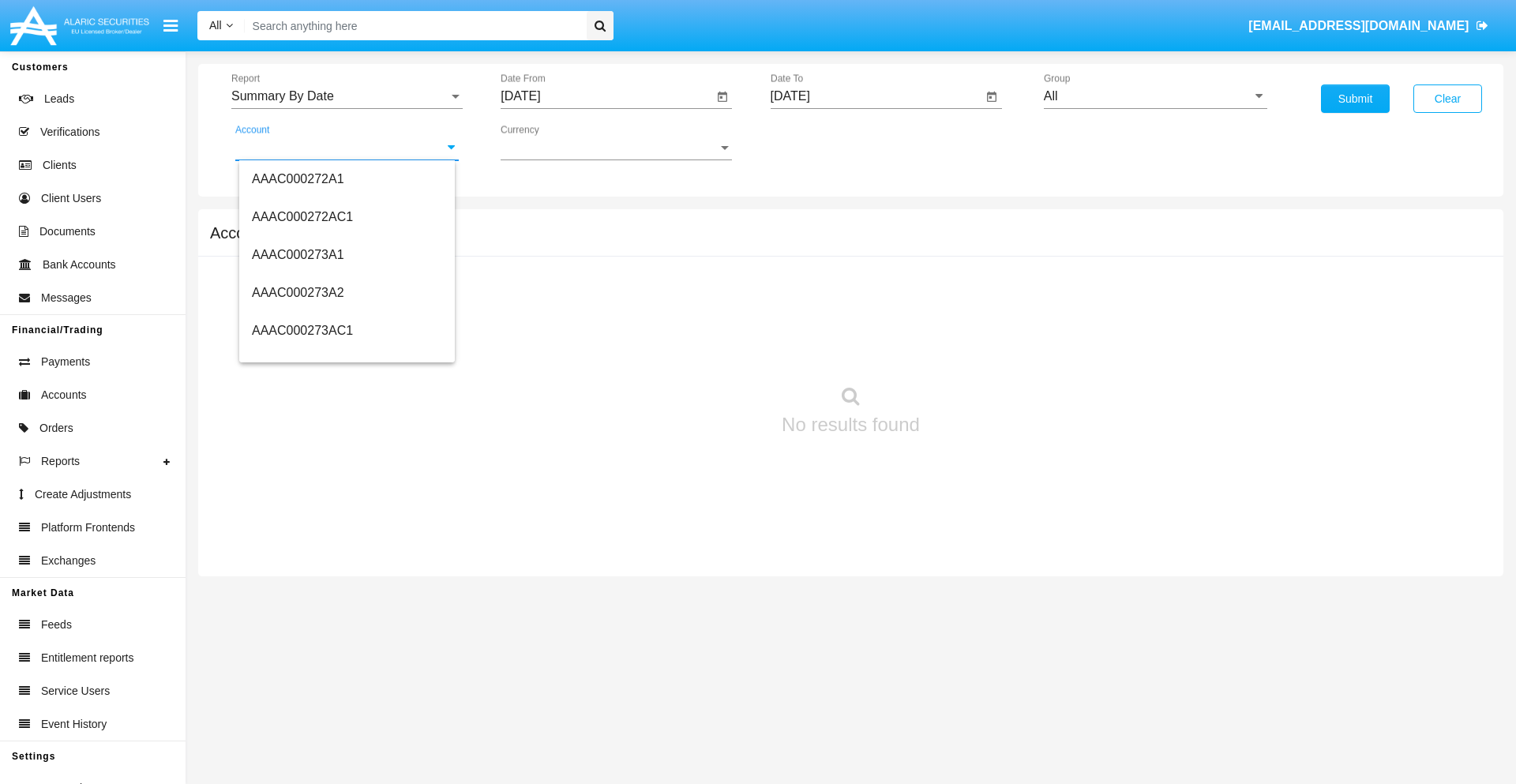
scroll to position [158043, 0]
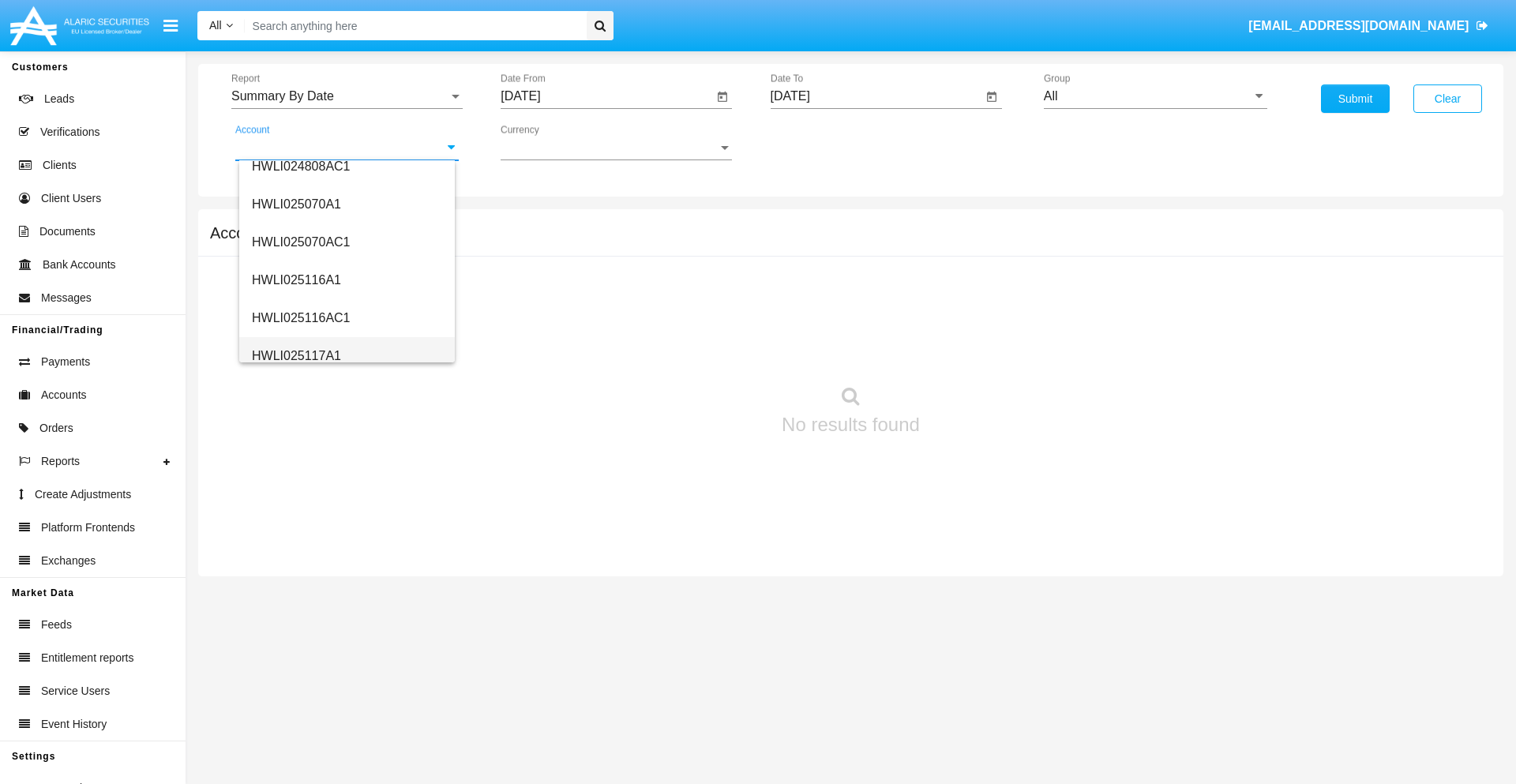
click at [296, 356] on span "HWLI025117A1" at bounding box center [296, 355] width 89 height 13
type input "HWLI025117A1"
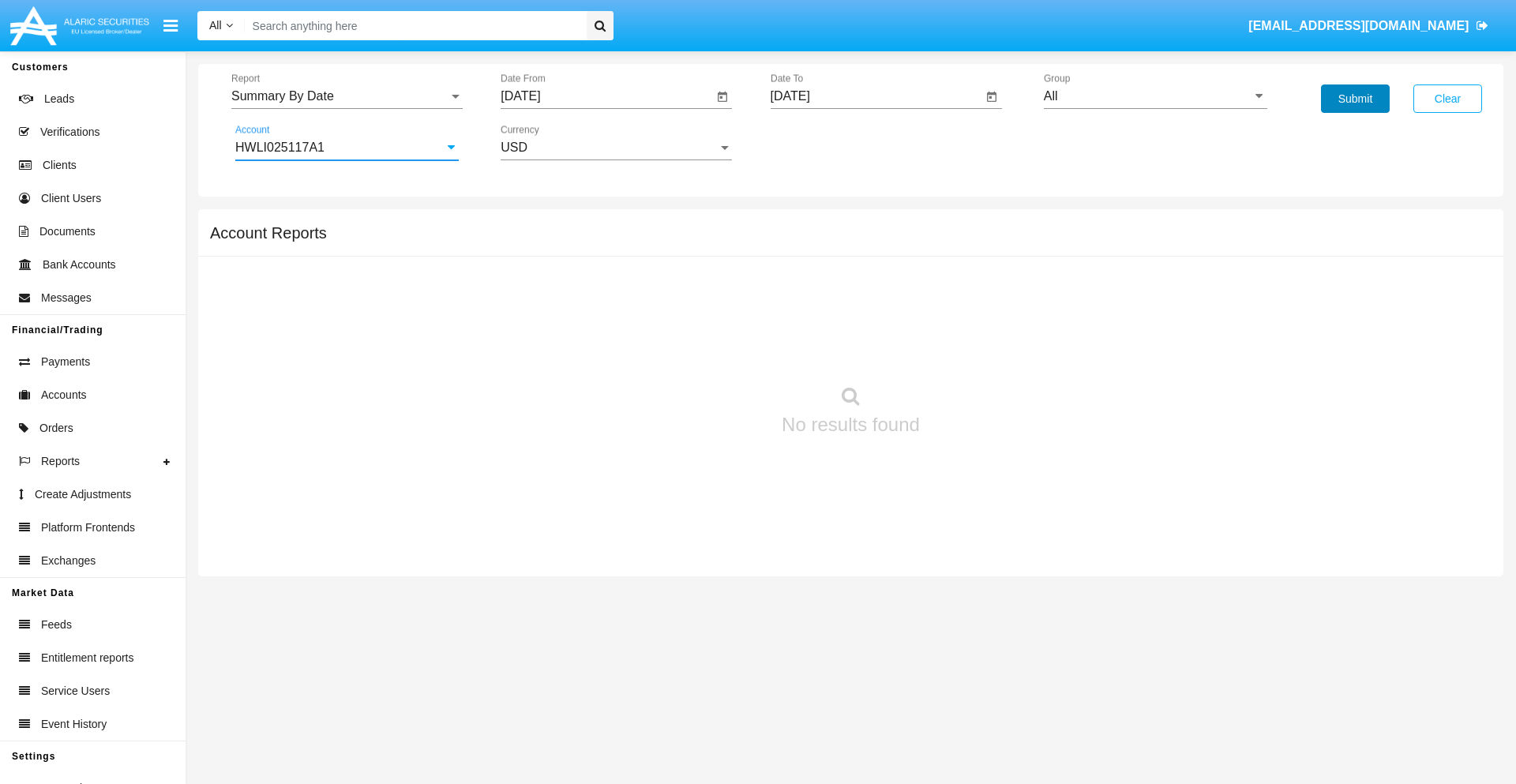
click at [1355, 99] on button "Submit" at bounding box center [1355, 99] width 69 height 28
click at [347, 96] on span "Report" at bounding box center [340, 96] width 217 height 14
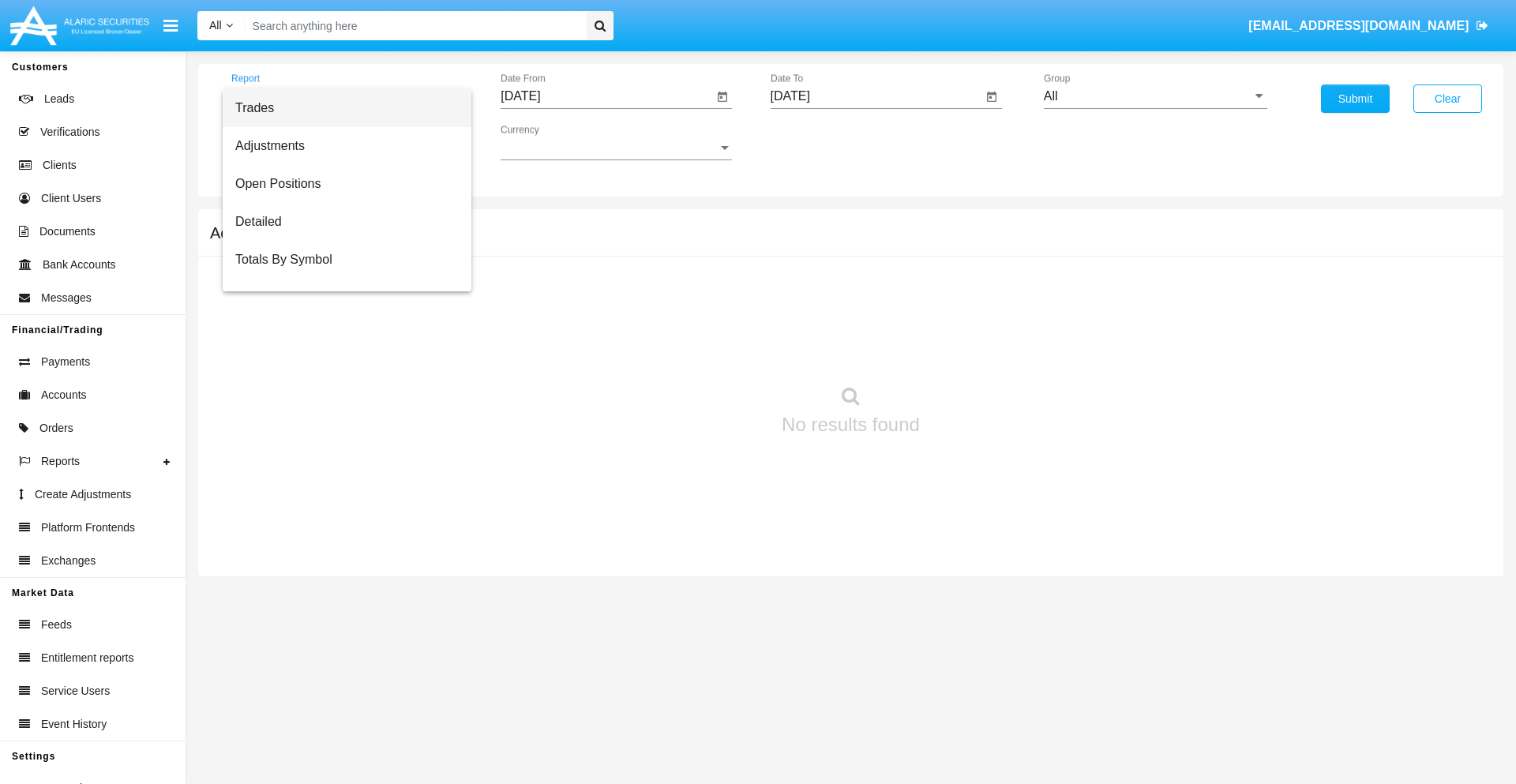
click at [341, 355] on span "Fees By Destination" at bounding box center [347, 374] width 224 height 38
click at [607, 96] on input "[DATE]" at bounding box center [607, 96] width 213 height 14
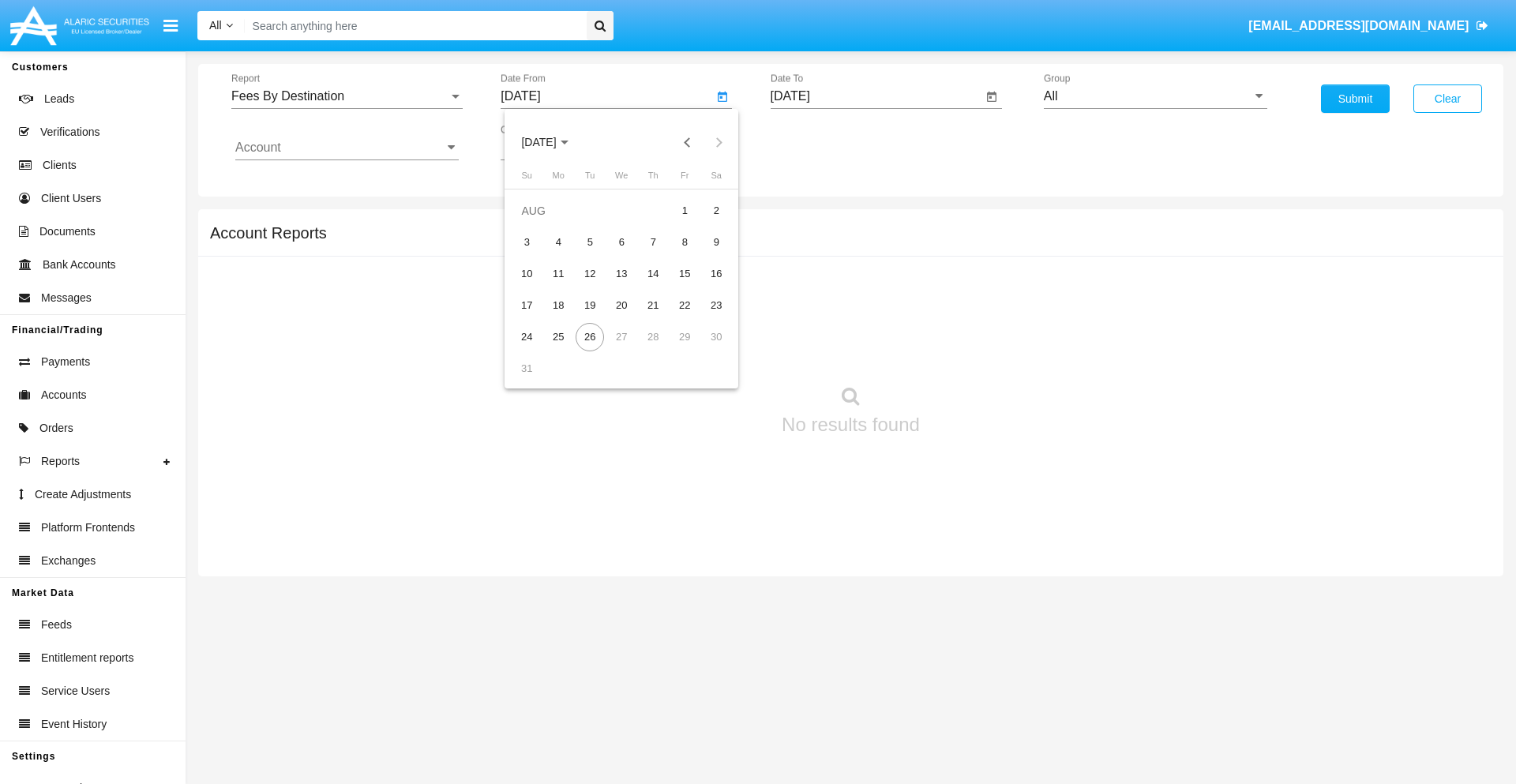
click at [553, 142] on span "[DATE]" at bounding box center [538, 143] width 35 height 13
click at [594, 318] on div "2019" at bounding box center [595, 317] width 50 height 28
click at [539, 223] on div "JAN" at bounding box center [539, 223] width 50 height 28
click at [590, 242] on div "1" at bounding box center [590, 242] width 28 height 28
type input "[DATE]"
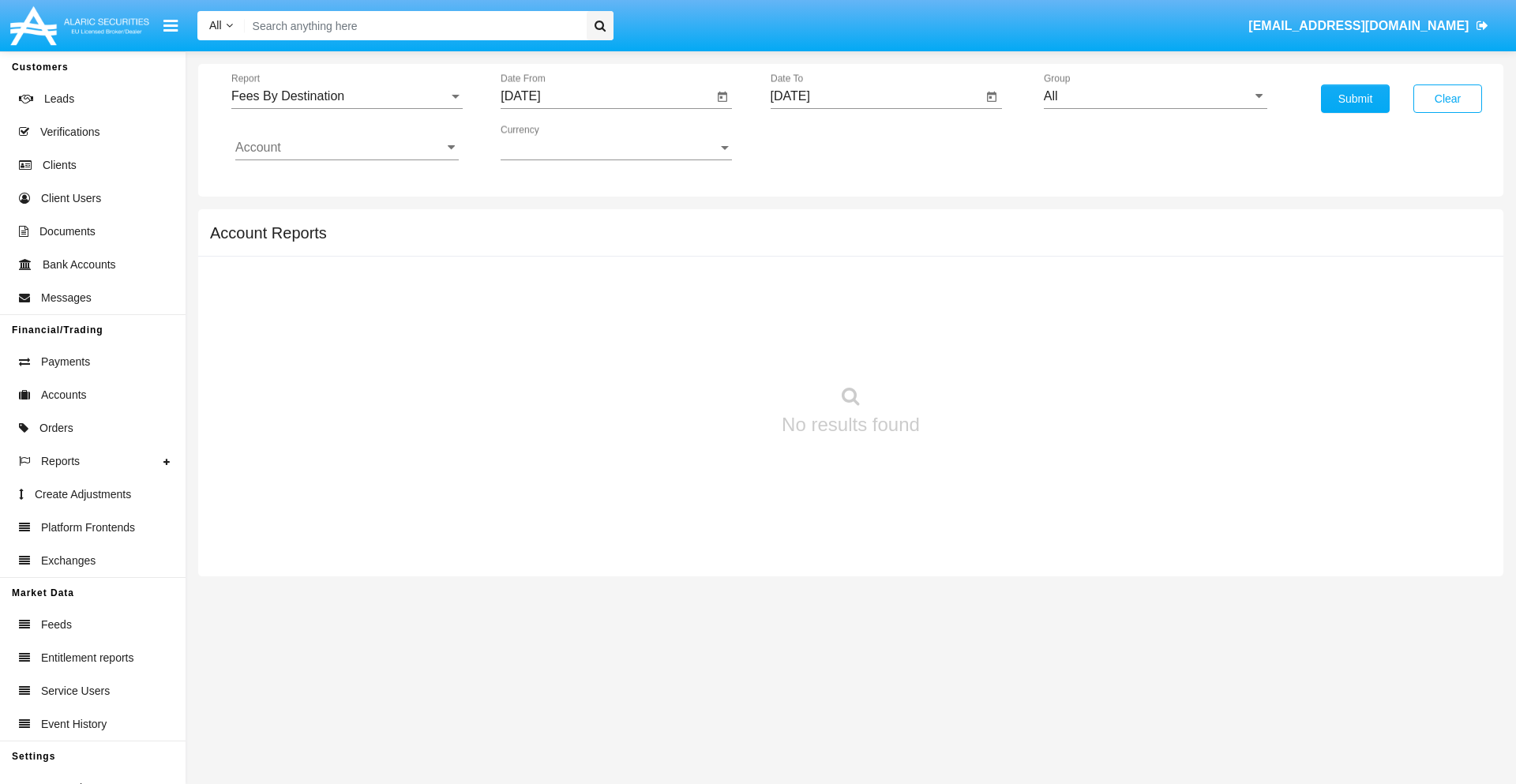
click at [875, 96] on input "[DATE]" at bounding box center [876, 96] width 213 height 14
click at [822, 142] on span "[DATE]" at bounding box center [808, 143] width 35 height 13
click at [863, 318] on div "2019" at bounding box center [863, 317] width 50 height 28
click at [807, 223] on div "JAN" at bounding box center [808, 223] width 50 height 28
click at [859, 242] on div "1" at bounding box center [859, 242] width 28 height 28
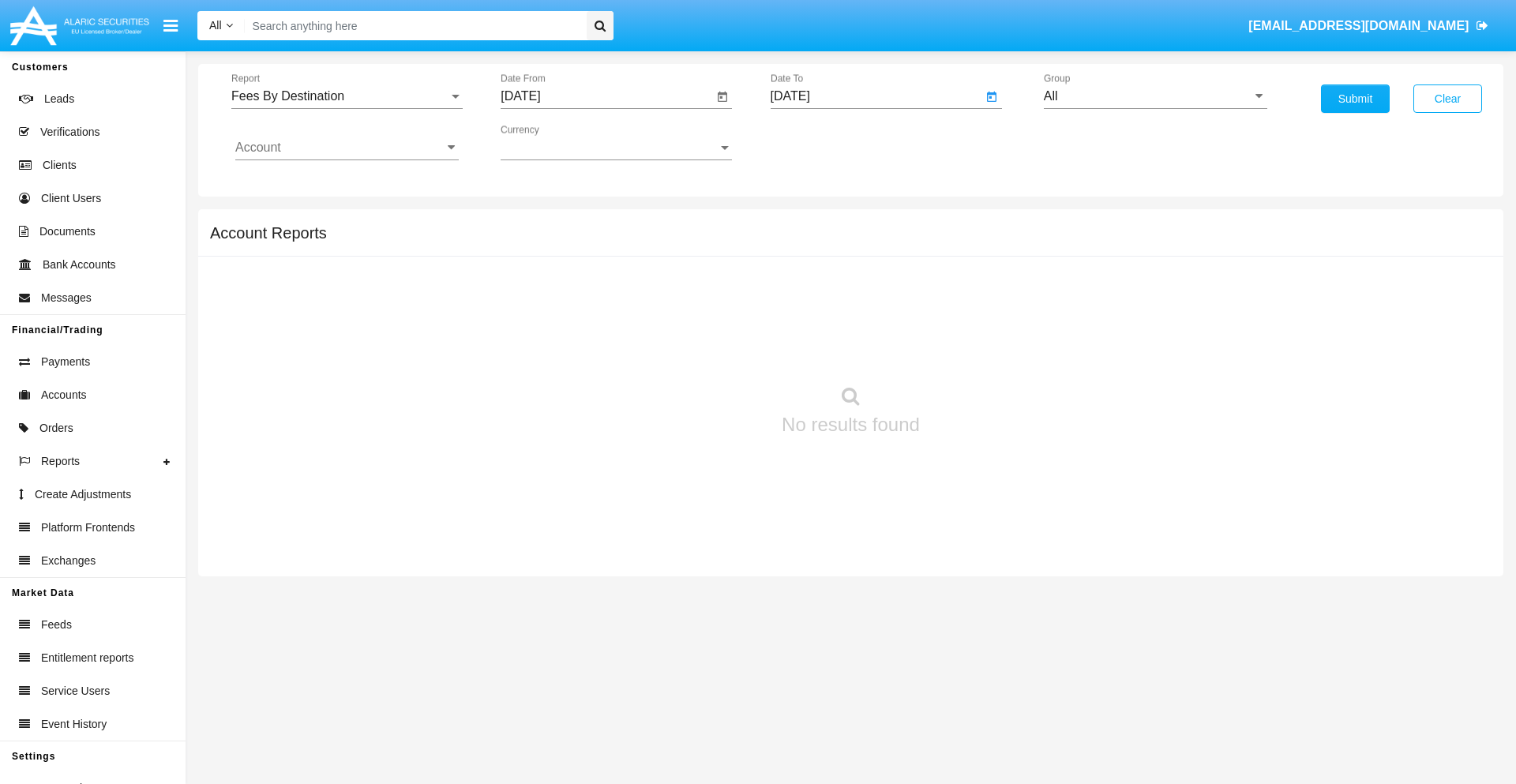
type input "[DATE]"
click at [347, 148] on input "Account" at bounding box center [347, 148] width 224 height 14
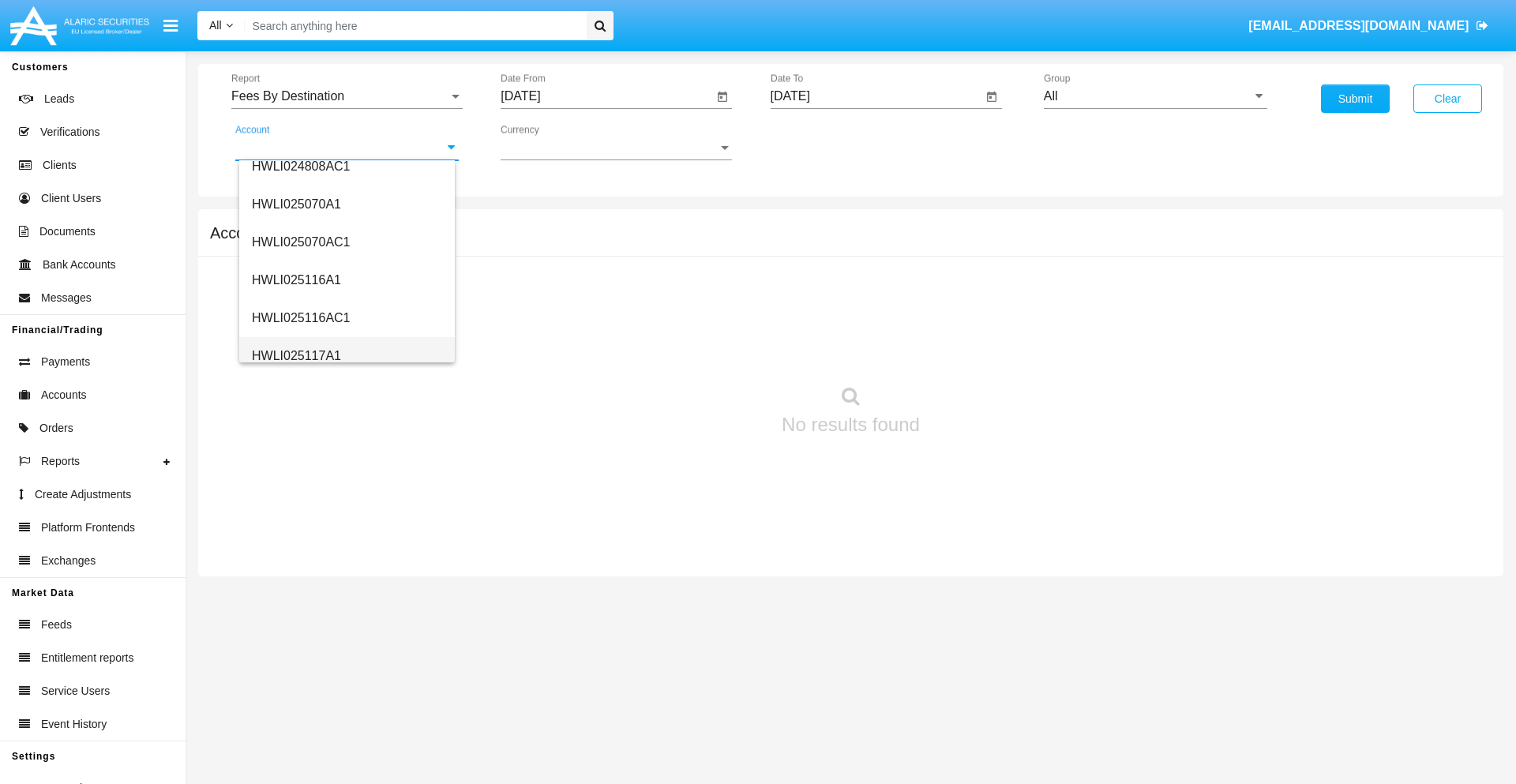
click at [296, 356] on span "HWLI025117A1" at bounding box center [296, 355] width 89 height 13
type input "HWLI025117A1"
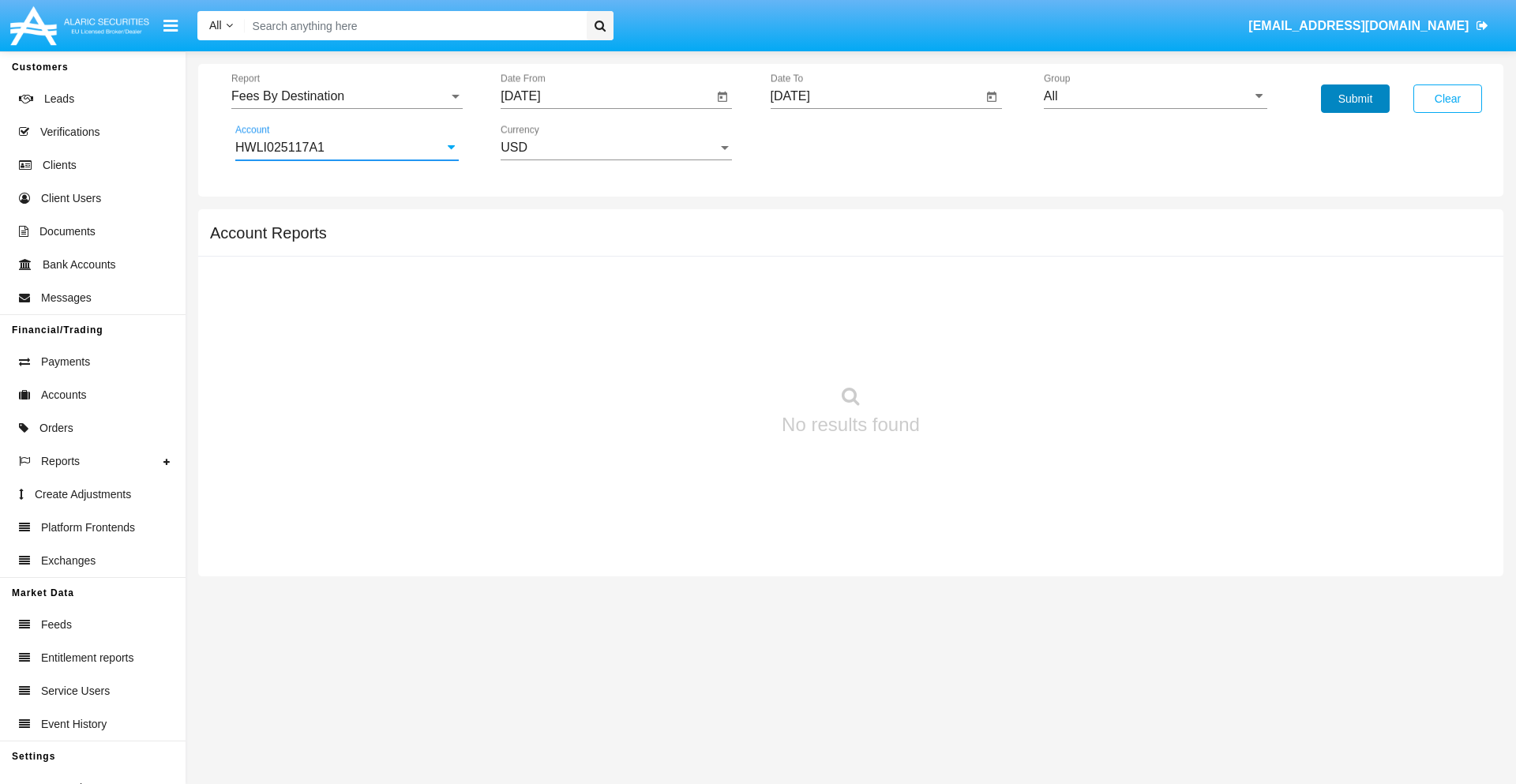
click at [1355, 99] on button "Submit" at bounding box center [1355, 99] width 69 height 28
click at [347, 96] on span "Report" at bounding box center [340, 96] width 217 height 14
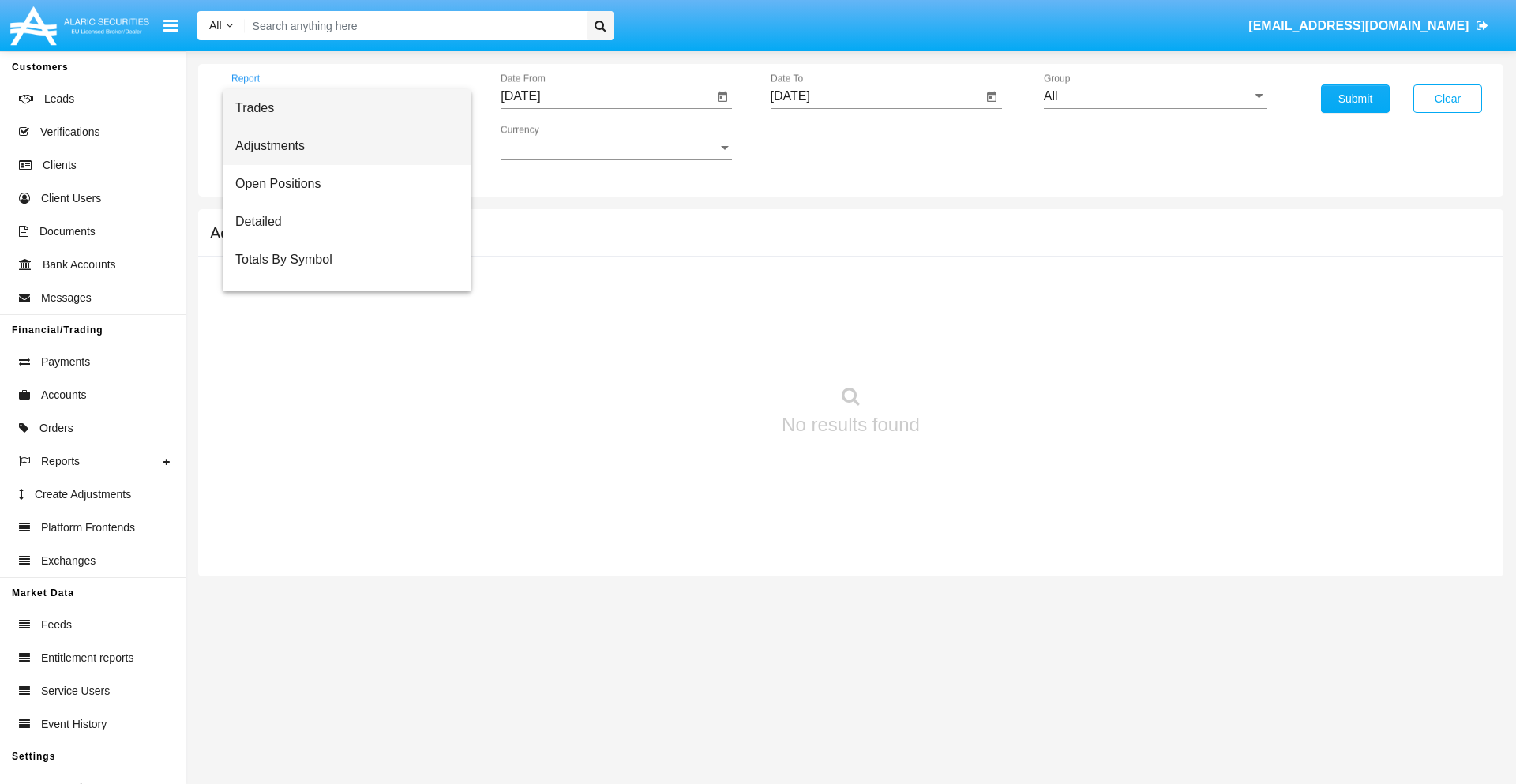
click at [341, 146] on span "Adjustments" at bounding box center [347, 146] width 224 height 38
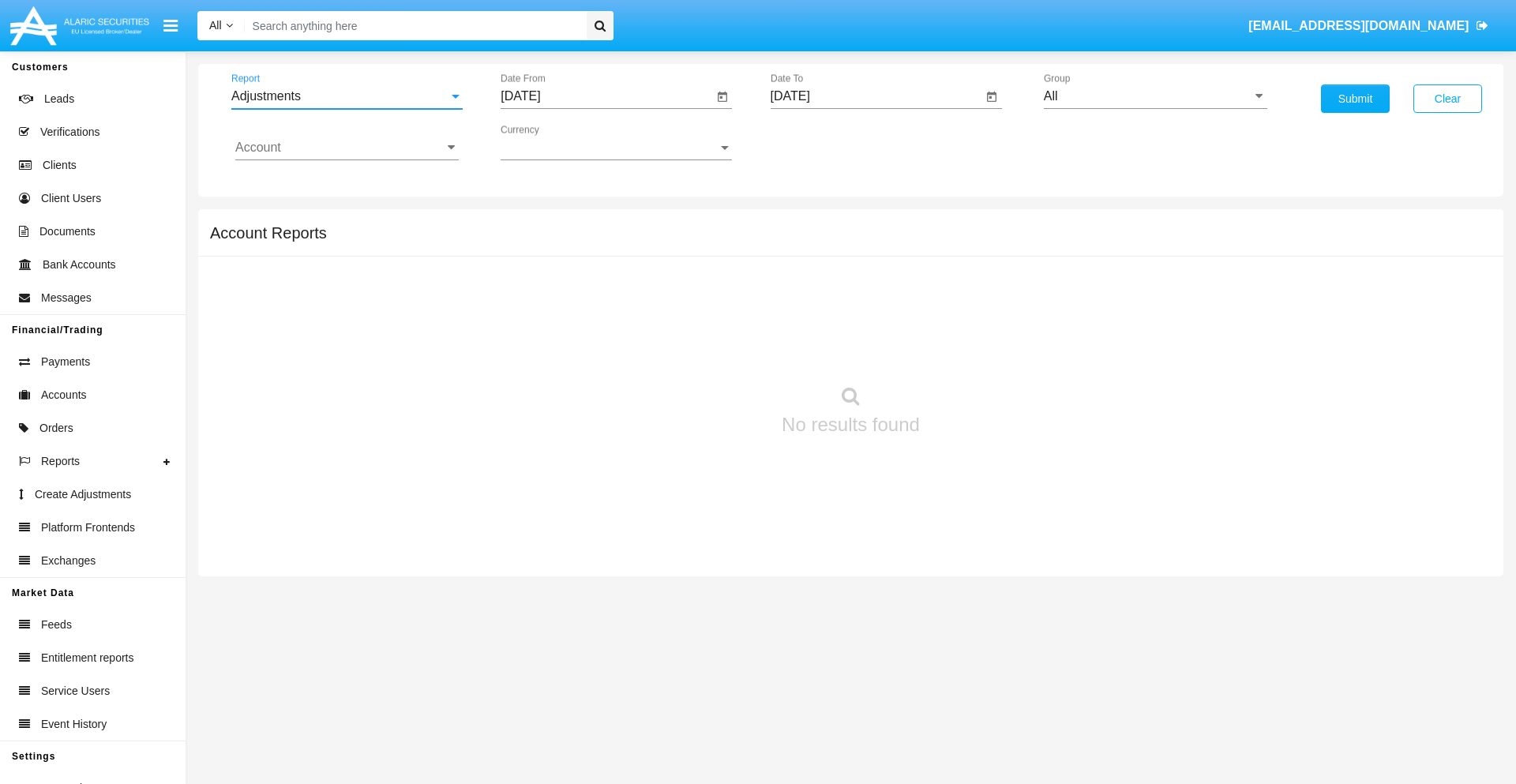
click at [607, 96] on input "[DATE]" at bounding box center [607, 96] width 213 height 14
click at [553, 142] on span "[DATE]" at bounding box center [538, 143] width 35 height 13
click at [705, 349] on div "2025" at bounding box center [705, 349] width 50 height 28
click at [650, 254] on div "[DATE]" at bounding box center [650, 254] width 50 height 28
click at [717, 337] on div "26" at bounding box center [716, 337] width 28 height 28
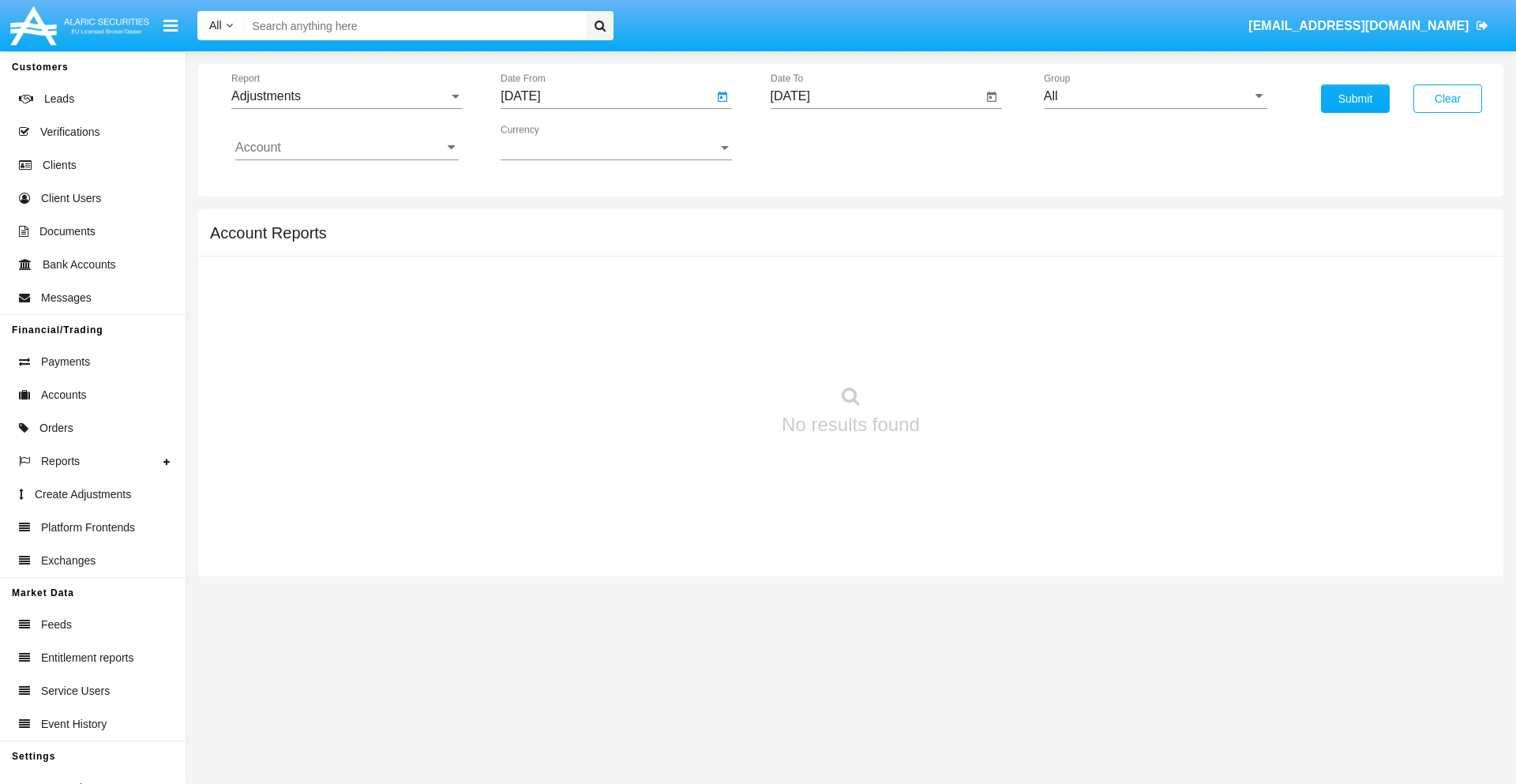
type input "[DATE]"
click at [875, 96] on input "[DATE]" at bounding box center [876, 96] width 213 height 14
click at [822, 142] on span "[DATE]" at bounding box center [808, 143] width 35 height 13
click at [973, 349] on div "2025" at bounding box center [974, 349] width 50 height 28
click at [973, 254] on div "AUG" at bounding box center [974, 254] width 50 height 28
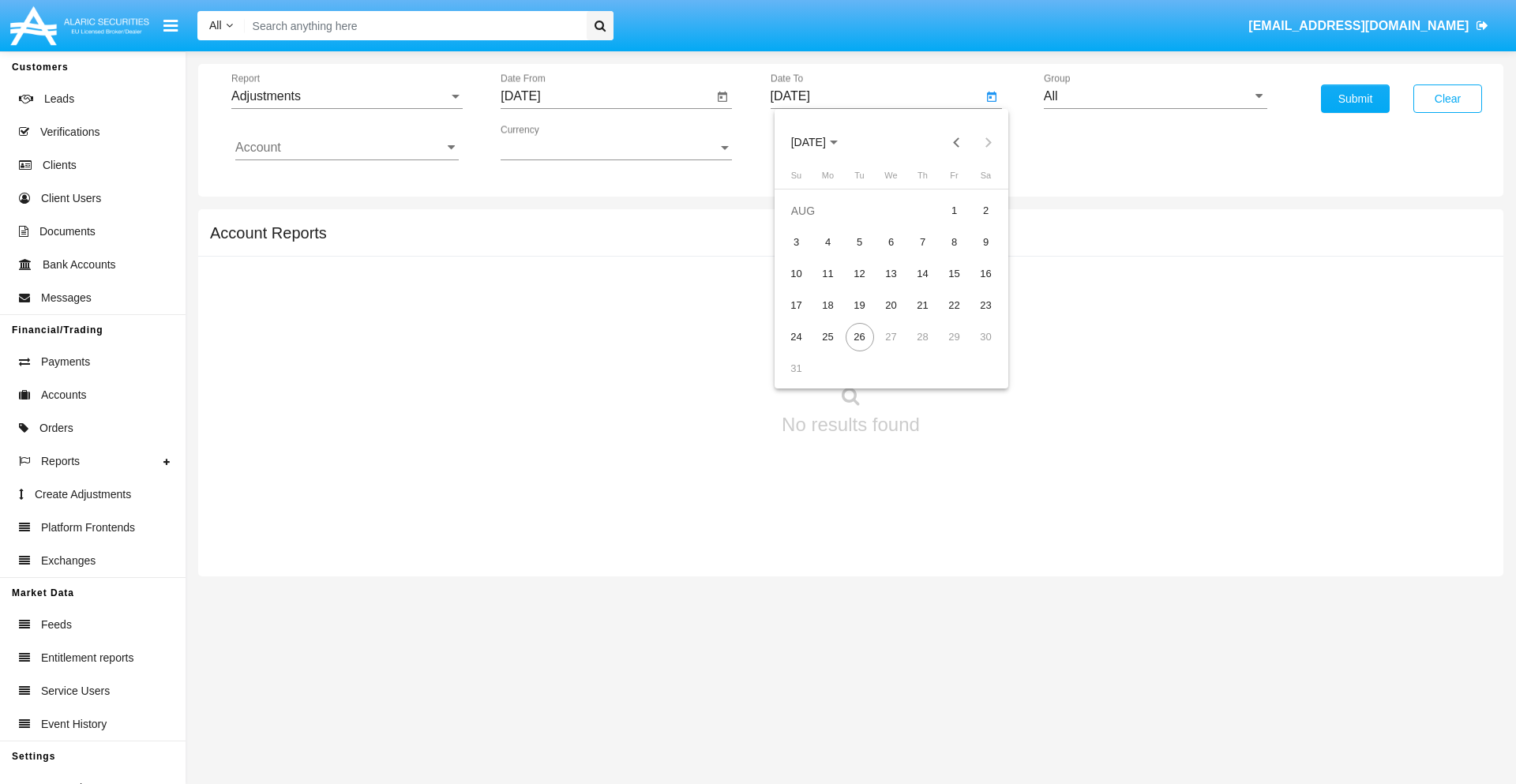
click at [859, 337] on div "26" at bounding box center [859, 337] width 28 height 28
type input "[DATE]"
click at [1155, 96] on input "All" at bounding box center [1156, 96] width 224 height 14
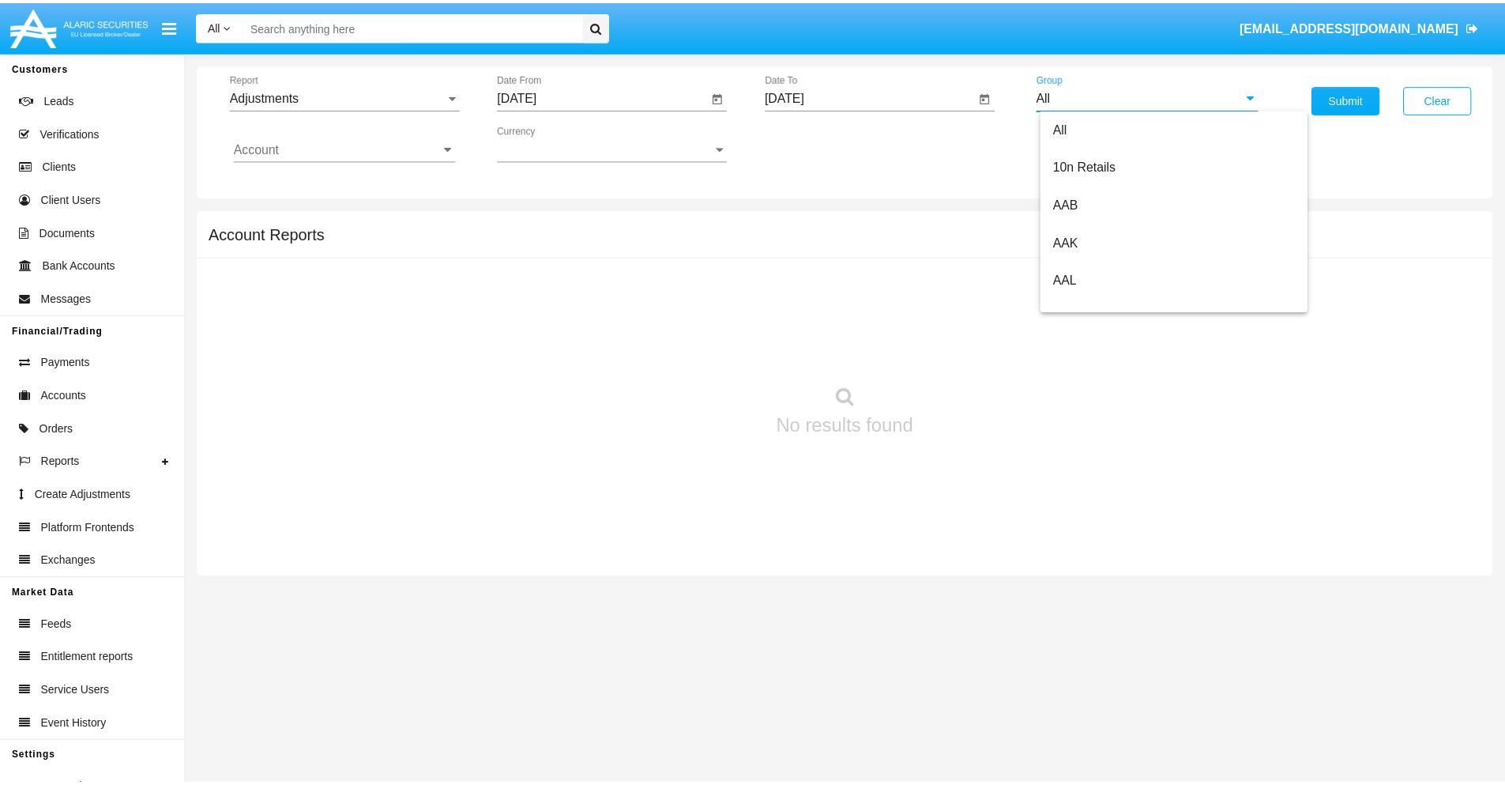
scroll to position [354, 0]
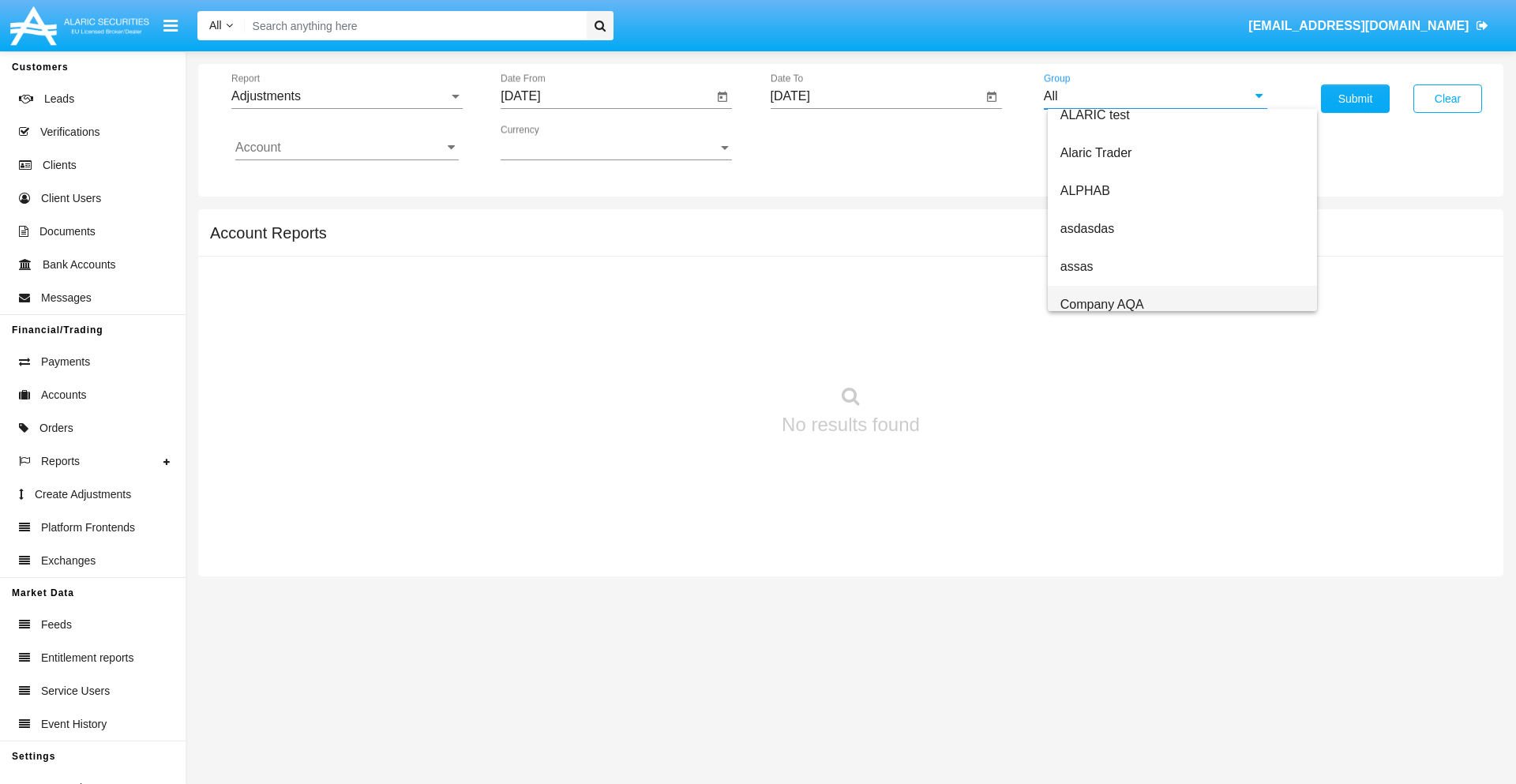
click at [1101, 304] on span "Company AQA" at bounding box center [1102, 304] width 84 height 13
type input "Company AQA"
click at [347, 148] on input "Account" at bounding box center [347, 148] width 224 height 14
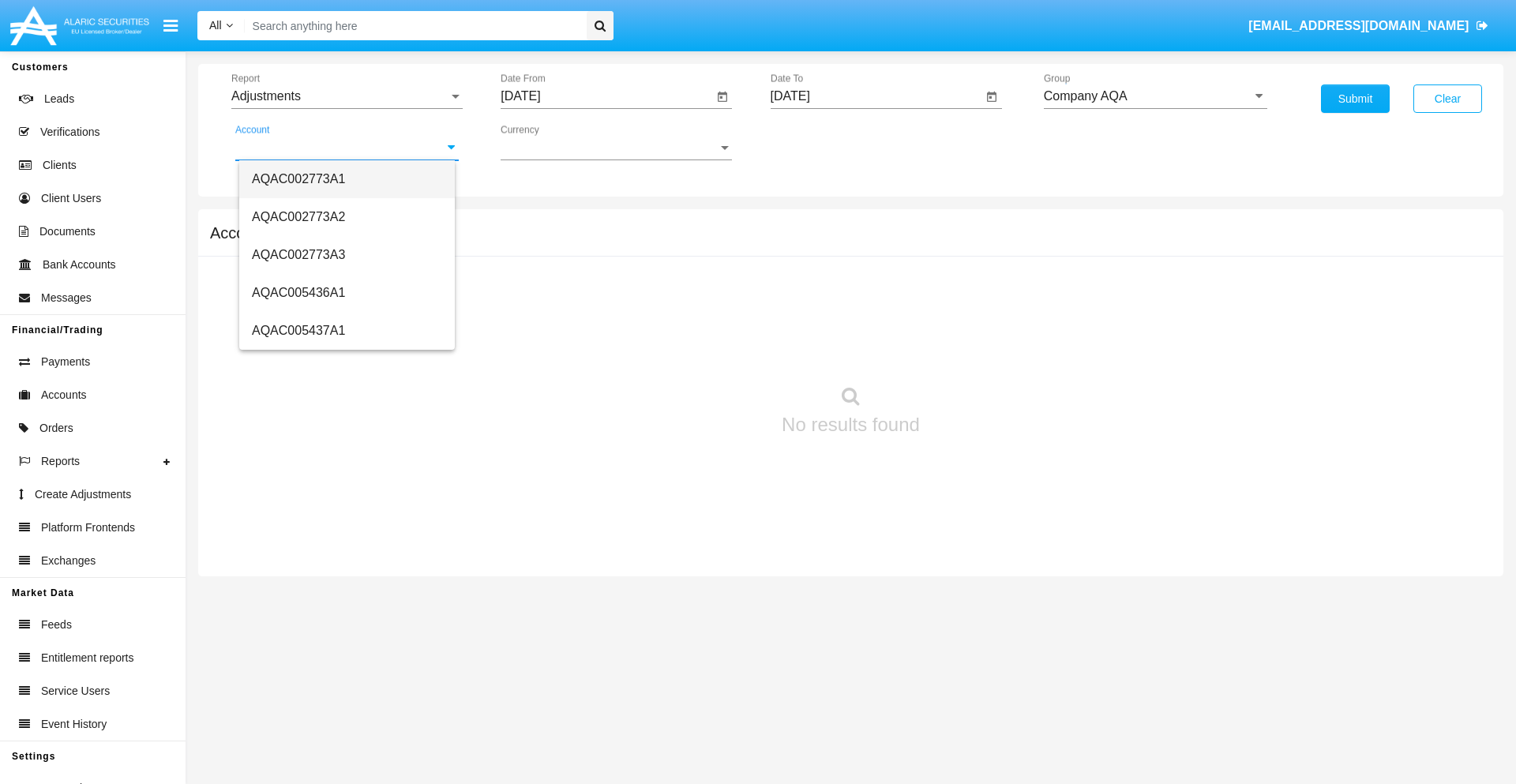
click at [299, 179] on span "AQAC002773A1" at bounding box center [298, 178] width 93 height 13
type input "AQAC002773A1"
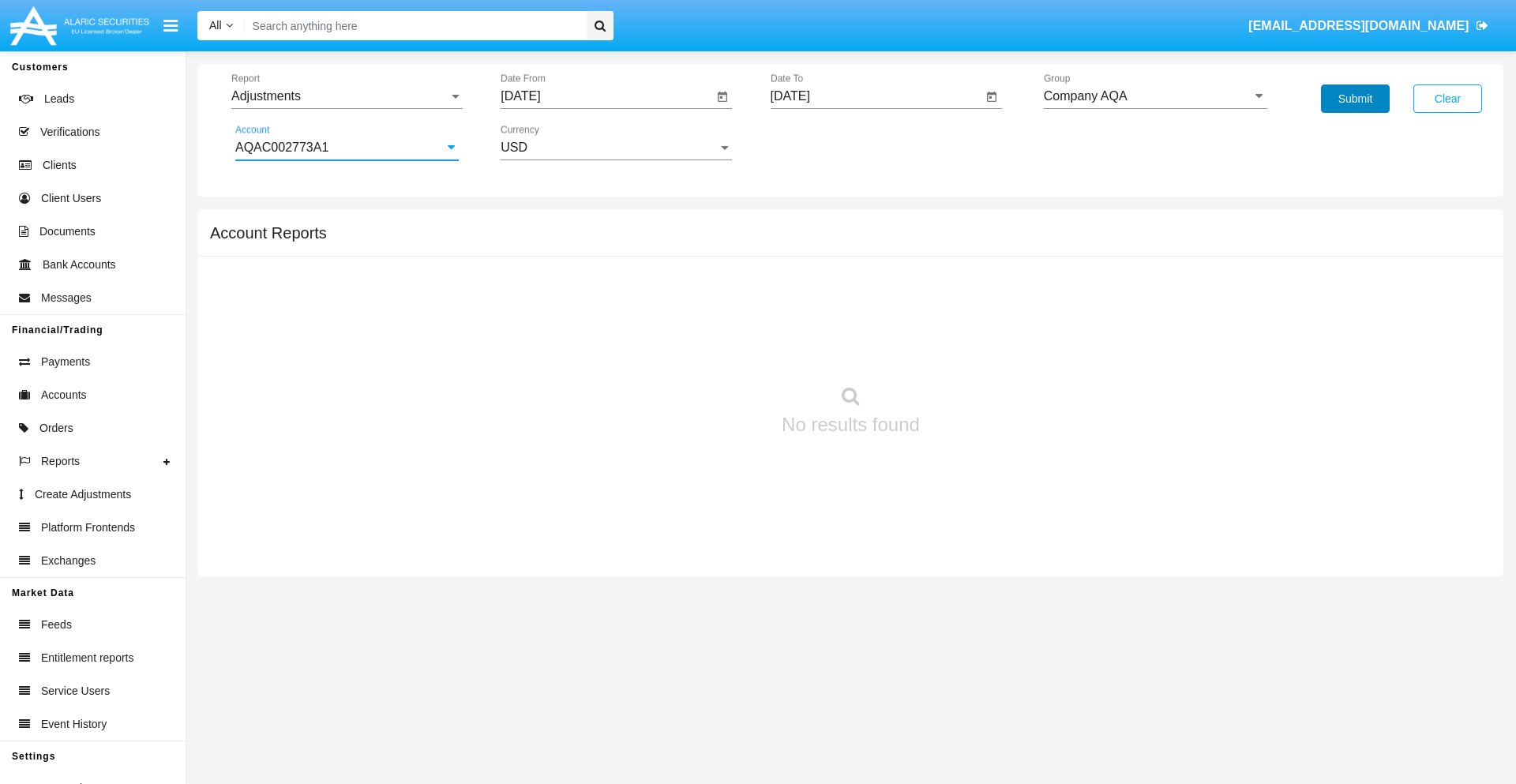
click at [1355, 99] on button "Submit" at bounding box center [1355, 99] width 69 height 28
click at [347, 96] on span "Report" at bounding box center [340, 96] width 217 height 14
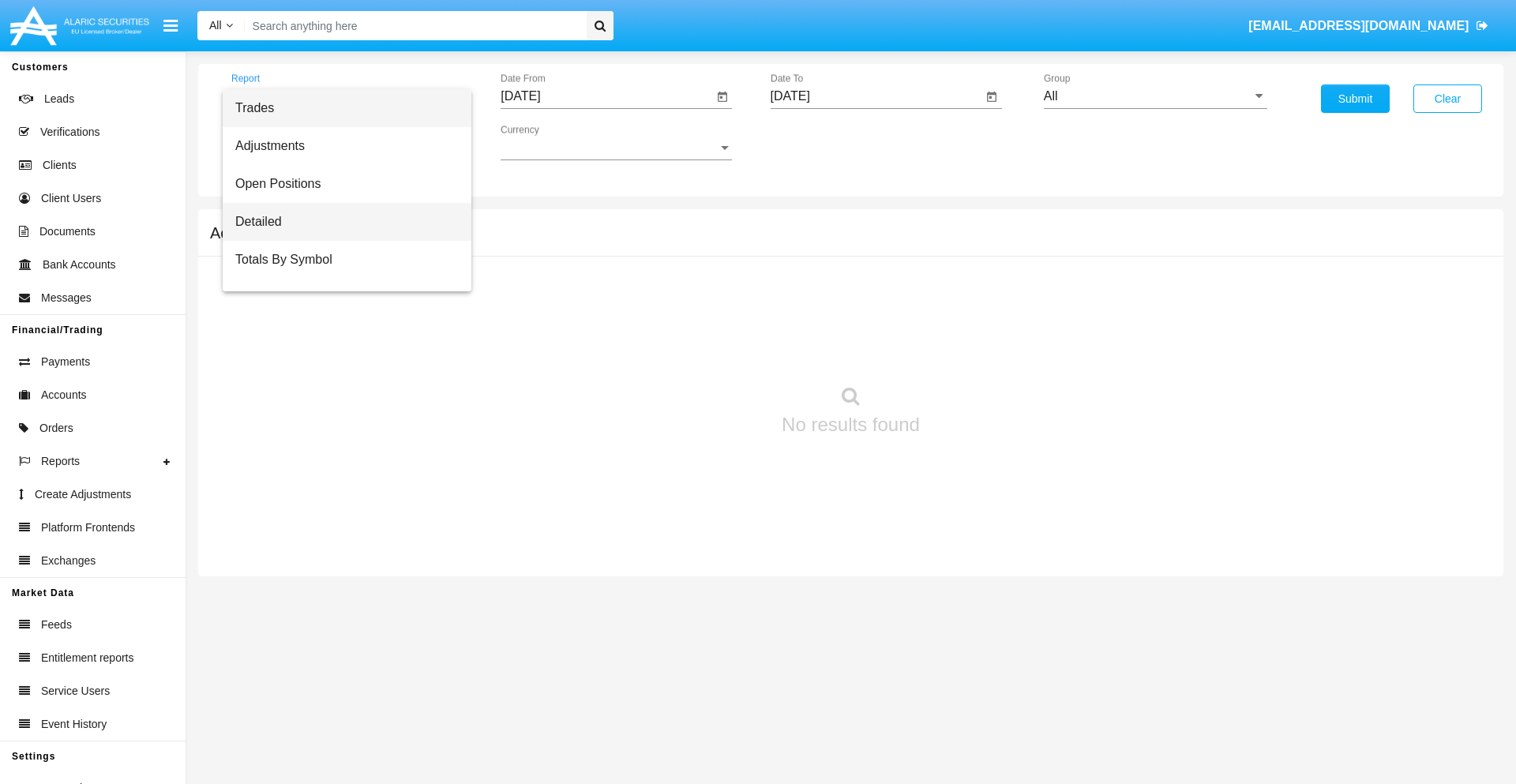
click at [341, 222] on span "Detailed" at bounding box center [347, 222] width 224 height 38
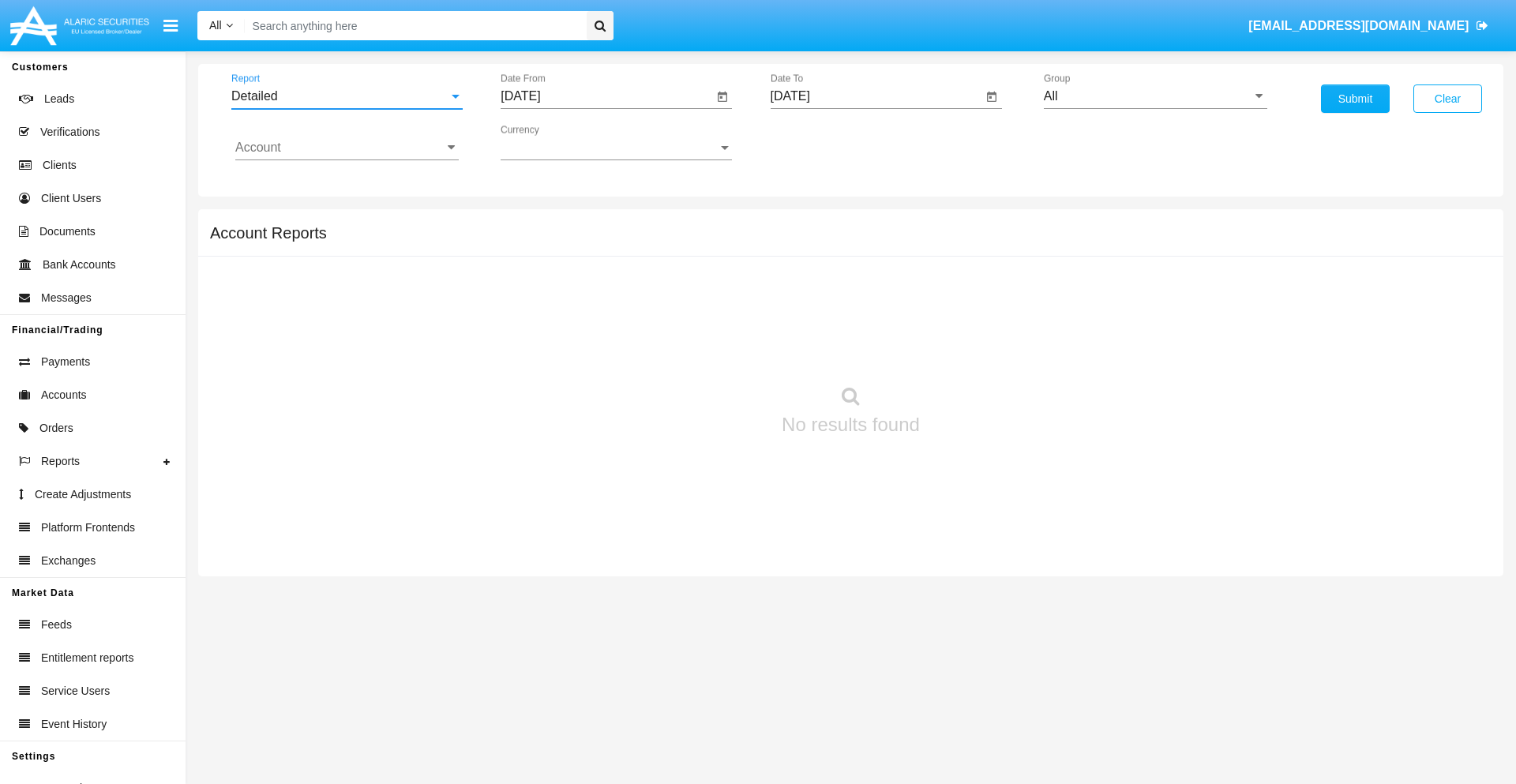
click at [607, 96] on input "[DATE]" at bounding box center [607, 96] width 213 height 14
click at [553, 142] on span "[DATE]" at bounding box center [538, 143] width 35 height 13
click at [705, 349] on div "2025" at bounding box center [705, 349] width 50 height 28
click at [705, 254] on div "AUG" at bounding box center [705, 254] width 50 height 28
click at [717, 273] on div "16" at bounding box center [716, 274] width 28 height 28
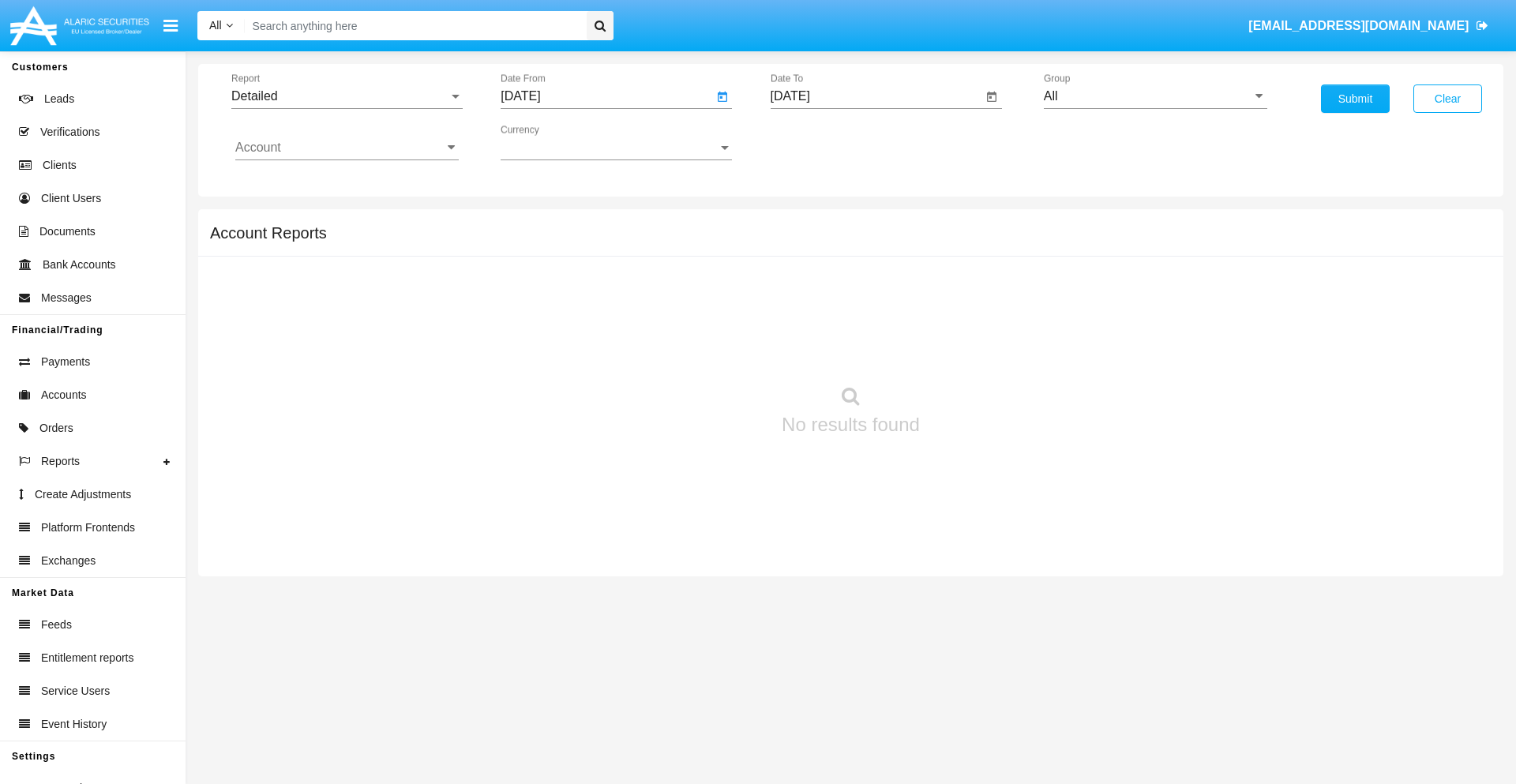
type input "[DATE]"
click at [875, 96] on input "[DATE]" at bounding box center [876, 96] width 213 height 14
click at [822, 142] on span "[DATE]" at bounding box center [808, 143] width 35 height 13
click at [973, 349] on div "2025" at bounding box center [974, 349] width 50 height 28
click at [973, 254] on div "AUG" at bounding box center [974, 254] width 50 height 28
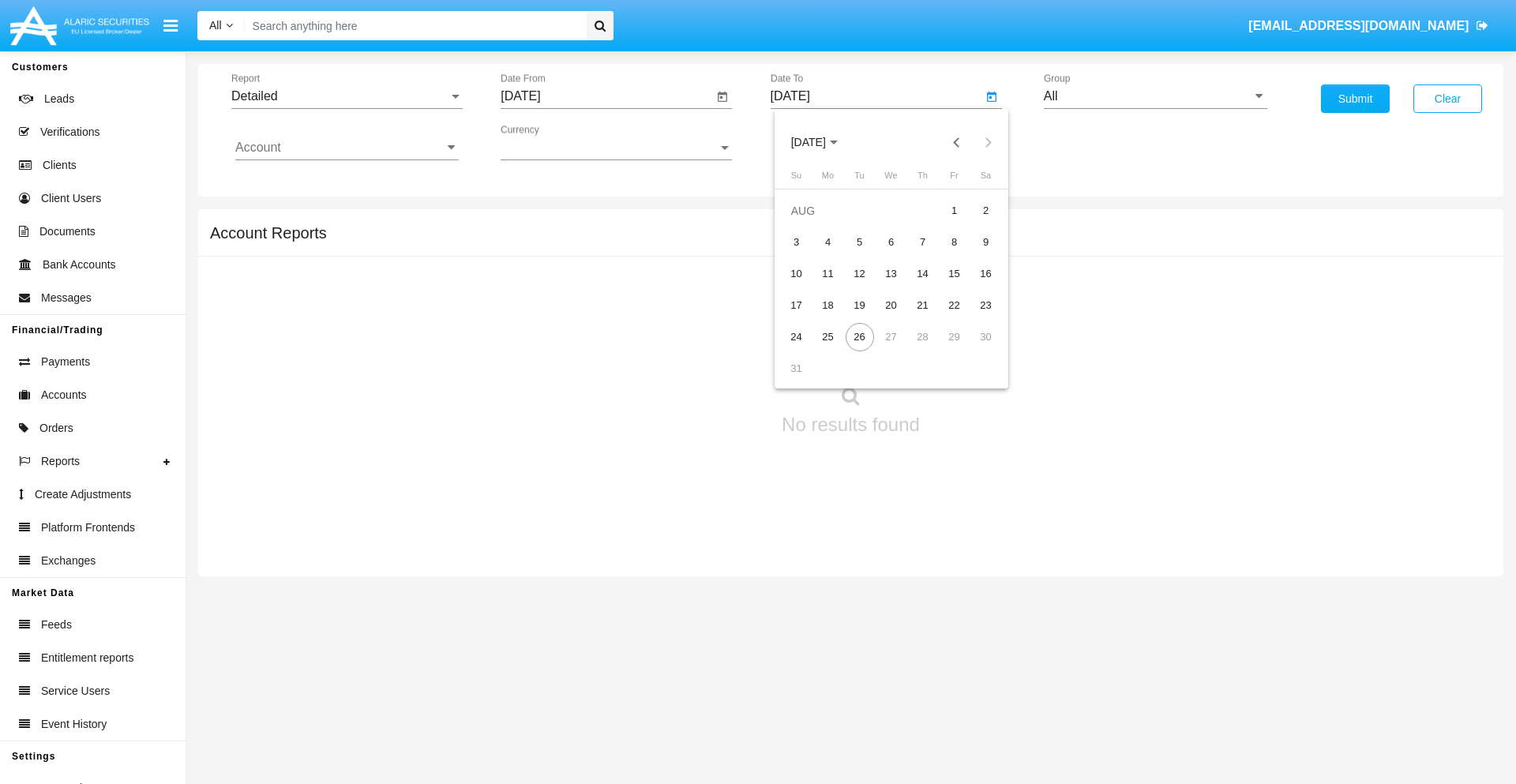
click at [859, 337] on div "26" at bounding box center [859, 337] width 28 height 28
type input "[DATE]"
click at [1155, 96] on input "All" at bounding box center [1156, 96] width 224 height 14
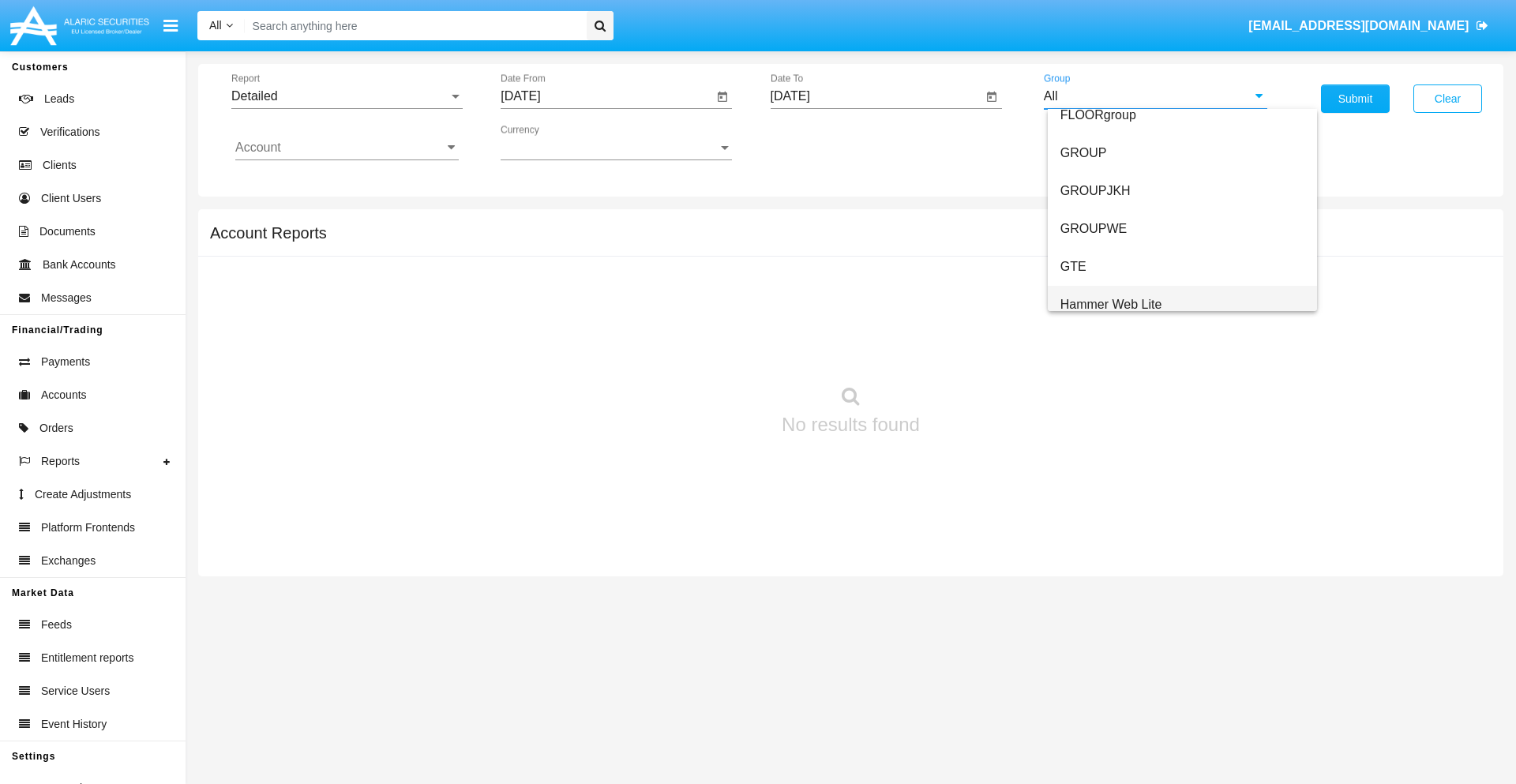
click at [1111, 304] on span "Hammer Web Lite" at bounding box center [1111, 304] width 102 height 13
type input "Hammer Web Lite"
click at [347, 148] on input "Account" at bounding box center [347, 148] width 224 height 14
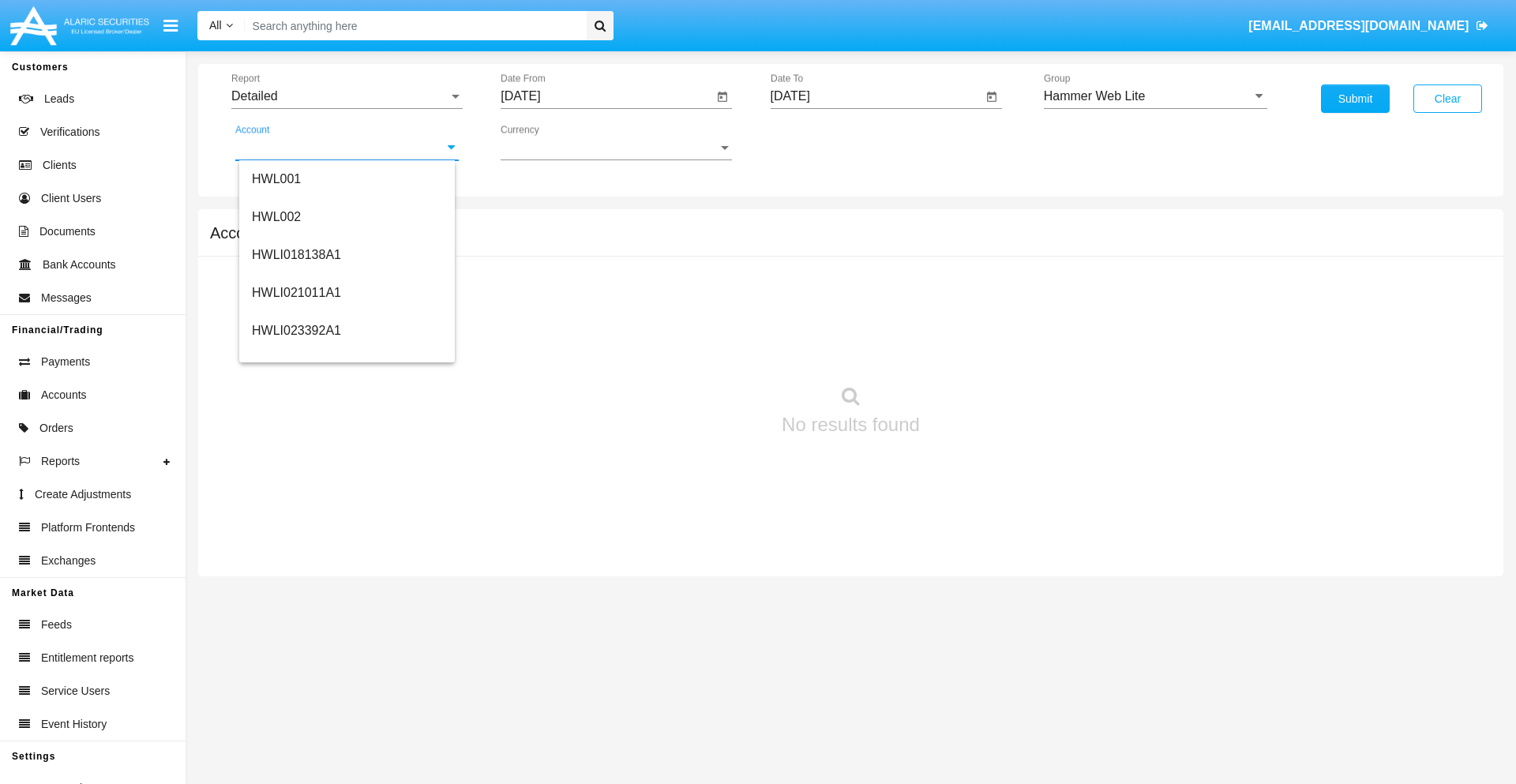
click at [296, 588] on span "HWLI025117A1" at bounding box center [296, 594] width 89 height 13
type input "HWLI025117A1"
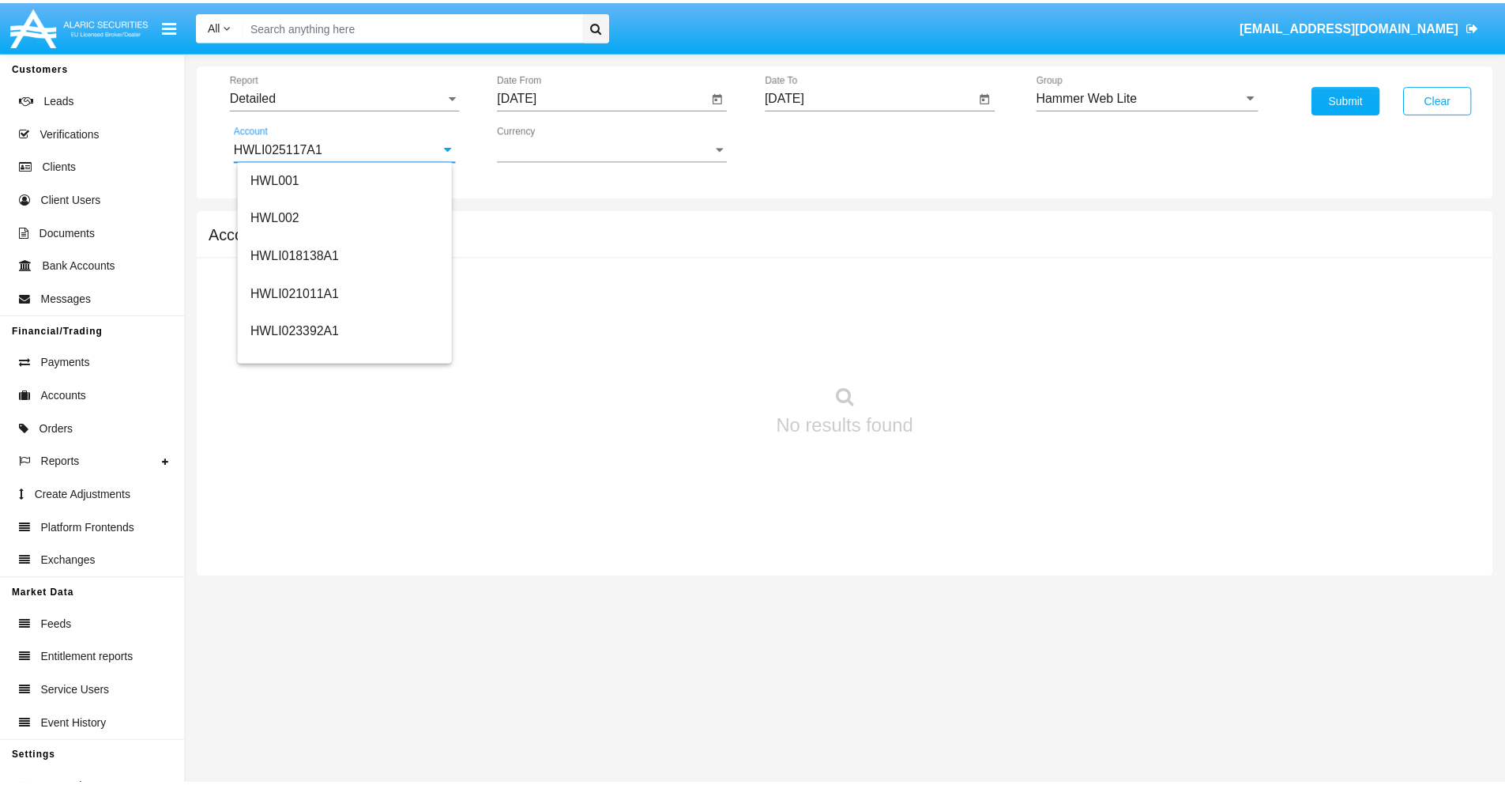
scroll to position [0, 0]
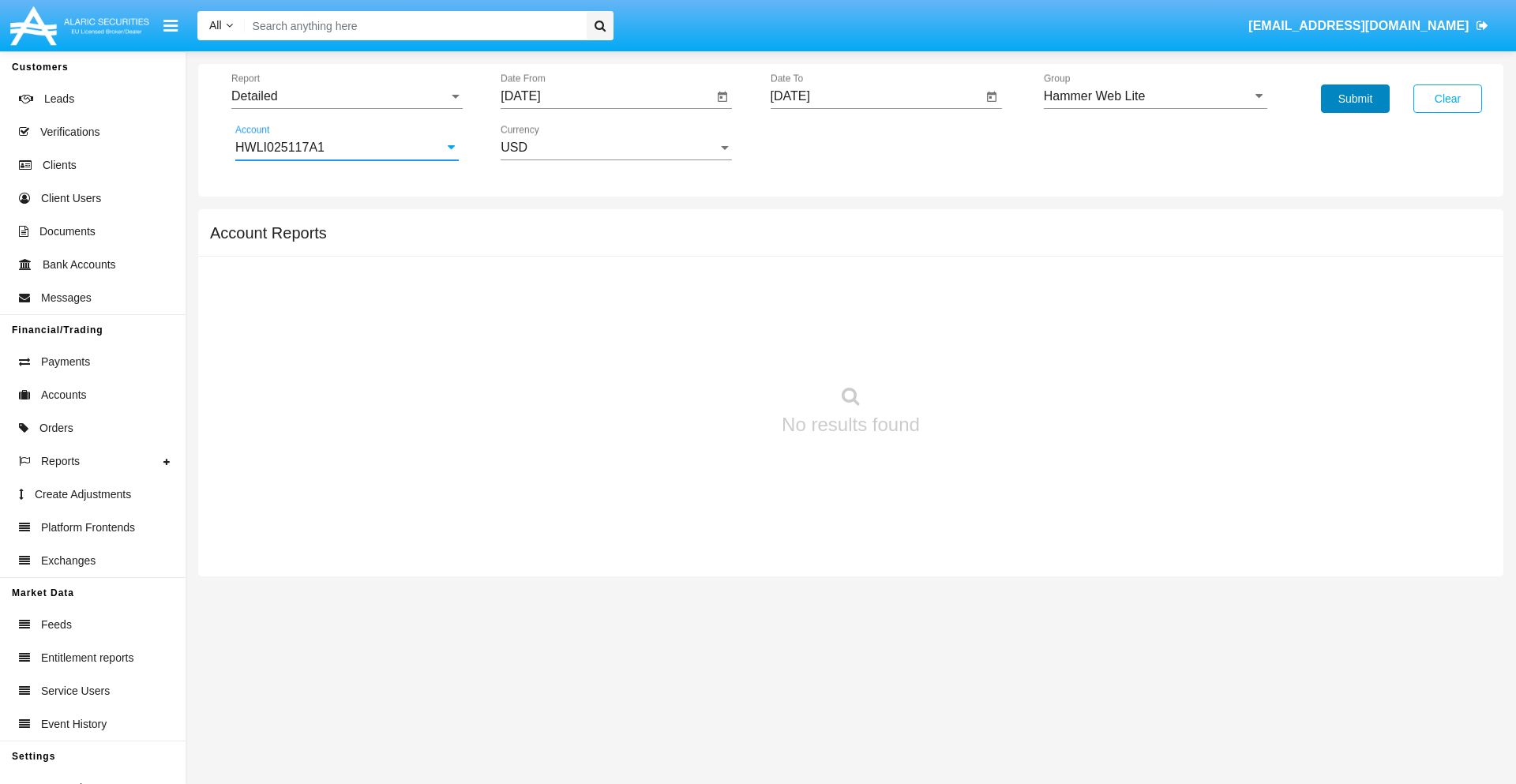
click at [1355, 99] on button "Submit" at bounding box center [1355, 99] width 69 height 28
click at [347, 96] on span "Report" at bounding box center [340, 96] width 217 height 14
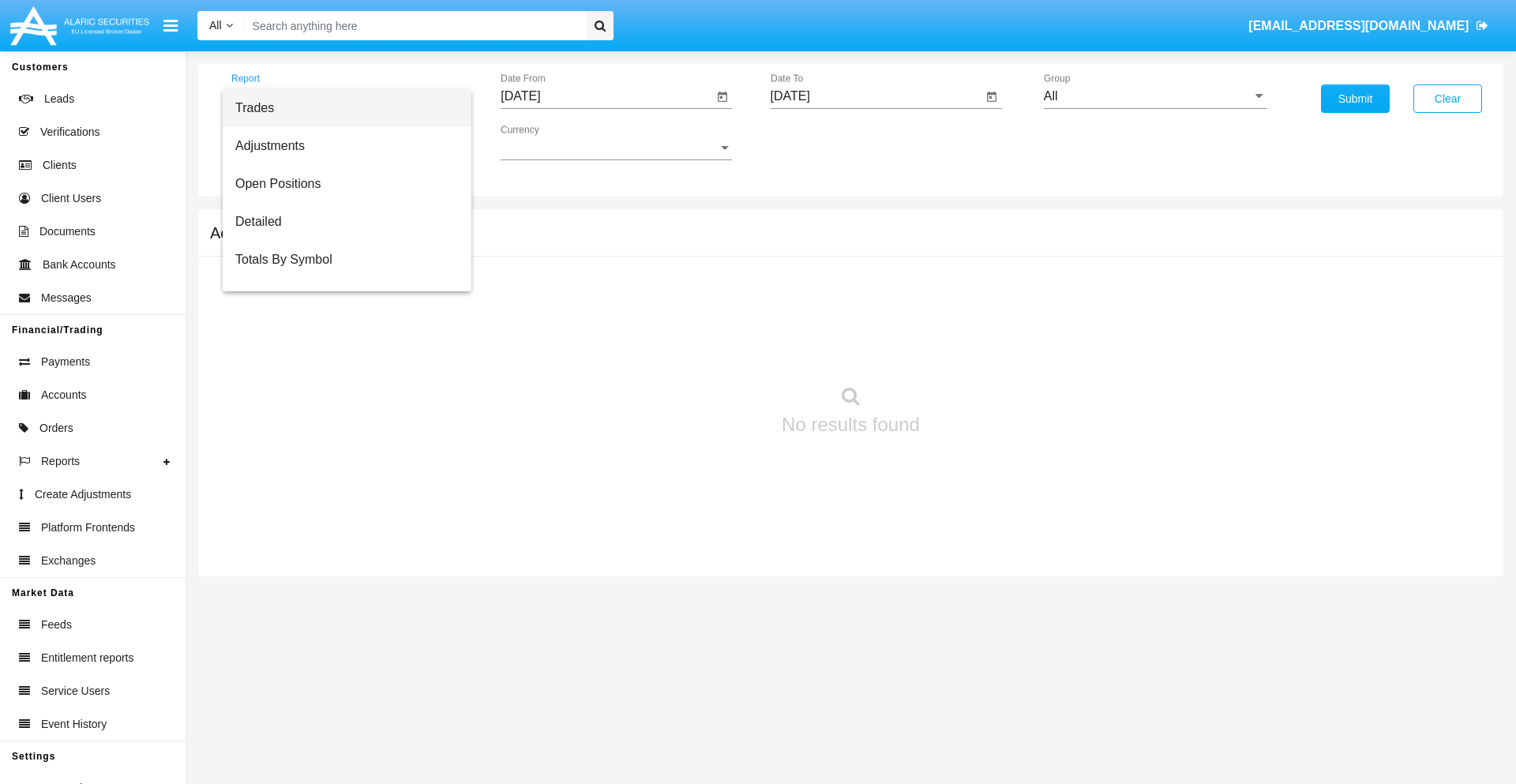
click at [341, 355] on span "Fees By Destination" at bounding box center [347, 374] width 224 height 38
click at [607, 96] on input "[DATE]" at bounding box center [607, 96] width 213 height 14
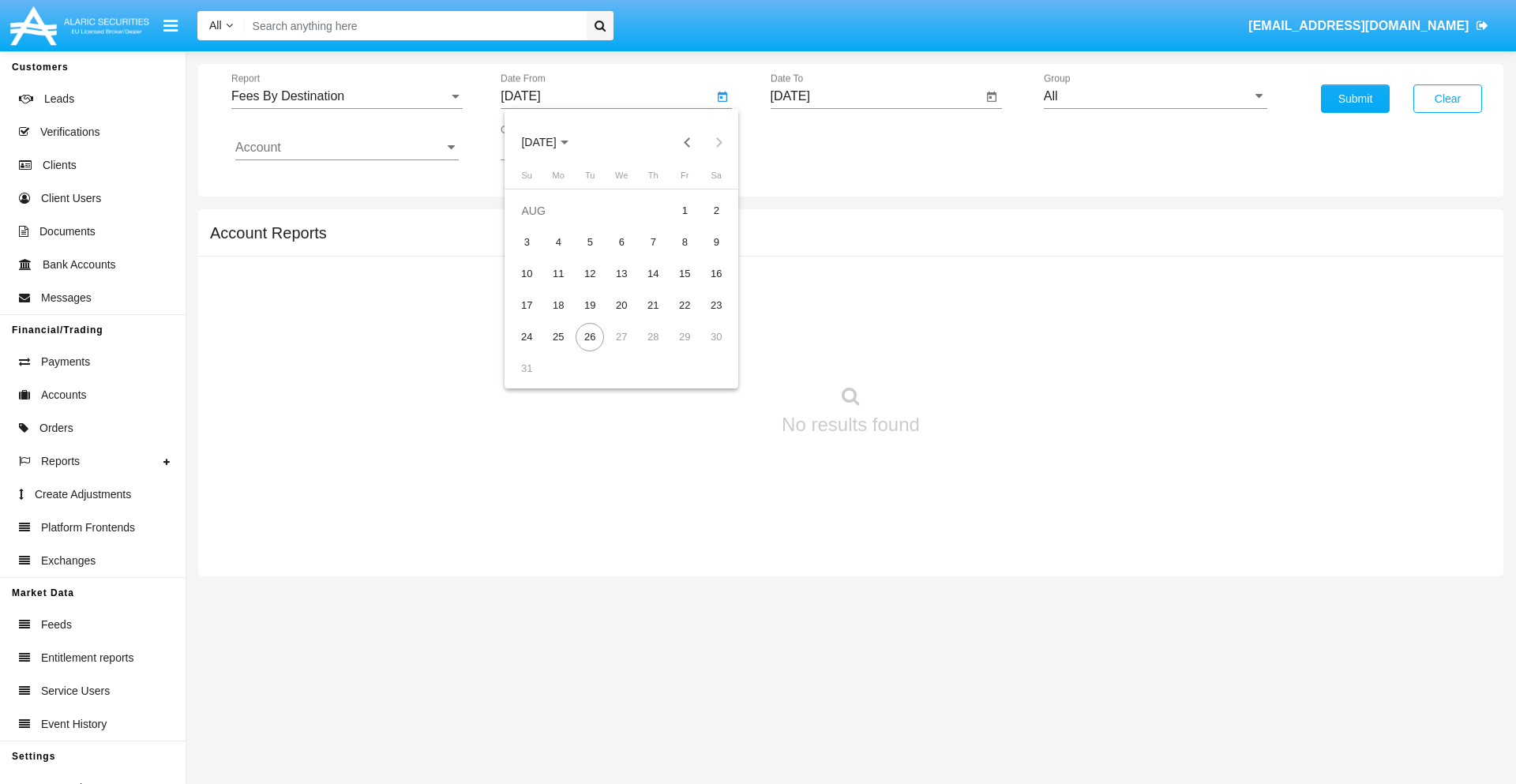
click at [553, 142] on span "[DATE]" at bounding box center [538, 143] width 35 height 13
click at [705, 349] on div "2025" at bounding box center [705, 349] width 50 height 28
click at [539, 254] on div "MAY" at bounding box center [539, 254] width 50 height 28
click at [559, 337] on div "26" at bounding box center [558, 337] width 28 height 28
type input "05/26/25"
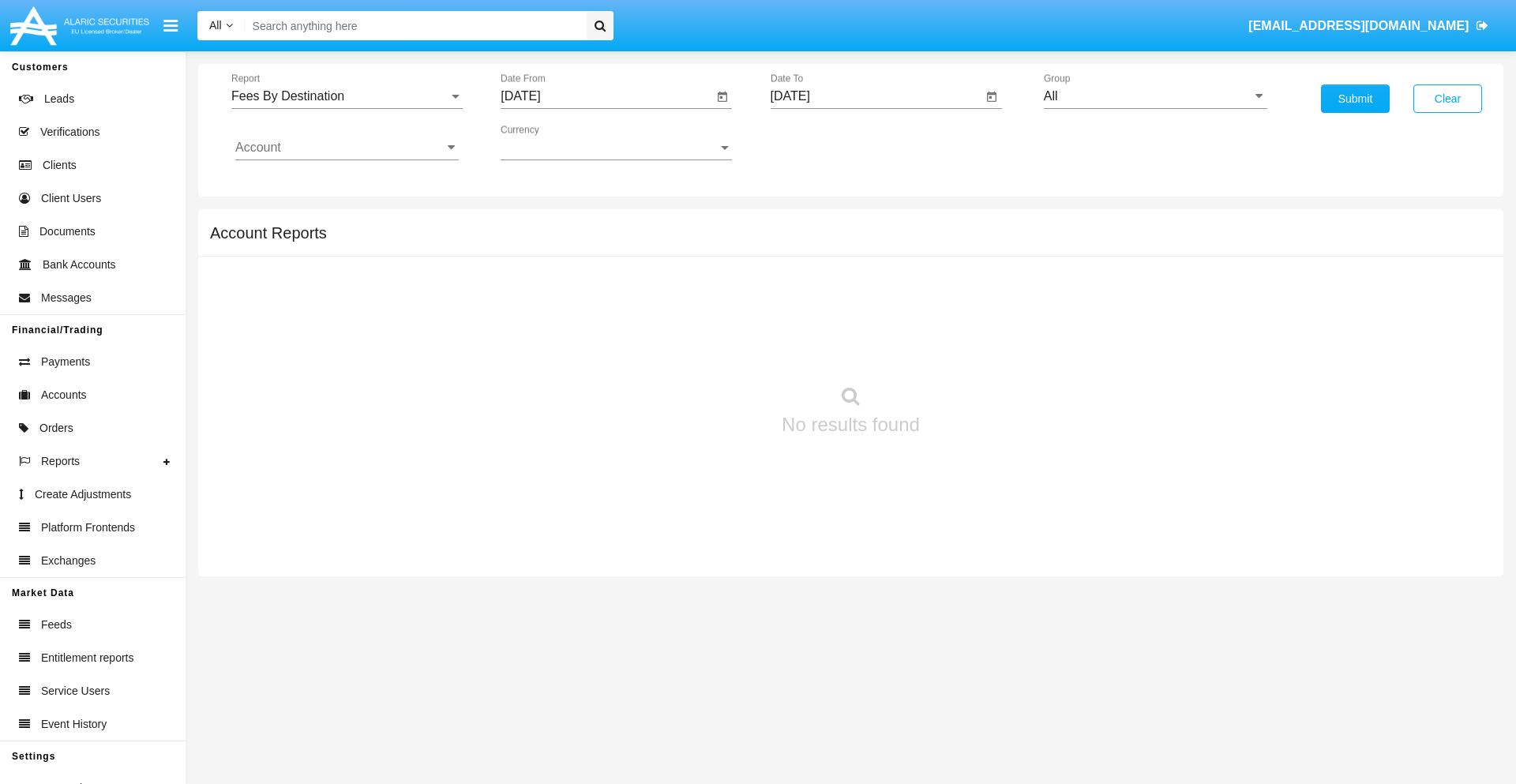
click at [875, 96] on input "[DATE]" at bounding box center [876, 96] width 213 height 14
click at [822, 142] on span "[DATE]" at bounding box center [808, 143] width 35 height 13
click at [973, 349] on div "2025" at bounding box center [974, 349] width 50 height 28
click at [973, 254] on div "AUG" at bounding box center [974, 254] width 50 height 28
click at [859, 337] on div "26" at bounding box center [859, 337] width 28 height 28
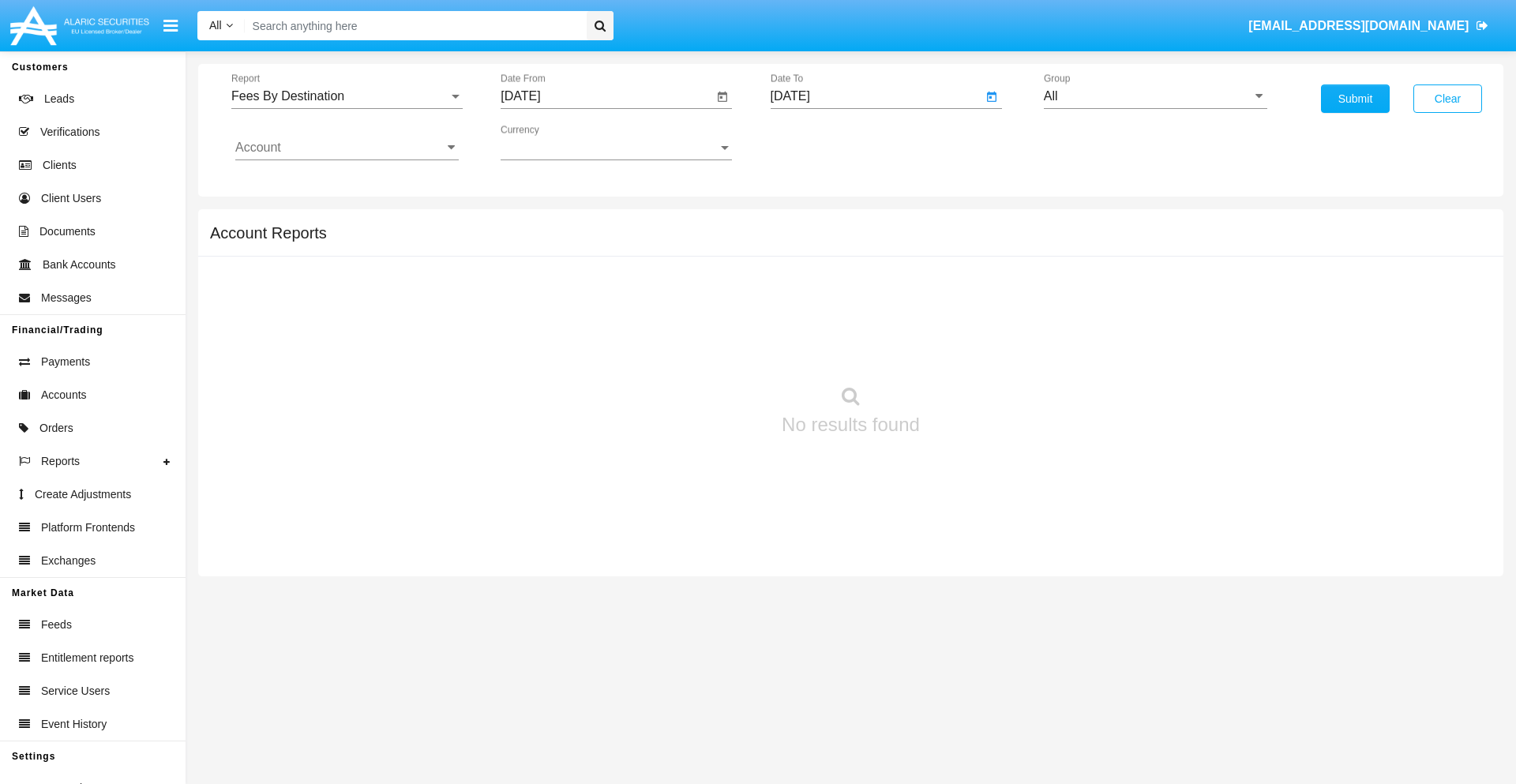
type input "[DATE]"
click at [1155, 96] on input "All" at bounding box center [1156, 96] width 224 height 14
click at [1111, 304] on span "Hammer Web Lite" at bounding box center [1111, 304] width 102 height 13
type input "Hammer Web Lite"
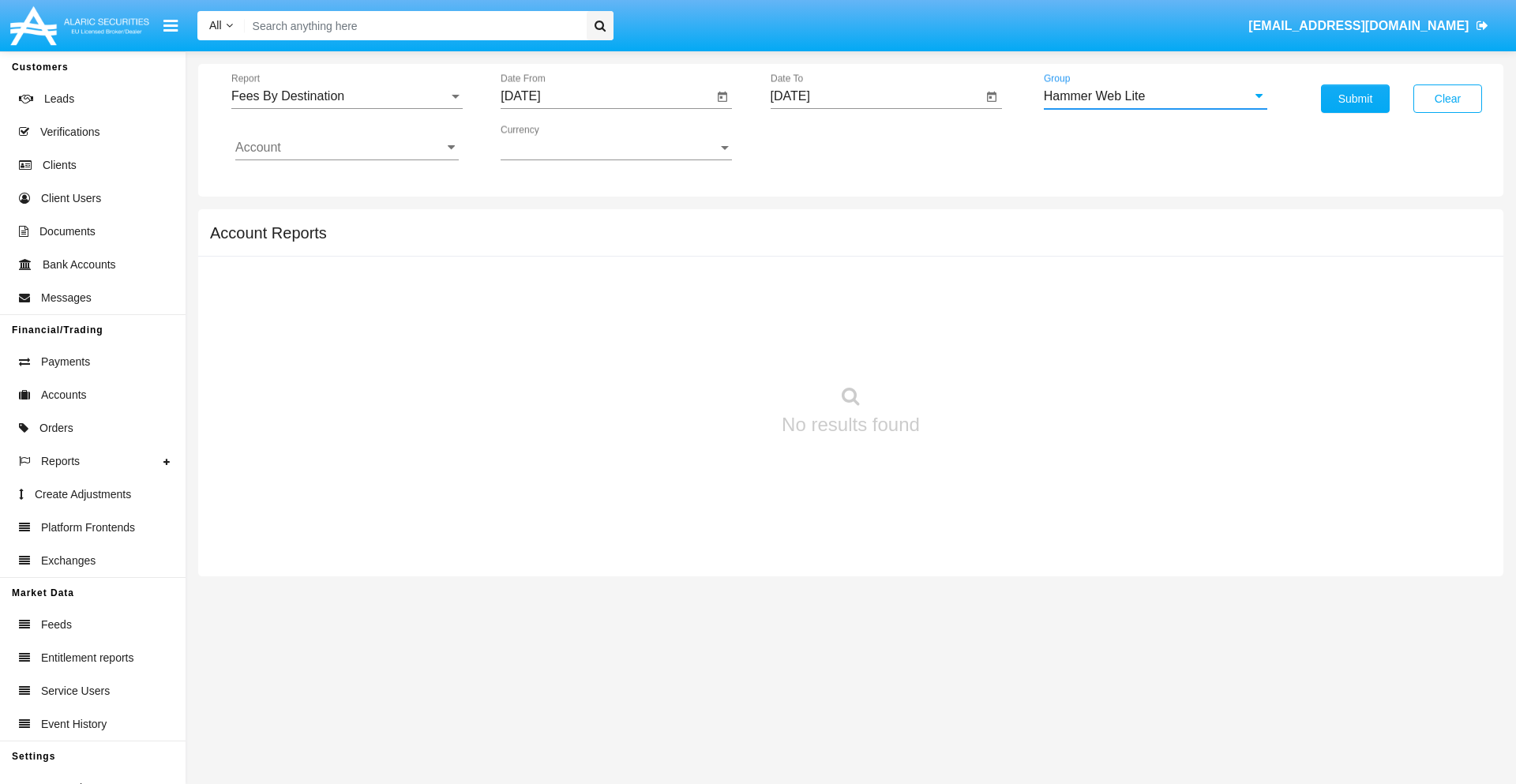
click at [347, 148] on input "Account" at bounding box center [347, 148] width 224 height 14
click at [296, 588] on span "HWLI025117A1" at bounding box center [296, 594] width 89 height 13
type input "HWLI025117A1"
click at [1355, 99] on button "Submit" at bounding box center [1355, 99] width 69 height 28
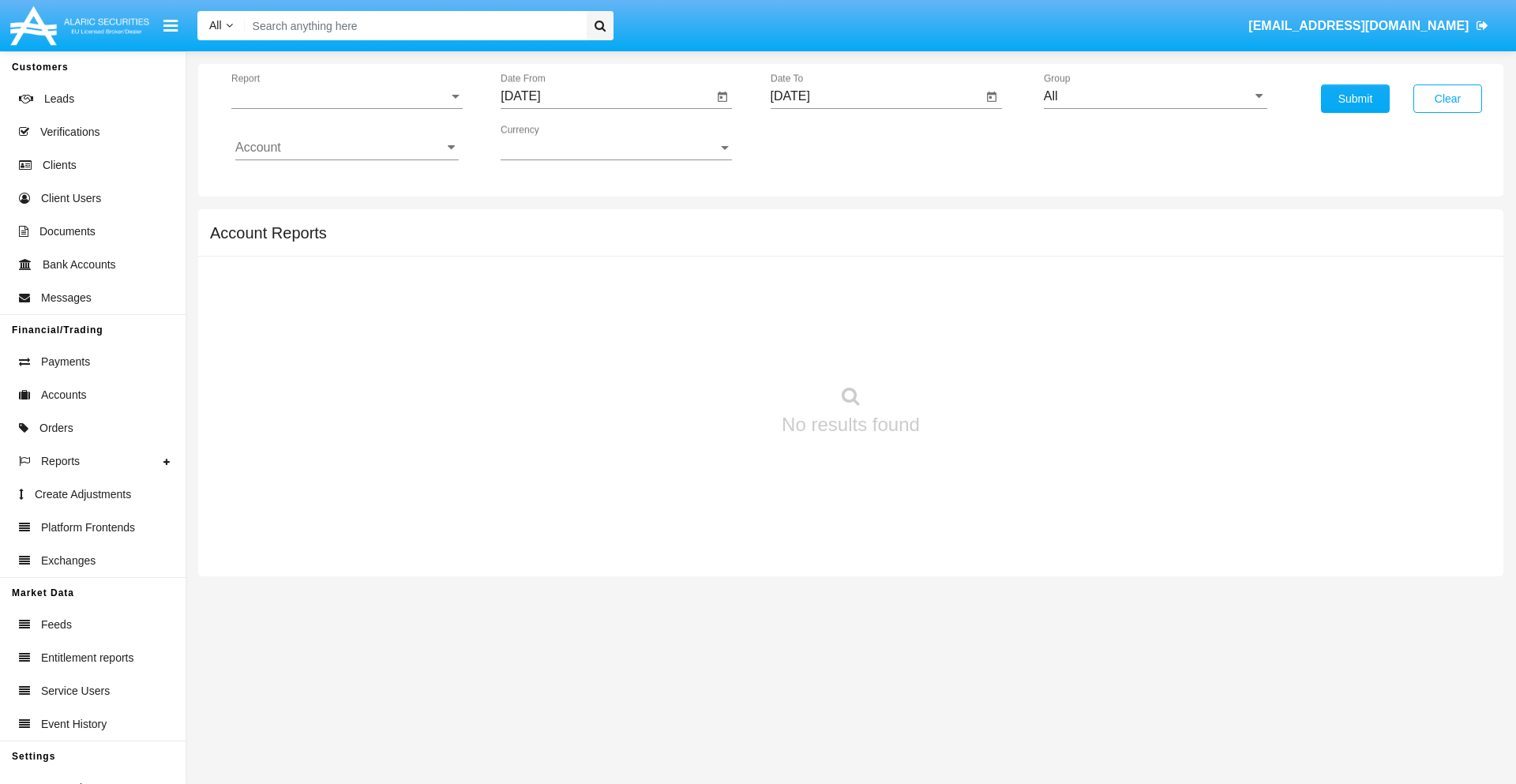
click at [347, 96] on span "Report" at bounding box center [340, 96] width 217 height 14
click at [341, 184] on span "Open Positions" at bounding box center [347, 184] width 224 height 38
click at [607, 96] on input "[DATE]" at bounding box center [607, 96] width 213 height 14
click at [553, 142] on span "[DATE]" at bounding box center [538, 143] width 35 height 13
click at [705, 349] on div "2025" at bounding box center [705, 349] width 50 height 28
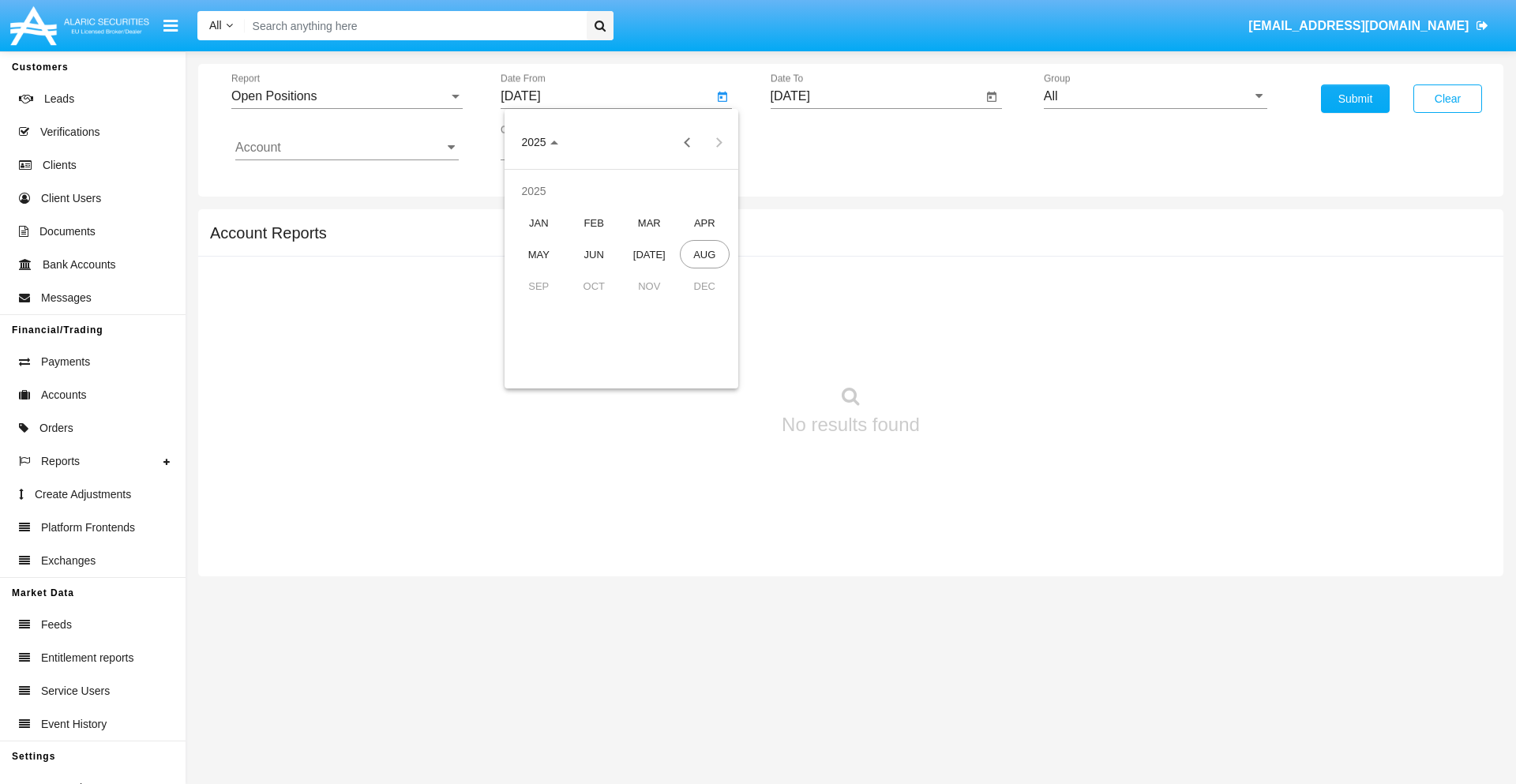
click at [650, 254] on div "[DATE]" at bounding box center [650, 254] width 50 height 28
click at [717, 337] on div "26" at bounding box center [716, 337] width 28 height 28
type input "[DATE]"
click at [875, 96] on input "[DATE]" at bounding box center [876, 96] width 213 height 14
click at [822, 142] on span "[DATE]" at bounding box center [808, 143] width 35 height 13
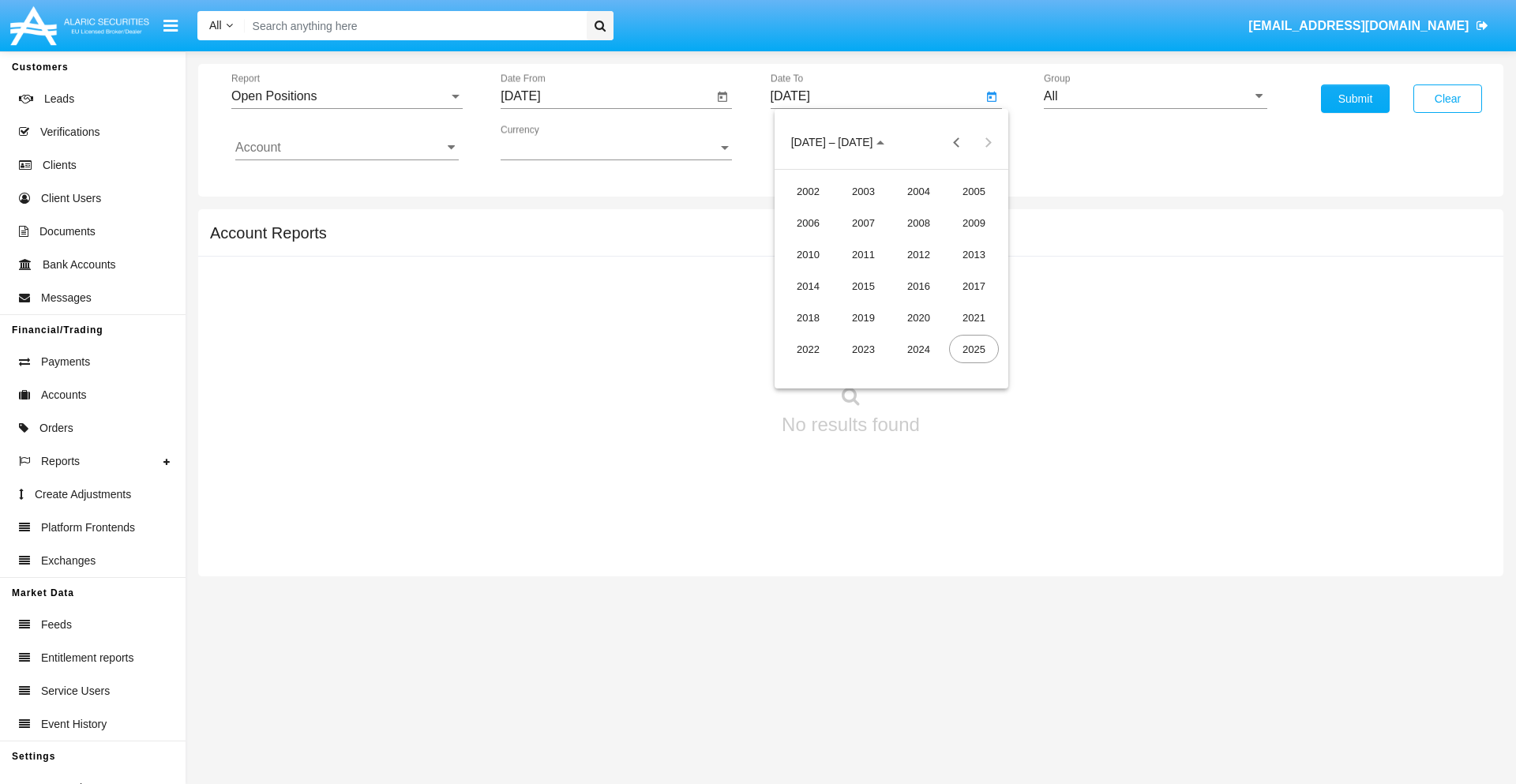
click at [973, 349] on div "2025" at bounding box center [974, 349] width 50 height 28
click at [973, 254] on div "AUG" at bounding box center [974, 254] width 50 height 28
click at [859, 337] on div "26" at bounding box center [859, 337] width 28 height 28
type input "[DATE]"
click at [1155, 96] on input "All" at bounding box center [1156, 96] width 224 height 14
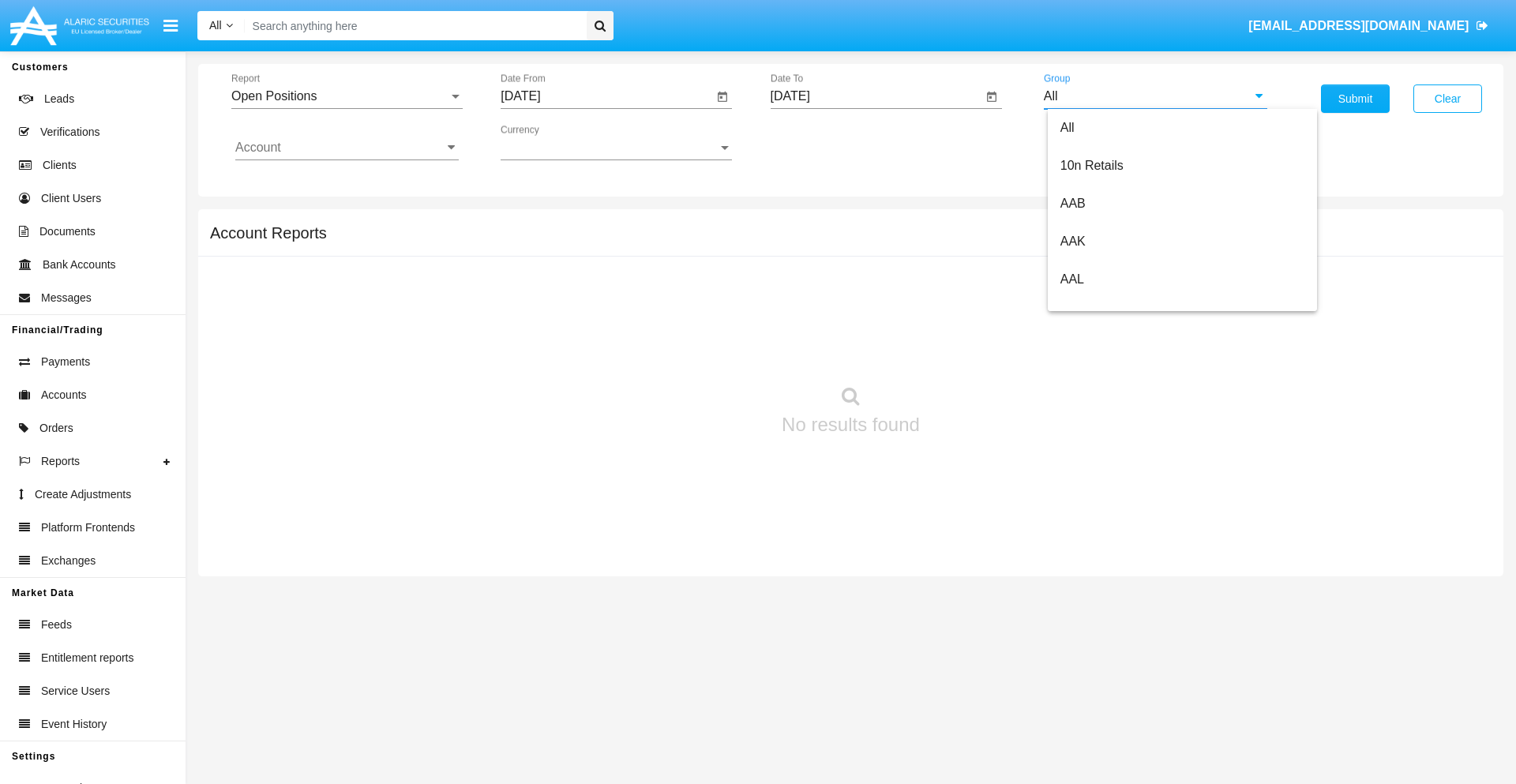
scroll to position [846, 0]
click at [1111, 304] on span "Hammer Web Lite" at bounding box center [1111, 304] width 102 height 13
type input "Hammer Web Lite"
click at [347, 148] on input "Account" at bounding box center [347, 148] width 224 height 14
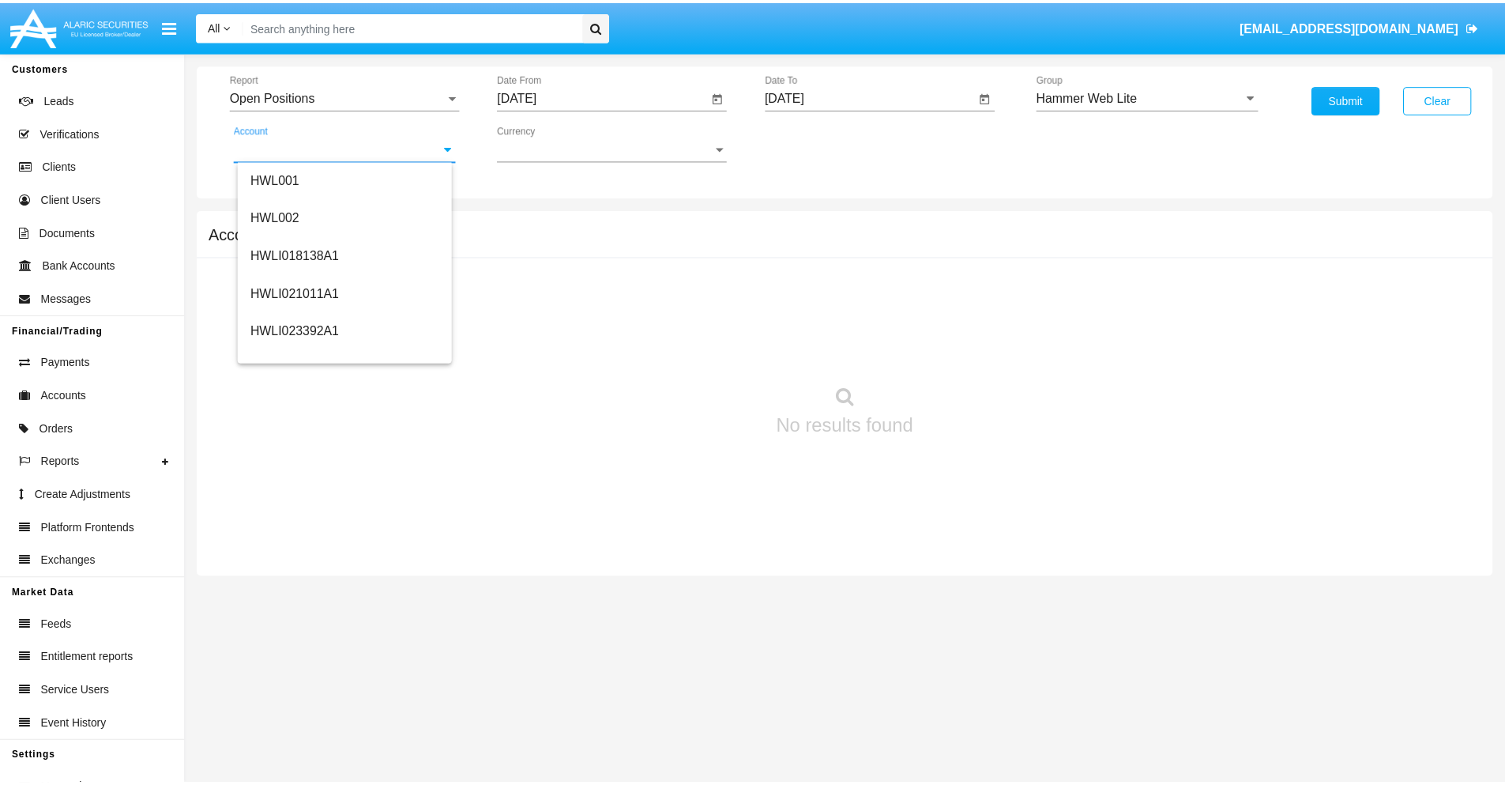
scroll to position [240, 0]
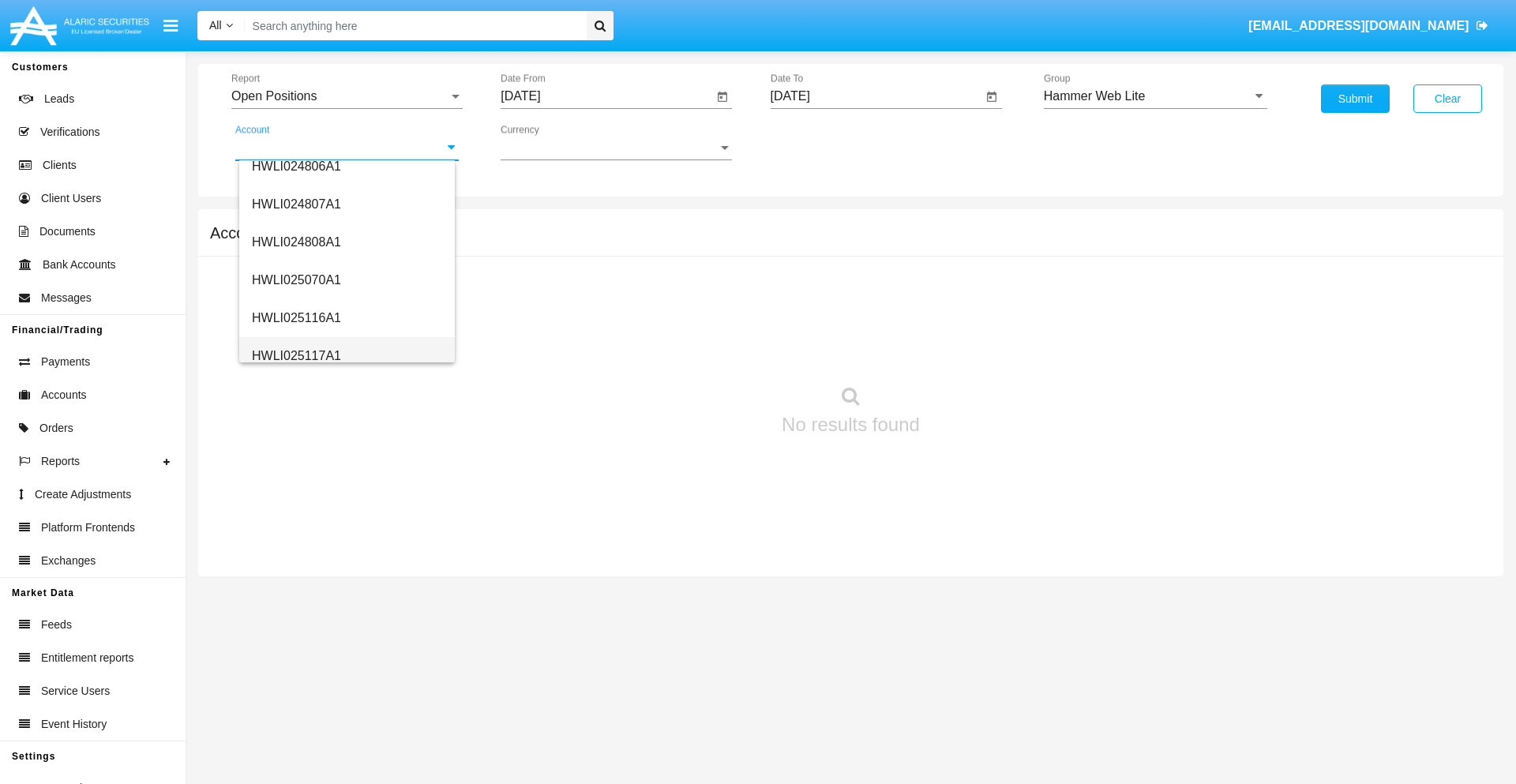
click at [296, 356] on span "HWLI025117A1" at bounding box center [296, 355] width 89 height 13
type input "HWLI025117A1"
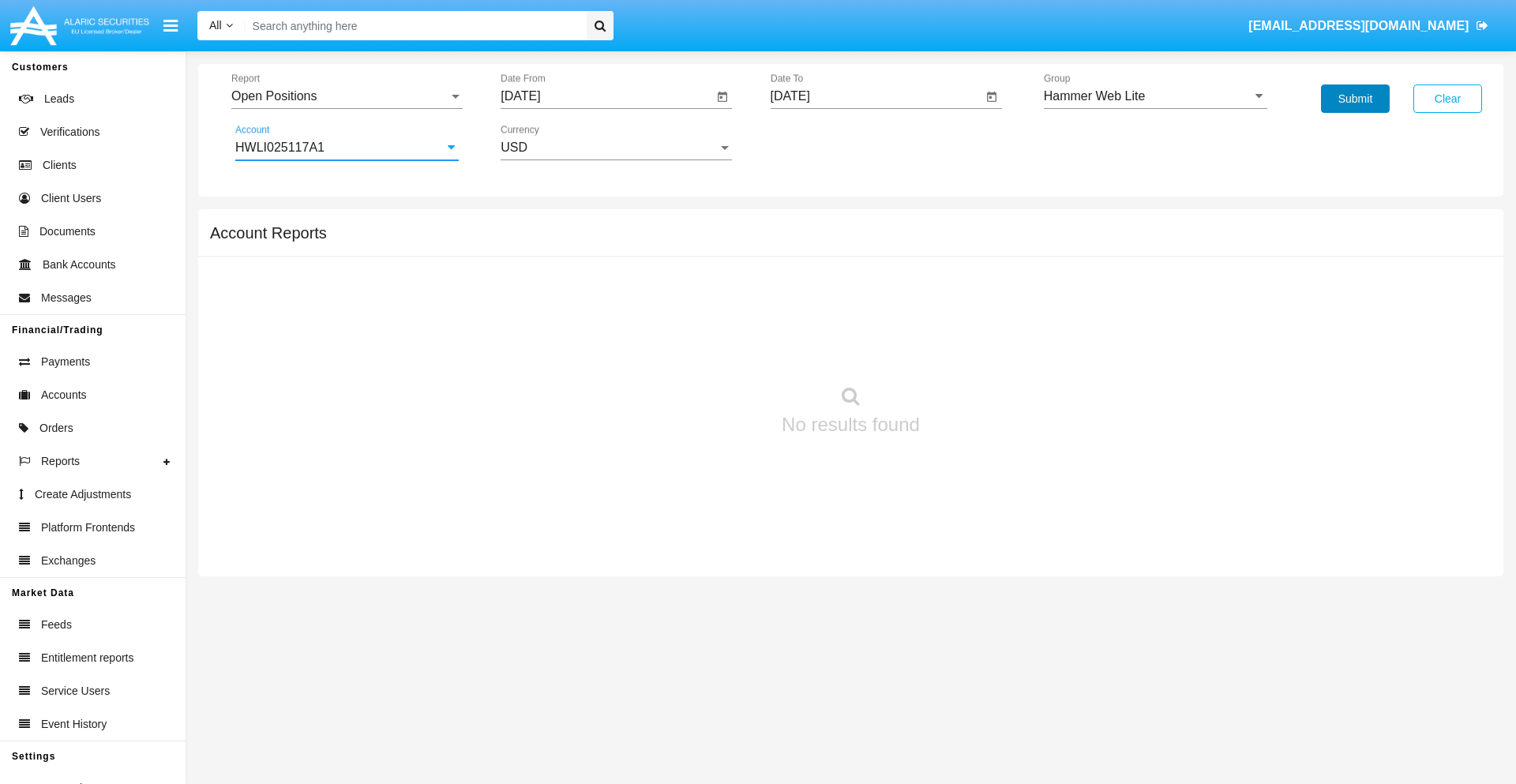
click at [1355, 99] on button "Submit" at bounding box center [1355, 99] width 69 height 28
click at [347, 96] on span "Report" at bounding box center [340, 96] width 217 height 14
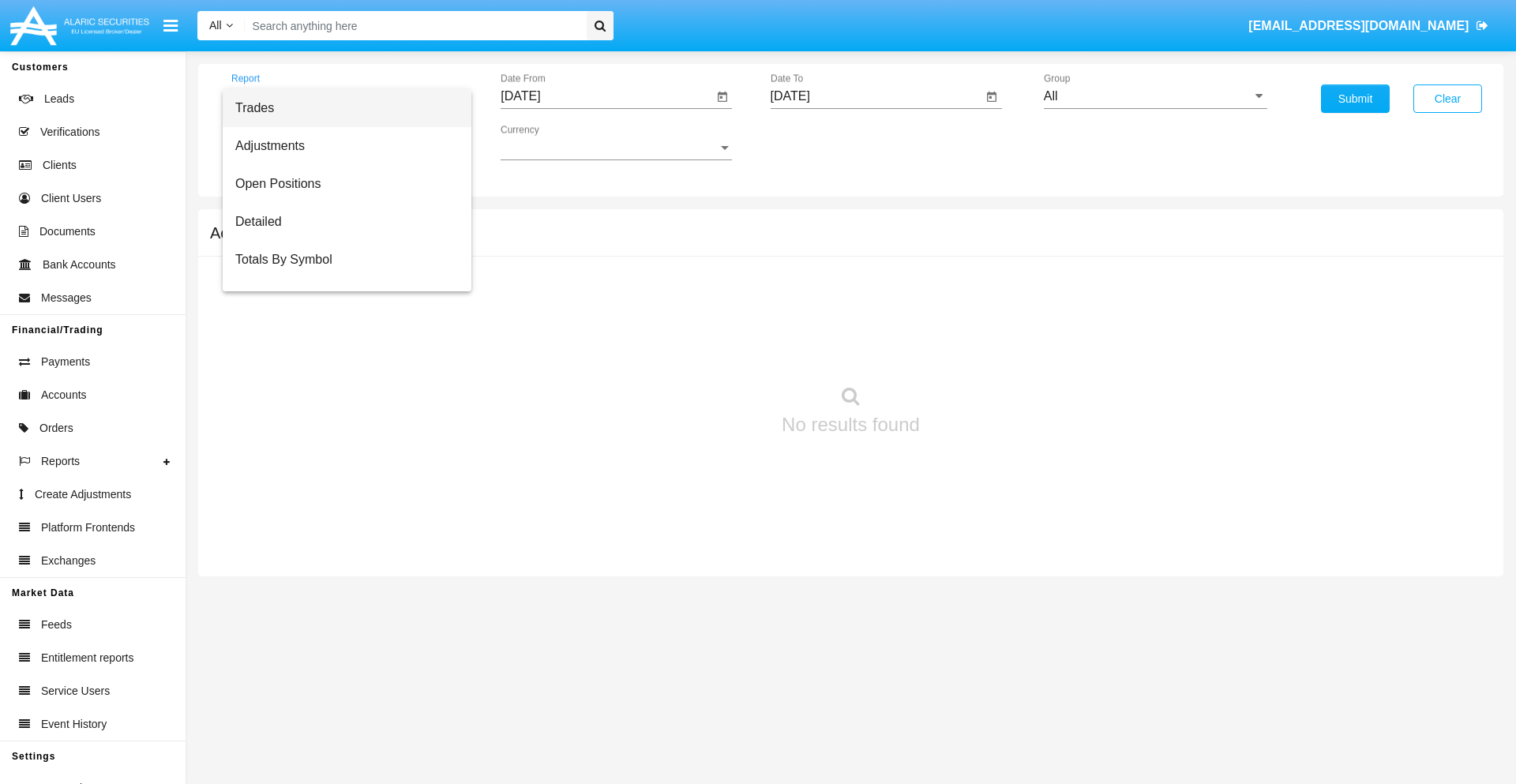
click at [341, 317] on span "Summary By Date" at bounding box center [347, 336] width 224 height 38
click at [607, 96] on input "[DATE]" at bounding box center [607, 96] width 213 height 14
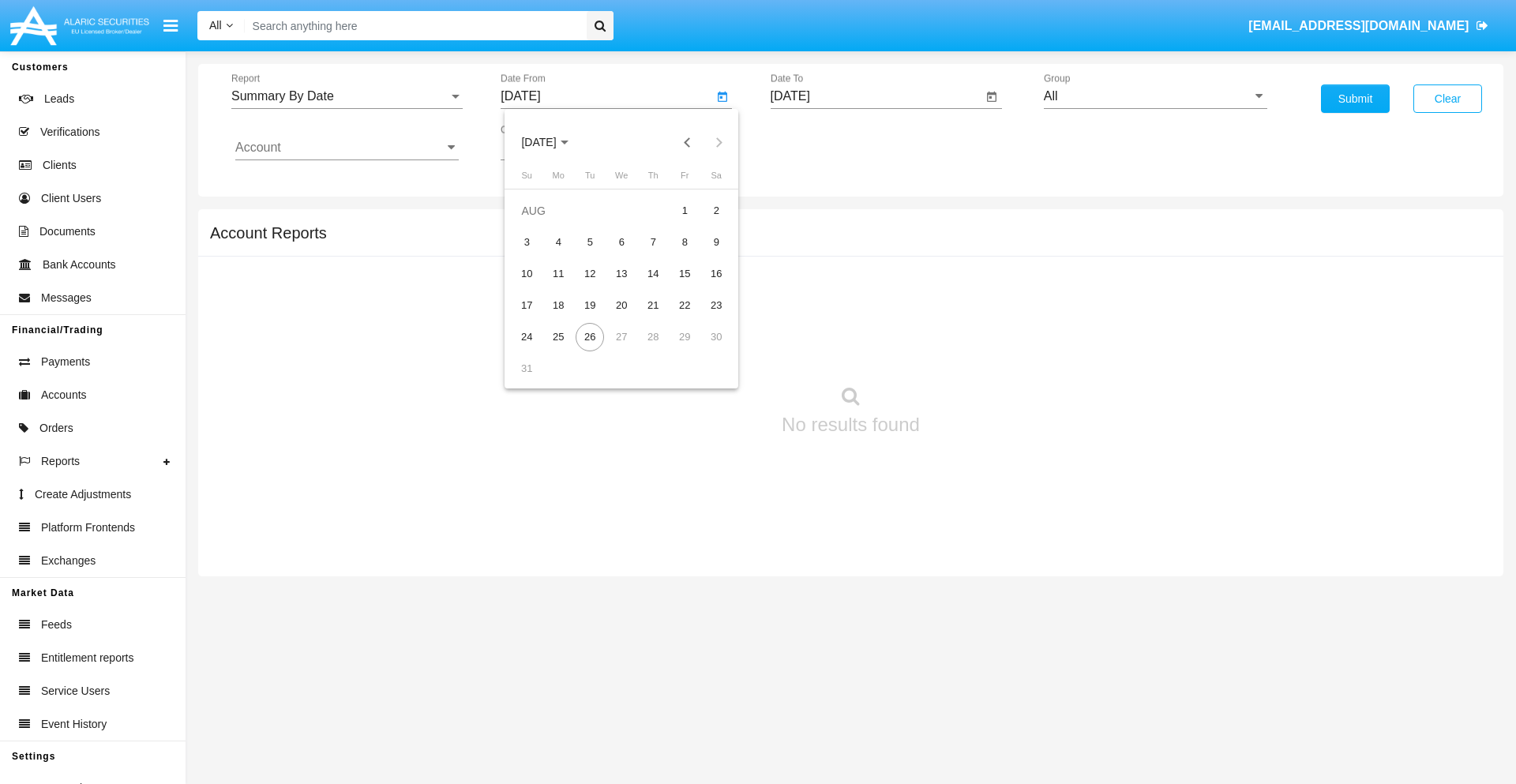
click at [553, 142] on span "[DATE]" at bounding box center [538, 143] width 35 height 13
click at [705, 349] on div "2025" at bounding box center [705, 349] width 50 height 28
click at [705, 254] on div "AUG" at bounding box center [705, 254] width 50 height 28
click at [559, 273] on div "11" at bounding box center [558, 274] width 28 height 28
type input "[DATE]"
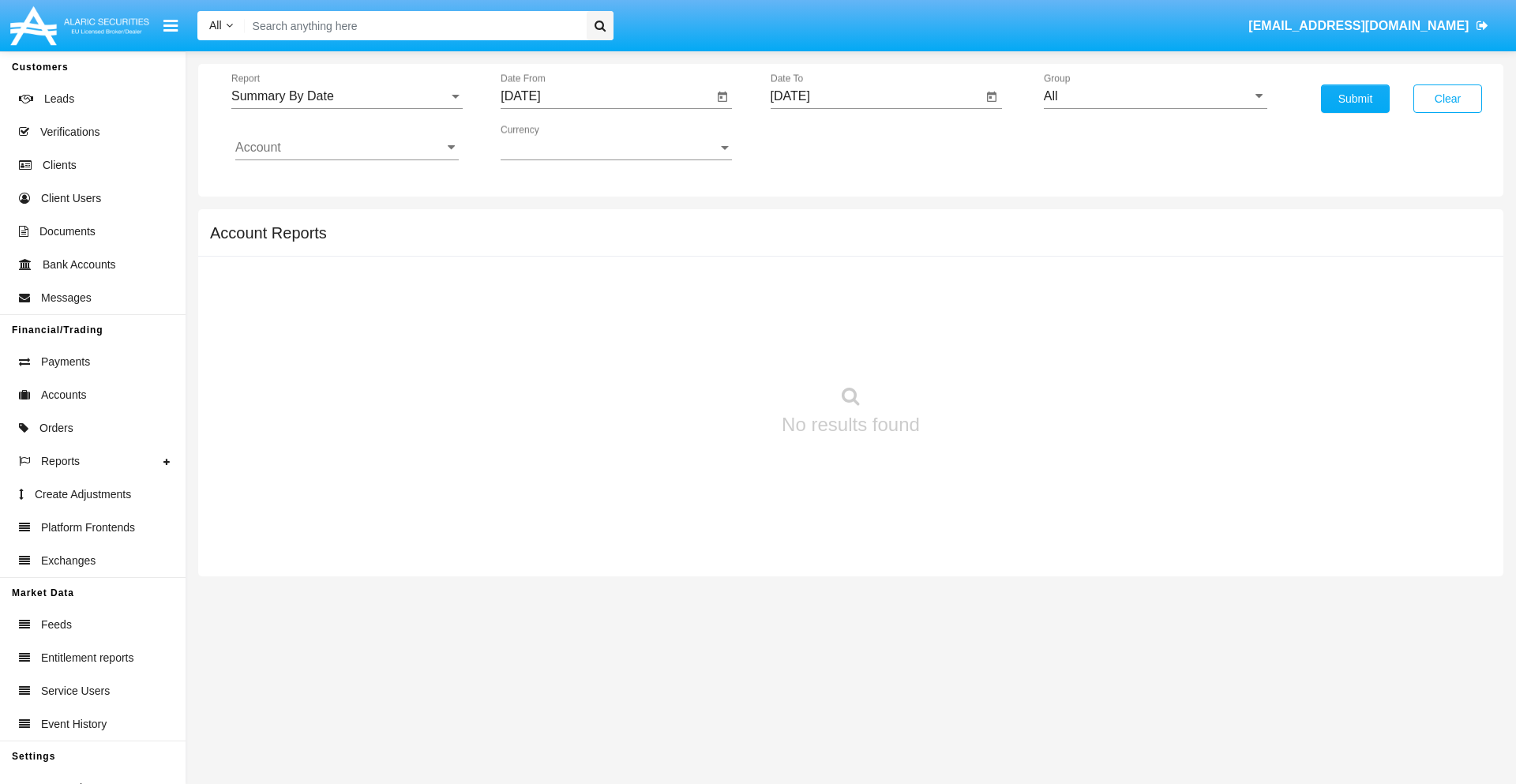
click at [875, 96] on input "[DATE]" at bounding box center [876, 96] width 213 height 14
click at [822, 142] on span "[DATE]" at bounding box center [808, 143] width 35 height 13
click at [973, 349] on div "2025" at bounding box center [974, 349] width 50 height 28
click at [973, 254] on div "AUG" at bounding box center [974, 254] width 50 height 28
click at [859, 337] on div "26" at bounding box center [859, 337] width 28 height 28
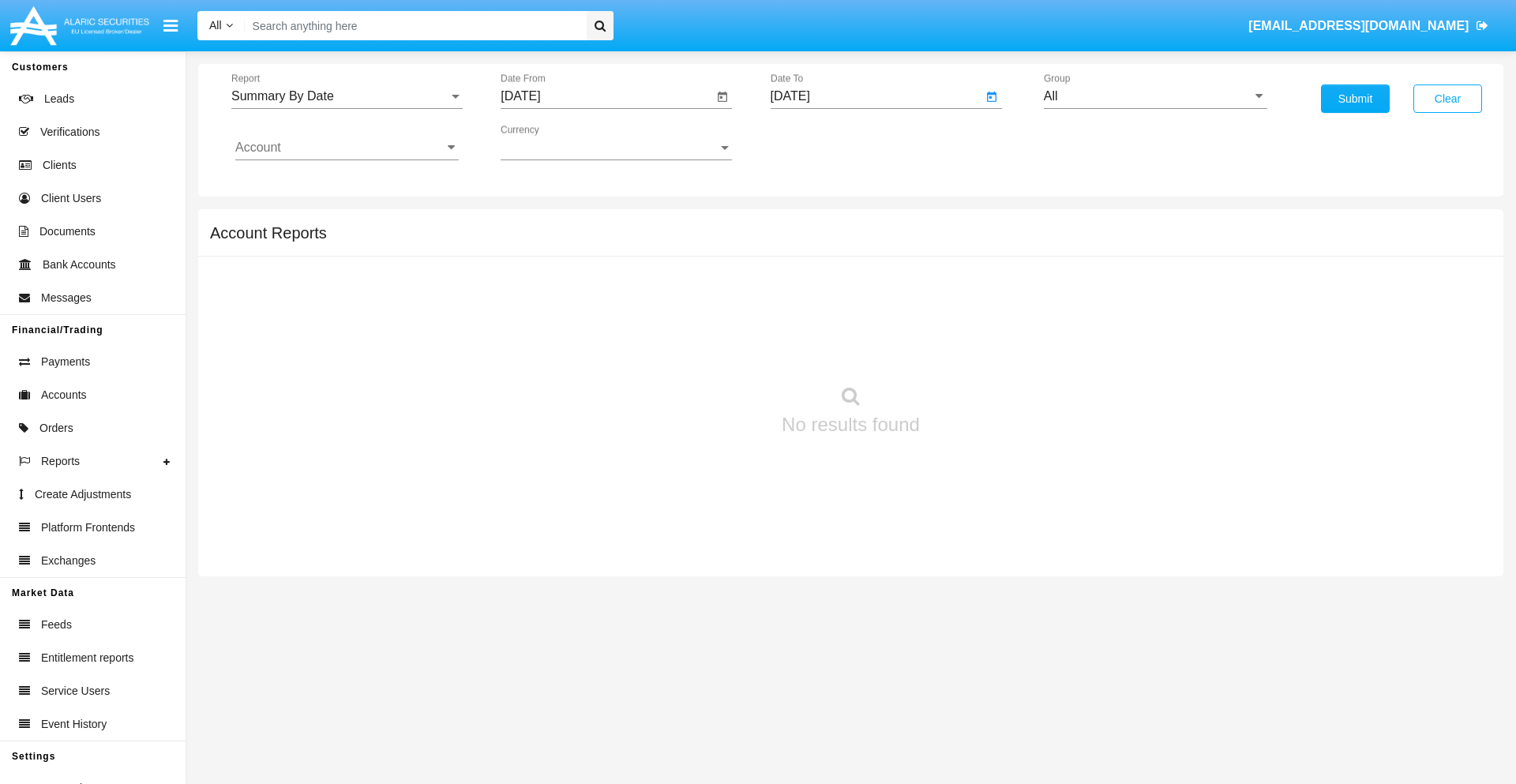
type input "[DATE]"
click at [1155, 96] on input "All" at bounding box center [1156, 96] width 224 height 14
click at [1111, 304] on span "Hammer Web Lite" at bounding box center [1111, 304] width 102 height 13
type input "Hammer Web Lite"
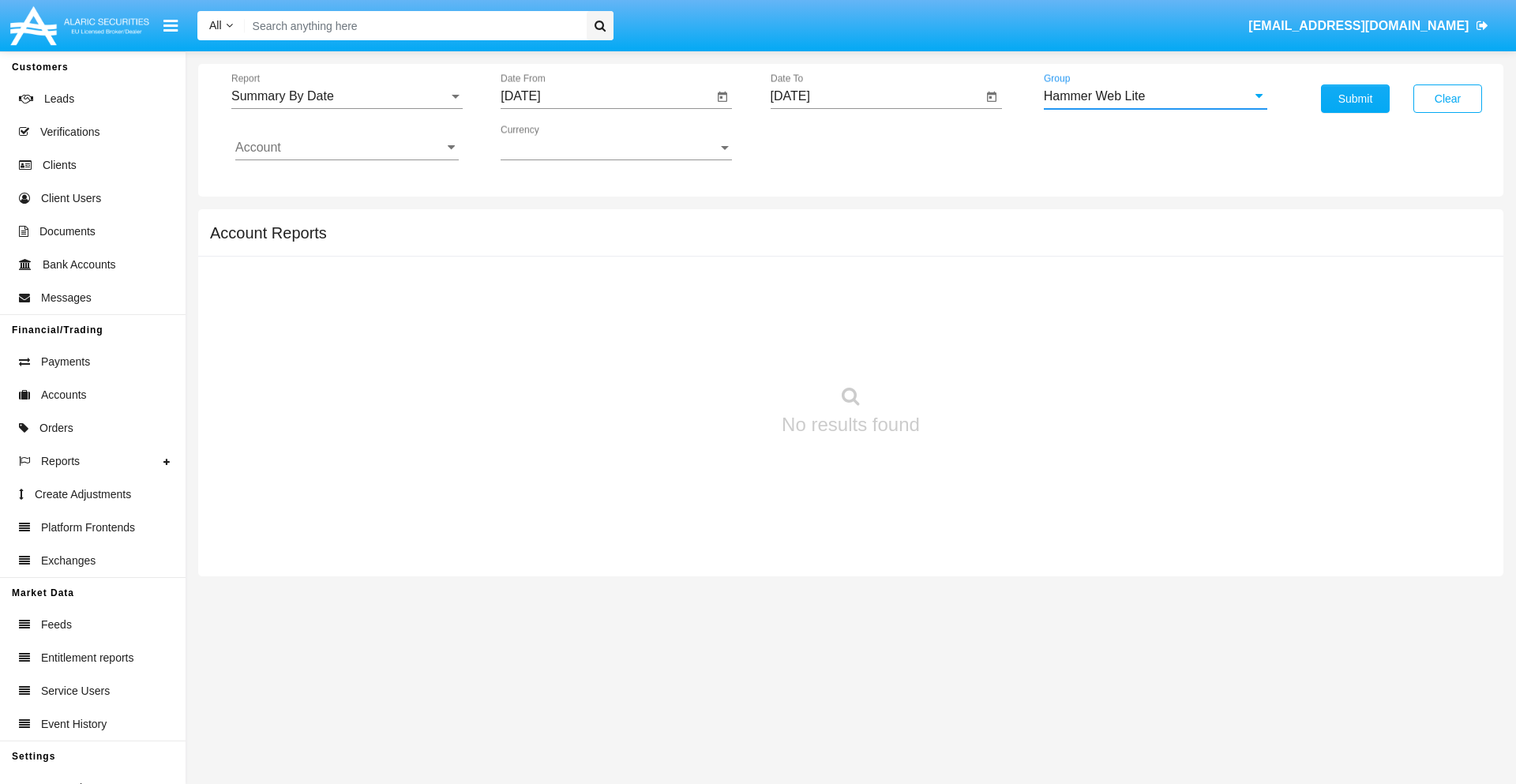
click at [347, 148] on input "Account" at bounding box center [347, 148] width 224 height 14
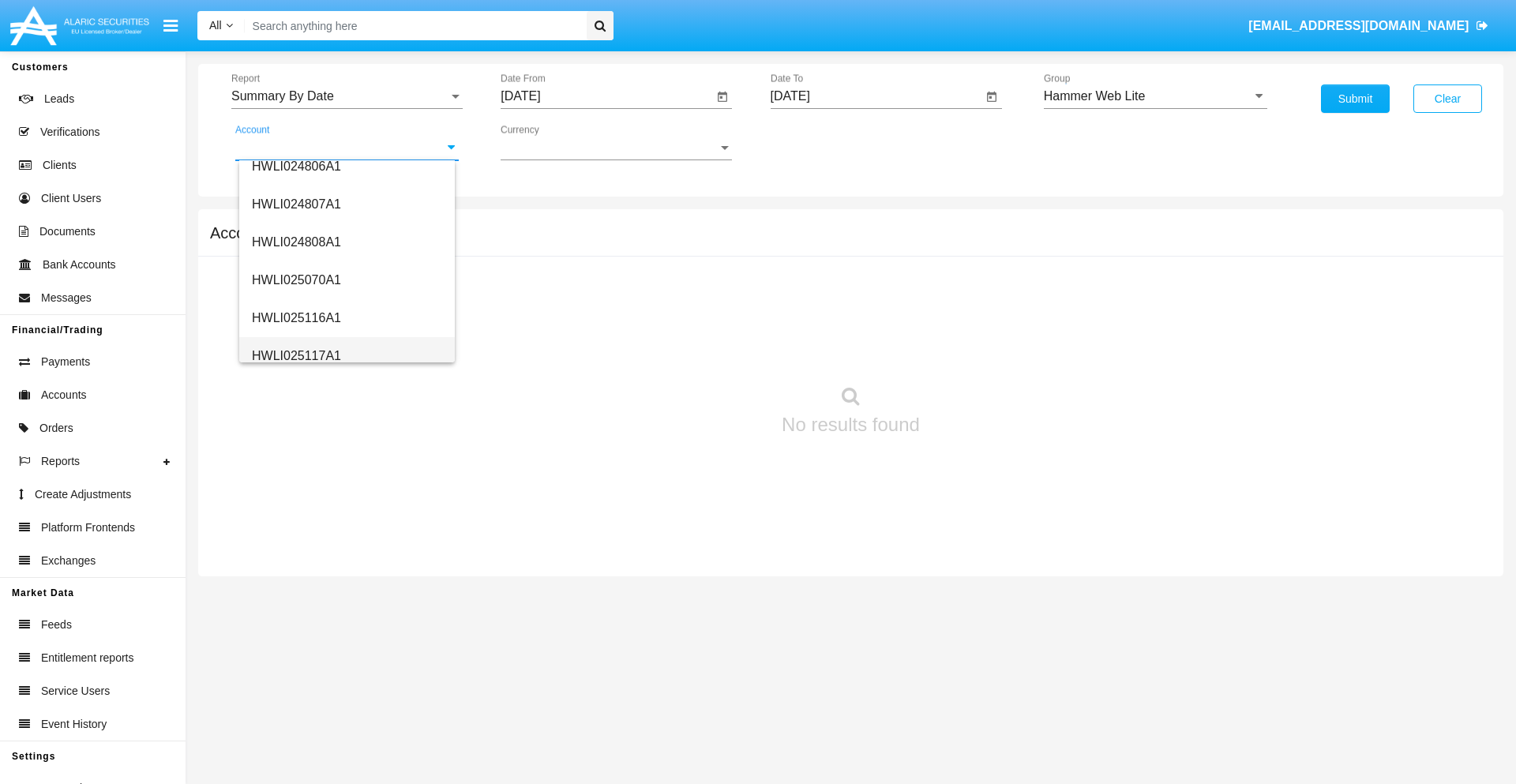
click at [296, 356] on span "HWLI025117A1" at bounding box center [296, 355] width 89 height 13
type input "HWLI025117A1"
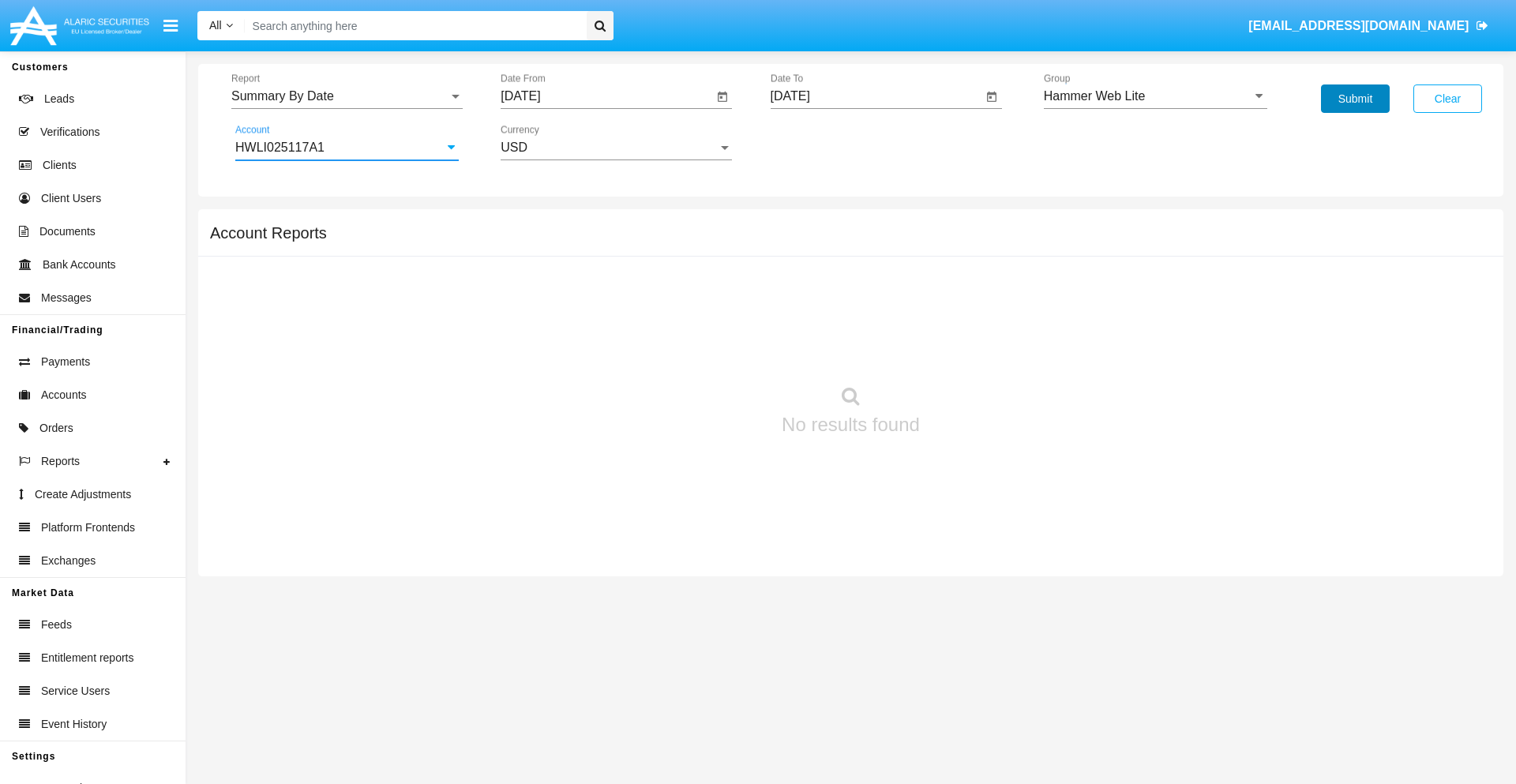
click at [1355, 99] on button "Submit" at bounding box center [1355, 99] width 69 height 28
click at [347, 96] on span "Report" at bounding box center [340, 96] width 217 height 14
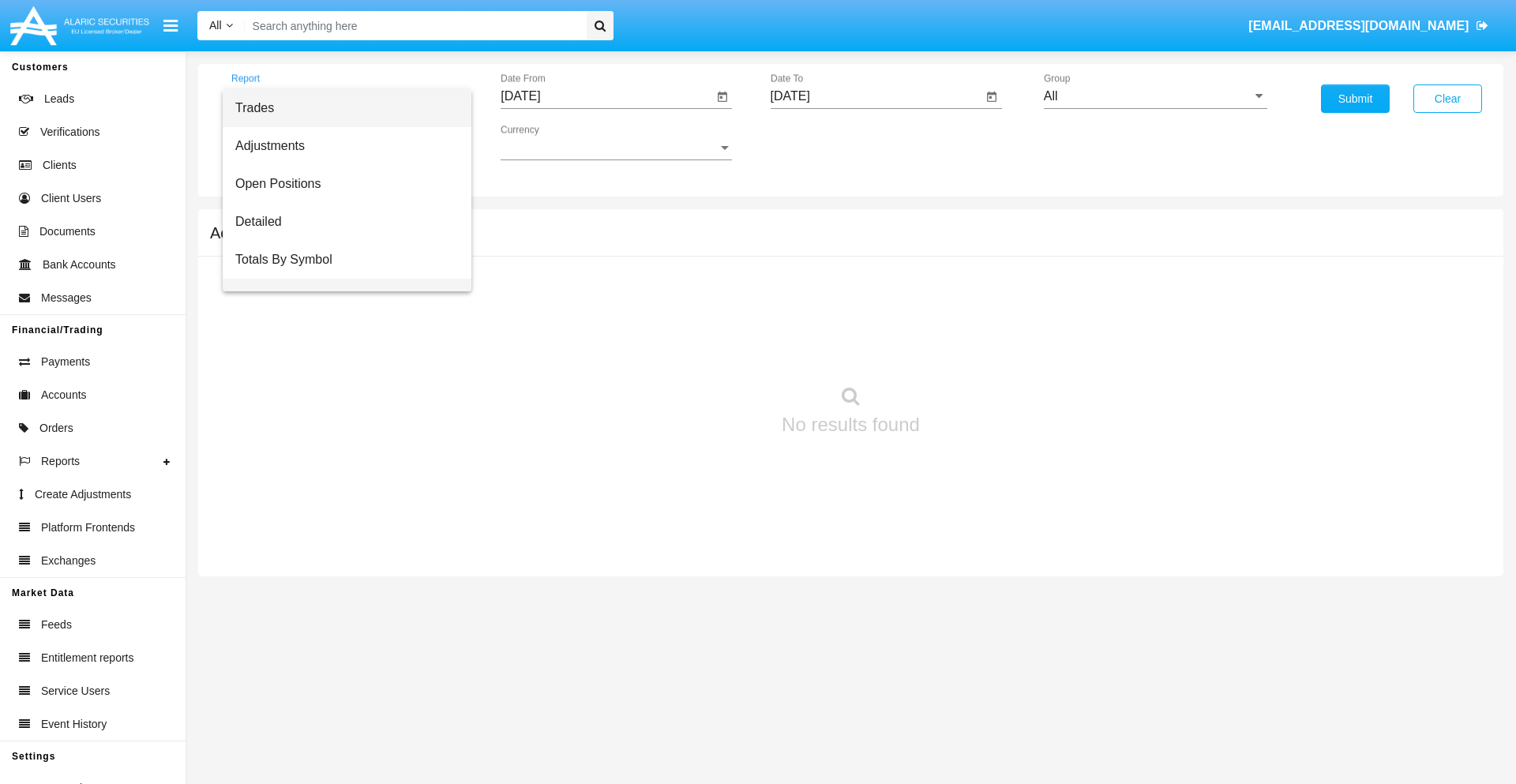
click at [341, 279] on span "Totals By Date" at bounding box center [347, 298] width 224 height 38
click at [607, 96] on input "[DATE]" at bounding box center [607, 96] width 213 height 14
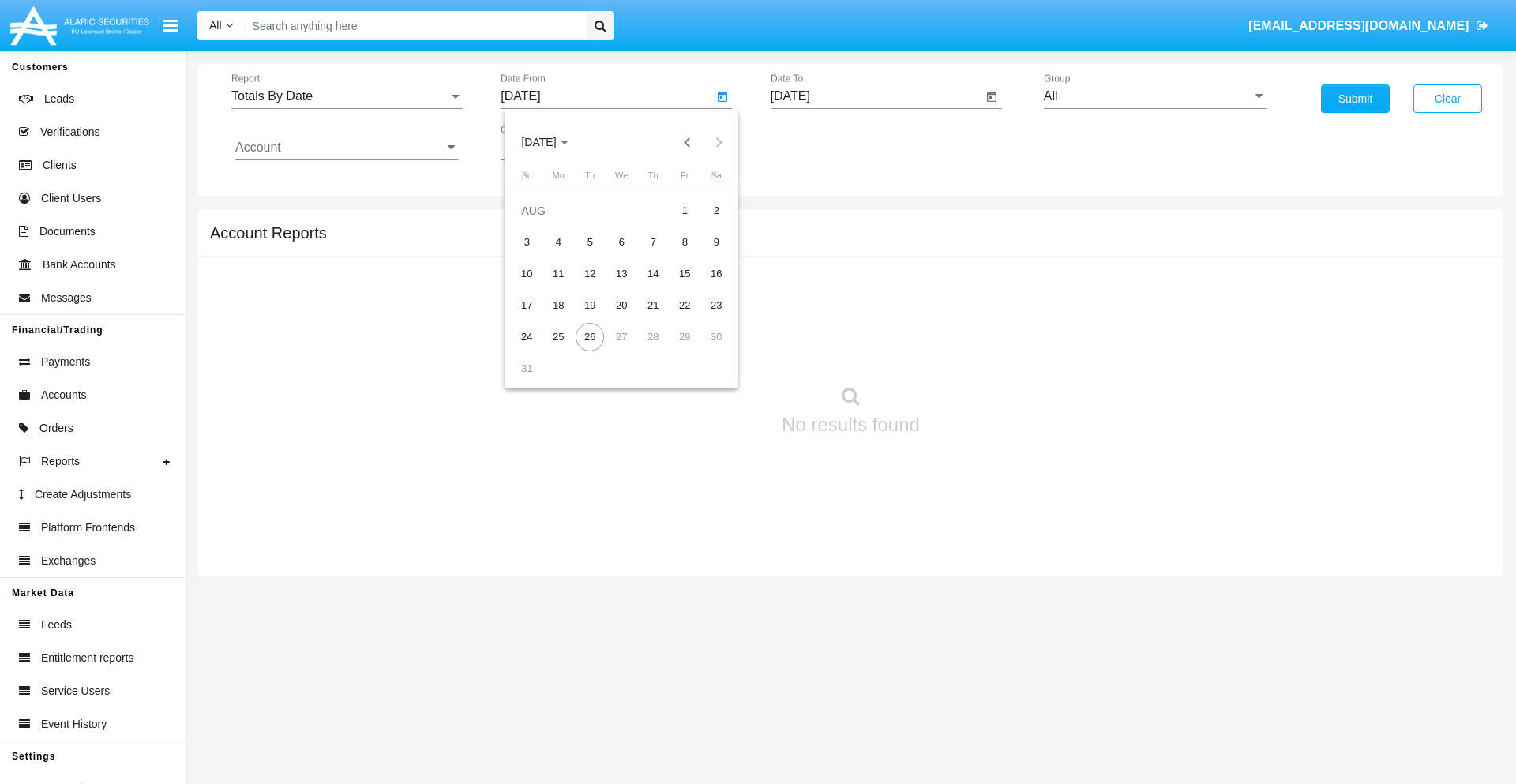
click at [553, 142] on span "[DATE]" at bounding box center [538, 143] width 35 height 13
click at [705, 349] on div "2025" at bounding box center [705, 349] width 50 height 28
click at [705, 254] on div "AUG" at bounding box center [705, 254] width 50 height 28
click at [559, 273] on div "11" at bounding box center [558, 274] width 28 height 28
type input "[DATE]"
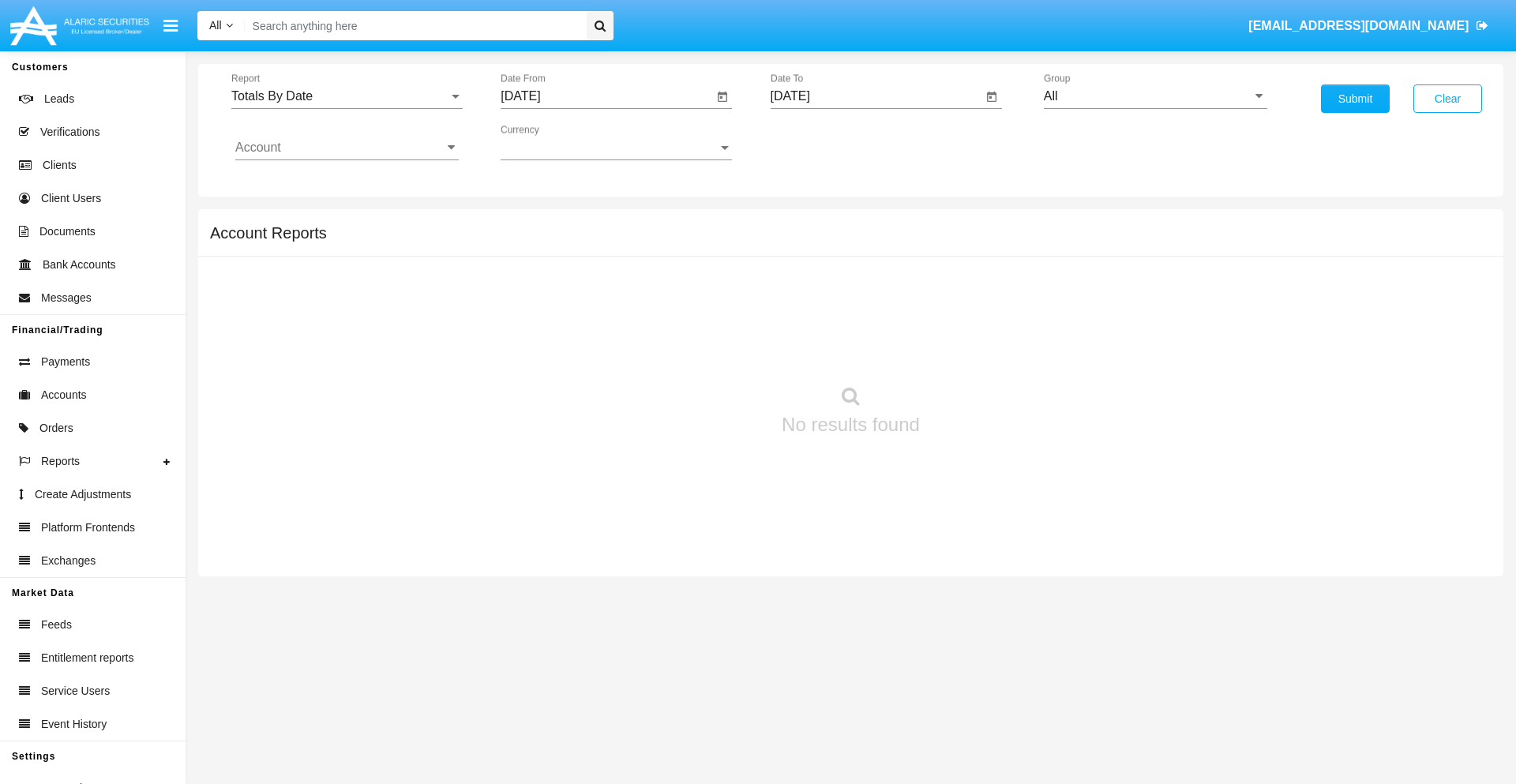
click at [875, 96] on input "[DATE]" at bounding box center [876, 96] width 213 height 14
click at [822, 142] on span "[DATE]" at bounding box center [808, 143] width 35 height 13
click at [973, 349] on div "2025" at bounding box center [974, 349] width 50 height 28
click at [973, 254] on div "AUG" at bounding box center [974, 254] width 50 height 28
click at [859, 337] on div "26" at bounding box center [859, 337] width 28 height 28
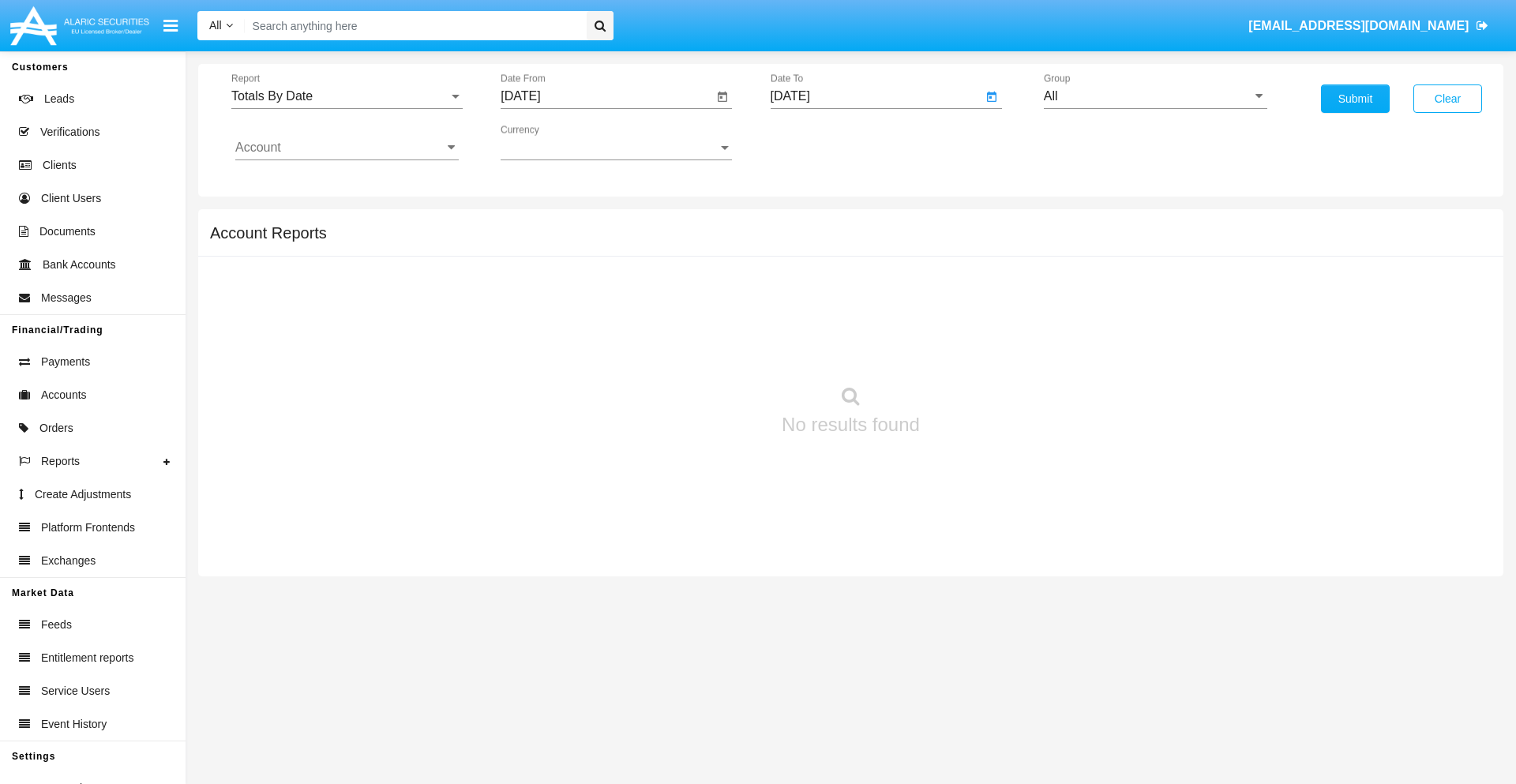
type input "[DATE]"
click at [1155, 96] on input "All" at bounding box center [1156, 96] width 224 height 14
click at [1111, 304] on span "Hammer Web Lite" at bounding box center [1111, 304] width 102 height 13
type input "Hammer Web Lite"
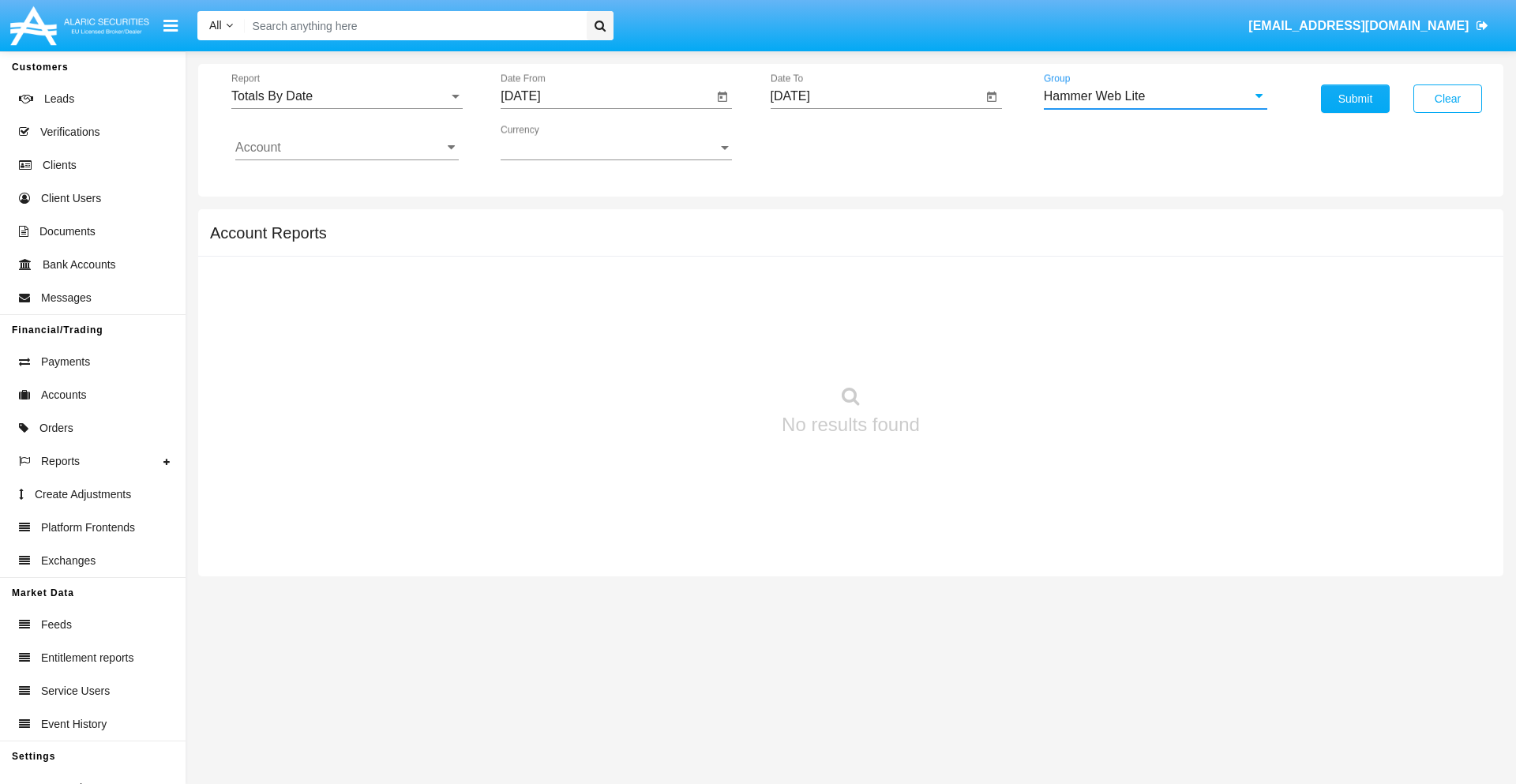
click at [347, 148] on input "Account" at bounding box center [347, 148] width 224 height 14
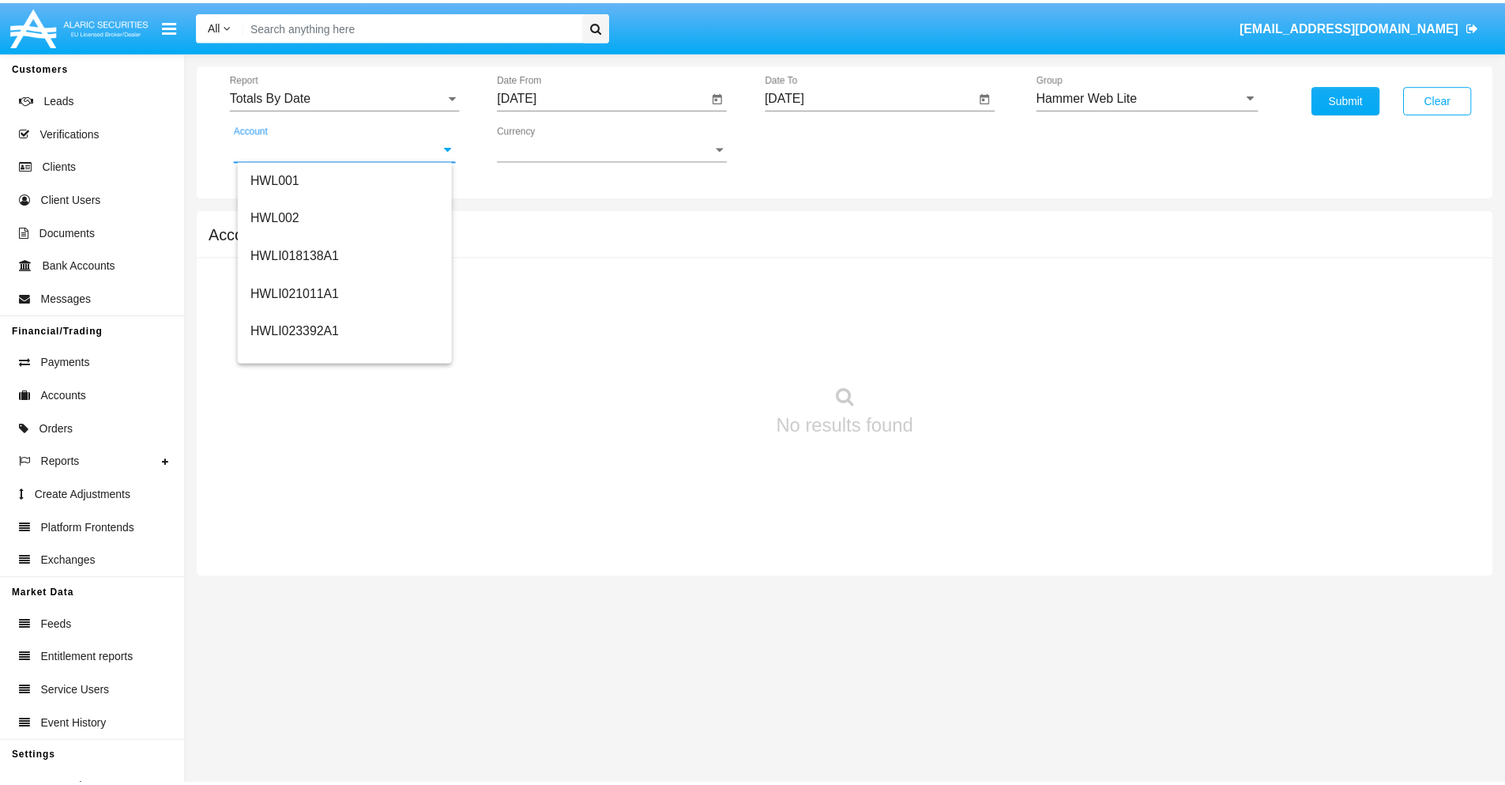
scroll to position [240, 0]
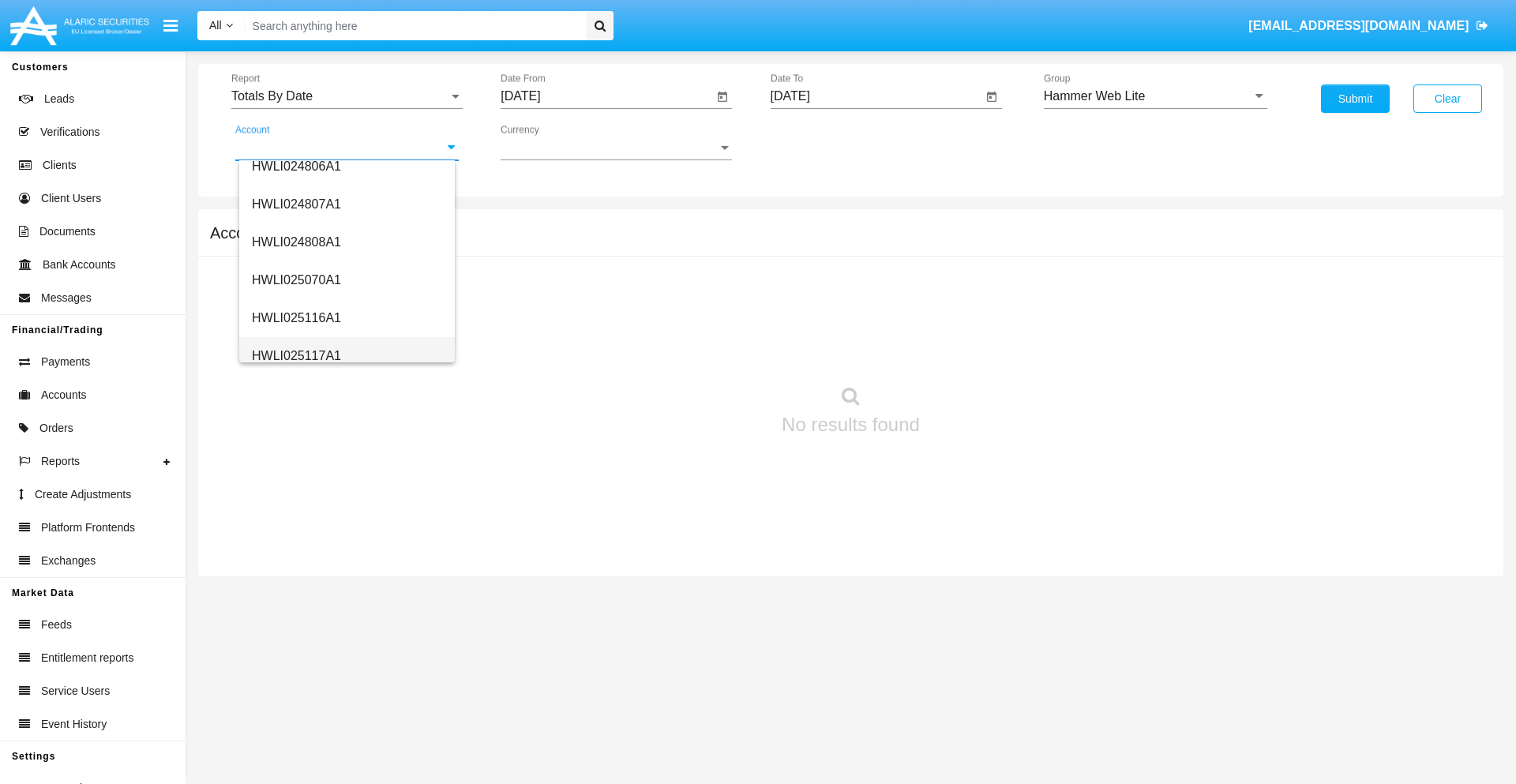
click at [296, 356] on span "HWLI025117A1" at bounding box center [296, 355] width 89 height 13
type input "HWLI025117A1"
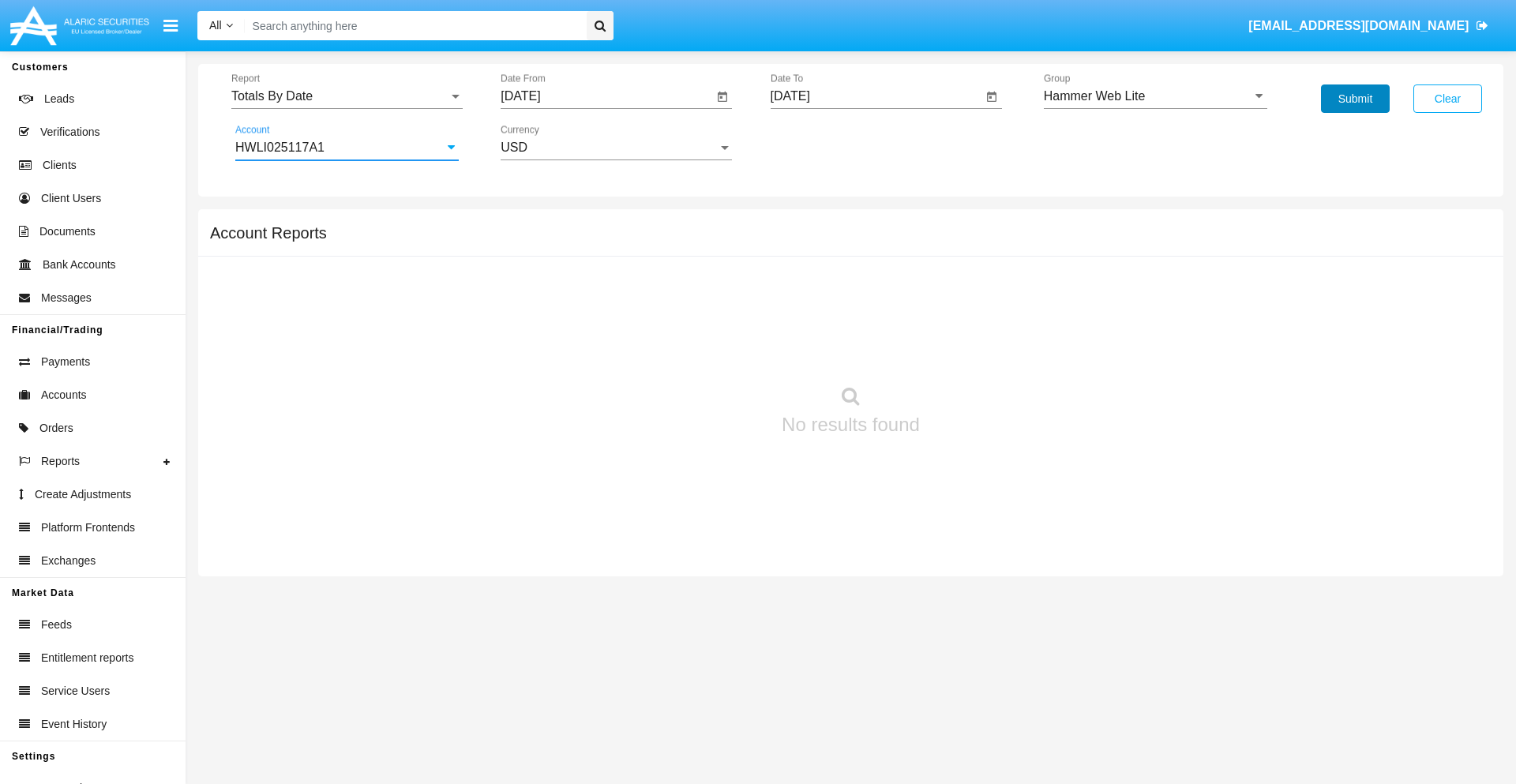
click at [1355, 99] on button "Submit" at bounding box center [1355, 99] width 69 height 28
click at [347, 96] on span "Report" at bounding box center [340, 96] width 217 height 14
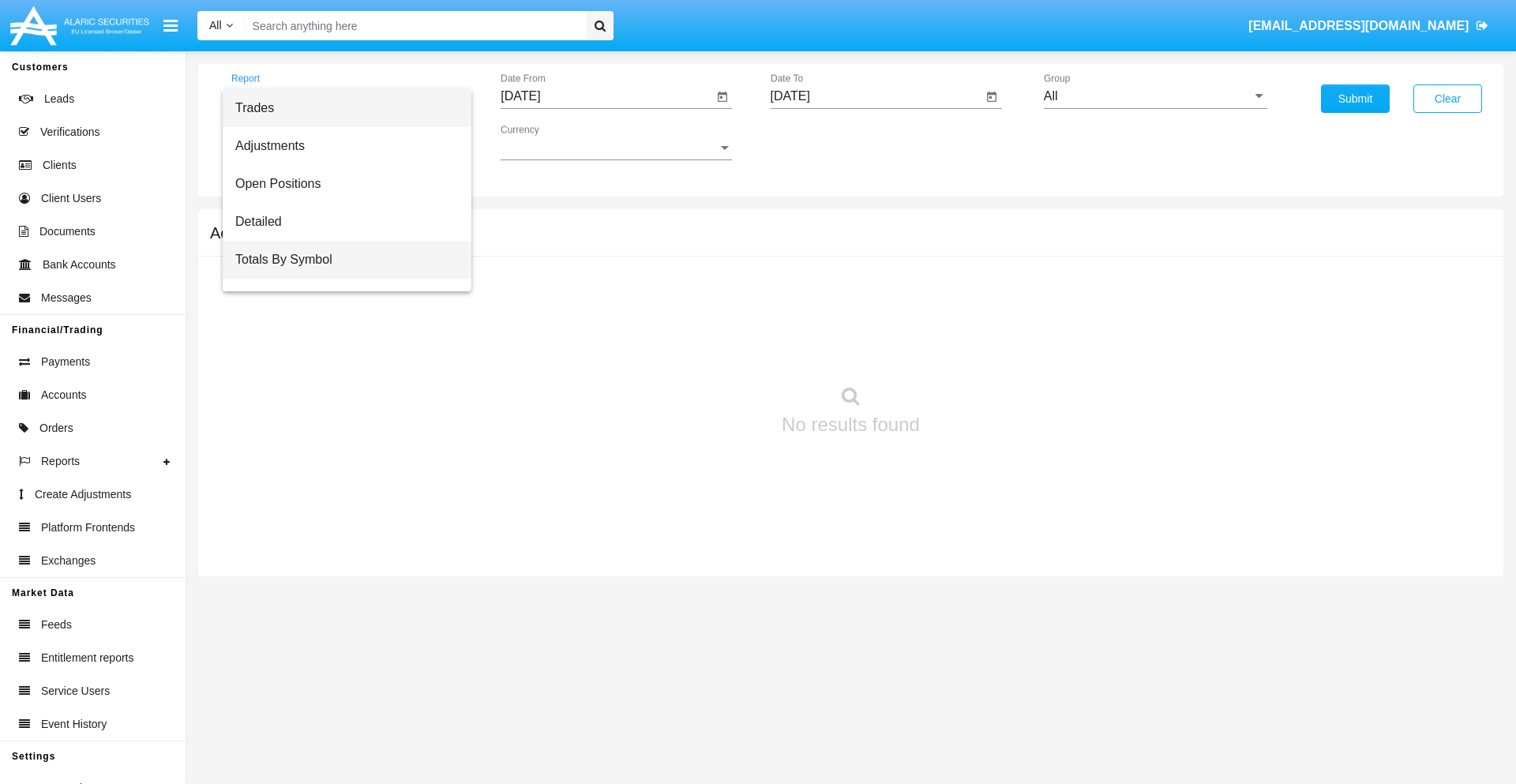
click at [341, 260] on span "Totals By Symbol" at bounding box center [347, 260] width 224 height 38
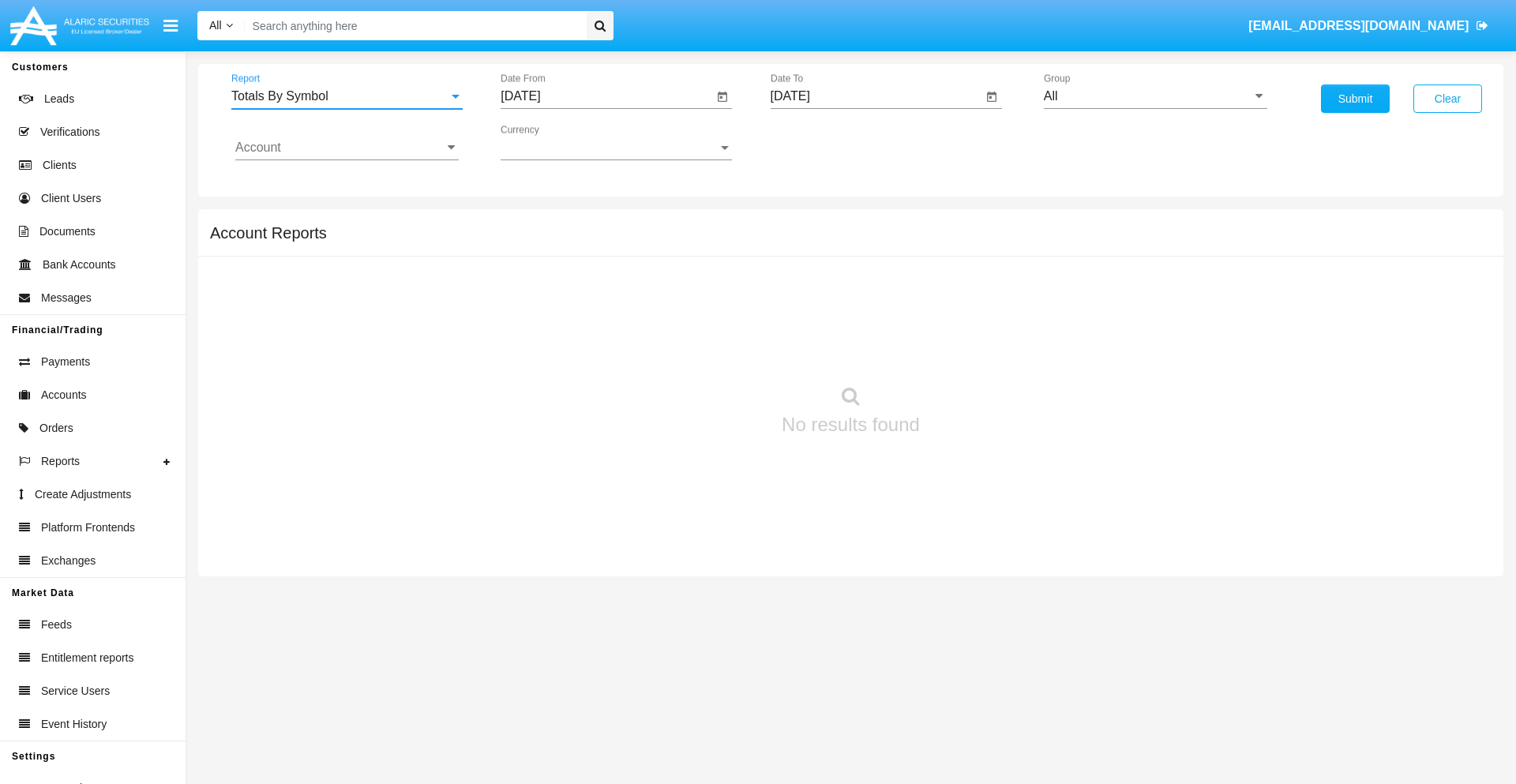
click at [607, 96] on input "[DATE]" at bounding box center [607, 96] width 213 height 14
click at [553, 142] on span "[DATE]" at bounding box center [538, 143] width 35 height 13
click at [705, 349] on div "2025" at bounding box center [705, 349] width 50 height 28
click at [650, 254] on div "[DATE]" at bounding box center [650, 254] width 50 height 28
click at [527, 368] on div "27" at bounding box center [527, 369] width 28 height 28
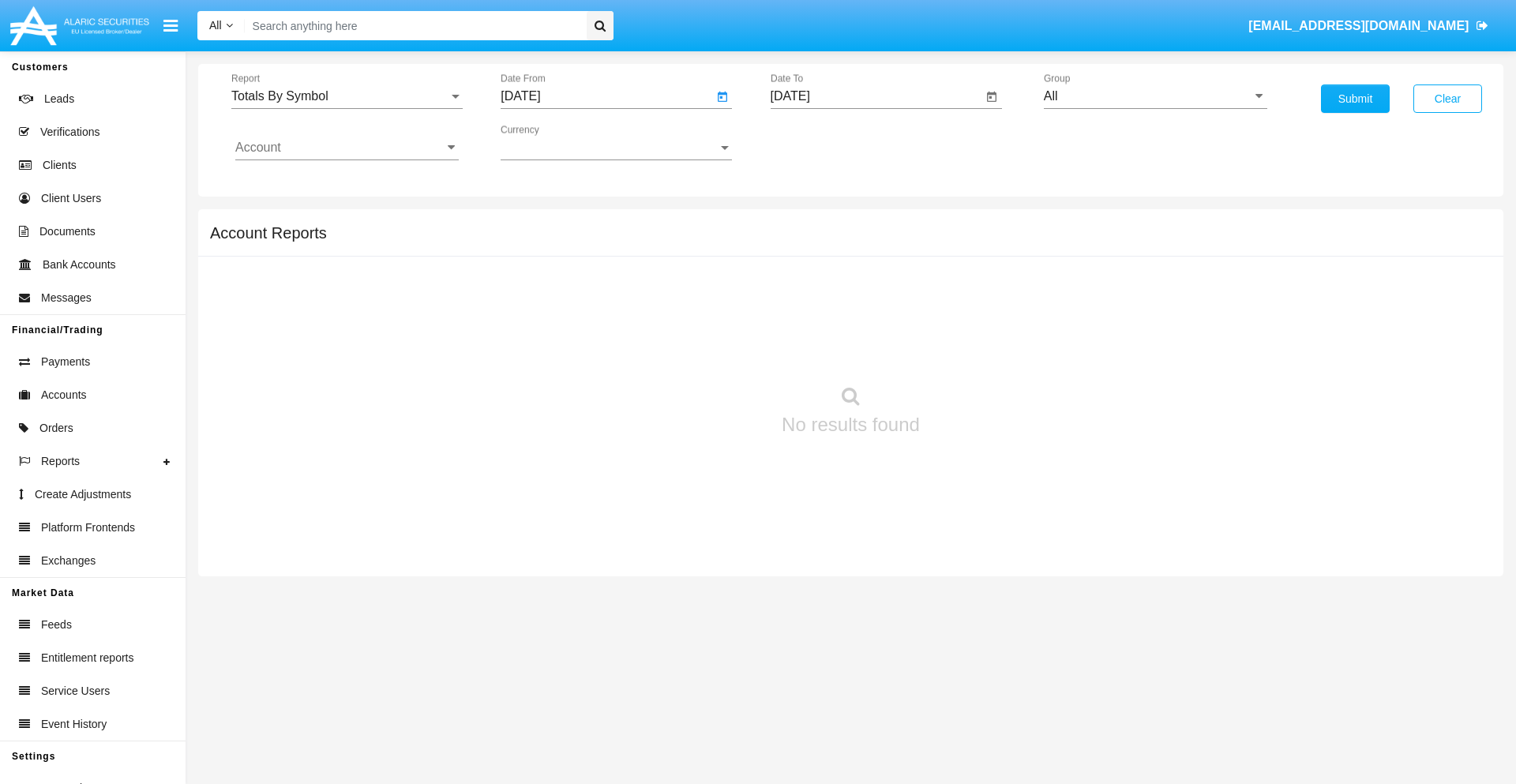
type input "07/27/25"
click at [875, 96] on input "[DATE]" at bounding box center [876, 96] width 213 height 14
click at [822, 142] on span "AUG 2025" at bounding box center [808, 143] width 35 height 13
click at [973, 349] on div "2025" at bounding box center [974, 349] width 50 height 28
click at [973, 254] on div "AUG" at bounding box center [974, 254] width 50 height 28
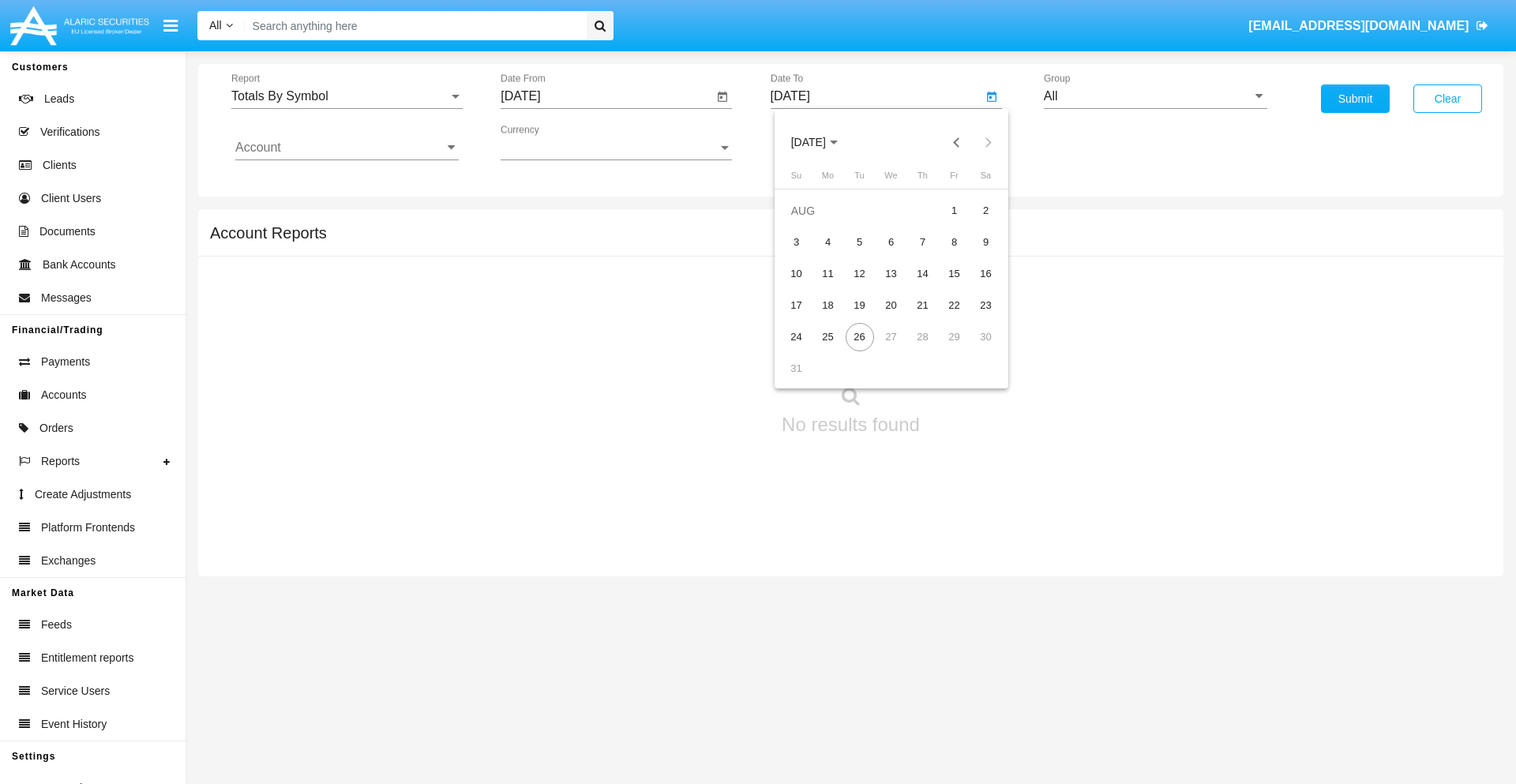
click at [859, 337] on div "26" at bounding box center [859, 337] width 28 height 28
type input "08/26/25"
click at [1155, 96] on input "All" at bounding box center [1156, 96] width 224 height 14
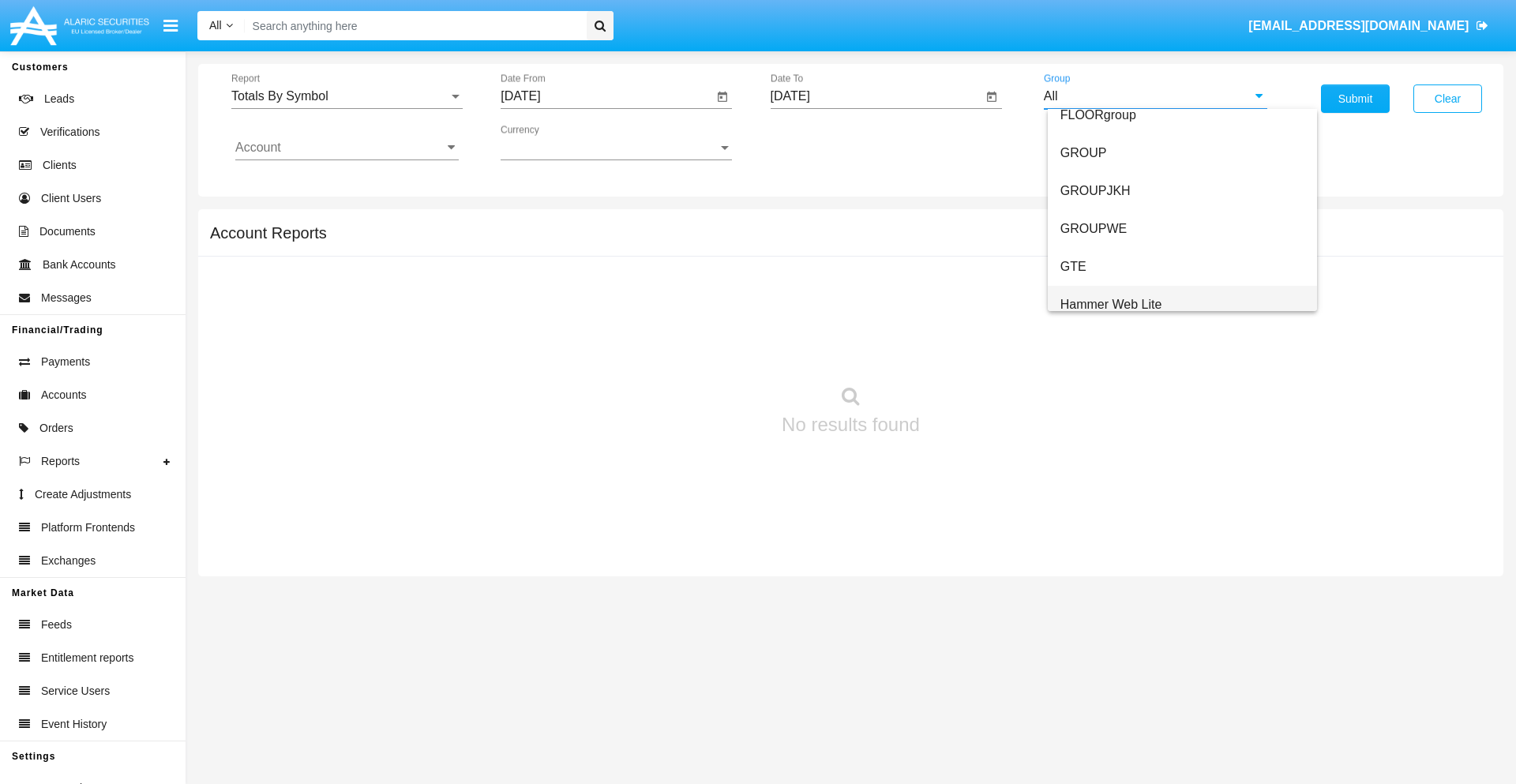
click at [1111, 304] on span "Hammer Web Lite" at bounding box center [1111, 304] width 102 height 13
type input "Hammer Web Lite"
click at [347, 148] on input "Account" at bounding box center [347, 148] width 224 height 14
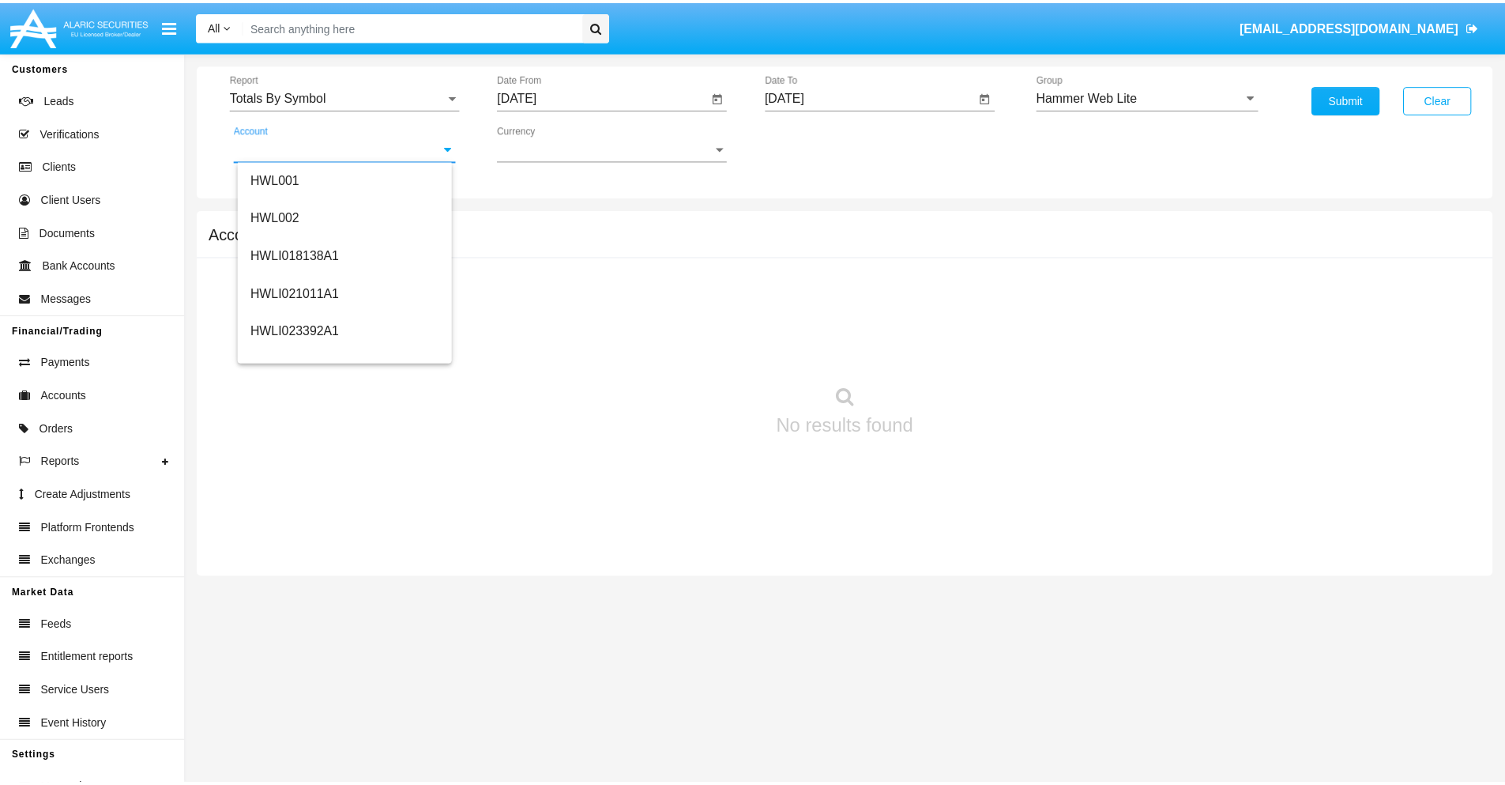
scroll to position [240, 0]
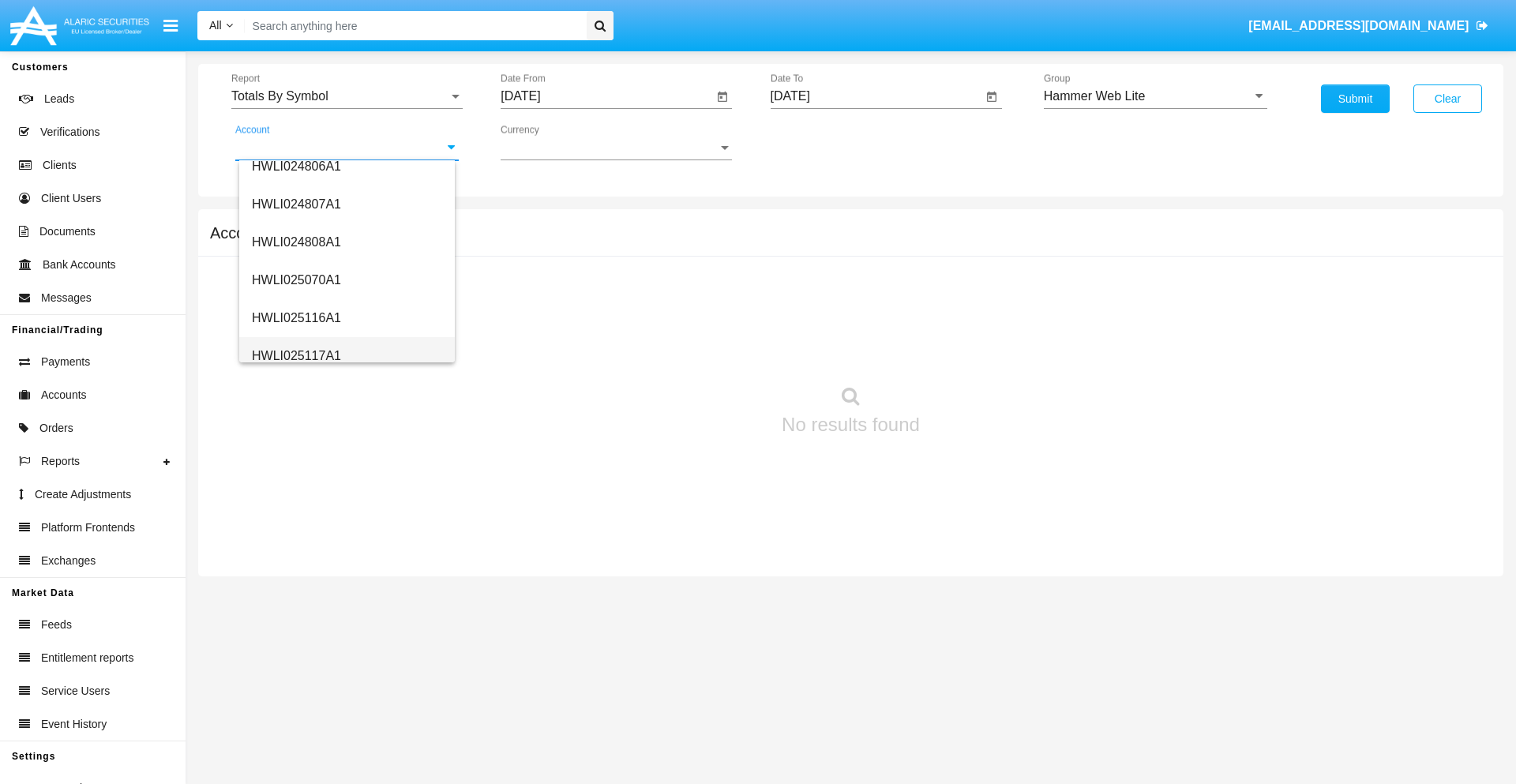
click at [296, 356] on span "HWLI025117A1" at bounding box center [296, 355] width 89 height 13
type input "HWLI025117A1"
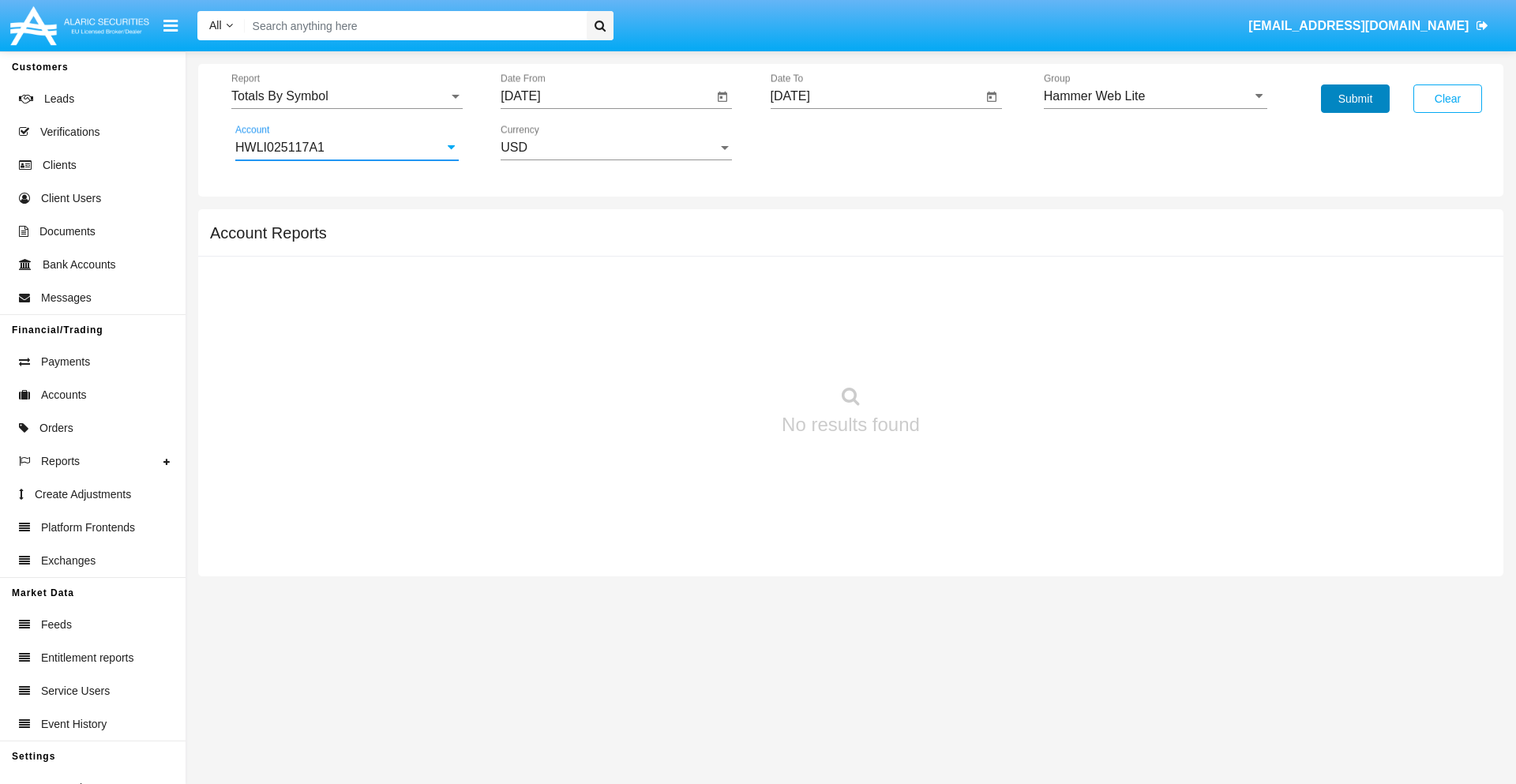
click at [1355, 99] on button "Submit" at bounding box center [1355, 99] width 69 height 28
click at [347, 96] on span "Report" at bounding box center [340, 96] width 217 height 14
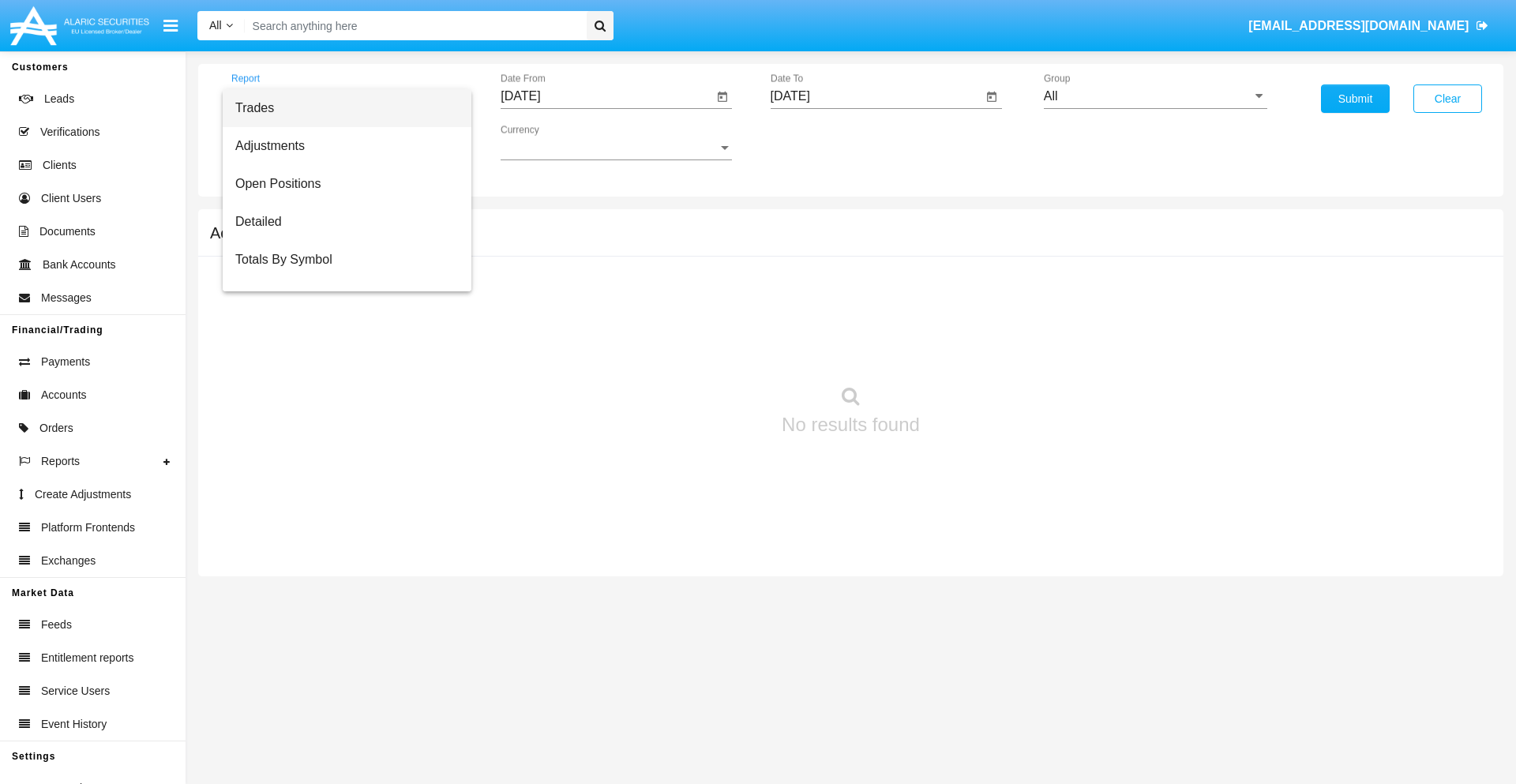
click at [341, 108] on span "Trades" at bounding box center [347, 108] width 224 height 38
click at [607, 96] on input "[DATE]" at bounding box center [607, 96] width 213 height 14
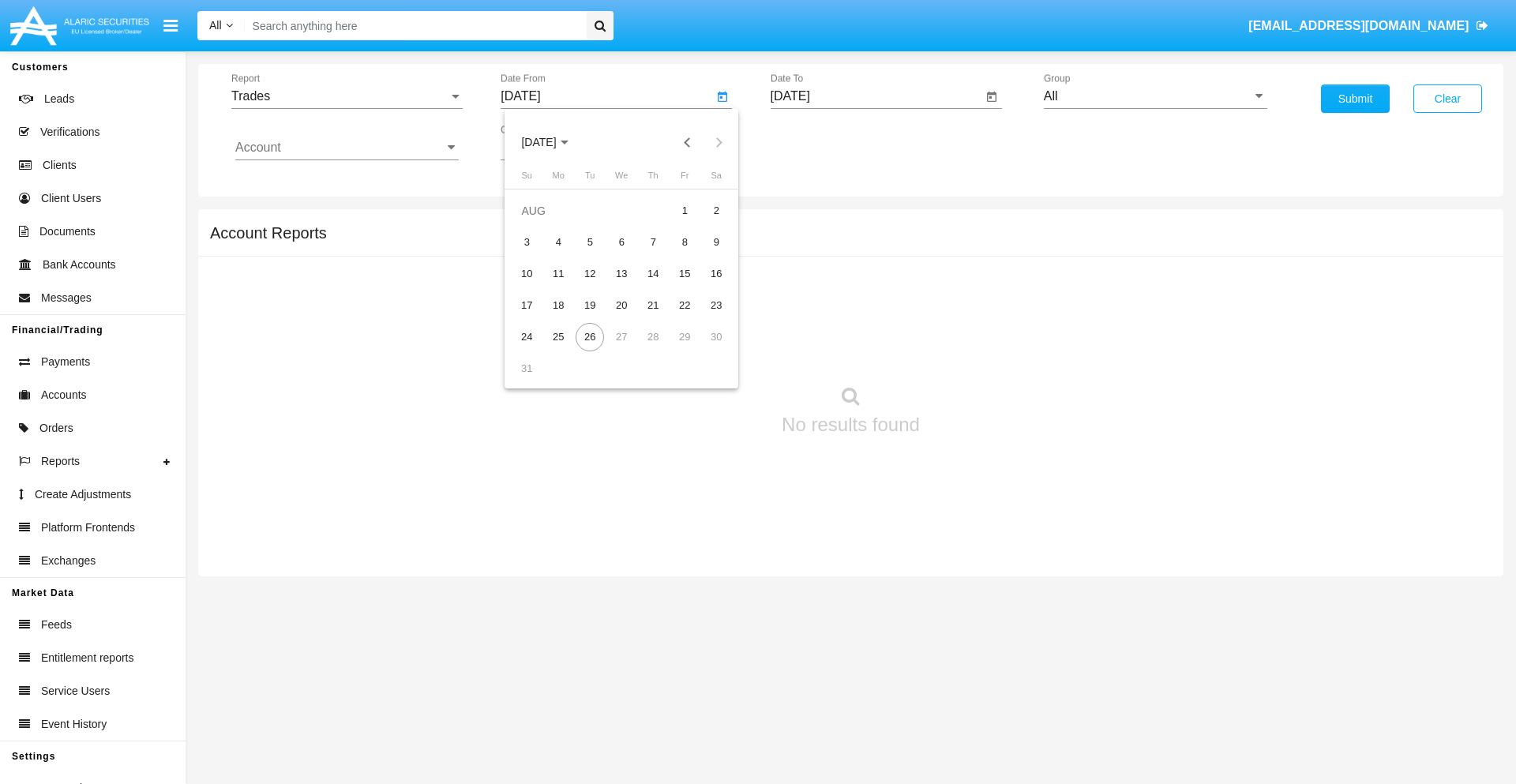
click at [553, 142] on span "[DATE]" at bounding box center [538, 143] width 35 height 13
click at [705, 349] on div "2025" at bounding box center [705, 349] width 50 height 28
click at [539, 254] on div "MAY" at bounding box center [539, 254] width 50 height 28
click at [559, 337] on div "26" at bounding box center [558, 337] width 28 height 28
type input "[DATE]"
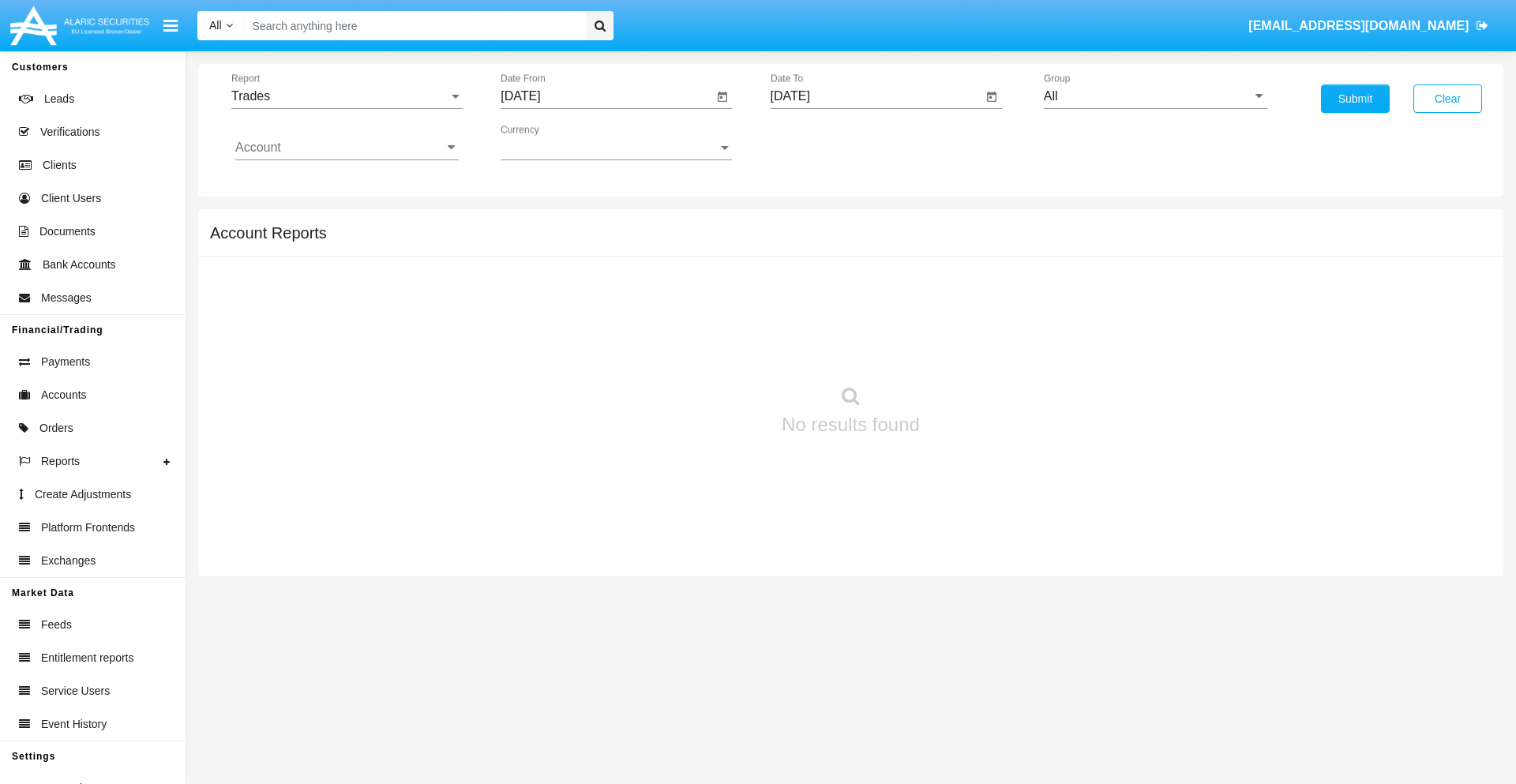
click at [875, 96] on input "[DATE]" at bounding box center [876, 96] width 213 height 14
click at [822, 142] on span "AUG 2025" at bounding box center [808, 143] width 35 height 13
click at [973, 349] on div "2025" at bounding box center [974, 349] width 50 height 28
click at [973, 254] on div "AUG" at bounding box center [974, 254] width 50 height 28
click at [859, 337] on div "26" at bounding box center [859, 337] width 28 height 28
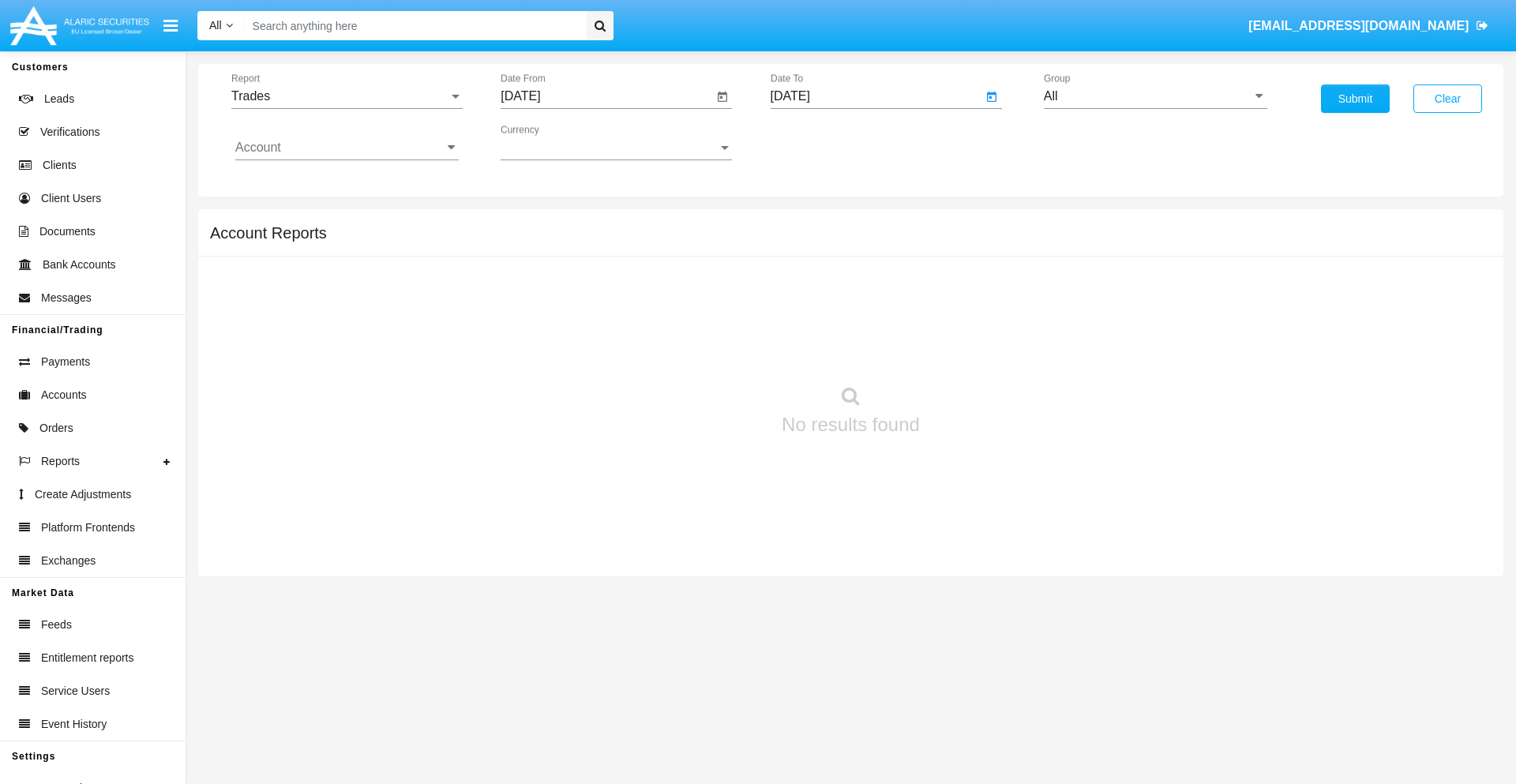
type input "08/26/25"
click at [1155, 96] on input "All" at bounding box center [1156, 96] width 224 height 14
type input "Hammer Web Lite"
click at [347, 148] on input "Account" at bounding box center [347, 148] width 224 height 14
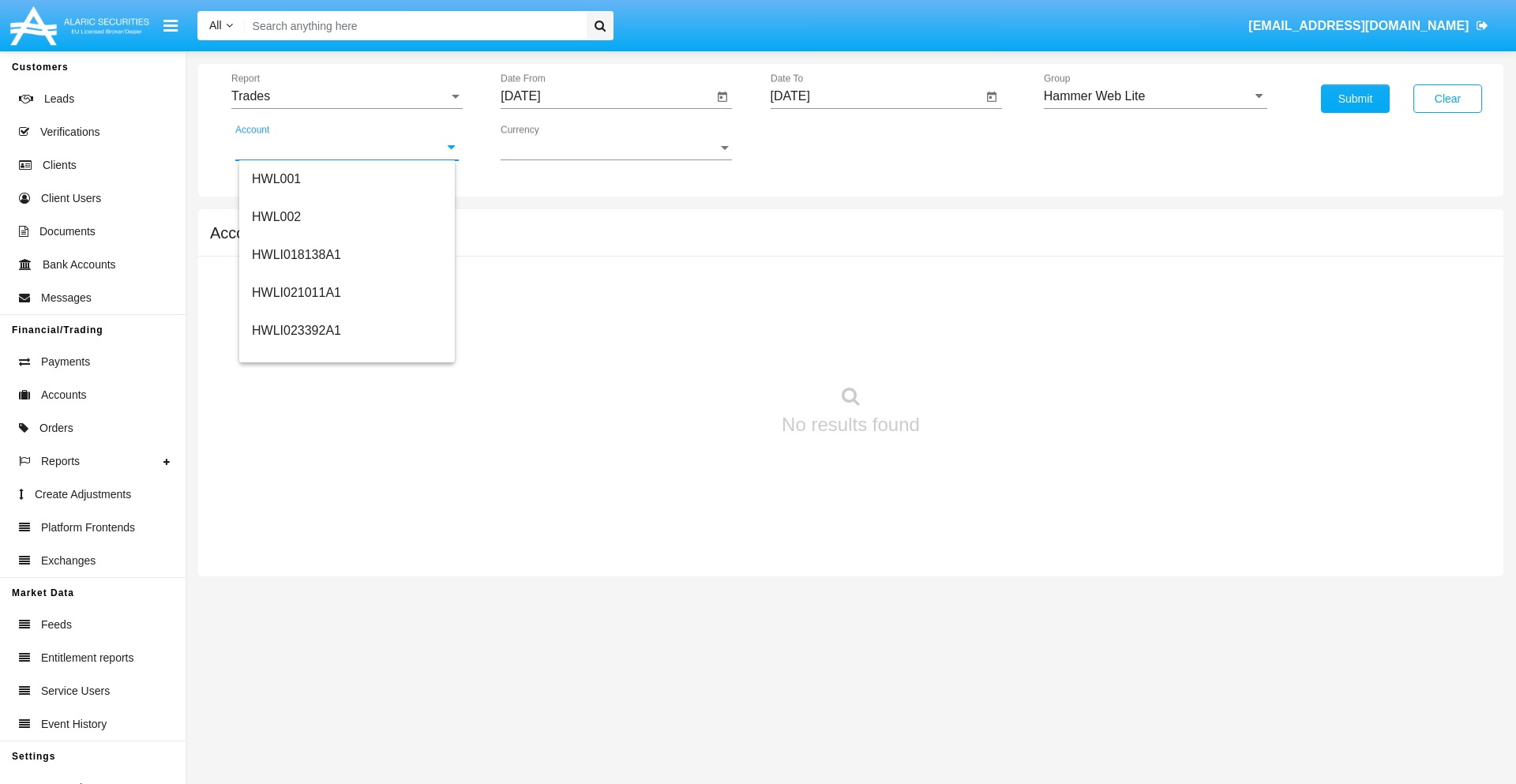
click at [296, 588] on span "HWLI025117A1" at bounding box center [296, 594] width 89 height 13
type input "HWLI025117A1"
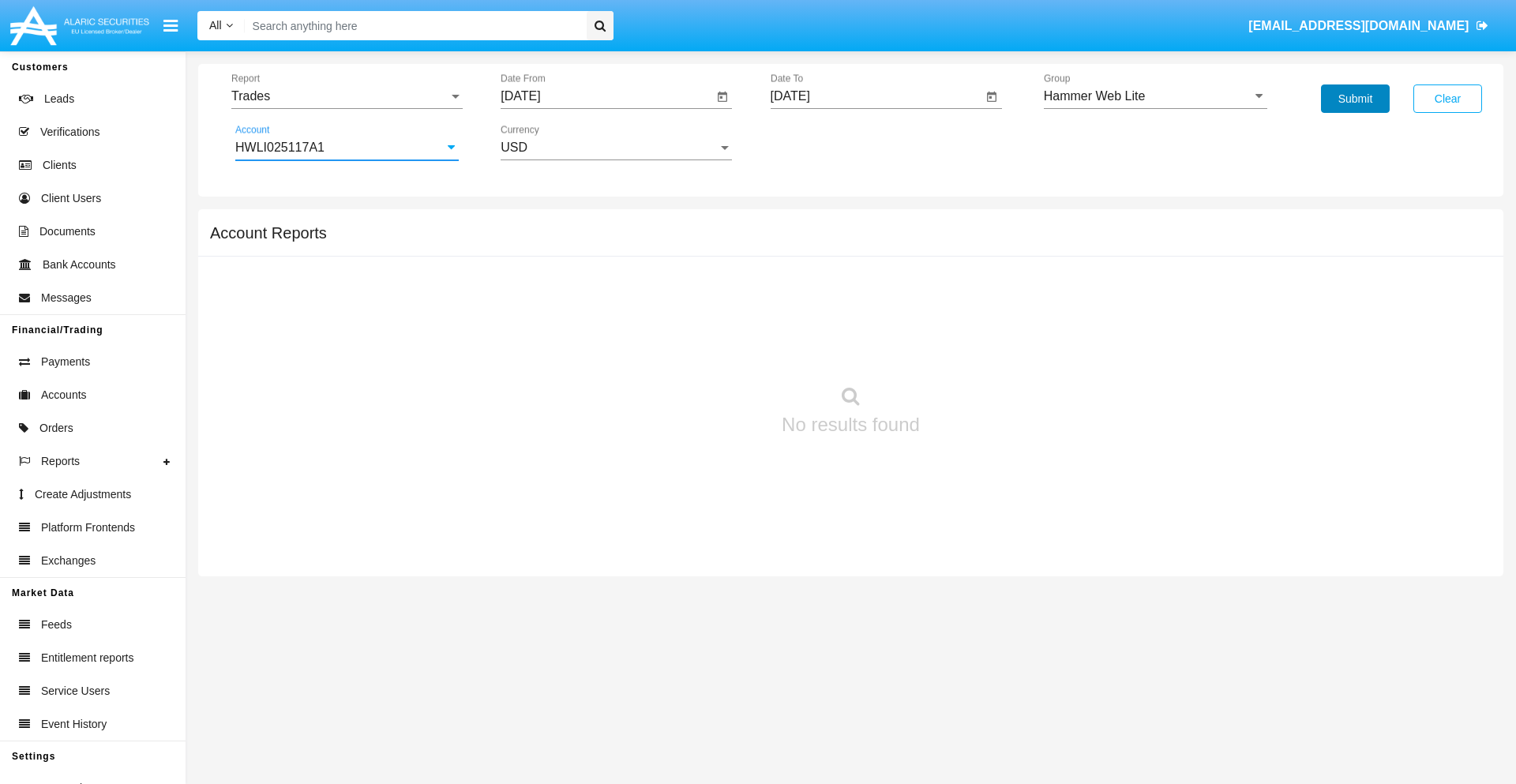
click at [1355, 99] on button "Submit" at bounding box center [1355, 99] width 69 height 28
click at [347, 96] on span "Report" at bounding box center [340, 96] width 217 height 14
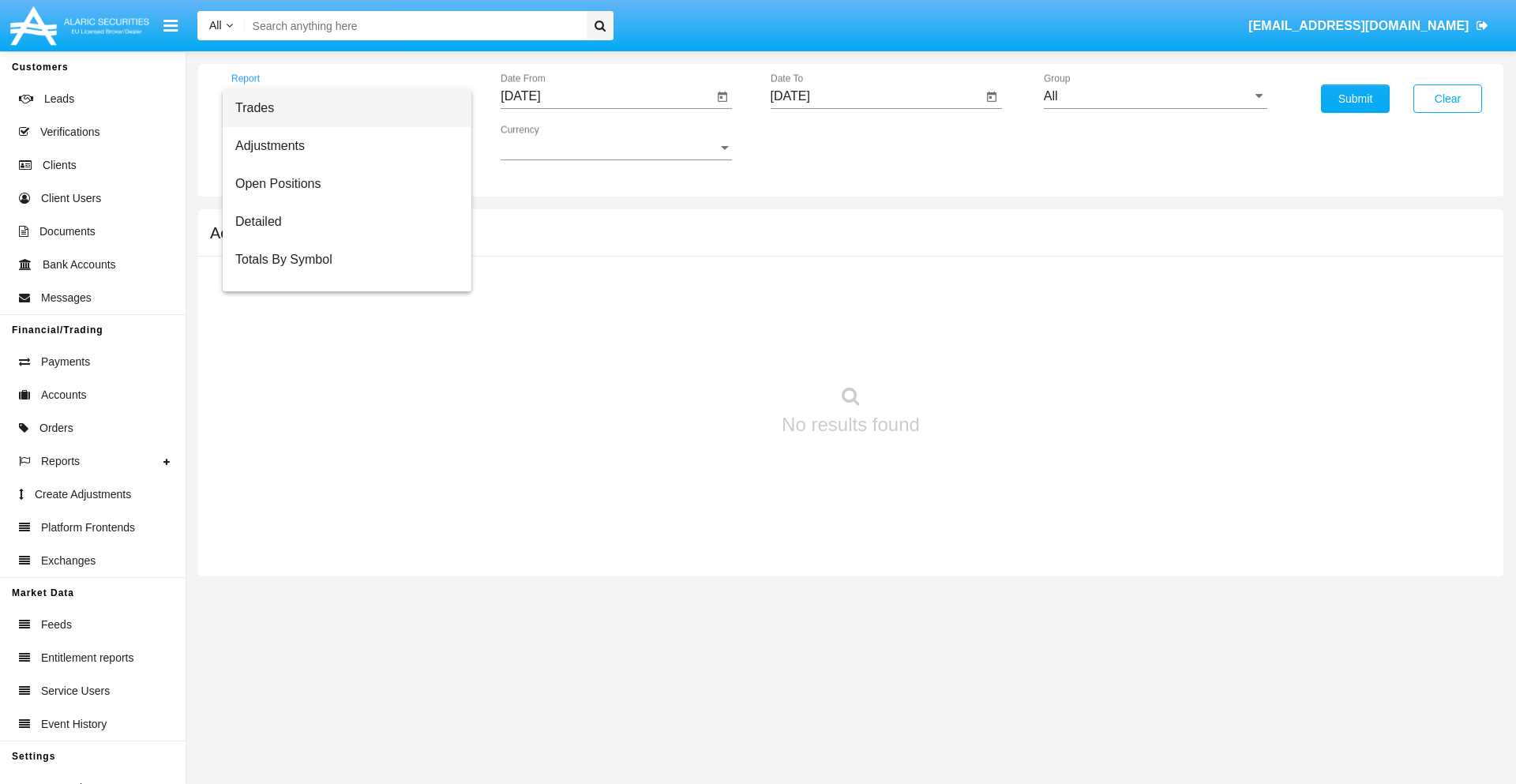
click at [341, 108] on span "Trades" at bounding box center [347, 108] width 224 height 38
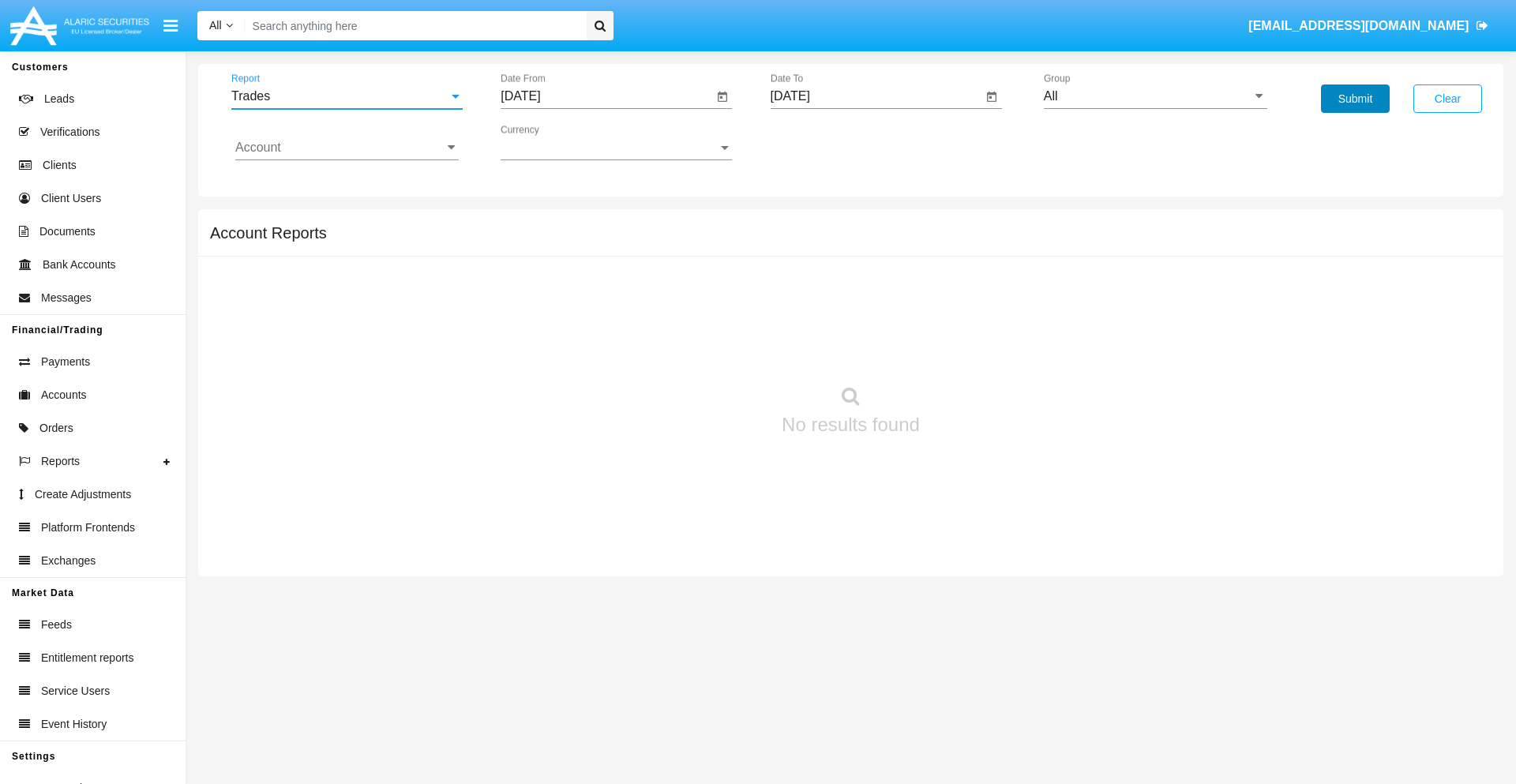
click at [1355, 99] on button "Submit" at bounding box center [1355, 99] width 69 height 28
click at [347, 96] on span "Report" at bounding box center [340, 96] width 217 height 14
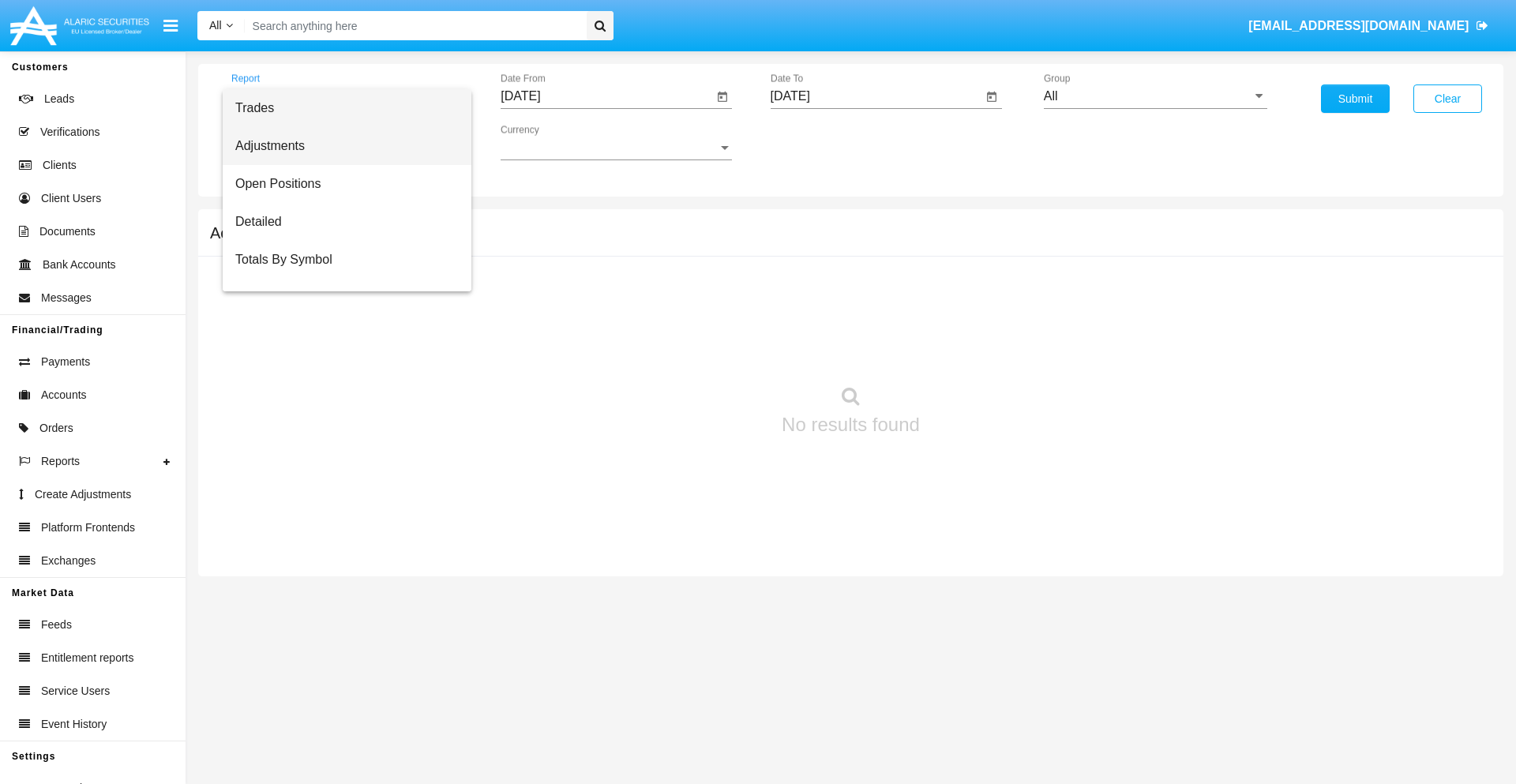
click at [341, 146] on span "Adjustments" at bounding box center [347, 146] width 224 height 38
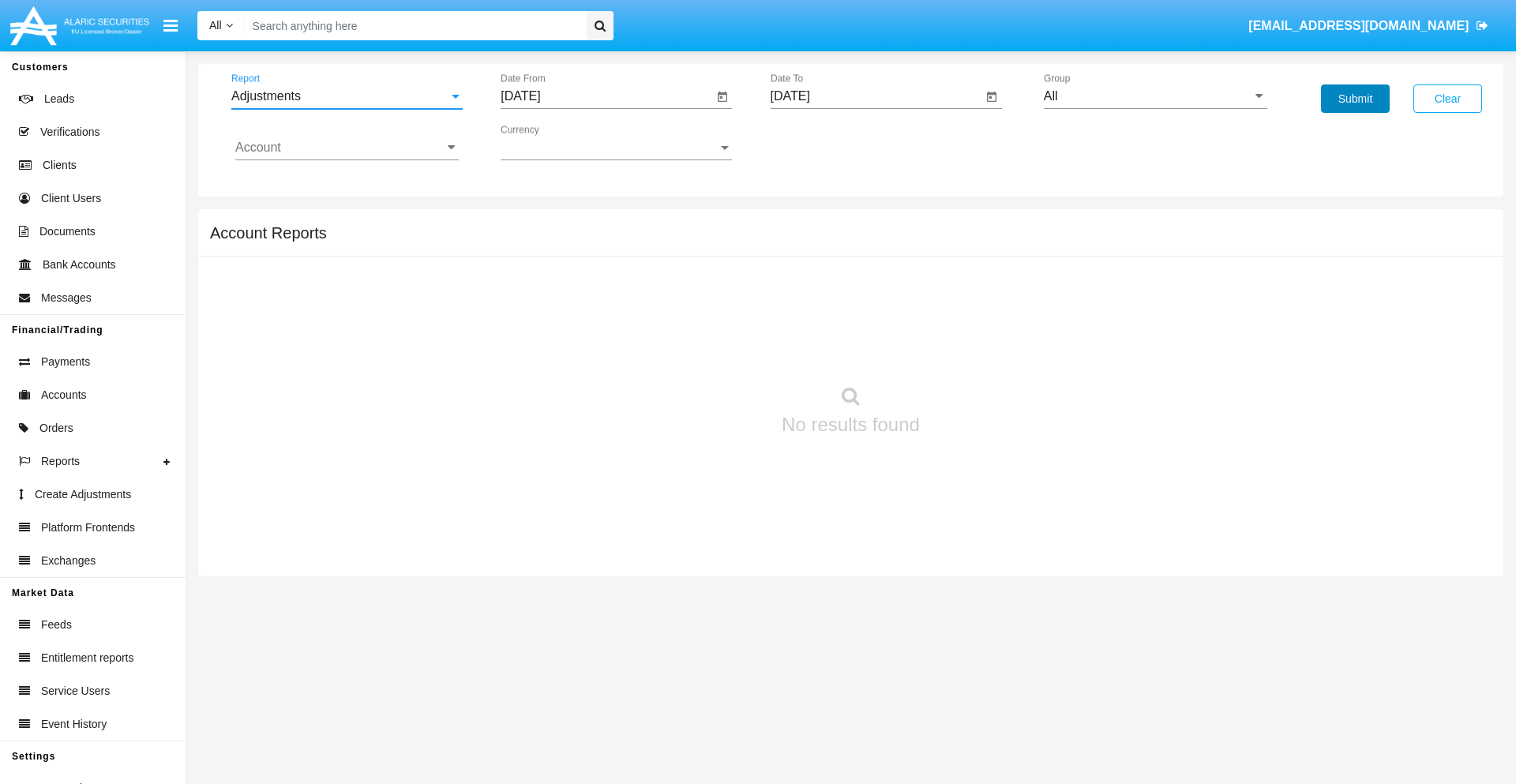
click at [1355, 99] on button "Submit" at bounding box center [1355, 99] width 69 height 28
click at [347, 96] on span "Report" at bounding box center [340, 96] width 217 height 14
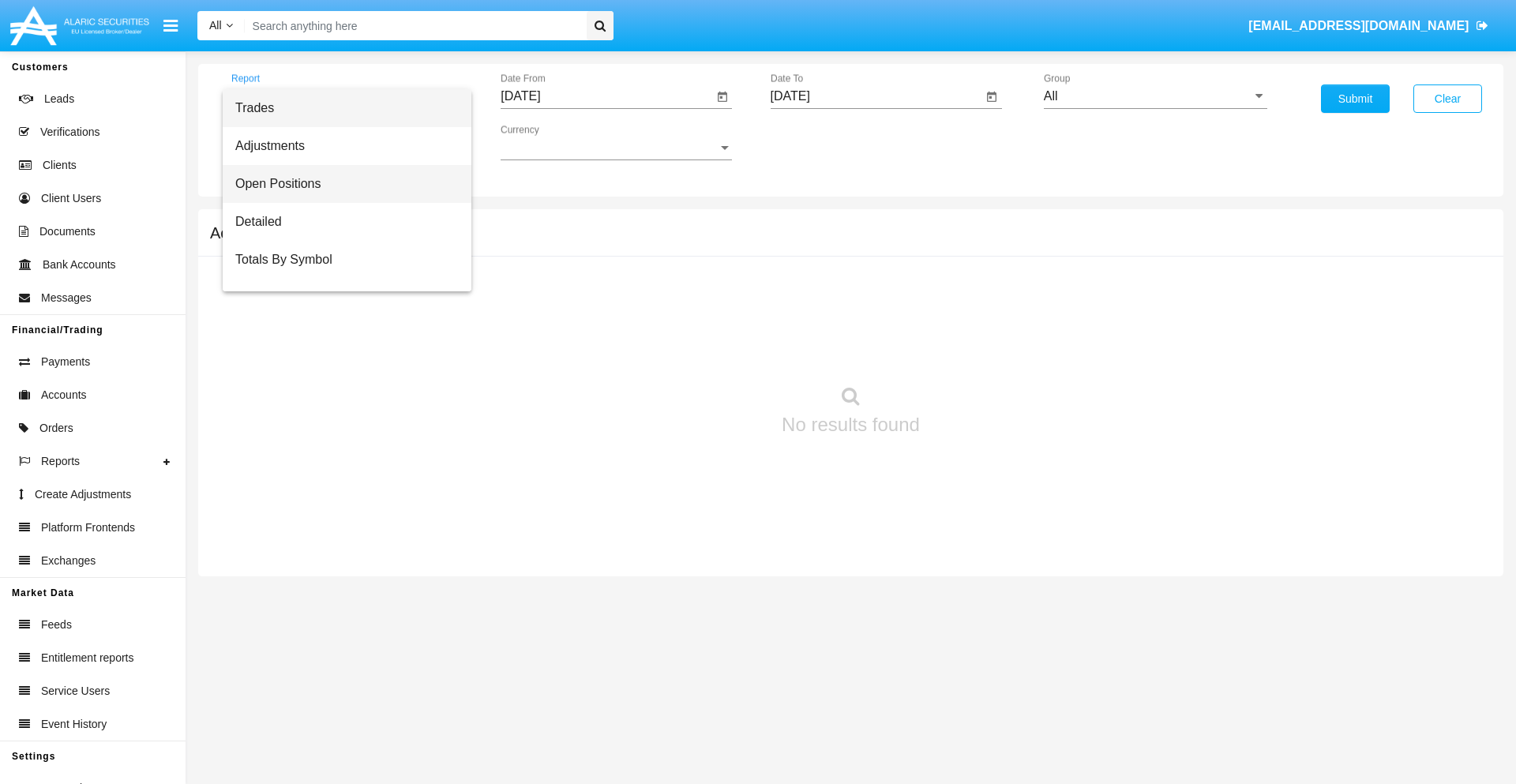
click at [341, 184] on span "Open Positions" at bounding box center [347, 184] width 224 height 38
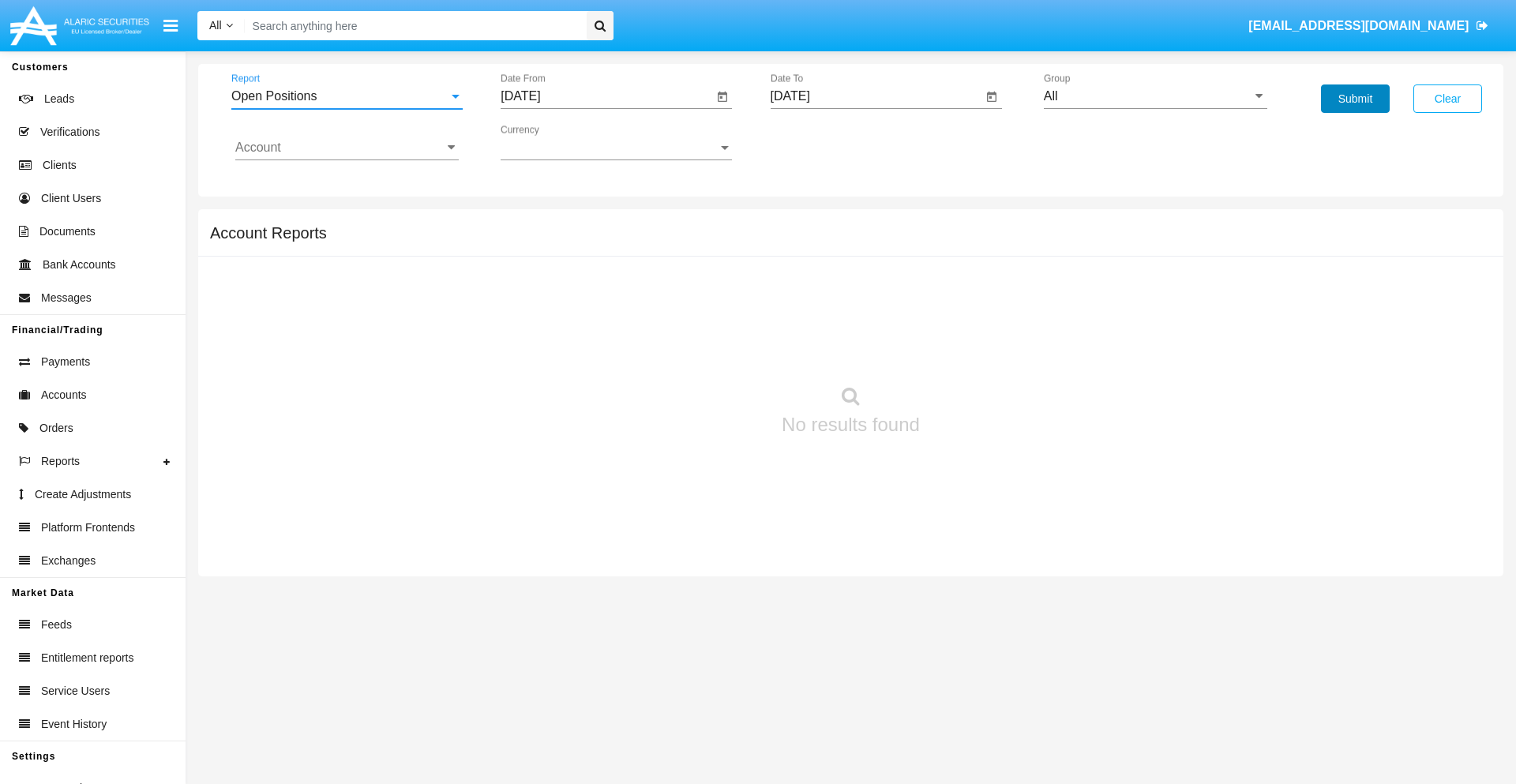
click at [1355, 99] on button "Submit" at bounding box center [1355, 99] width 69 height 28
click at [347, 96] on span "Report" at bounding box center [340, 96] width 217 height 14
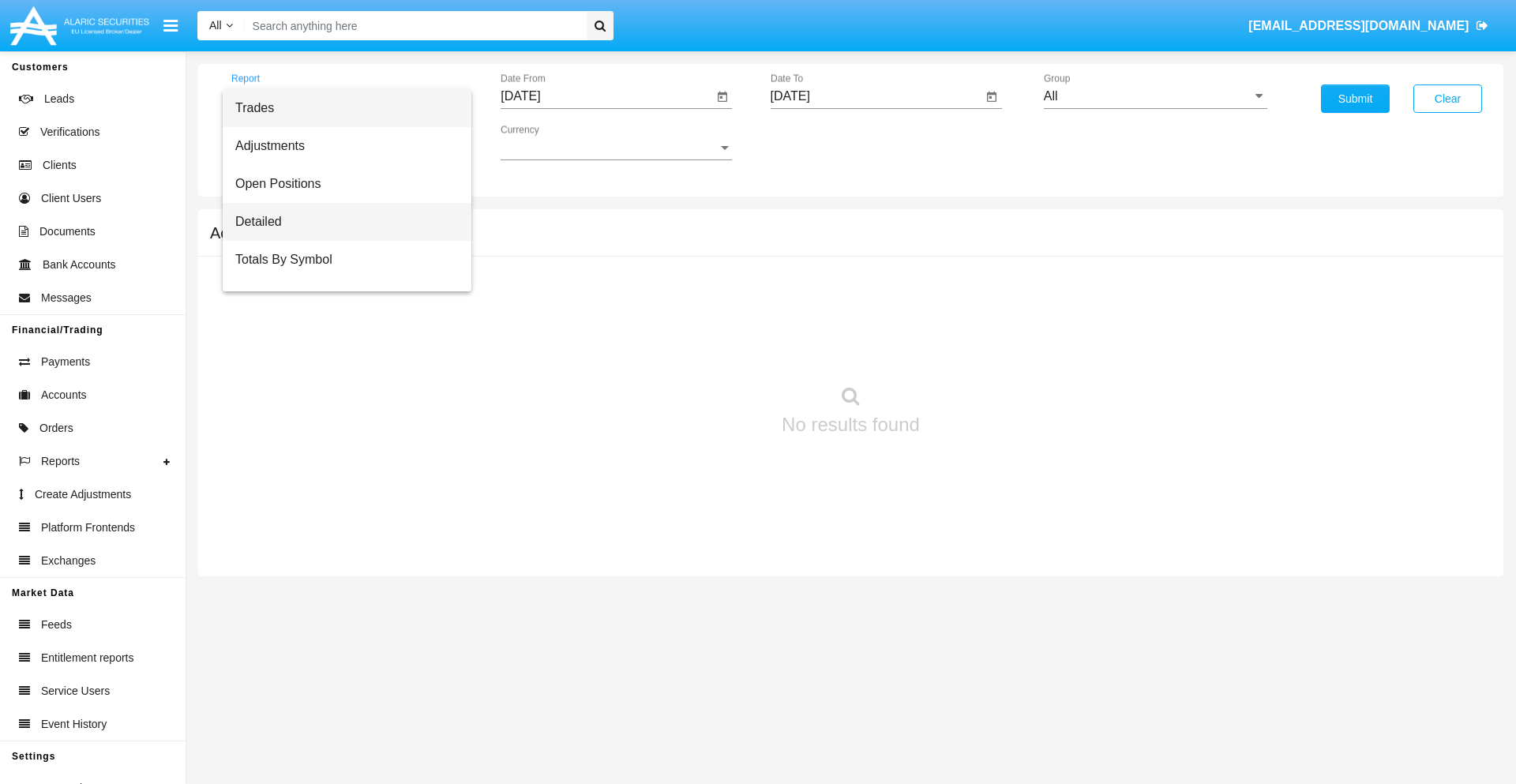
click at [341, 222] on span "Detailed" at bounding box center [347, 222] width 224 height 38
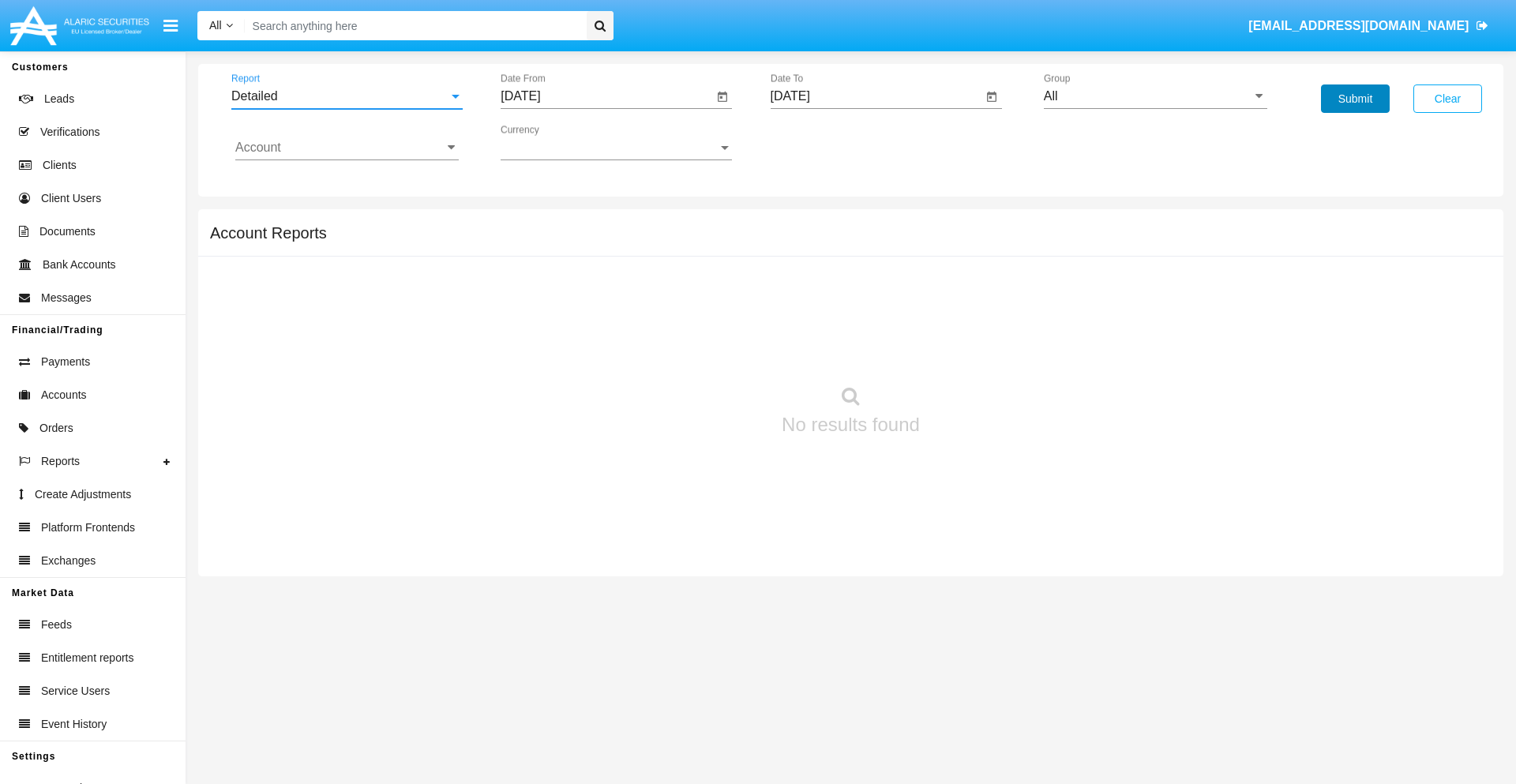
click at [1355, 99] on button "Submit" at bounding box center [1355, 99] width 69 height 28
click at [347, 96] on span "Report" at bounding box center [340, 96] width 217 height 14
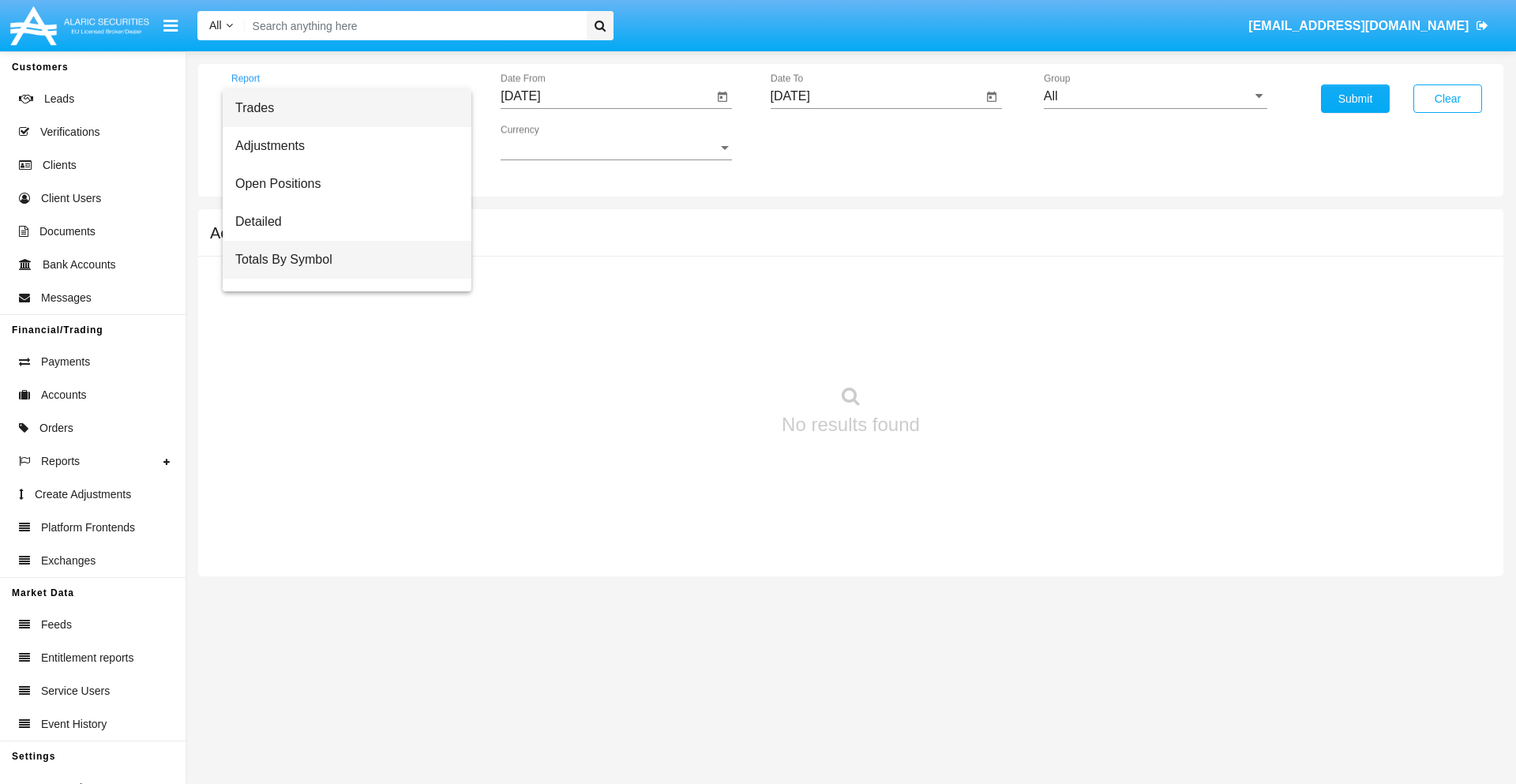
click at [341, 260] on span "Totals By Symbol" at bounding box center [347, 260] width 224 height 38
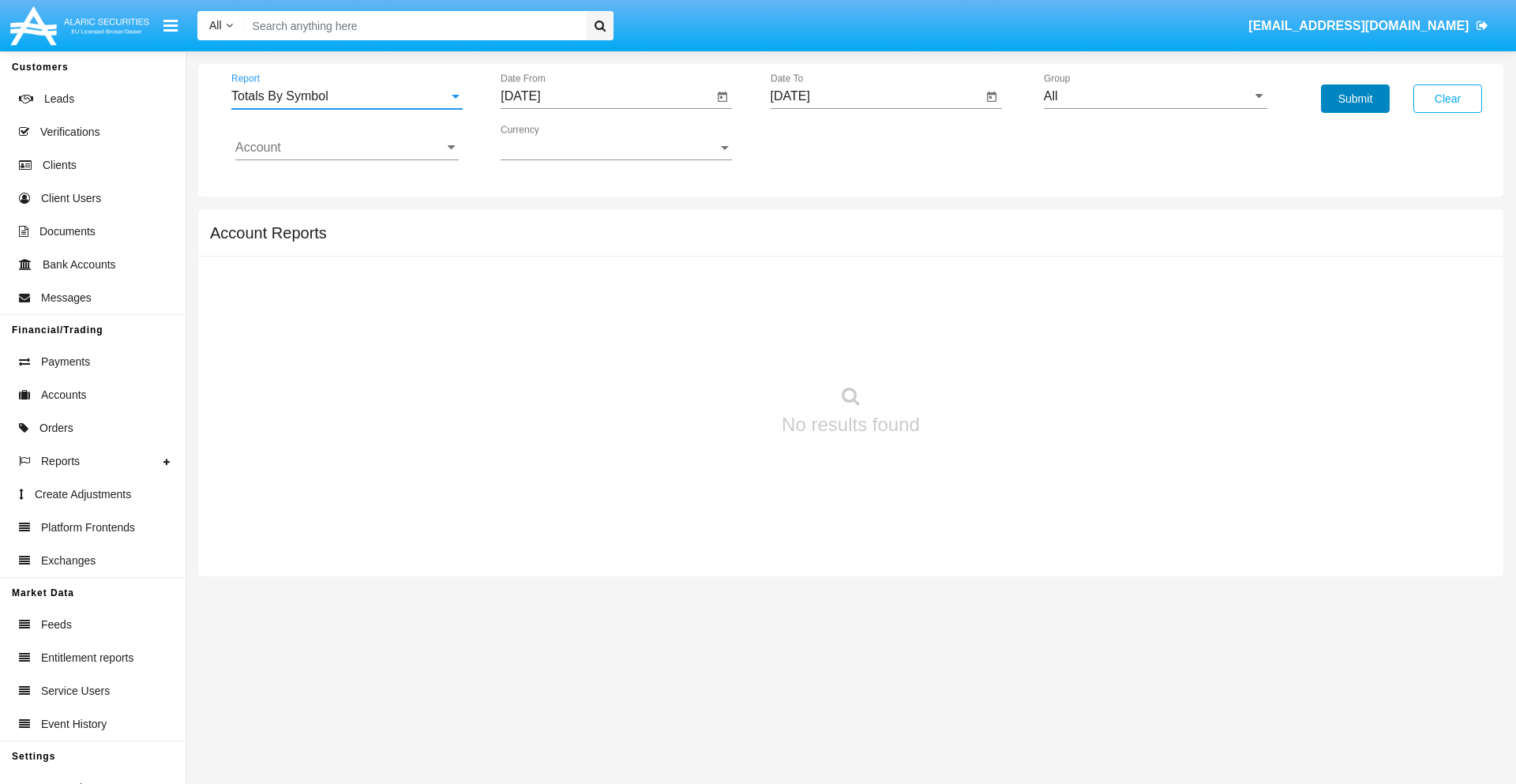
click at [1355, 99] on button "Submit" at bounding box center [1355, 99] width 69 height 28
click at [347, 96] on span "Report" at bounding box center [340, 96] width 217 height 14
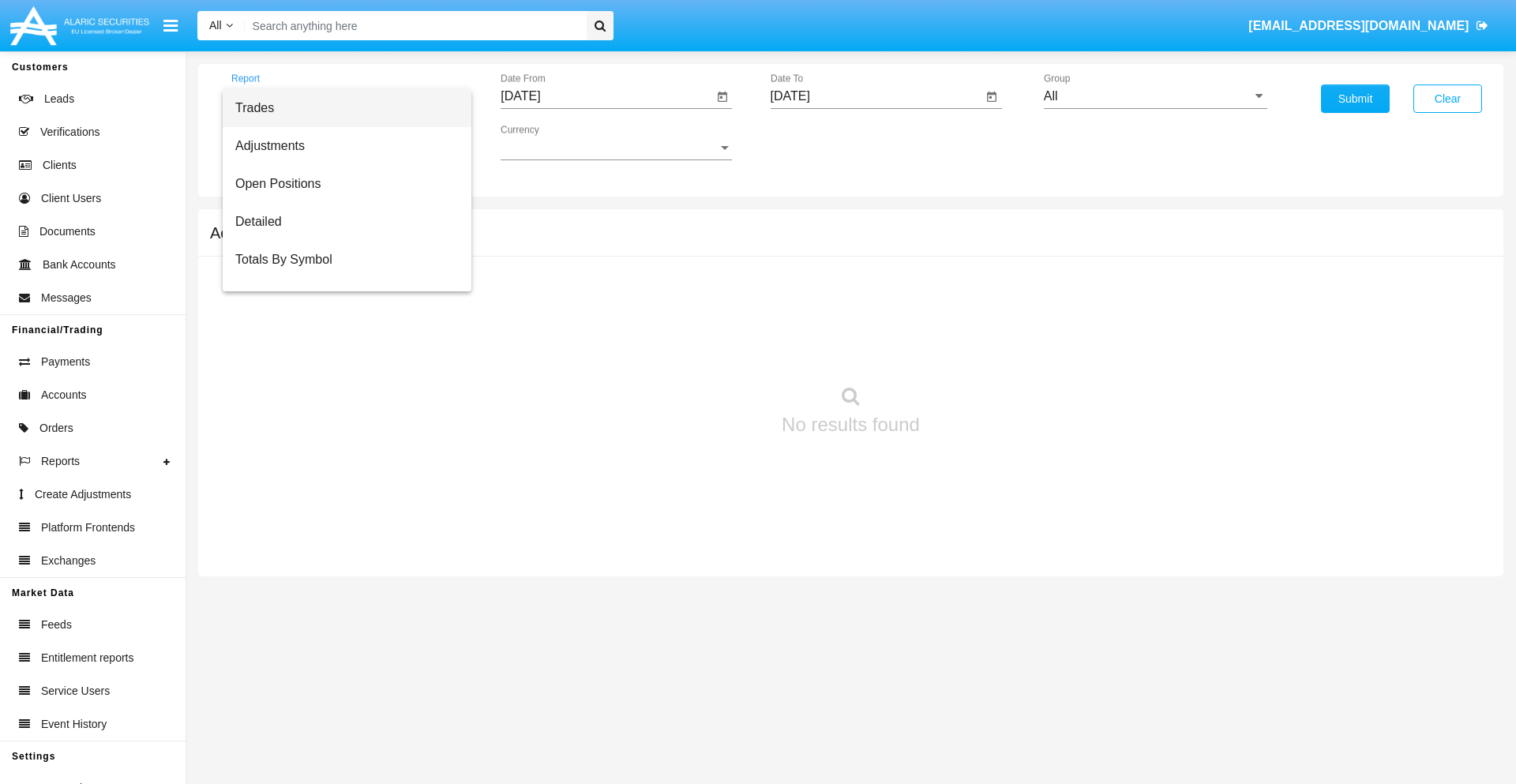
scroll to position [25, 0]
click at [341, 273] on span "Totals By Date" at bounding box center [347, 273] width 224 height 38
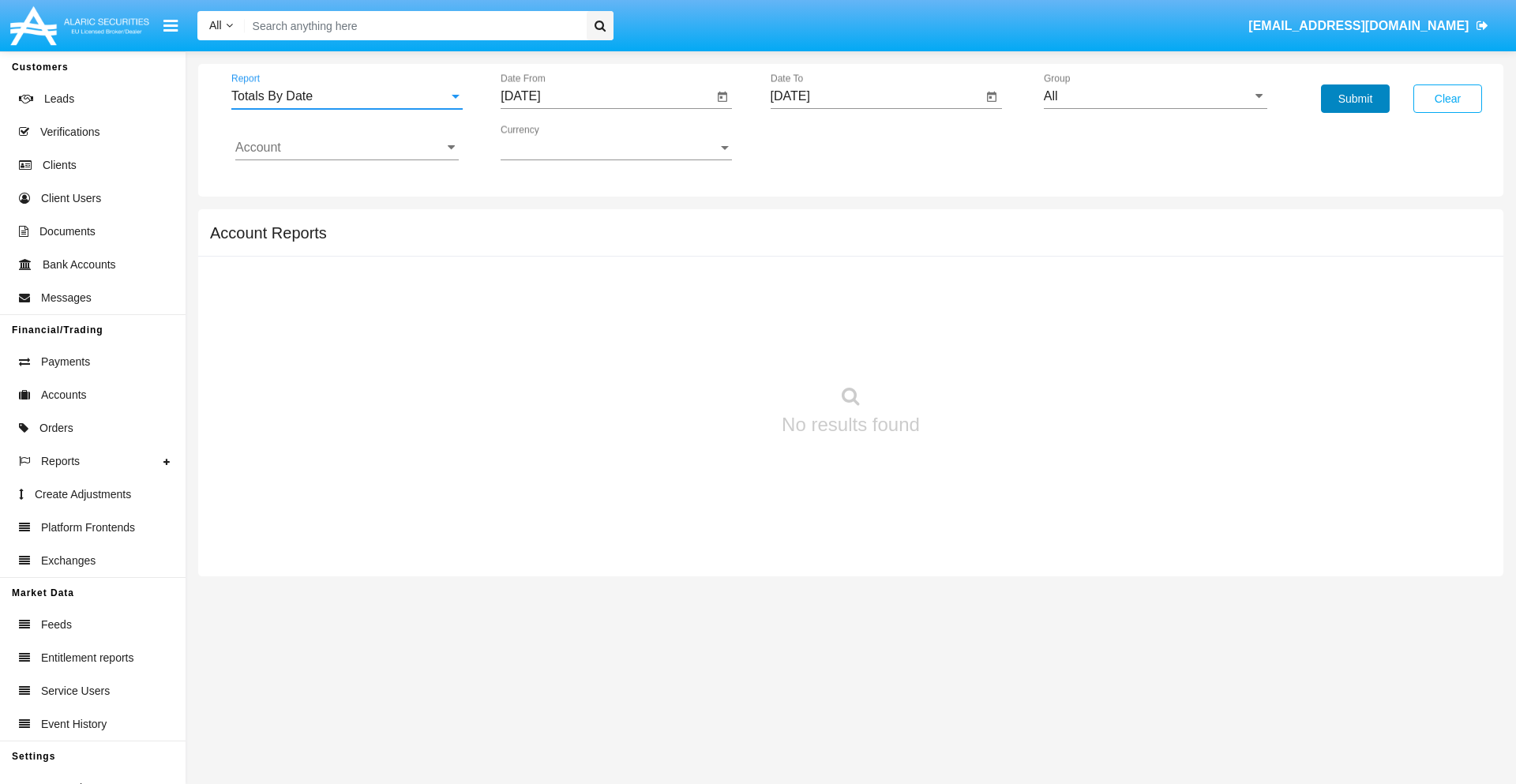
click at [1355, 99] on button "Submit" at bounding box center [1355, 99] width 69 height 28
click at [347, 96] on span "Report" at bounding box center [340, 96] width 217 height 14
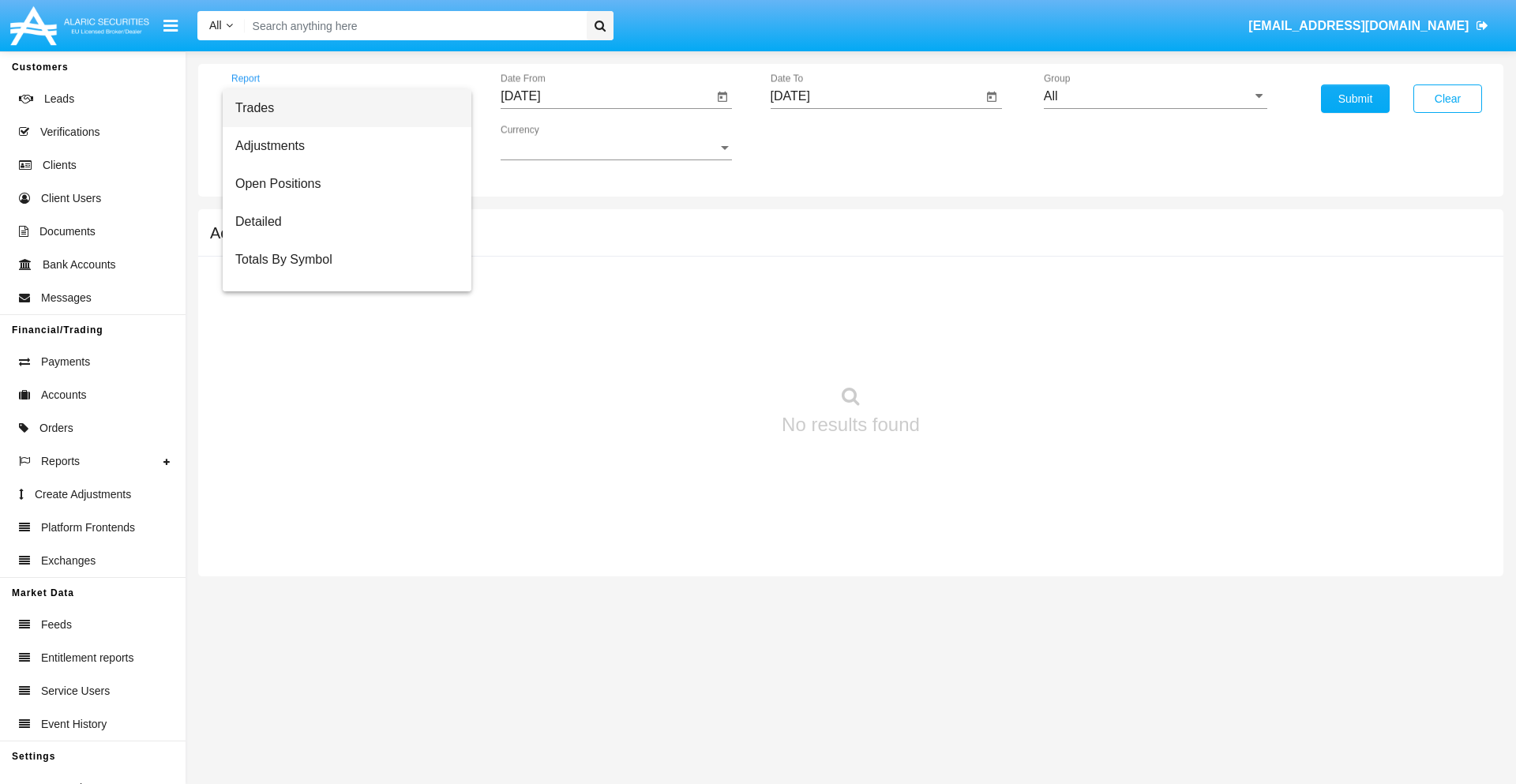
scroll to position [63, 0]
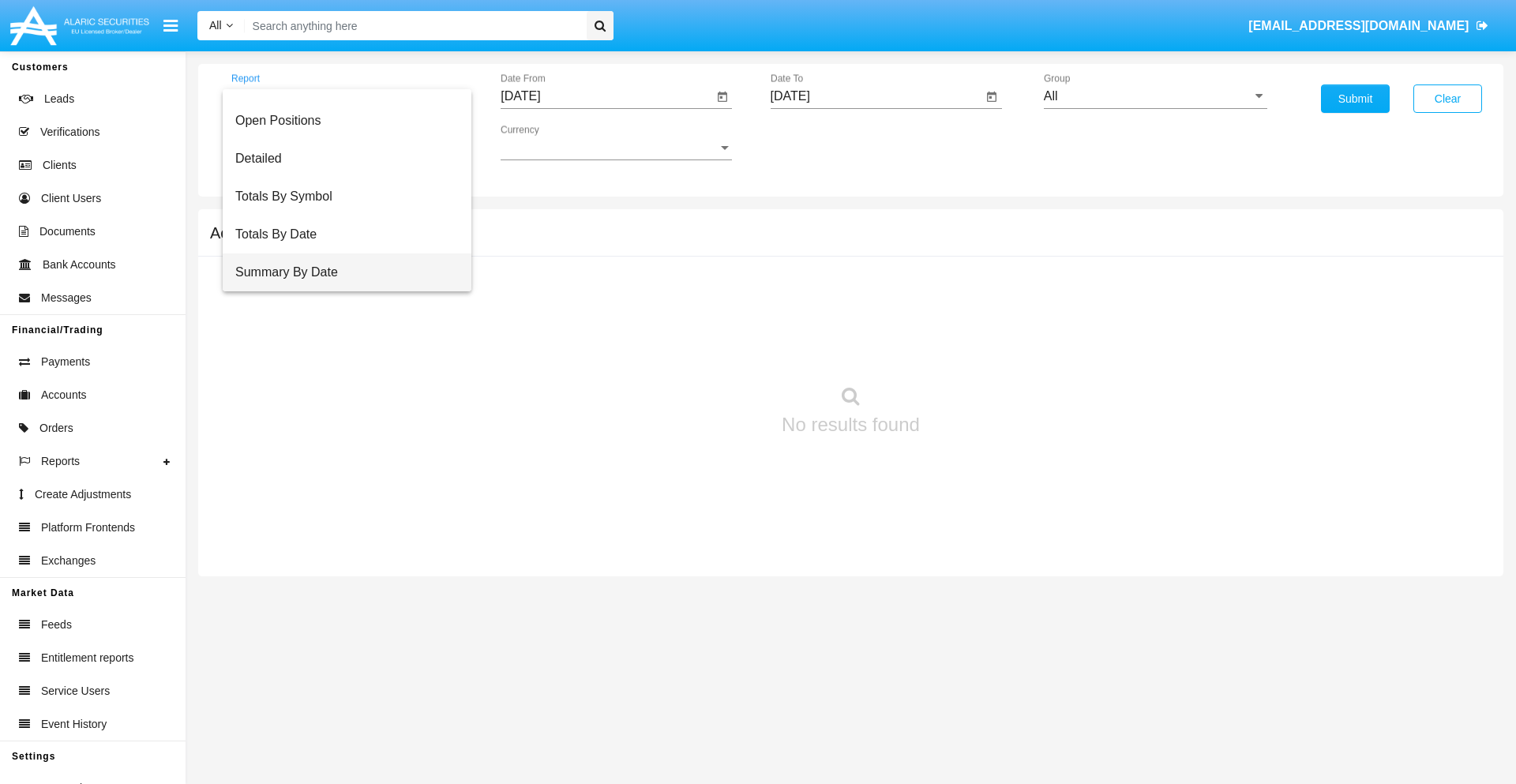
click at [341, 273] on span "Summary By Date" at bounding box center [347, 273] width 224 height 38
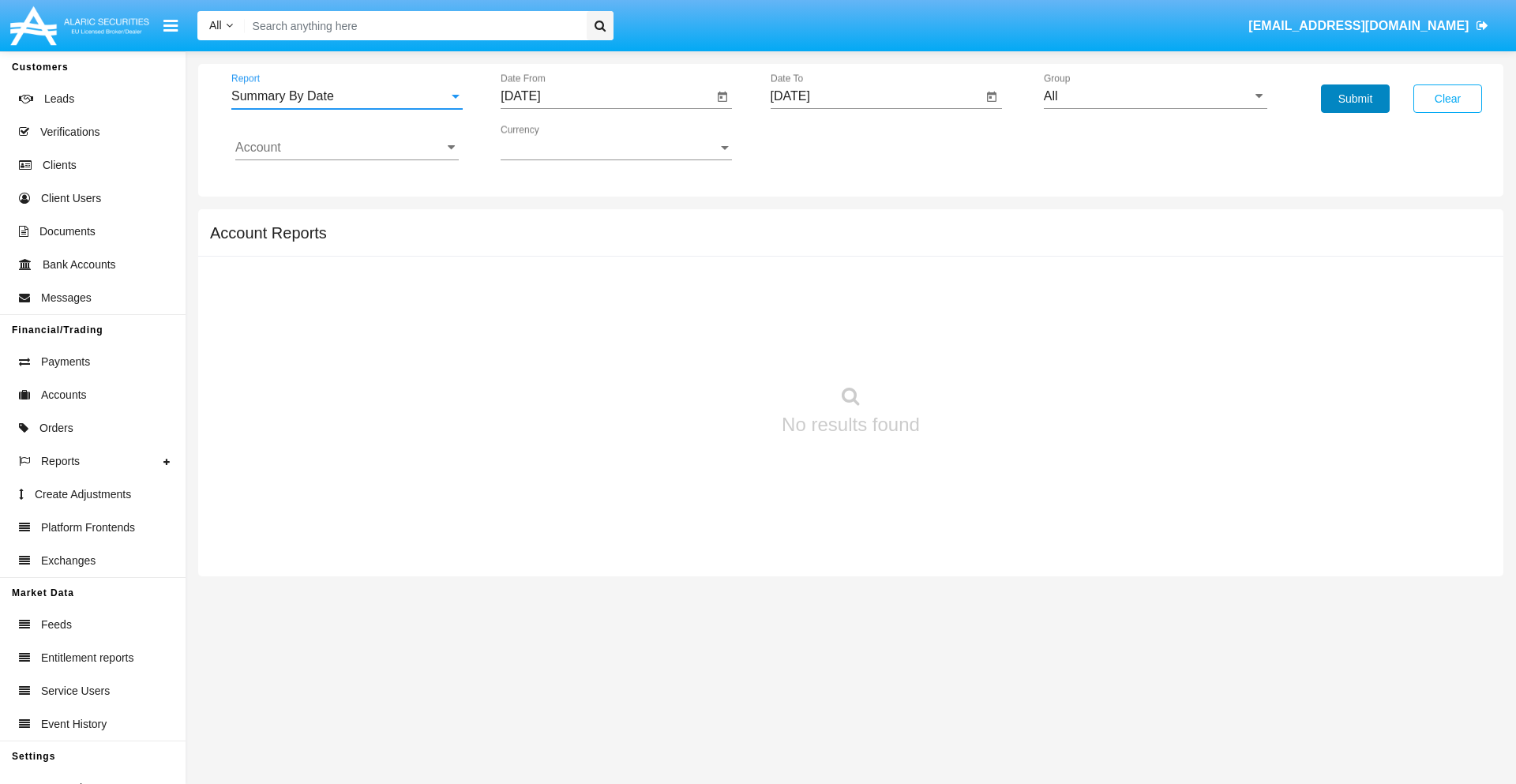
click at [1355, 99] on button "Submit" at bounding box center [1355, 99] width 69 height 28
